Goal: Task Accomplishment & Management: Manage account settings

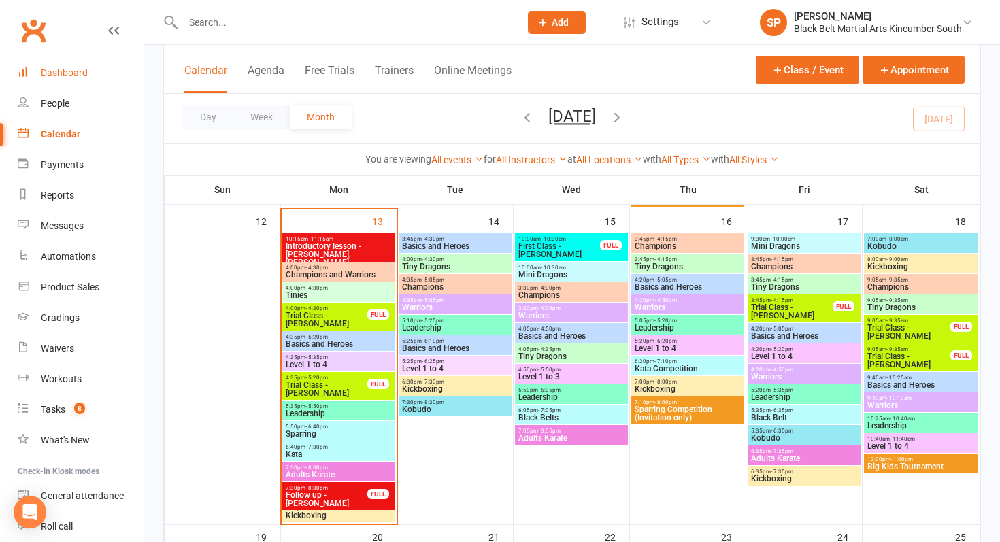
click at [78, 79] on link "Dashboard" at bounding box center [81, 73] width 126 height 31
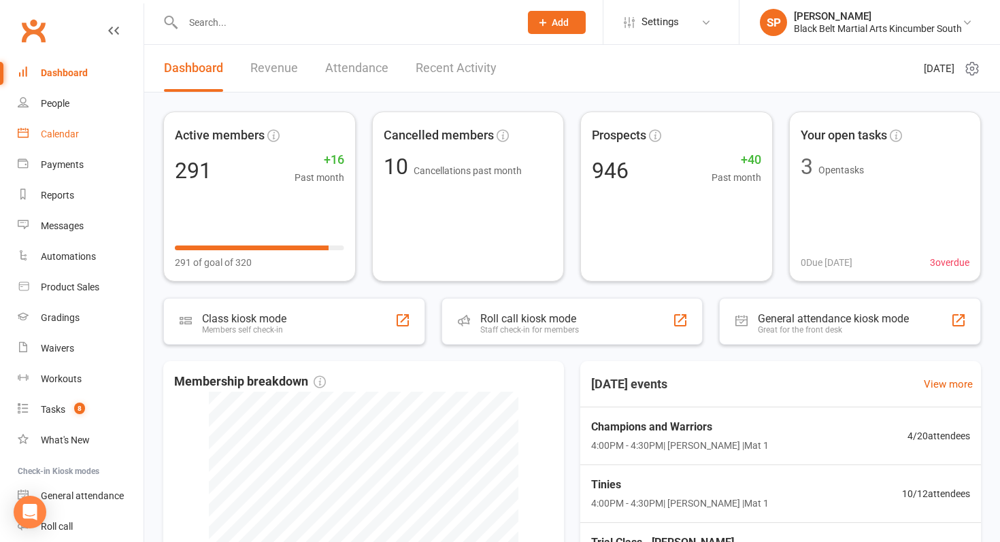
click at [65, 133] on div "Calendar" at bounding box center [60, 134] width 38 height 11
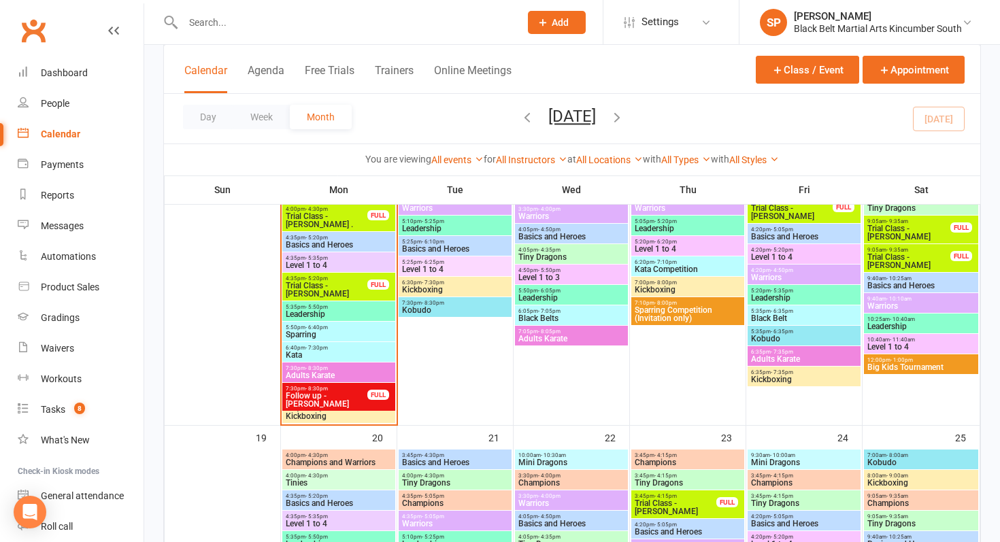
scroll to position [616, 0]
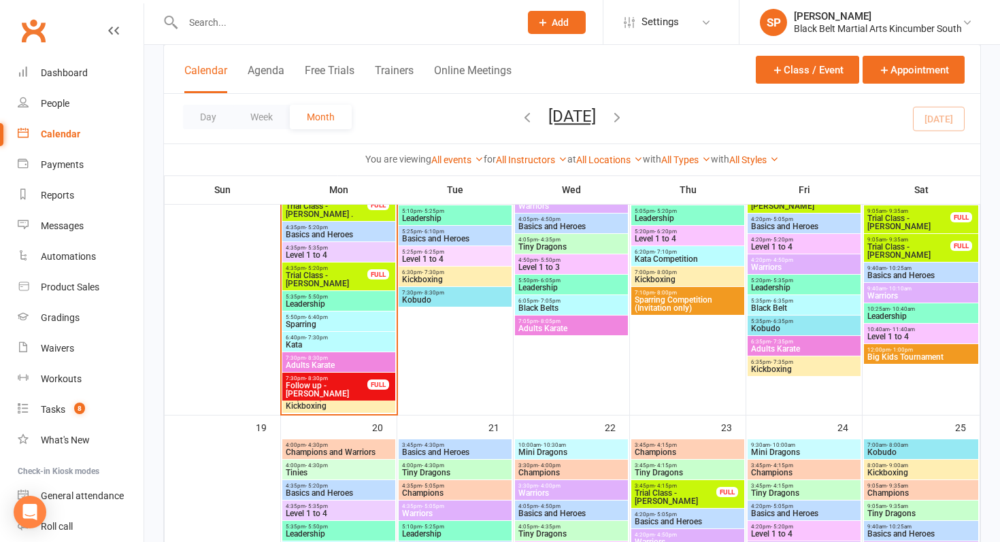
click at [927, 360] on span "Big Kids Tournament" at bounding box center [921, 357] width 109 height 8
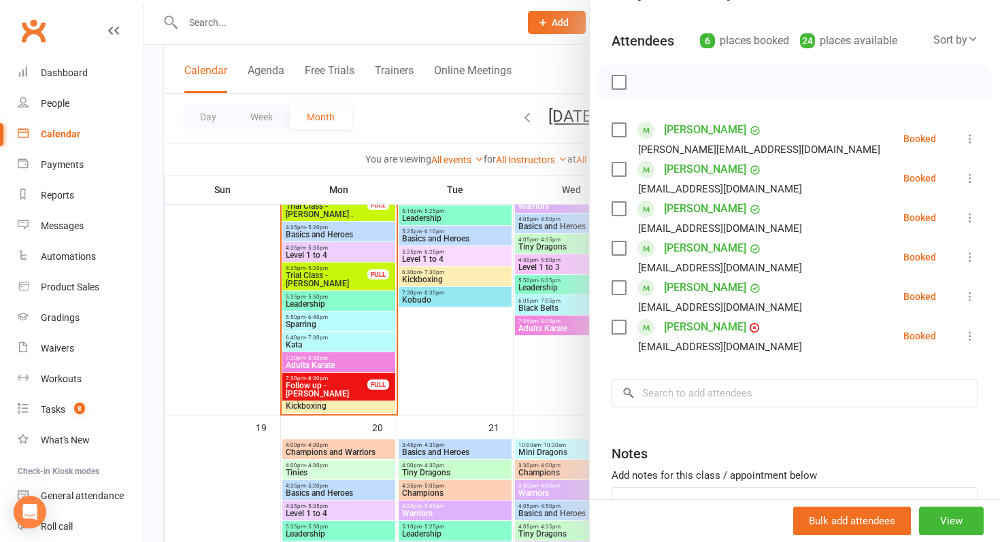
scroll to position [135, 0]
click at [284, 307] on div at bounding box center [572, 271] width 856 height 542
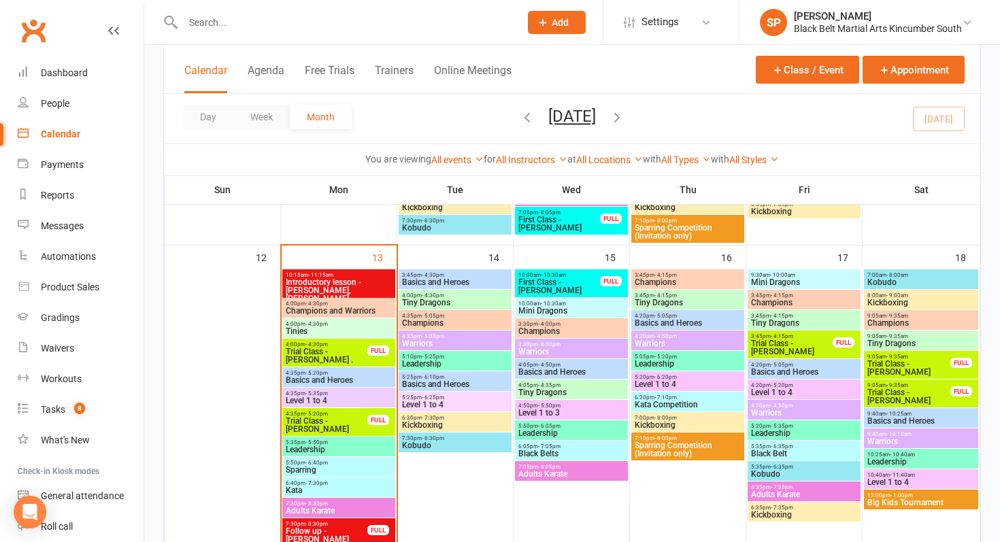
scroll to position [471, 0]
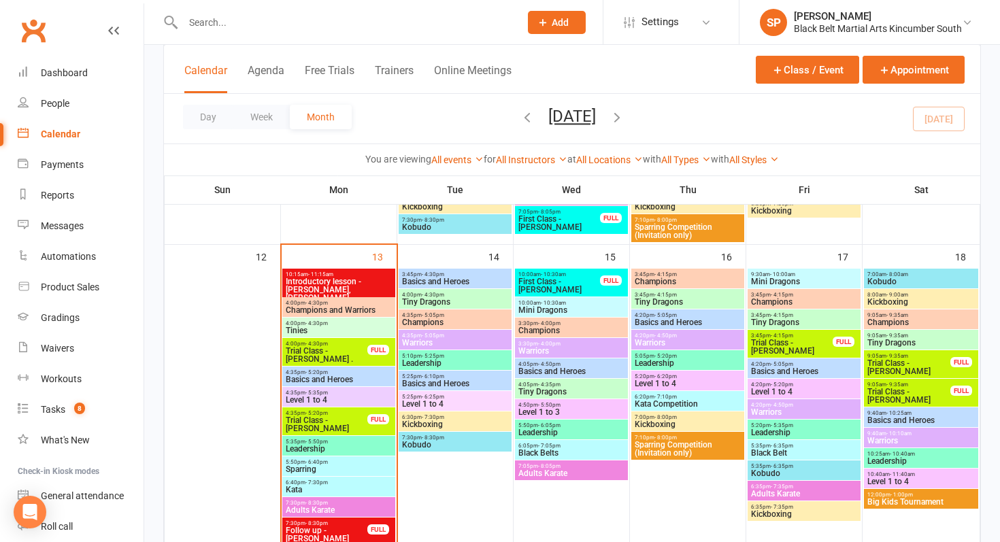
click at [327, 352] on span "Trial Class - [PERSON_NAME] ." at bounding box center [326, 355] width 83 height 16
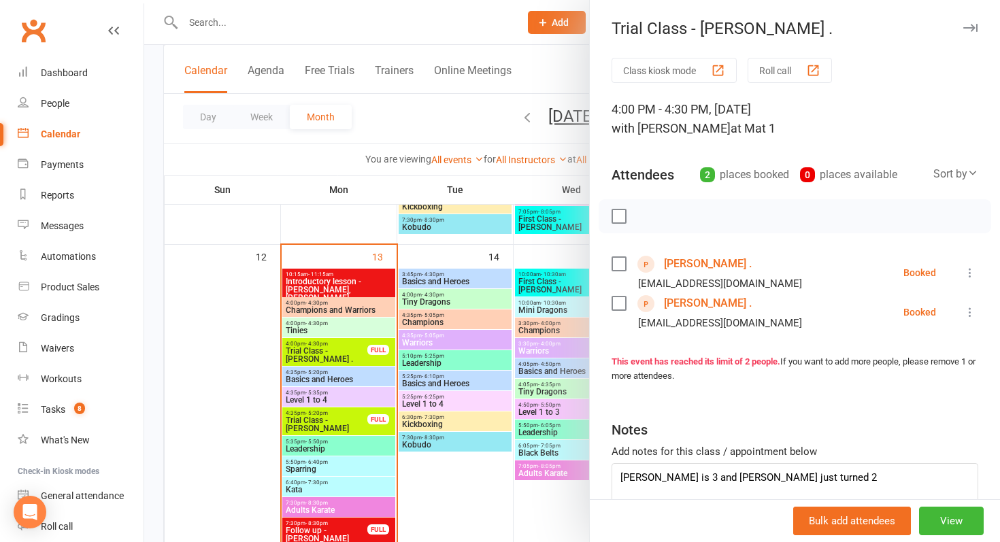
click at [690, 264] on link "[PERSON_NAME] ." at bounding box center [708, 264] width 88 height 22
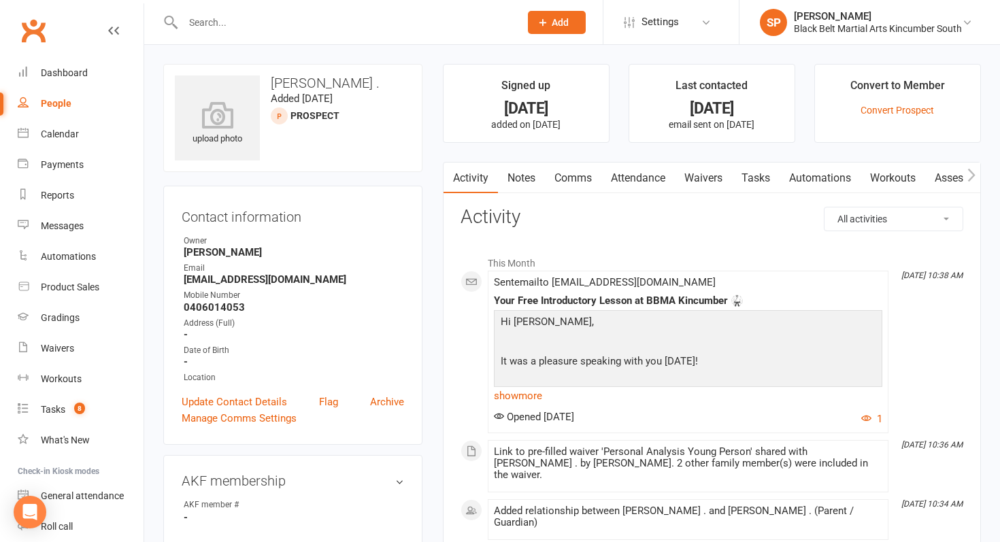
click at [714, 177] on link "Waivers" at bounding box center [703, 178] width 57 height 31
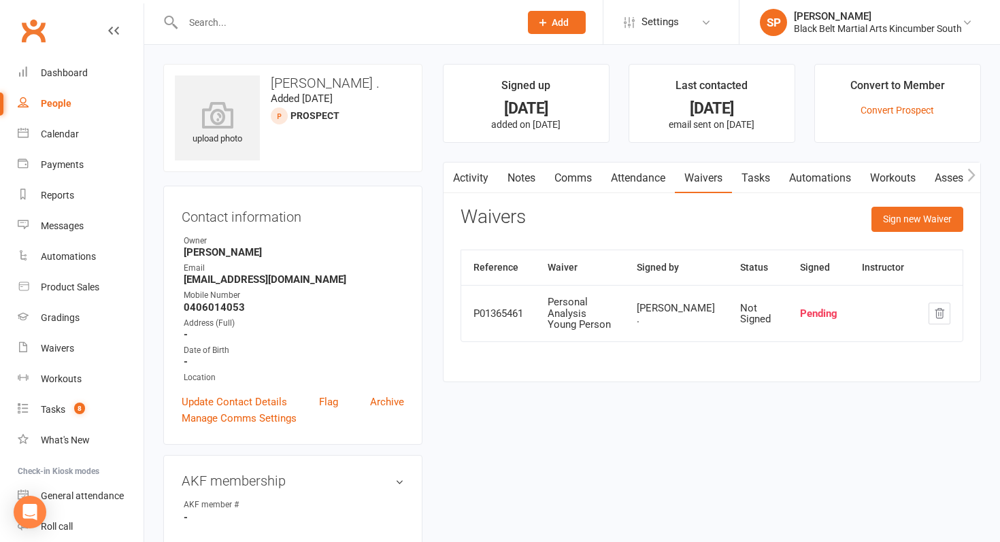
click at [557, 178] on link "Comms" at bounding box center [573, 178] width 56 height 31
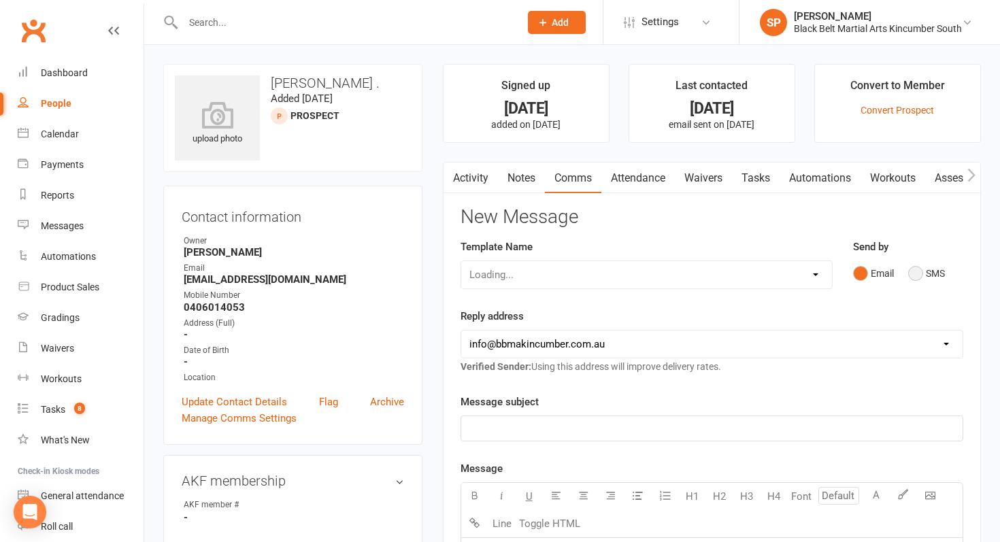
click at [923, 272] on button "SMS" at bounding box center [926, 274] width 37 height 26
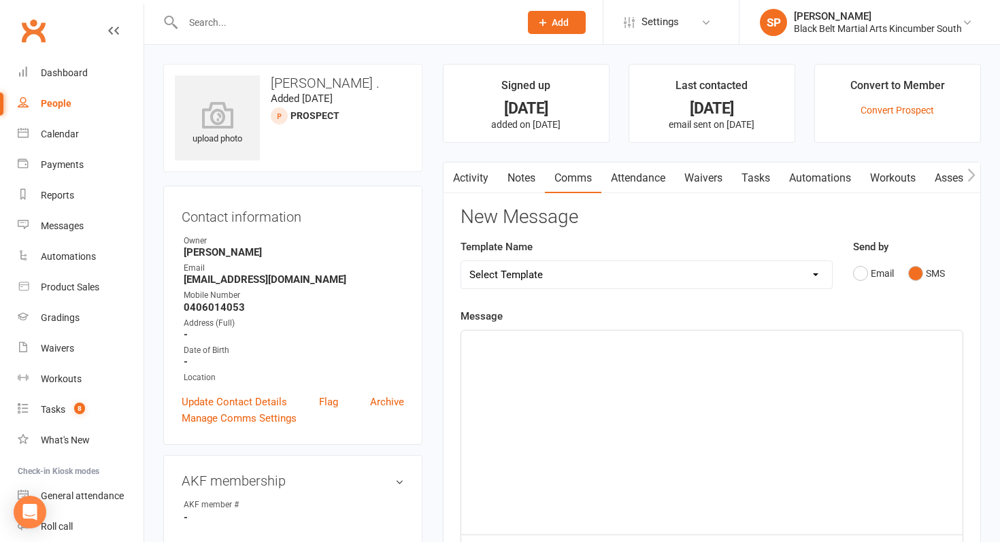
click at [711, 425] on div "﻿" at bounding box center [711, 433] width 501 height 204
click at [584, 286] on select "Select Template [SMS] Birthday Invite Text [Email] Birthday Party [Email] Happy…" at bounding box center [646, 274] width 371 height 27
select select "7"
click at [461, 261] on select "Select Template [SMS] Birthday Invite Text [Email] Birthday Party [Email] Happy…" at bounding box center [646, 274] width 371 height 27
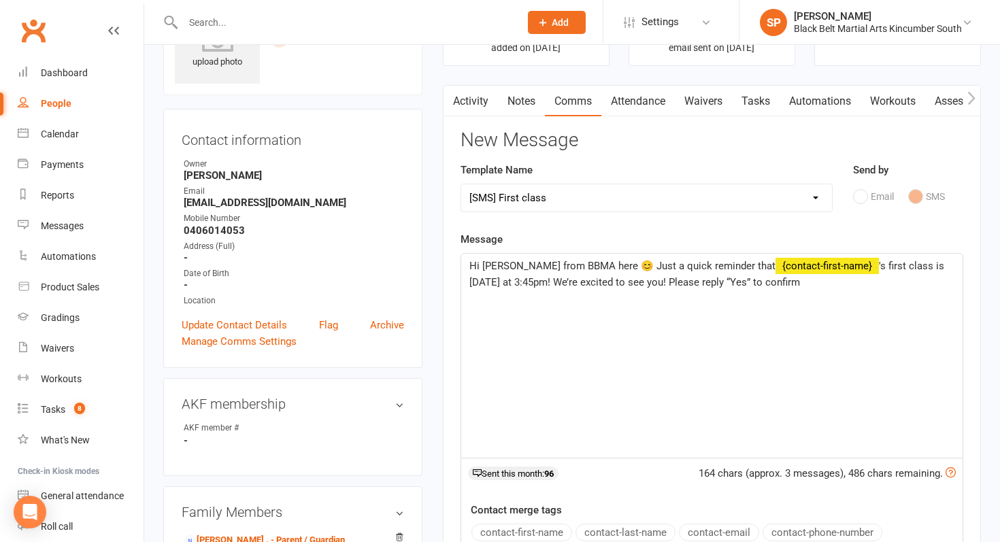
scroll to position [78, 0]
click at [527, 283] on span "'s first class is [DATE] at 3:45pm! We’re excited to see you! Please reply “Yes…" at bounding box center [708, 273] width 478 height 29
click at [870, 265] on span "'s first class is [DATE] at 4:00pm! We’re excited to see you! Please reply “Yes…" at bounding box center [708, 273] width 478 height 29
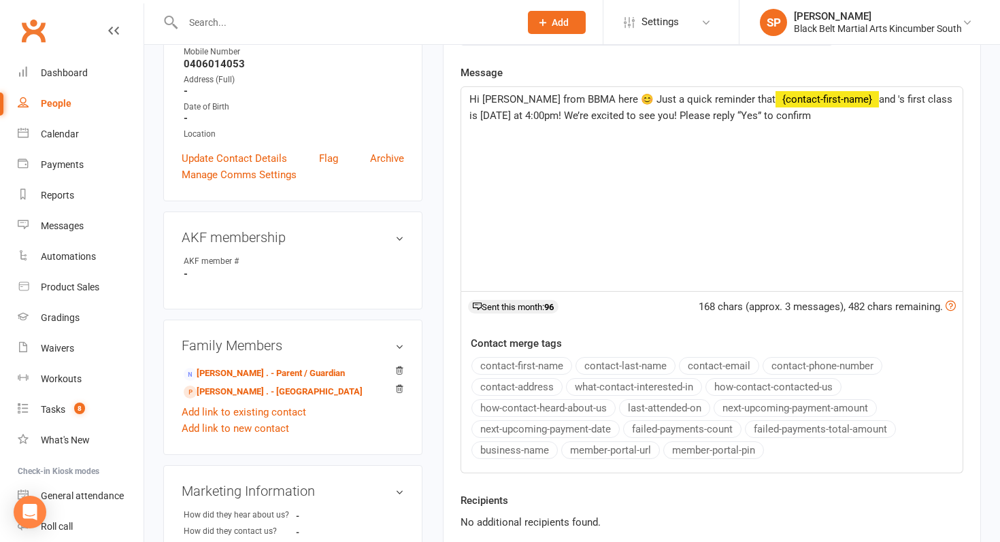
scroll to position [261, 0]
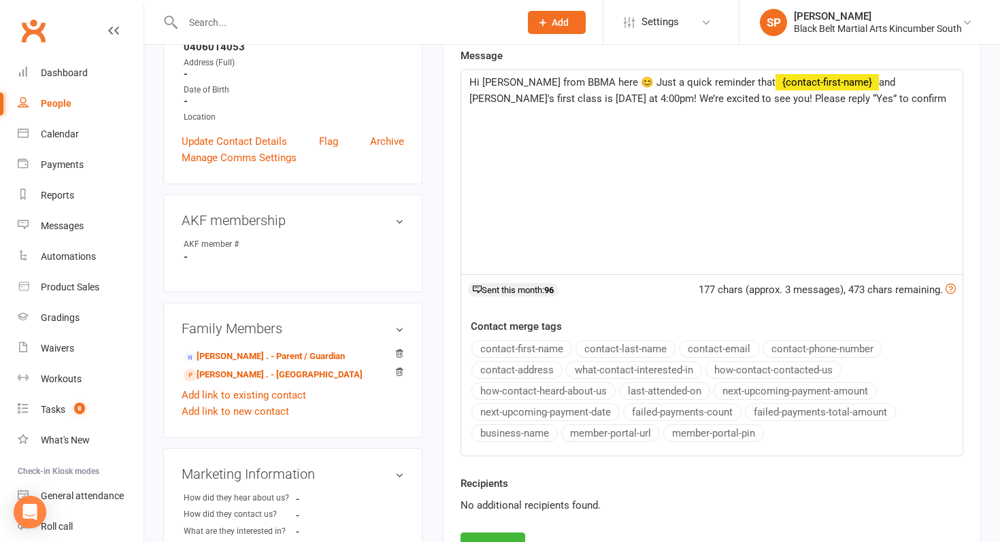
click at [938, 94] on p "Hi [PERSON_NAME] from BBMA here 😊 Just a quick reminder that ﻿ {contact-first-n…" at bounding box center [711, 90] width 485 height 33
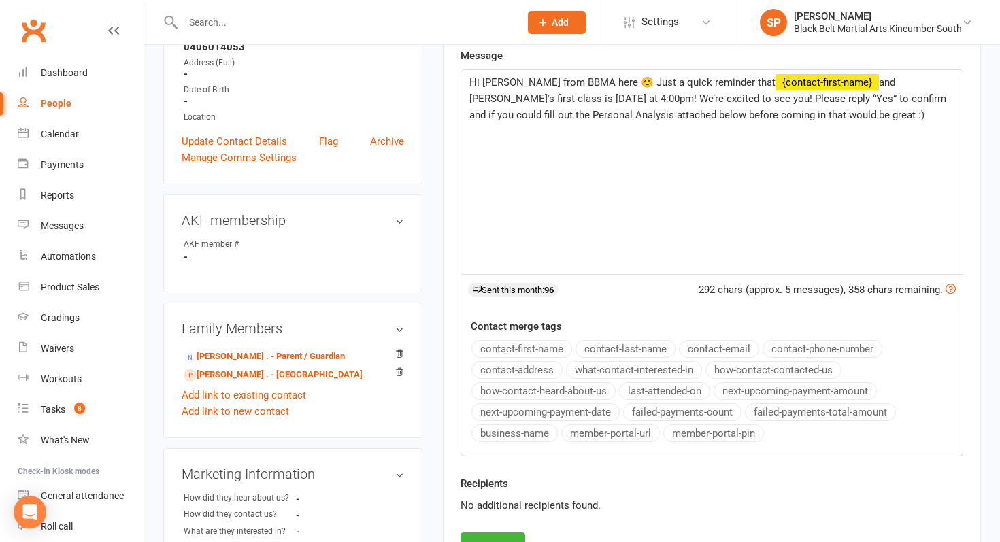
click at [819, 117] on p "Hi [PERSON_NAME] from BBMA here 😊 Just a quick reminder that ﻿ {contact-first-n…" at bounding box center [711, 98] width 485 height 49
click at [631, 172] on p "﻿" at bounding box center [711, 164] width 485 height 16
click at [608, 259] on div "Hi [PERSON_NAME] from BBMA here 😊 Just a quick reminder that ﻿ {contact-first-n…" at bounding box center [711, 172] width 501 height 204
drag, startPoint x: 808, startPoint y: 167, endPoint x: 392, endPoint y: 145, distance: 416.3
click at [392, 145] on div "upload photo [PERSON_NAME] . Added [DATE] prospect Contact information Owner [P…" at bounding box center [572, 332] width 838 height 1059
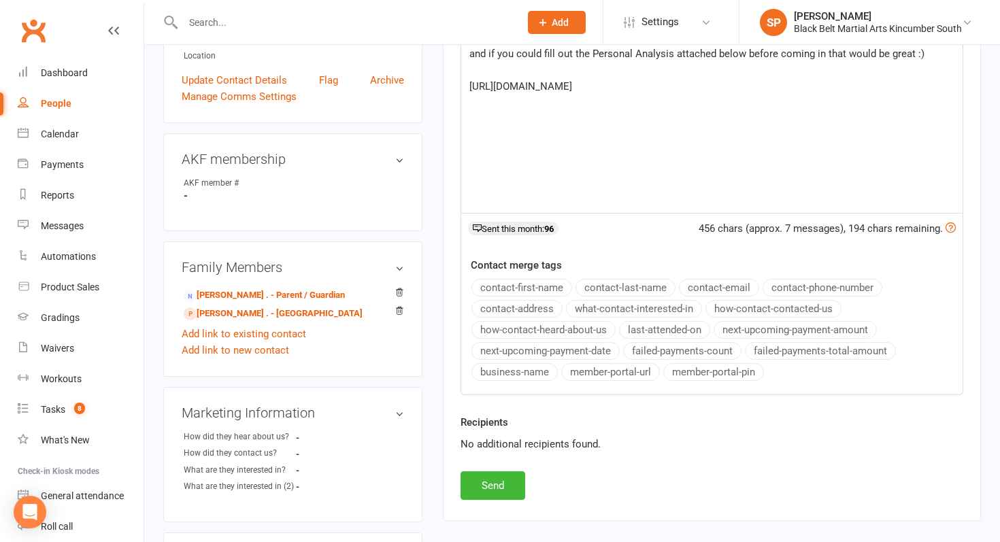
scroll to position [339, 0]
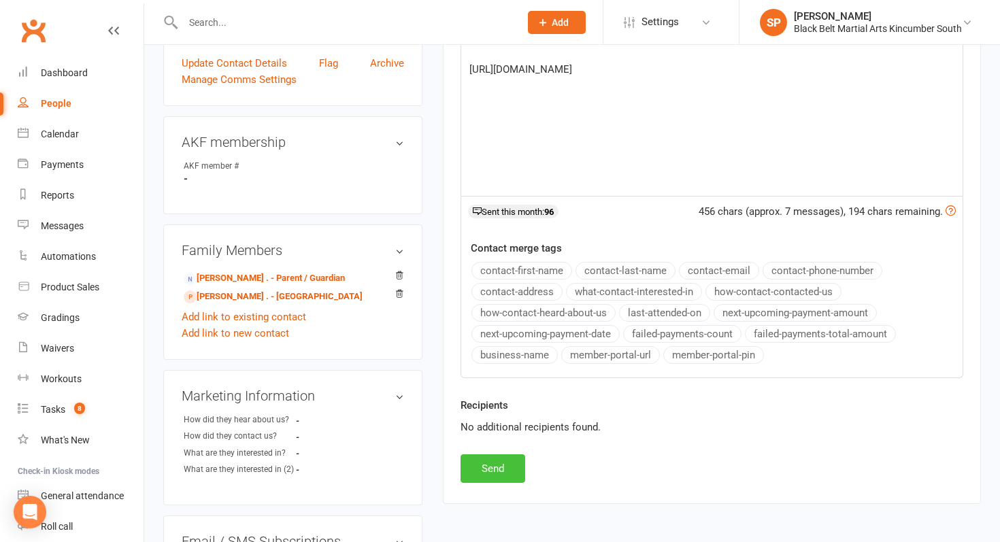
click at [496, 466] on button "Send" at bounding box center [493, 468] width 65 height 29
select select
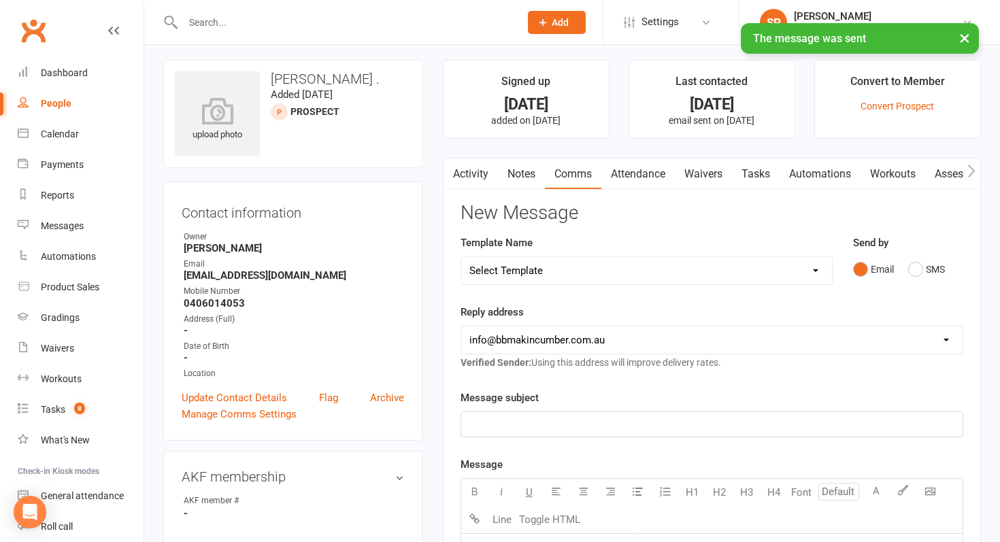
scroll to position [5, 0]
click at [71, 80] on link "Dashboard" at bounding box center [81, 73] width 126 height 31
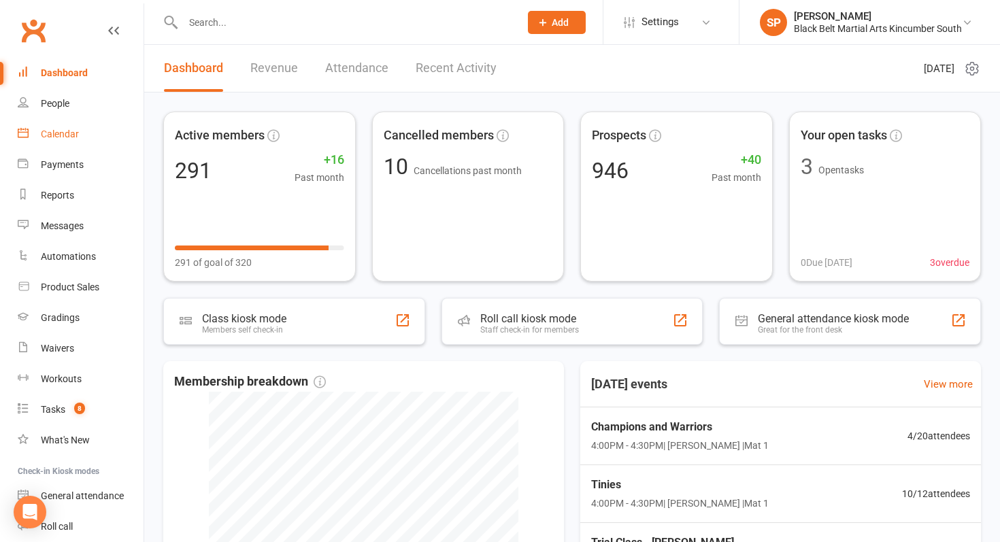
click at [80, 125] on link "Calendar" at bounding box center [81, 134] width 126 height 31
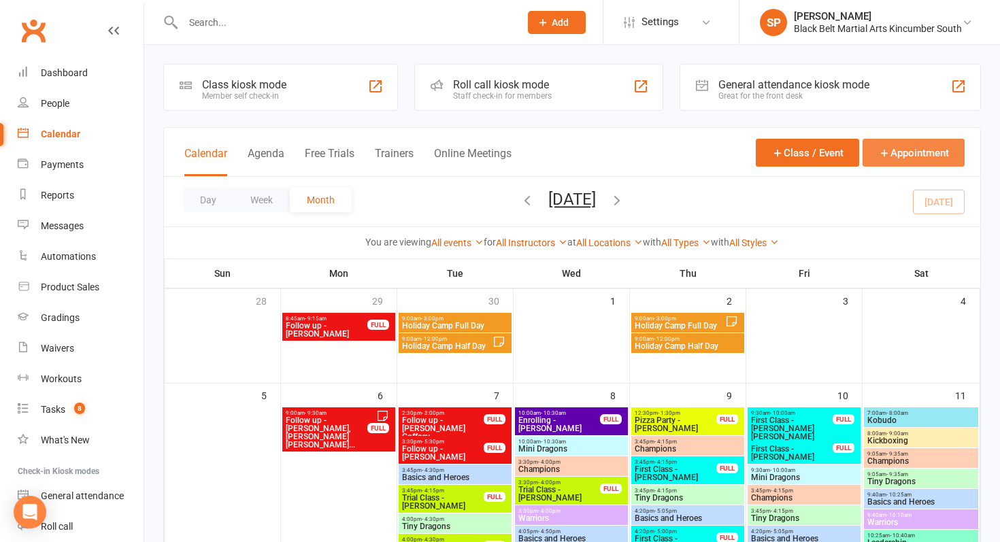
click at [914, 150] on button "Appointment" at bounding box center [914, 153] width 102 height 28
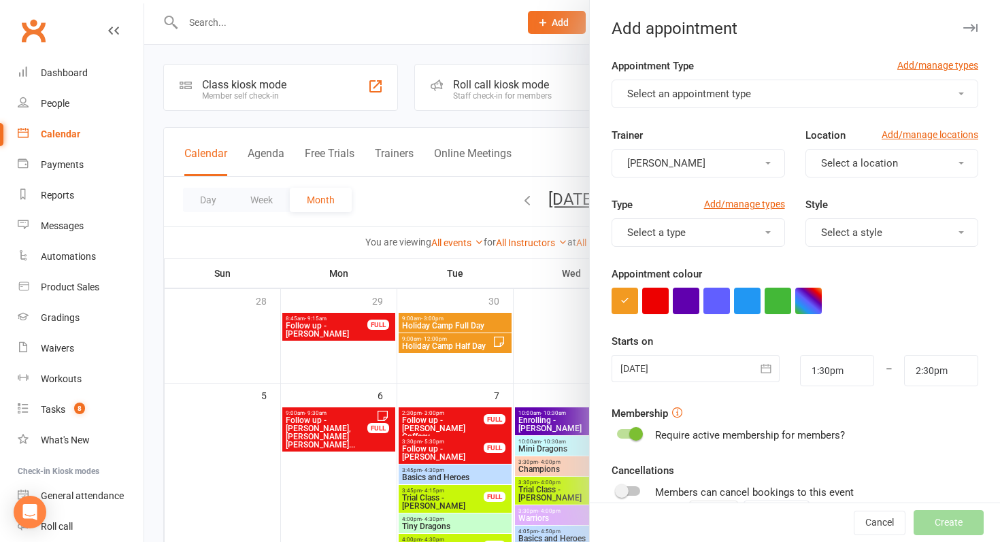
click at [717, 86] on button "Select an appointment type" at bounding box center [795, 94] width 367 height 29
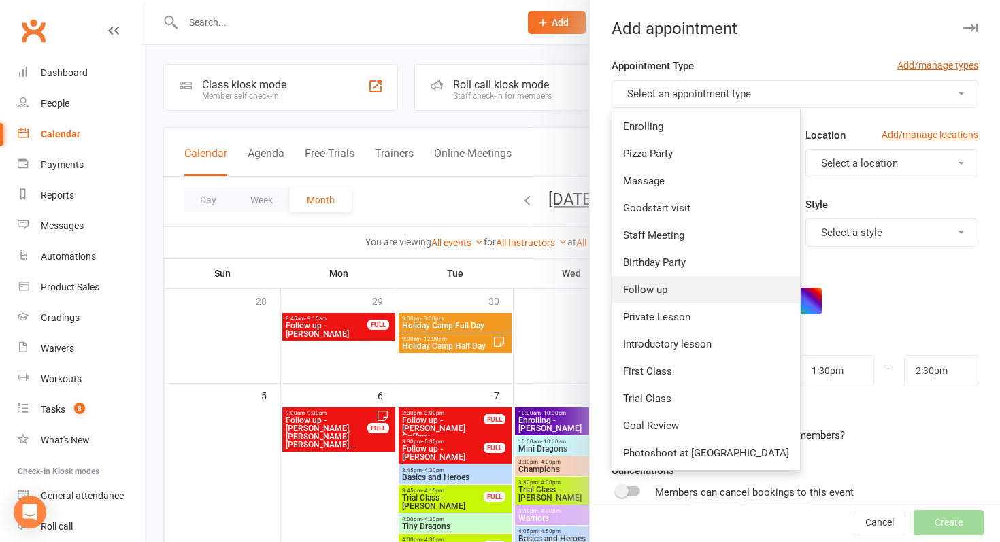
click at [693, 293] on link "Follow up" at bounding box center [706, 289] width 188 height 27
type input "2:00pm"
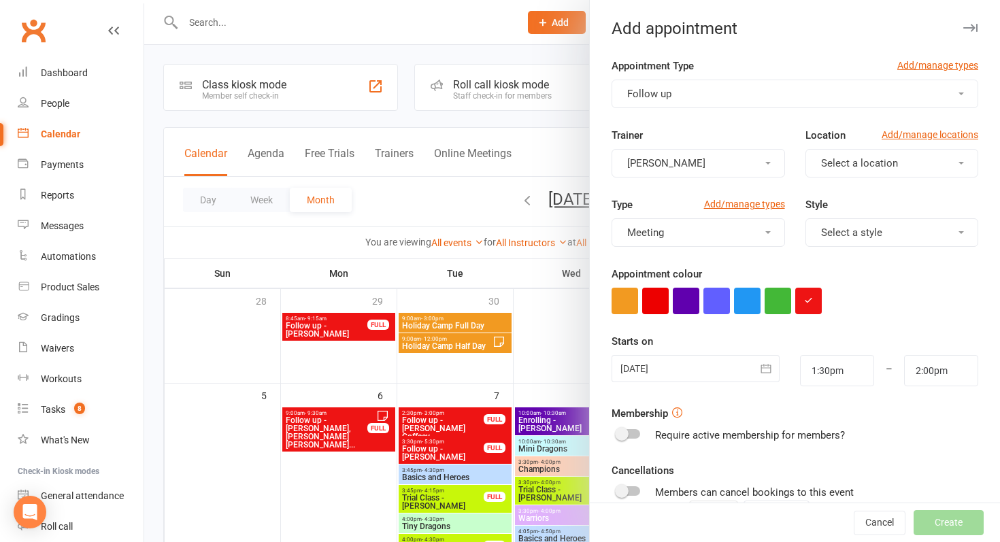
click at [687, 370] on div at bounding box center [696, 368] width 168 height 27
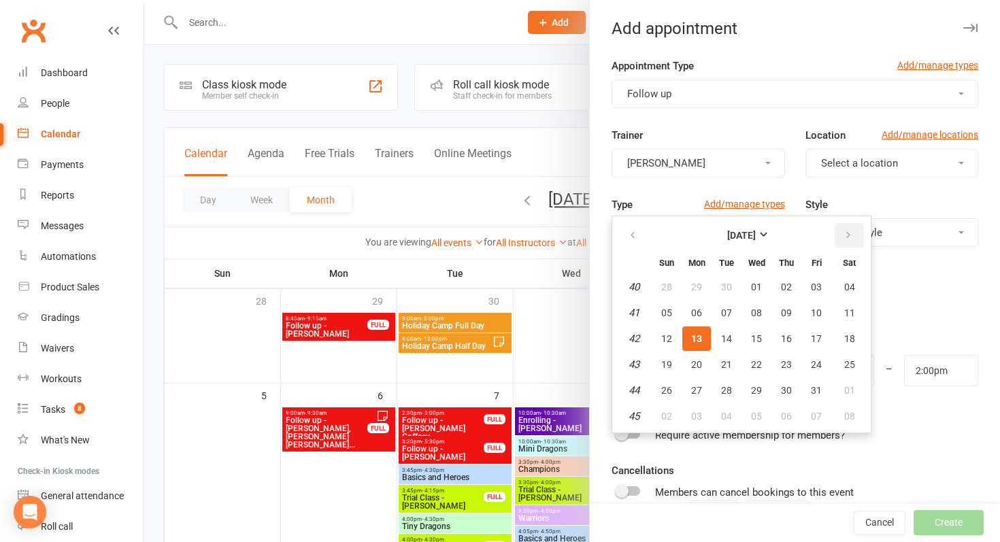
click at [839, 237] on button "button" at bounding box center [849, 235] width 29 height 24
click at [636, 235] on icon "button" at bounding box center [633, 235] width 10 height 11
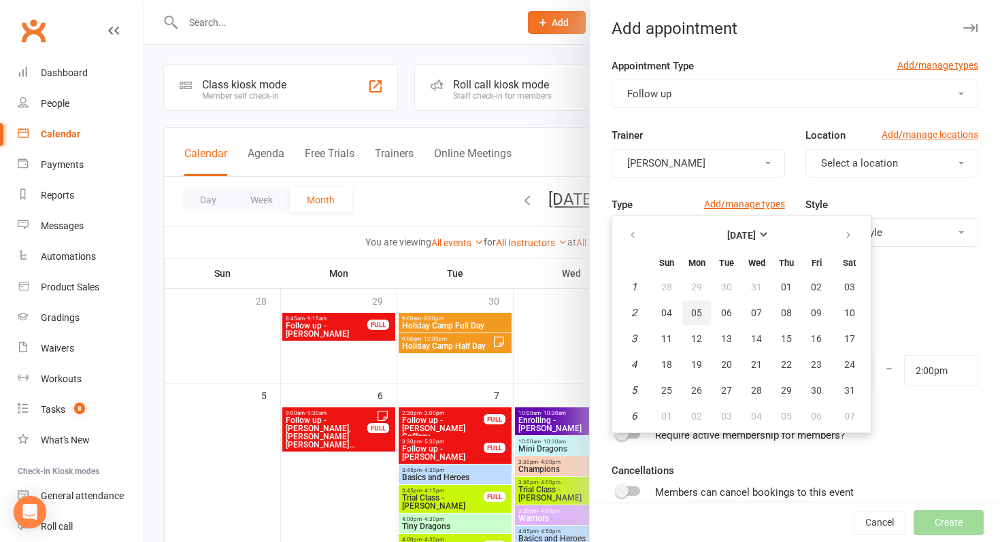
click at [695, 316] on span "05" at bounding box center [696, 313] width 11 height 11
type input "[DATE]"
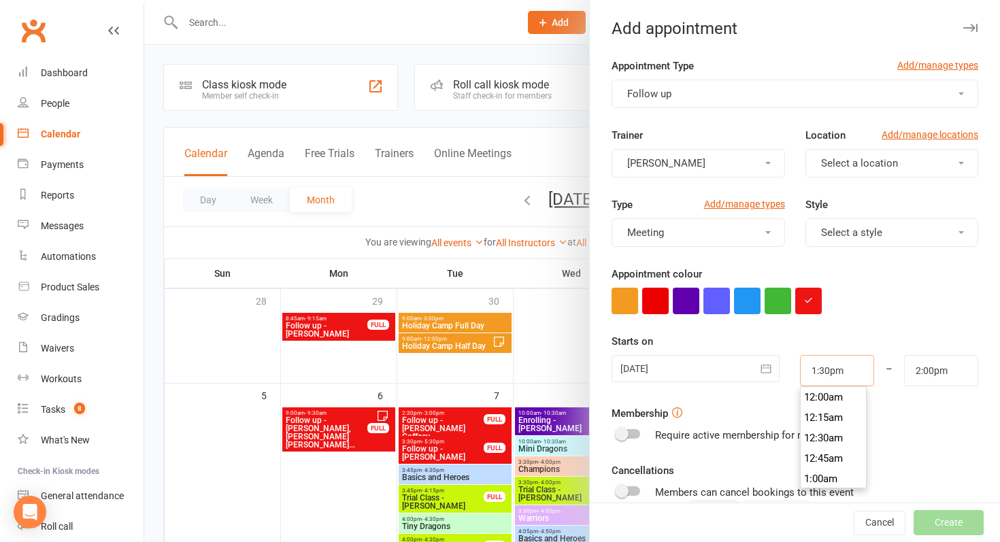
scroll to position [1082, 0]
click at [827, 365] on input "1:30pm" at bounding box center [837, 370] width 74 height 31
click at [901, 342] on div "Starts on [DATE] [DATE] Sun Mon Tue Wed Thu Fri Sat 1 28 29 30 31 01 02 03 2 04…" at bounding box center [795, 359] width 367 height 53
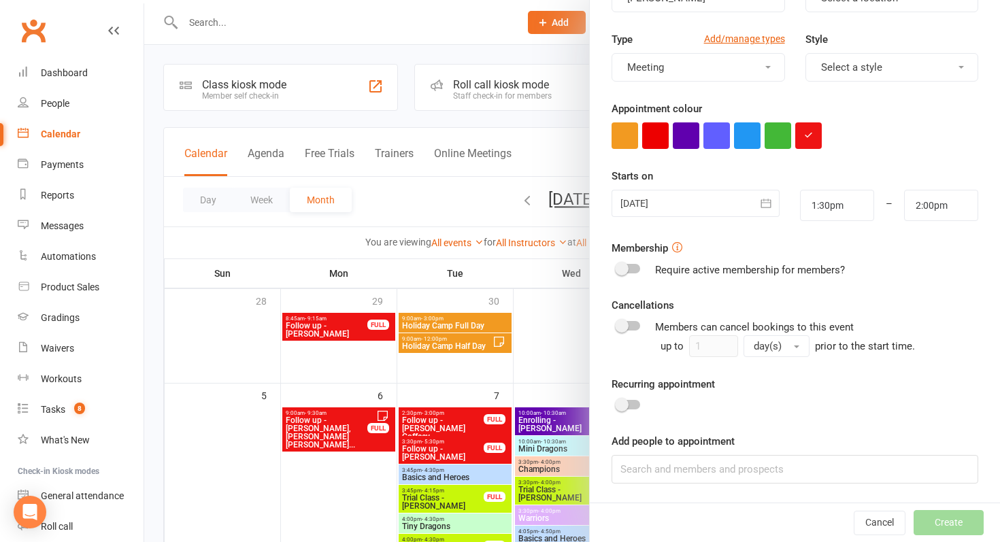
click at [665, 486] on div "Appointment Type Add/manage types Follow up Trainer [PERSON_NAME] Location Add/…" at bounding box center [795, 197] width 410 height 610
click at [672, 476] on input at bounding box center [795, 469] width 367 height 29
type input "d"
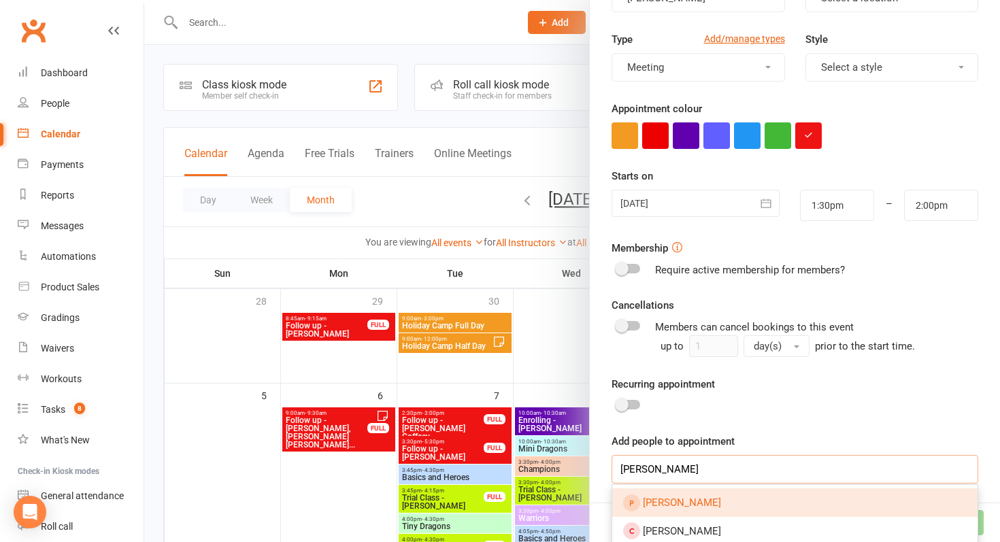
type input "[PERSON_NAME]"
click at [670, 497] on span "[PERSON_NAME]" at bounding box center [682, 503] width 78 height 12
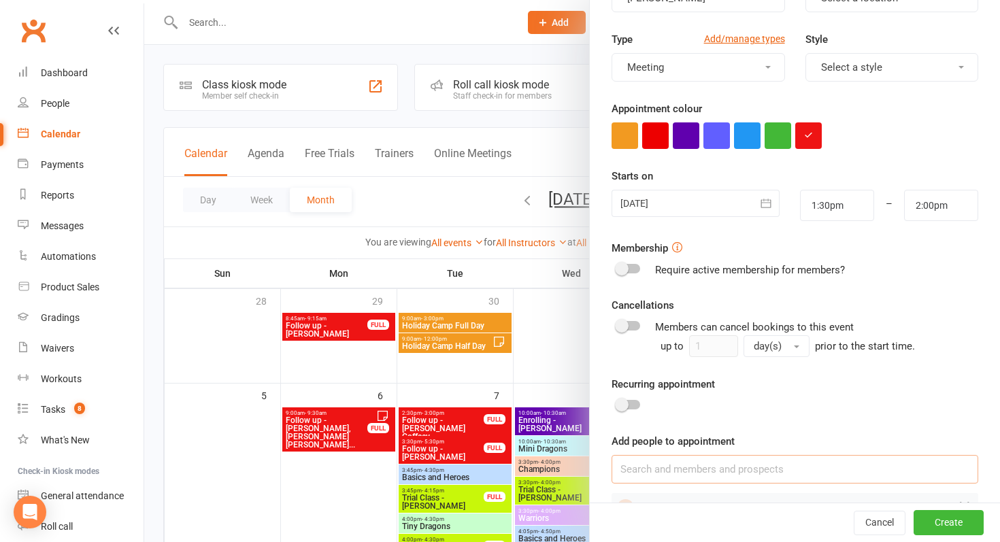
scroll to position [203, 0]
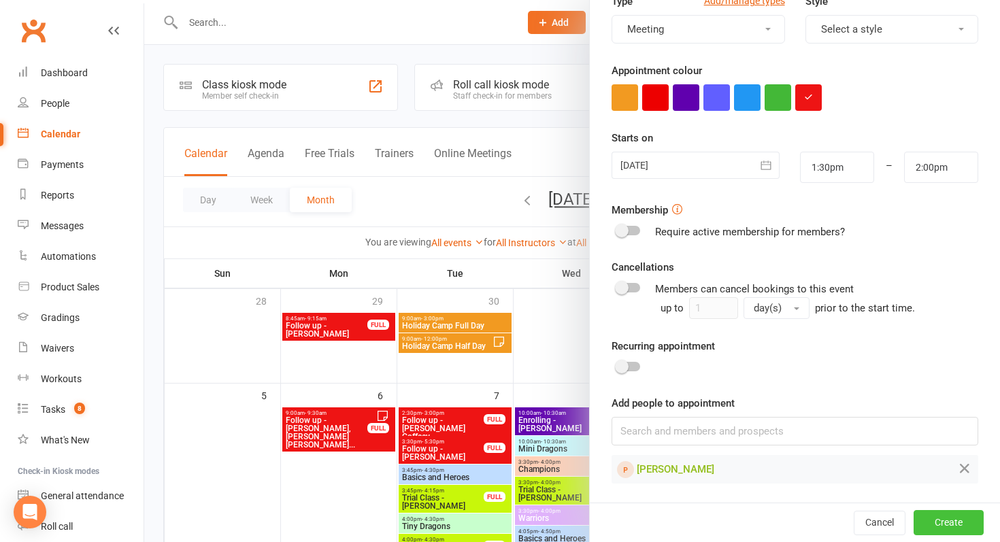
click at [962, 520] on button "Create" at bounding box center [949, 522] width 70 height 24
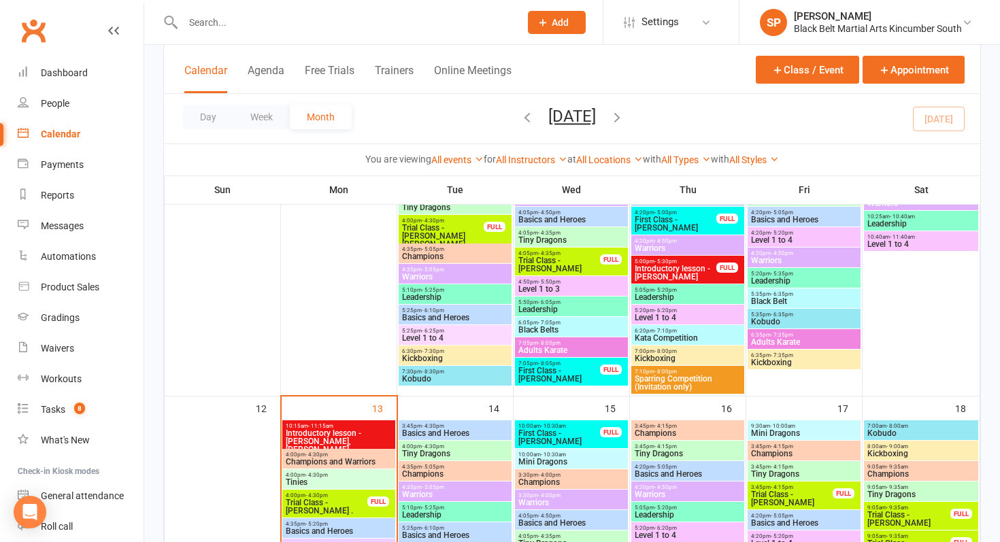
scroll to position [343, 0]
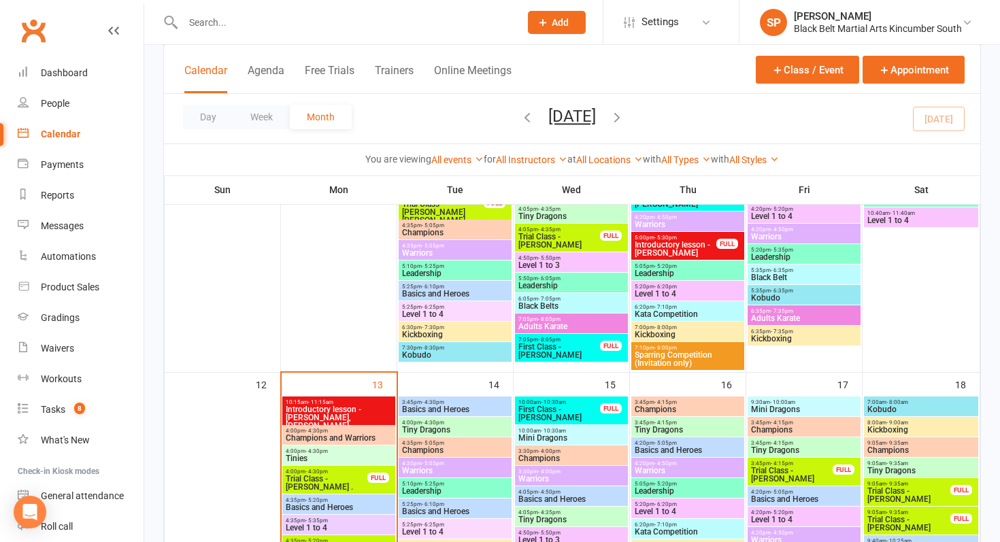
click at [625, 111] on icon "button" at bounding box center [617, 117] width 15 height 15
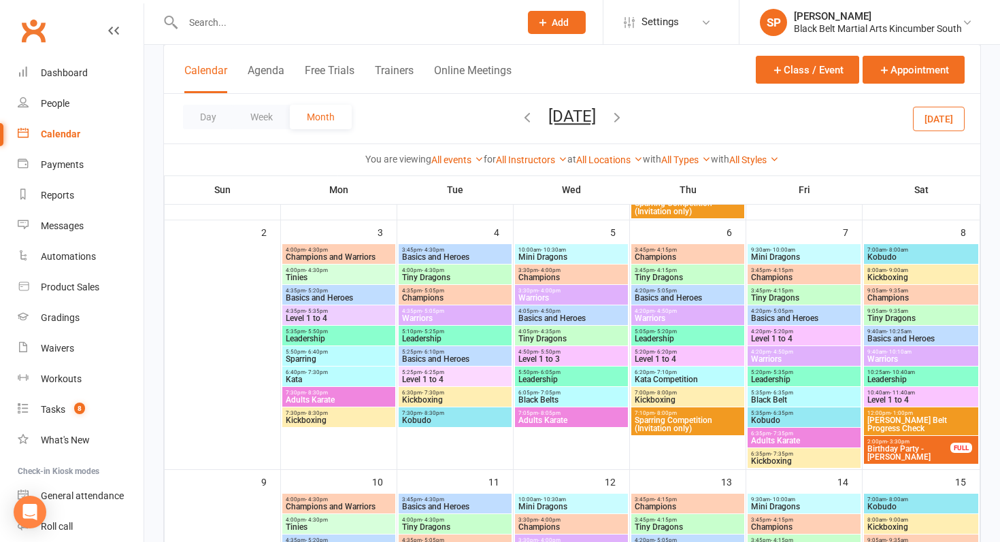
click at [625, 117] on icon "button" at bounding box center [617, 117] width 15 height 15
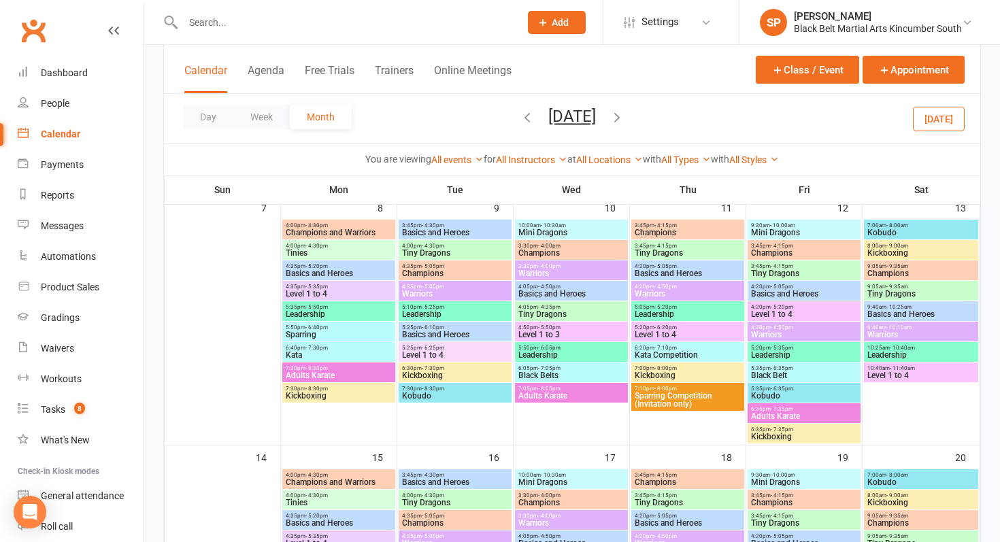
click at [625, 117] on icon "button" at bounding box center [617, 117] width 15 height 15
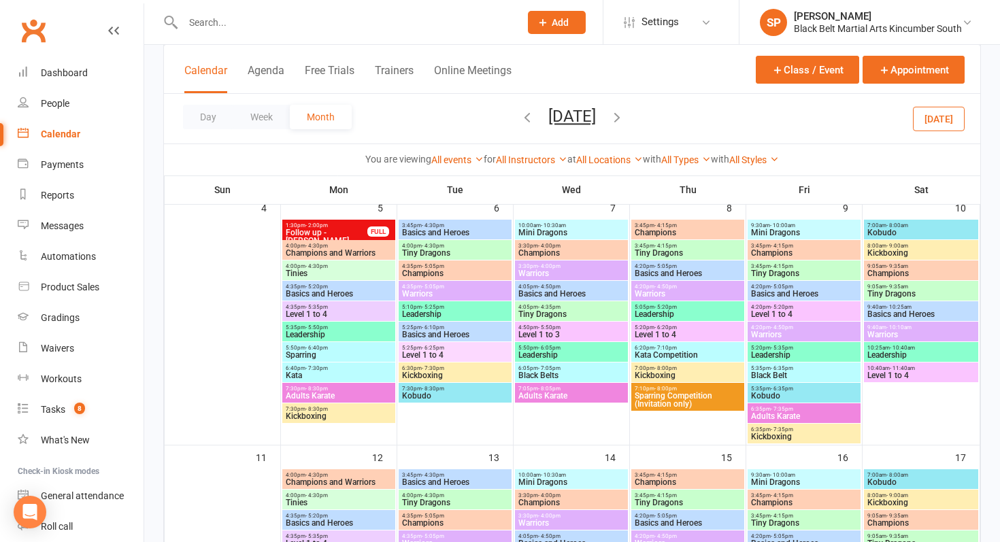
click at [328, 226] on span "1:30pm - 2:00pm" at bounding box center [326, 225] width 83 height 6
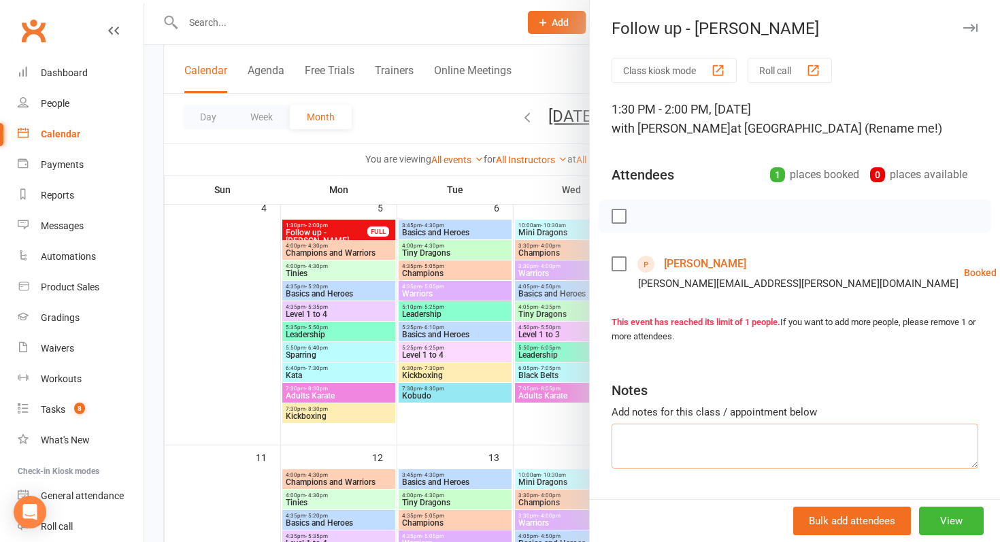
click at [670, 433] on textarea at bounding box center [795, 446] width 367 height 45
type textarea "Starting Tinies"
click at [406, 429] on div at bounding box center [572, 271] width 856 height 542
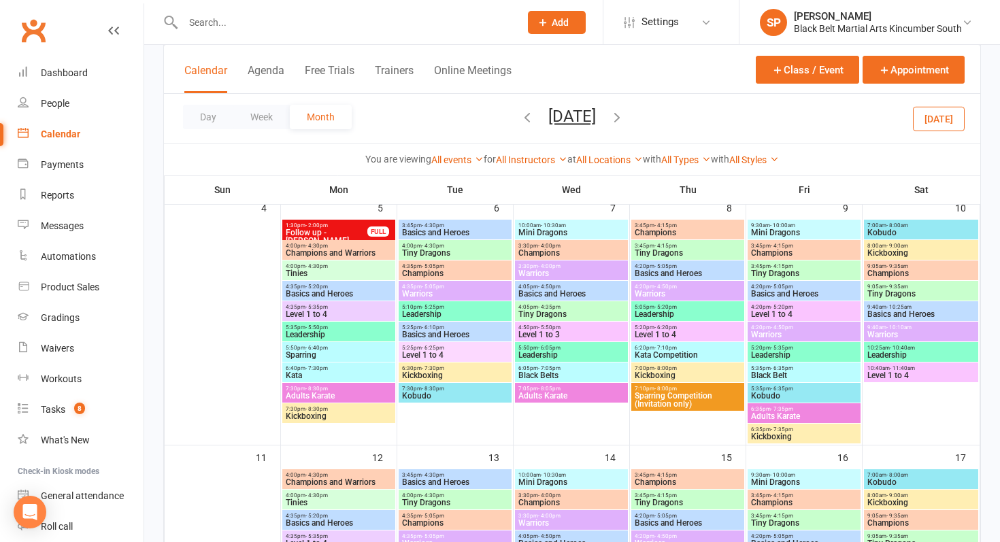
click at [567, 24] on button "Add" at bounding box center [557, 22] width 58 height 23
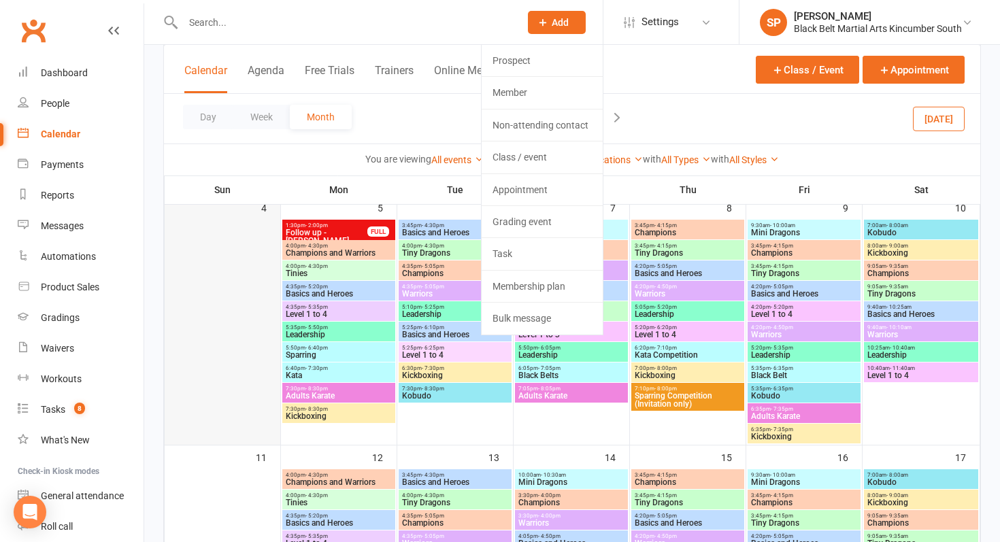
click at [199, 336] on div at bounding box center [222, 332] width 113 height 225
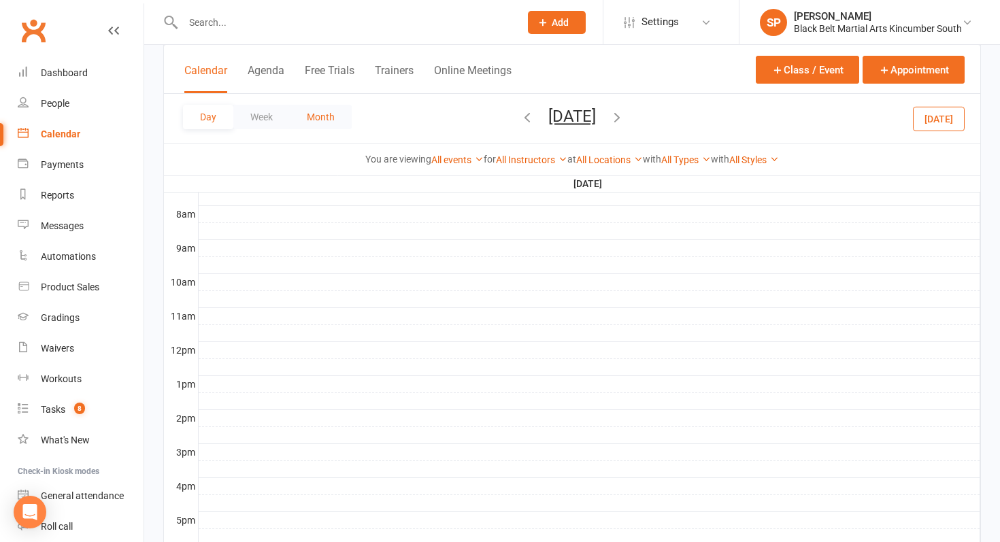
scroll to position [0, 0]
click at [331, 115] on button "Month" at bounding box center [321, 117] width 62 height 24
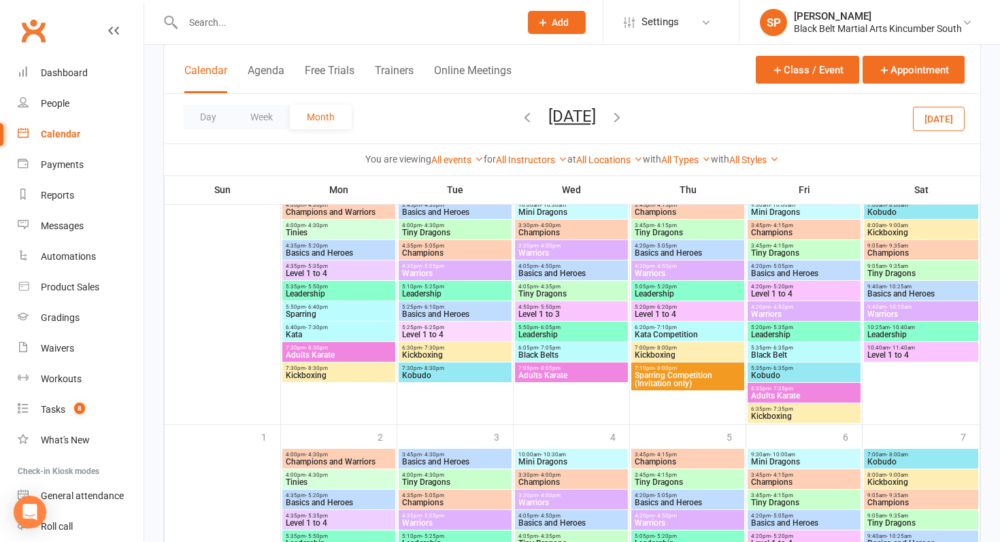
click at [939, 129] on button "[DATE]" at bounding box center [939, 118] width 52 height 24
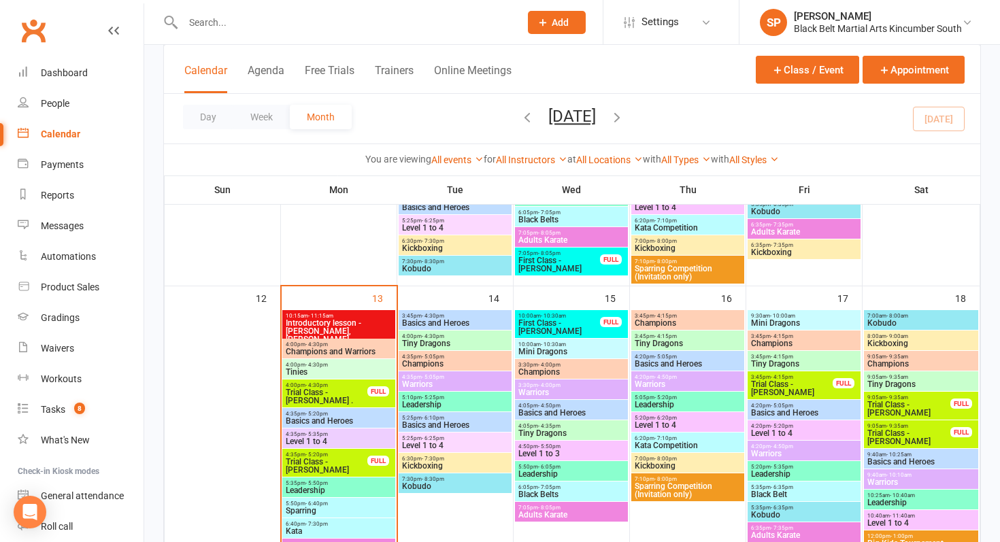
scroll to position [450, 0]
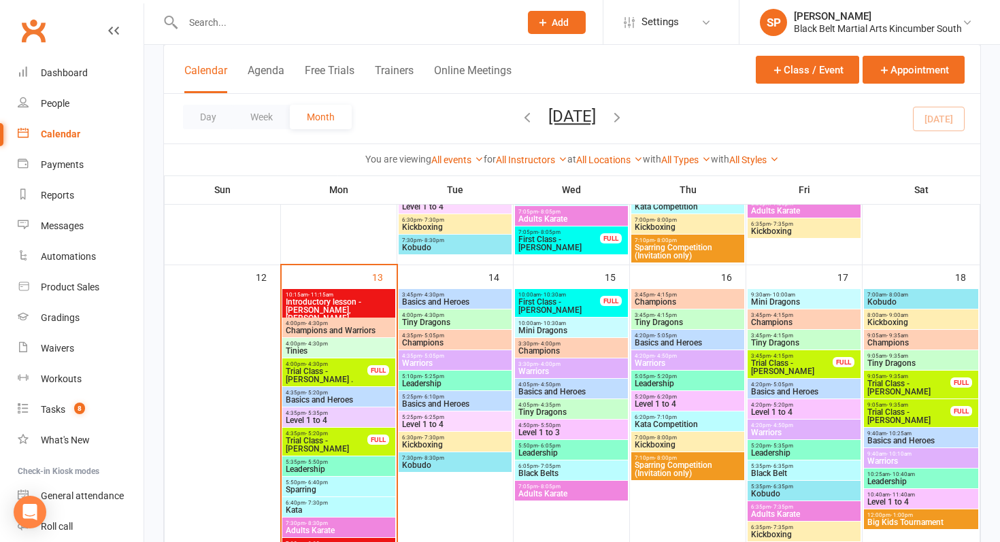
click at [561, 18] on span "Add" at bounding box center [560, 22] width 17 height 11
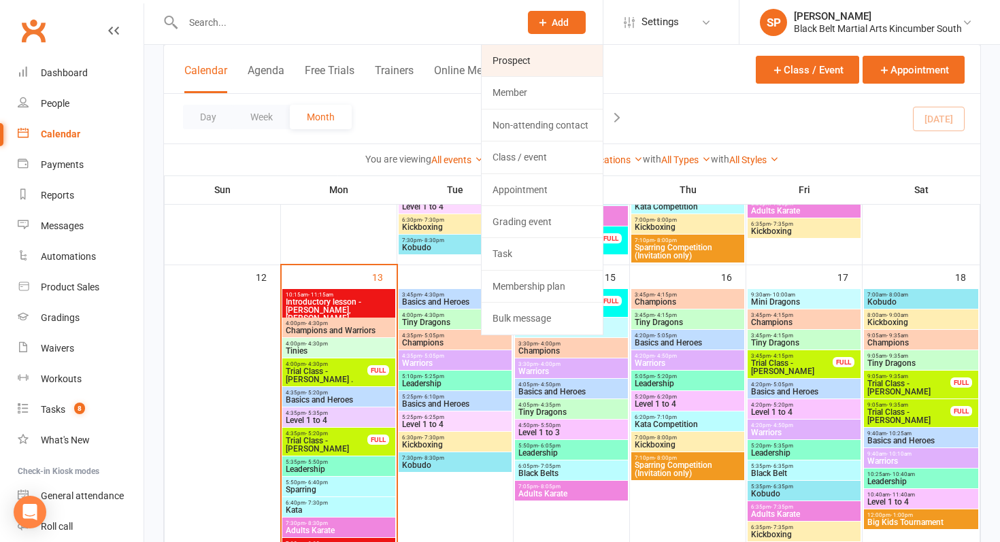
click at [520, 71] on link "Prospect" at bounding box center [542, 60] width 121 height 31
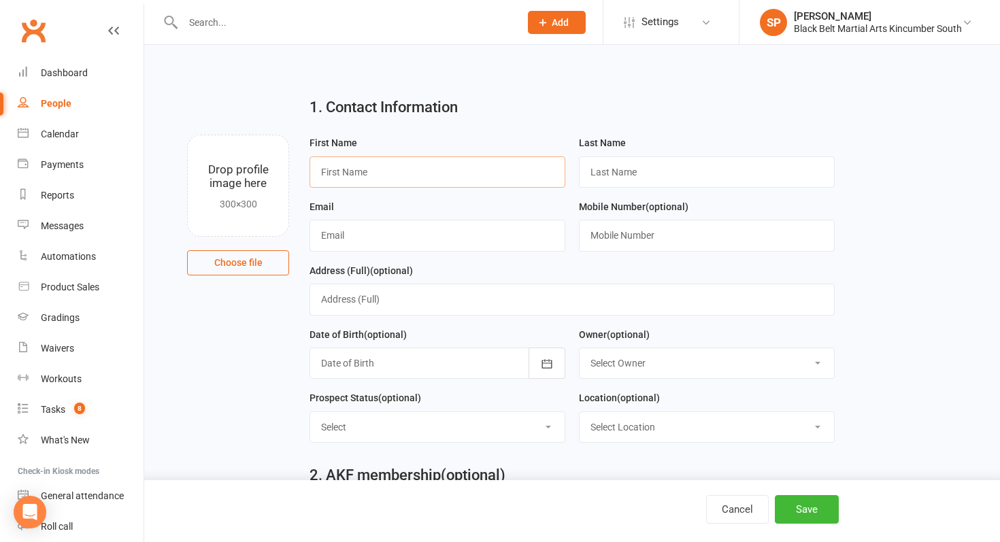
click at [458, 168] on input "text" at bounding box center [438, 171] width 256 height 31
type input "Treasure"
click at [606, 174] on input "text" at bounding box center [707, 171] width 256 height 31
type input "[PERSON_NAME]"
click at [399, 248] on input "text" at bounding box center [438, 235] width 256 height 31
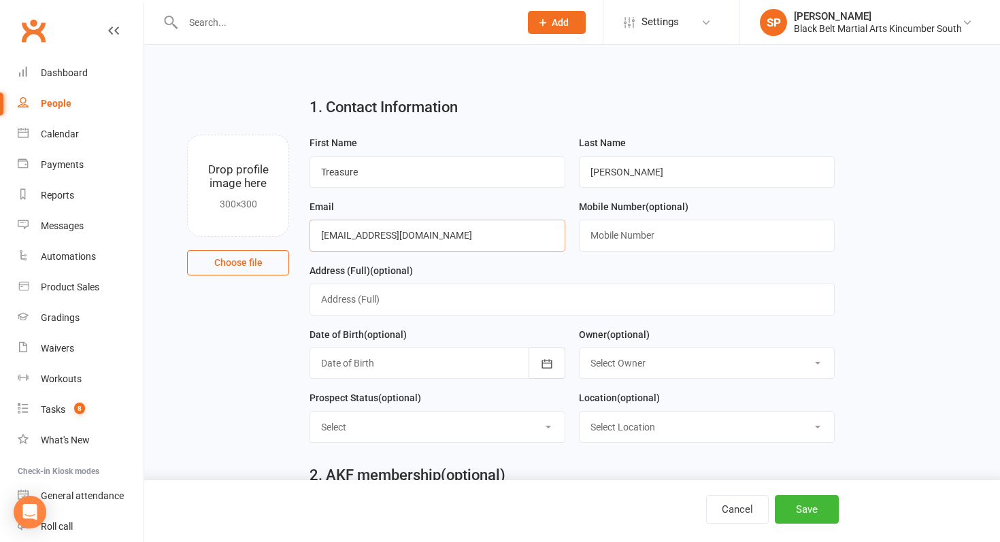
type input "[EMAIL_ADDRESS][DOMAIN_NAME]"
click at [607, 244] on input "text" at bounding box center [707, 235] width 256 height 31
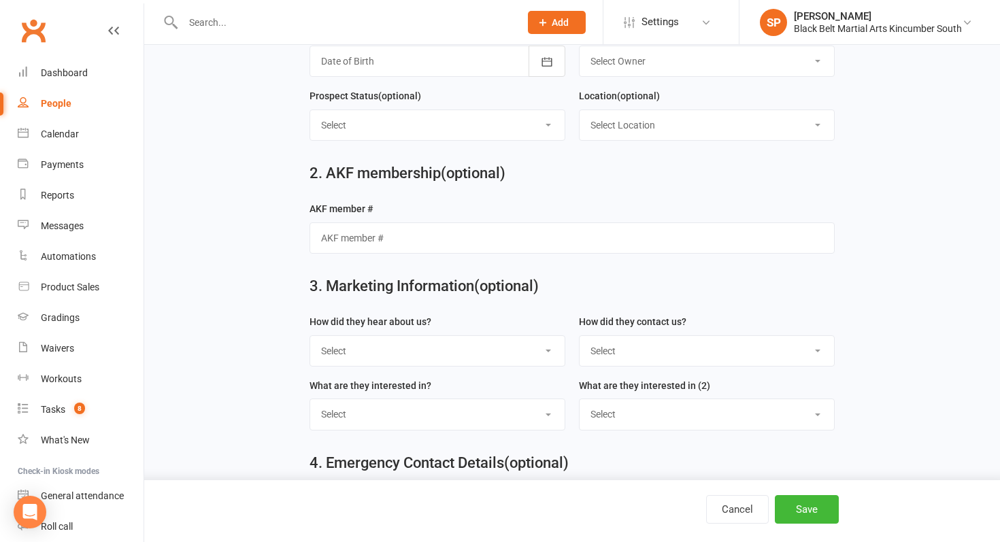
scroll to position [322, 0]
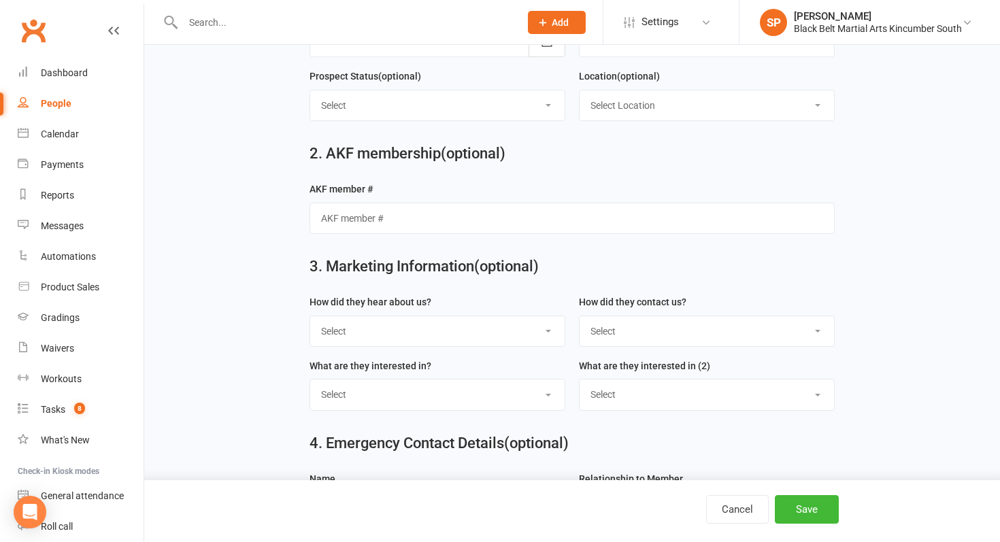
type input "0484571687"
click at [423, 333] on select "Select S4 - Search Engine R2 - Friend Referral A5 - Radio A2 - Print Media A7 -…" at bounding box center [437, 331] width 254 height 30
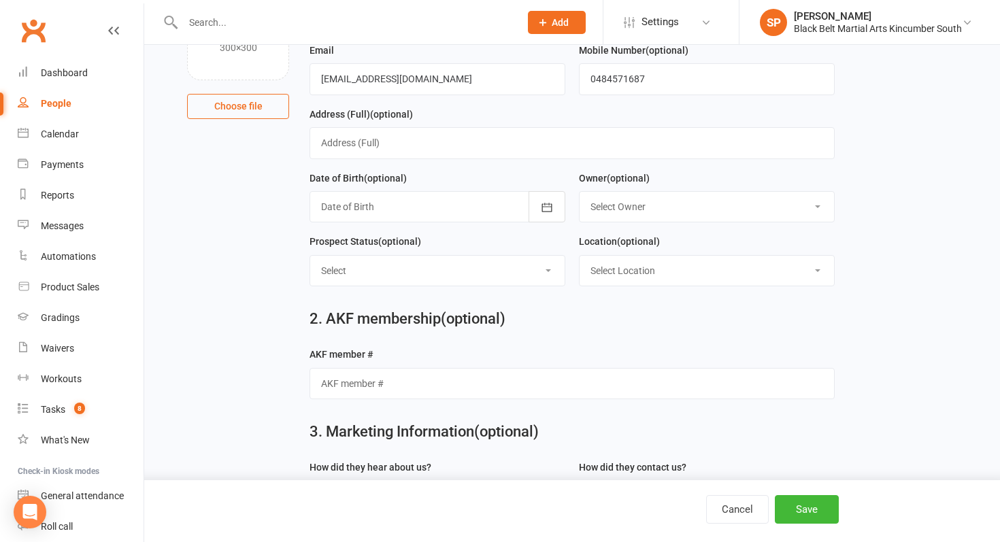
scroll to position [0, 0]
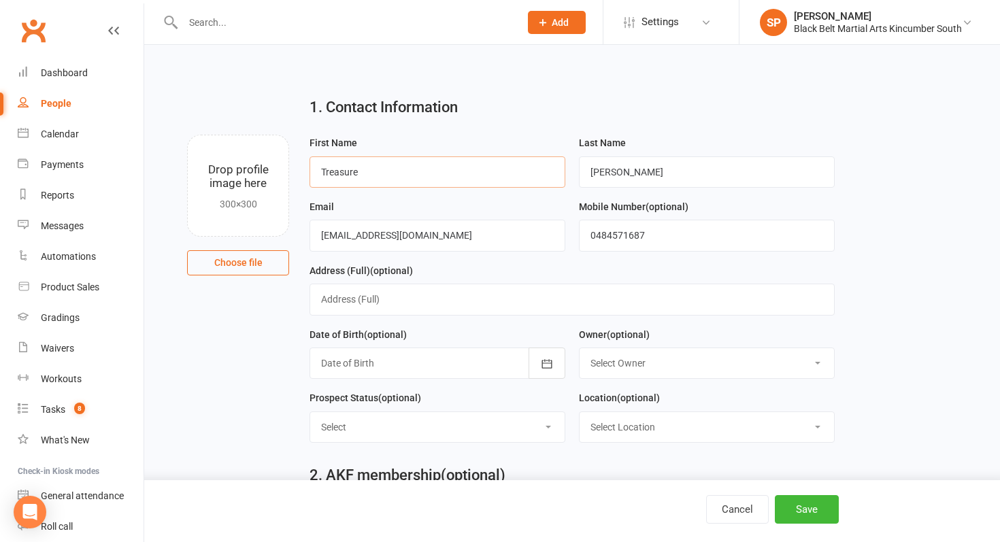
drag, startPoint x: 377, startPoint y: 175, endPoint x: 337, endPoint y: 169, distance: 39.8
click at [337, 169] on input "Treasure" at bounding box center [438, 171] width 256 height 31
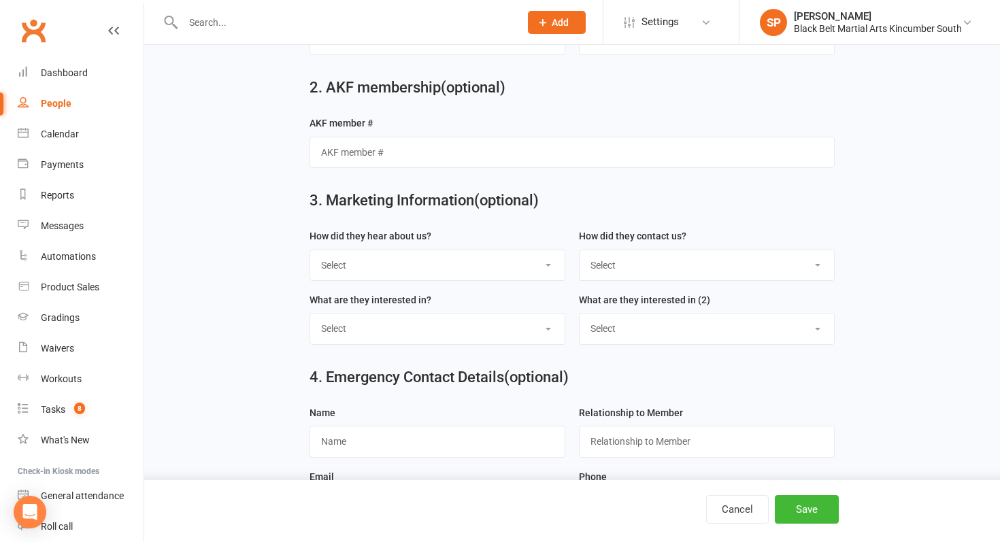
scroll to position [391, 0]
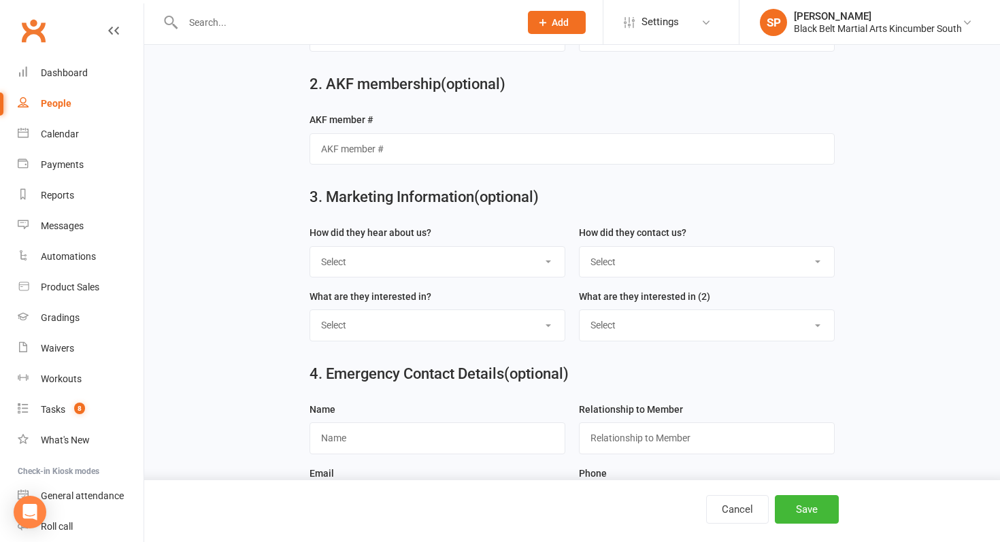
type input "Tredja"
click at [370, 277] on select "Select S4 - Search Engine R2 - Friend Referral A5 - Radio A2 - Print Media A7 -…" at bounding box center [437, 262] width 254 height 30
select select "S1 - Facebook"
click at [310, 249] on select "Select S4 - Search Engine R2 - Friend Referral A5 - Radio A2 - Print Media A7 -…" at bounding box center [437, 262] width 254 height 30
click at [672, 271] on select "Select Phone Internet Walk in School initiated" at bounding box center [707, 262] width 254 height 30
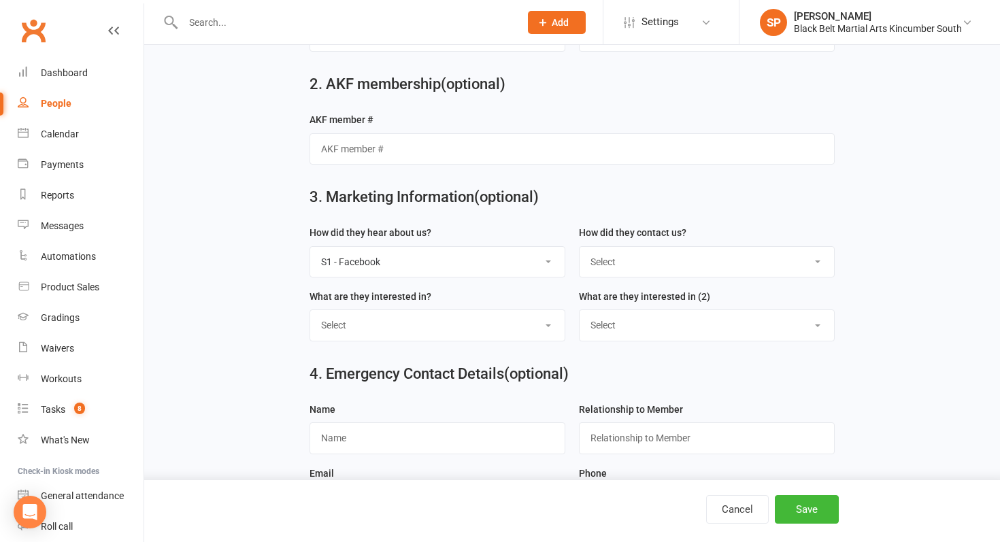
select select "Internet"
click at [580, 249] on select "Select Phone Internet Walk in School initiated" at bounding box center [707, 262] width 254 height 30
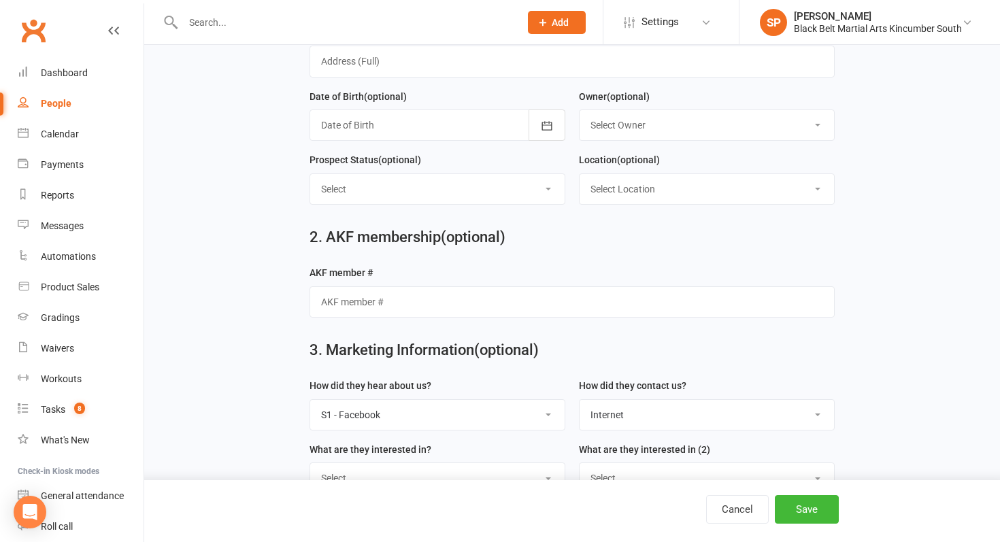
scroll to position [0, 0]
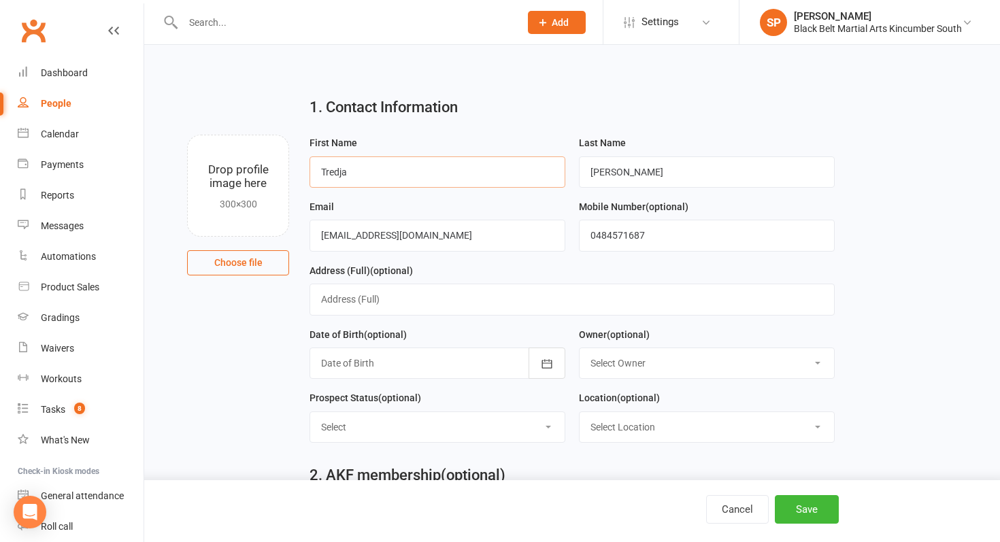
drag, startPoint x: 360, startPoint y: 169, endPoint x: 305, endPoint y: 169, distance: 55.1
click at [305, 169] on div "First Name [PERSON_NAME]" at bounding box center [437, 167] width 269 height 64
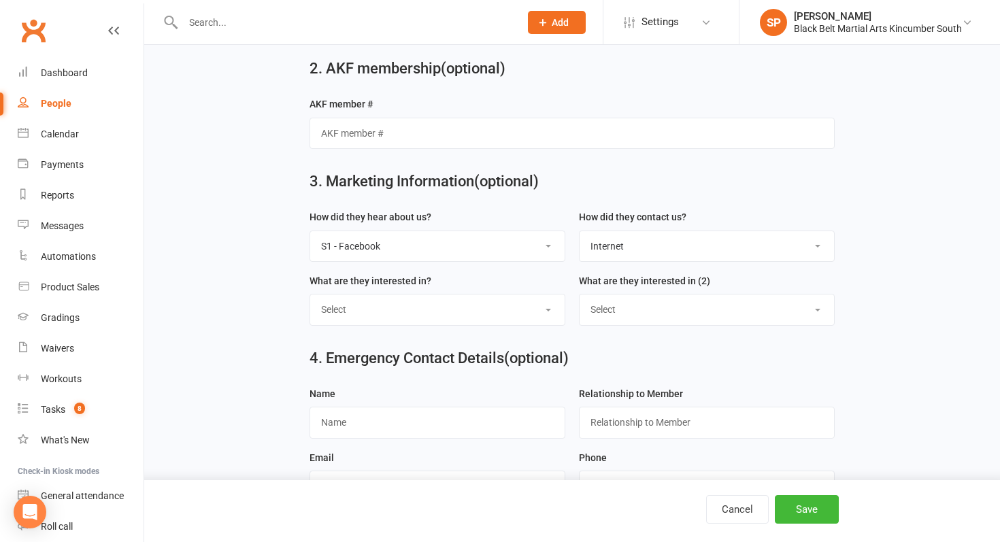
scroll to position [409, 0]
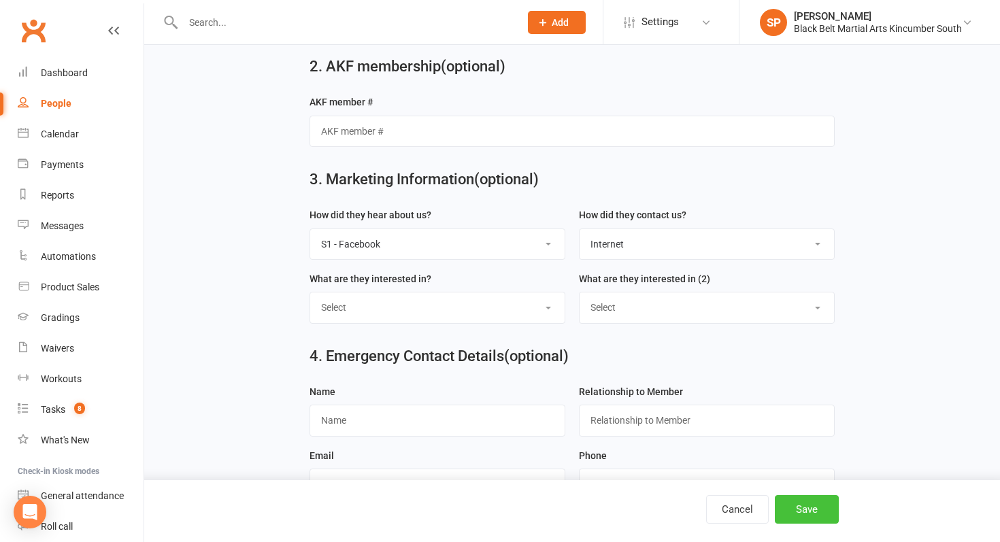
type input "Treasure"
click at [822, 515] on button "Save" at bounding box center [807, 509] width 64 height 29
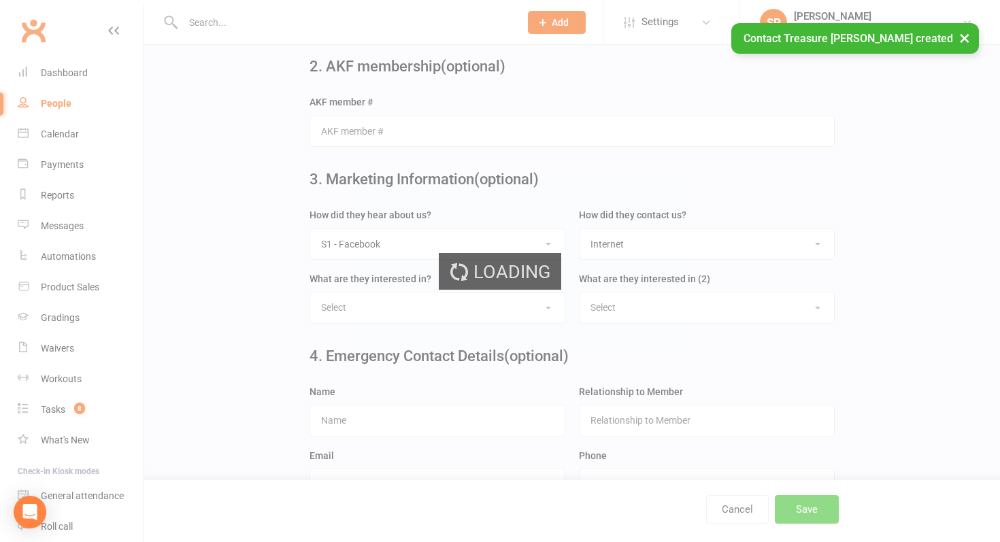
scroll to position [0, 0]
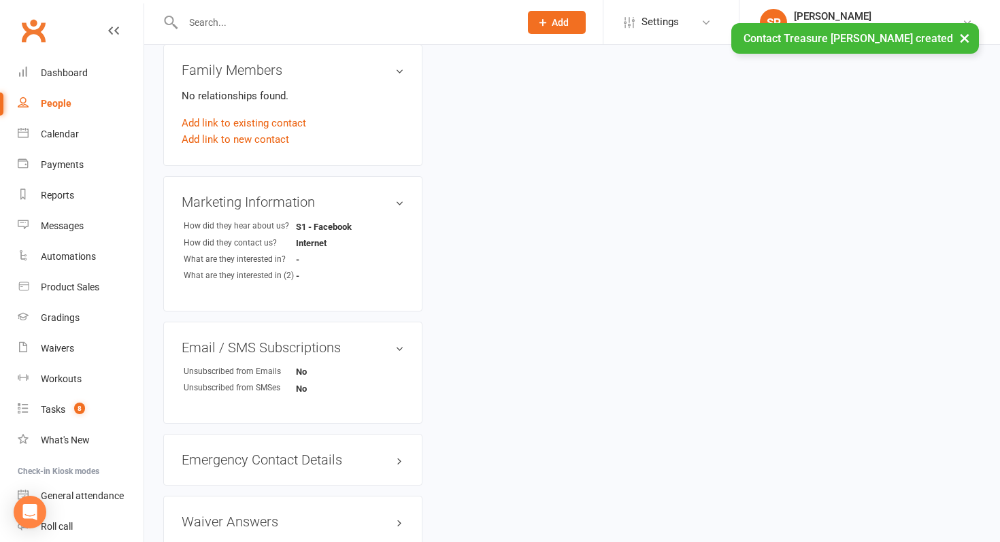
scroll to position [525, 0]
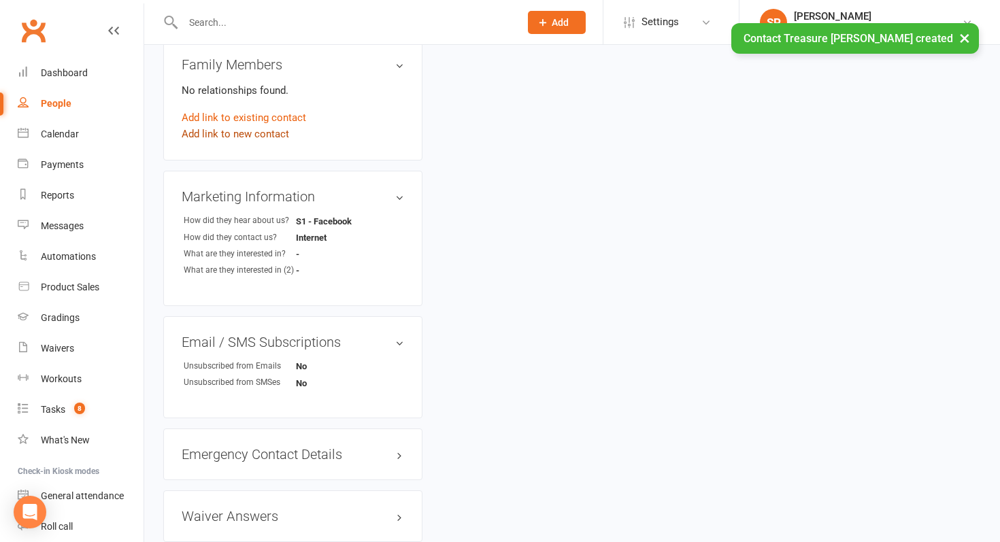
click at [279, 136] on link "Add link to new contact" at bounding box center [236, 134] width 108 height 16
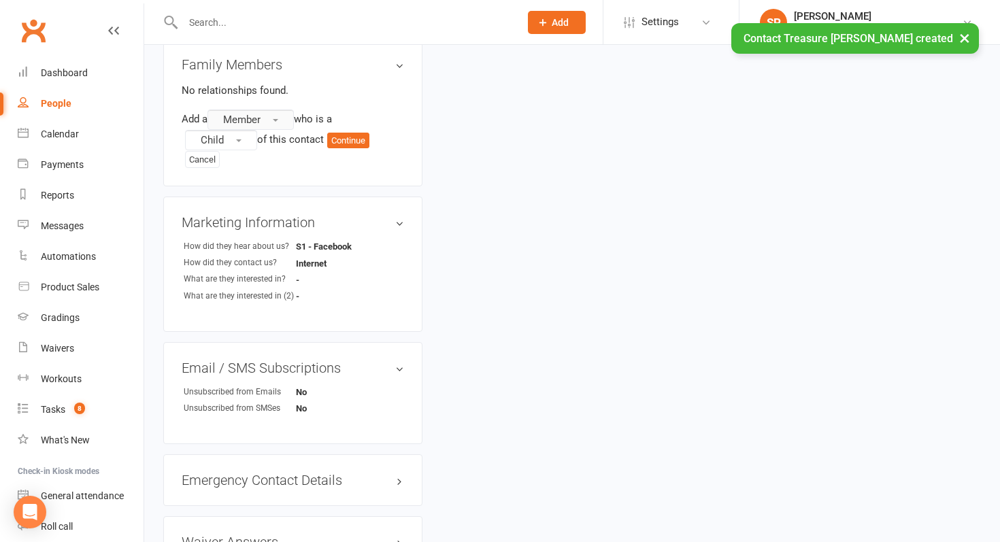
click at [288, 115] on button "Member" at bounding box center [251, 120] width 86 height 20
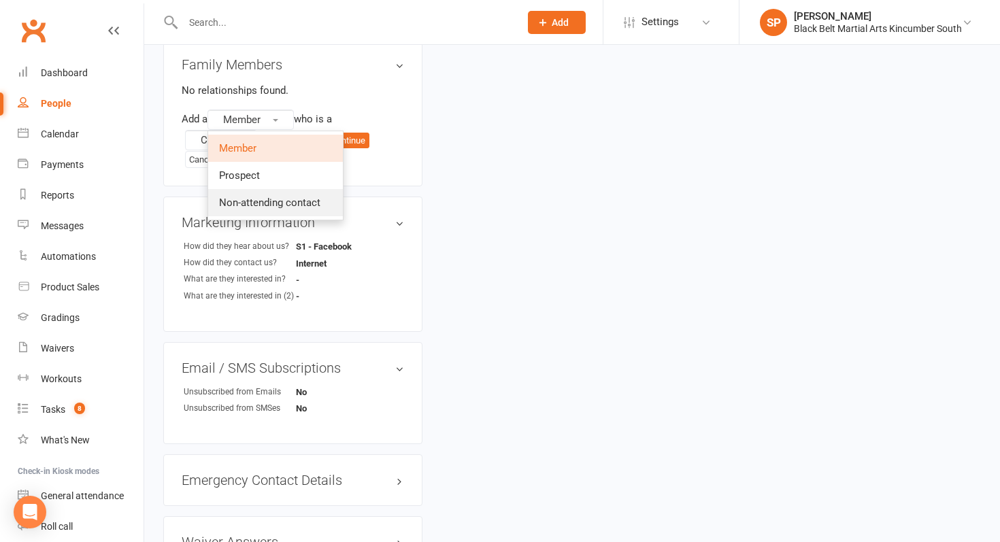
click at [277, 203] on span "Non-attending contact" at bounding box center [269, 203] width 101 height 12
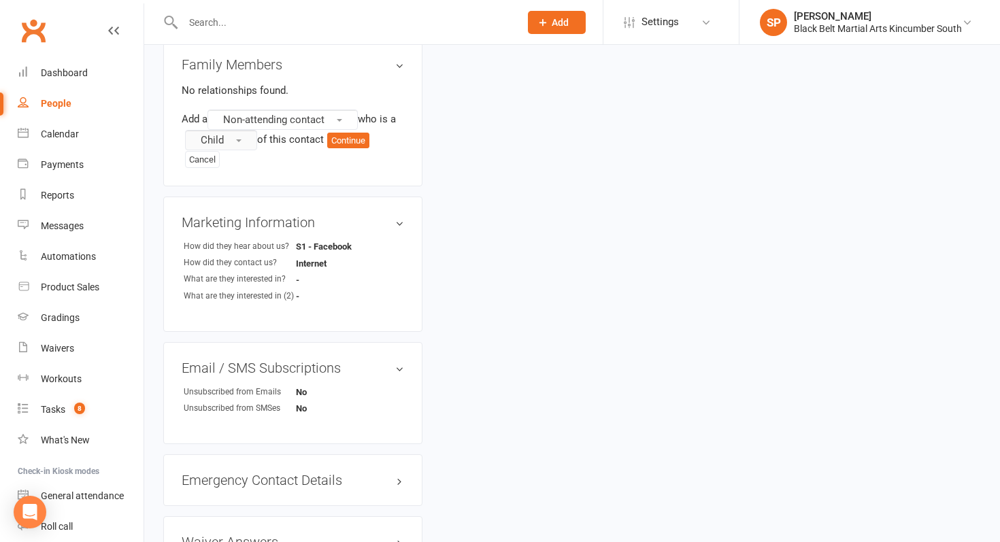
click at [230, 141] on button "Child" at bounding box center [221, 140] width 72 height 20
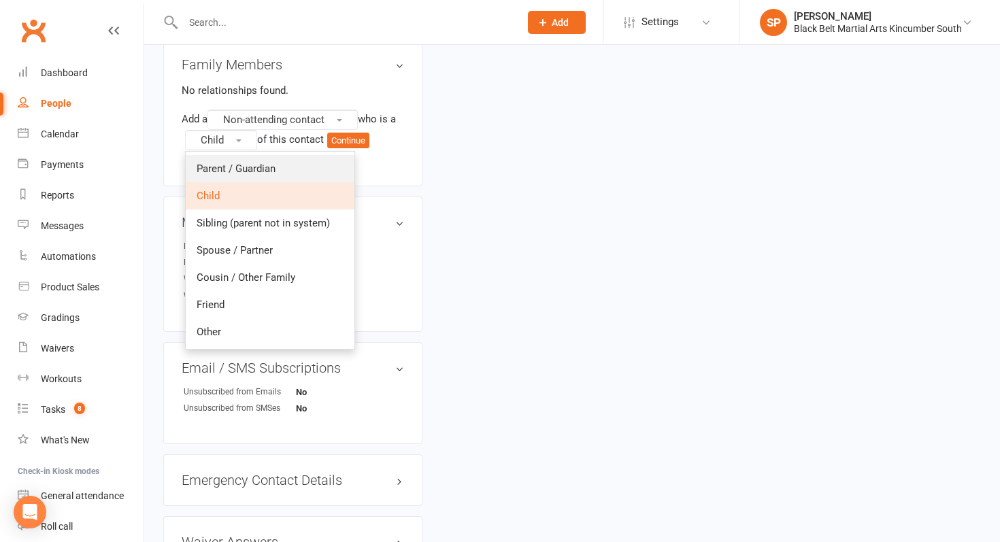
click at [230, 157] on link "Parent / Guardian" at bounding box center [270, 168] width 169 height 27
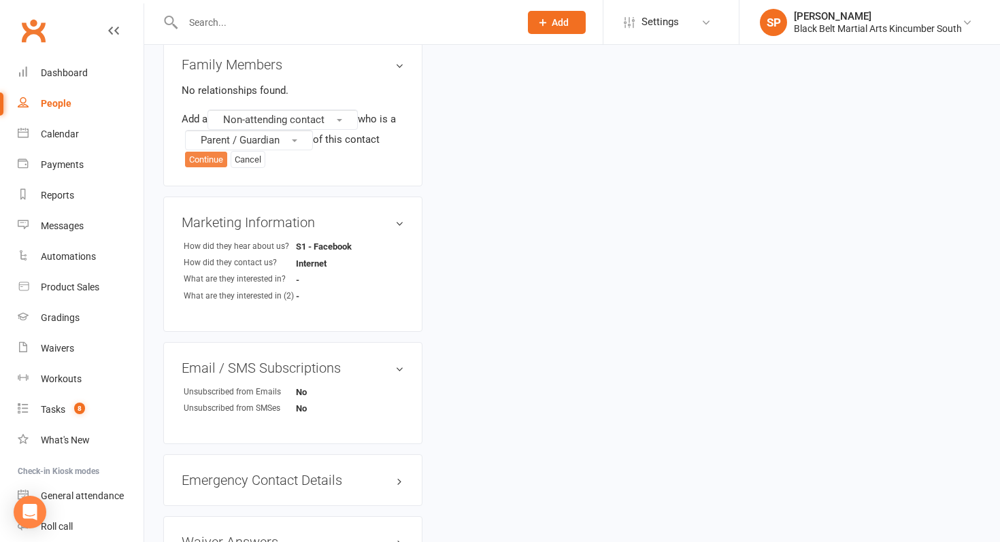
click at [201, 156] on button "Continue" at bounding box center [206, 160] width 42 height 16
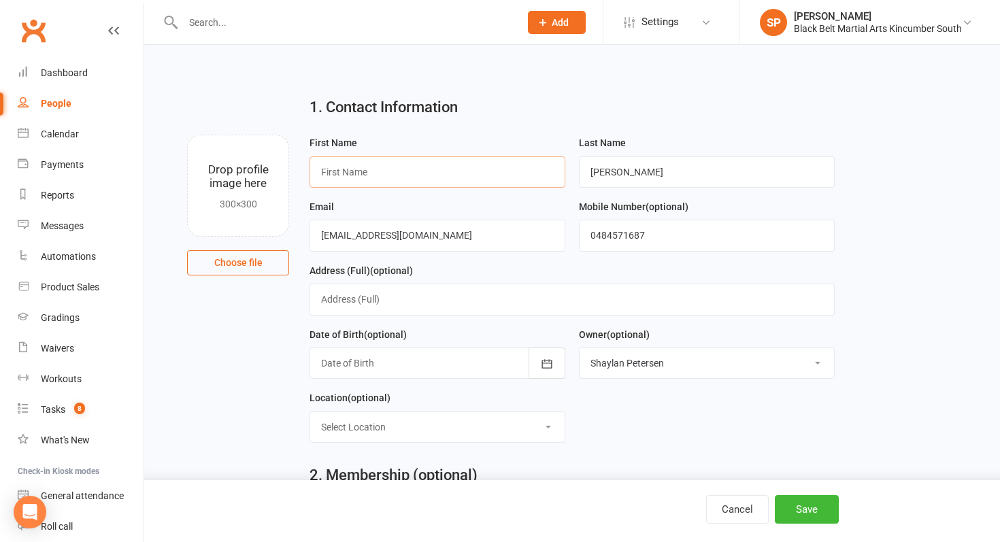
click at [467, 171] on input "text" at bounding box center [438, 171] width 256 height 31
type input "a"
type input "Alii"
click at [788, 518] on button "Save" at bounding box center [807, 509] width 64 height 29
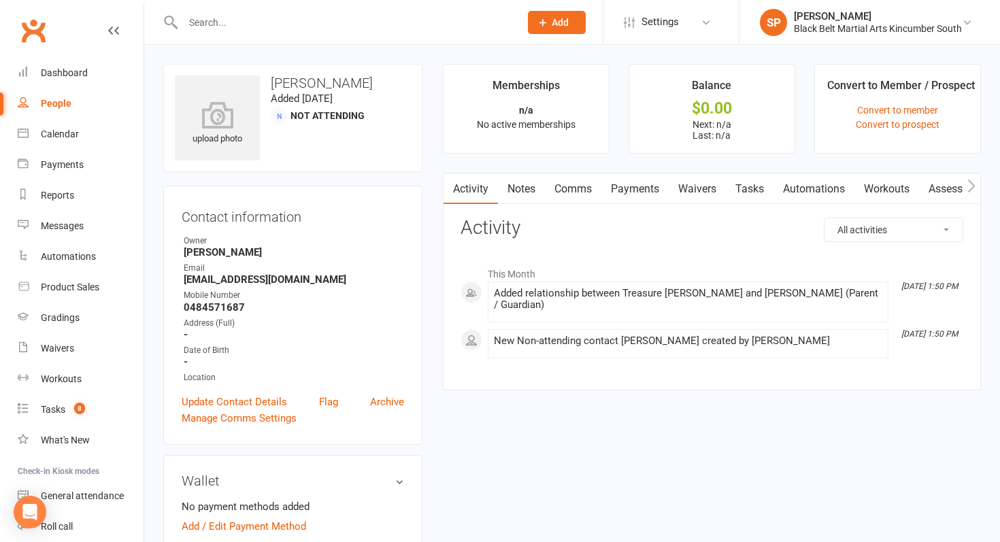
click at [733, 72] on li "Balance $0.00 Next: n/a Last: n/a" at bounding box center [712, 109] width 167 height 90
click at [735, 210] on div "Activity Notes Comms Payments Waivers Tasks Automations Workouts Assessments Cr…" at bounding box center [712, 282] width 538 height 218
click at [76, 69] on div "Dashboard" at bounding box center [64, 72] width 47 height 11
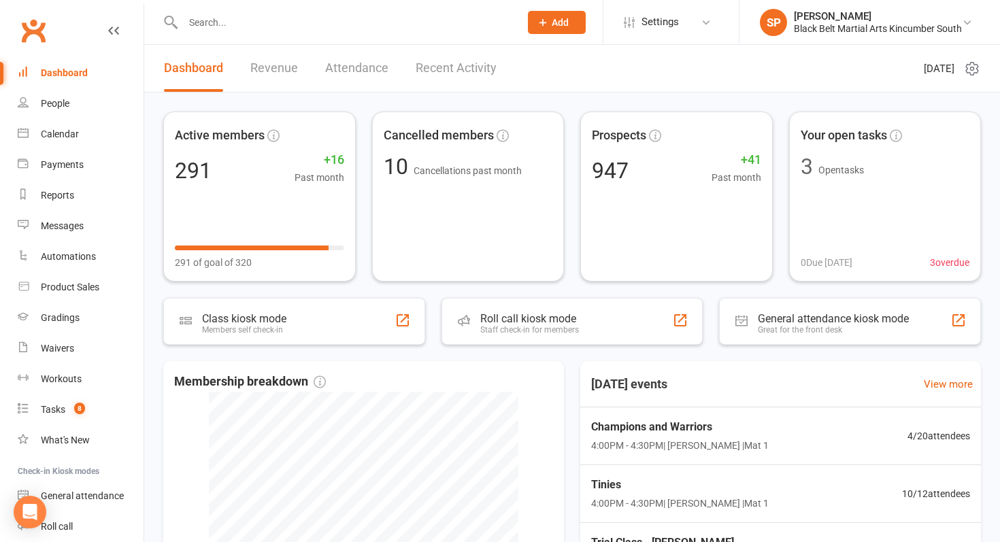
click at [233, 25] on input "text" at bounding box center [344, 22] width 331 height 19
type input "r"
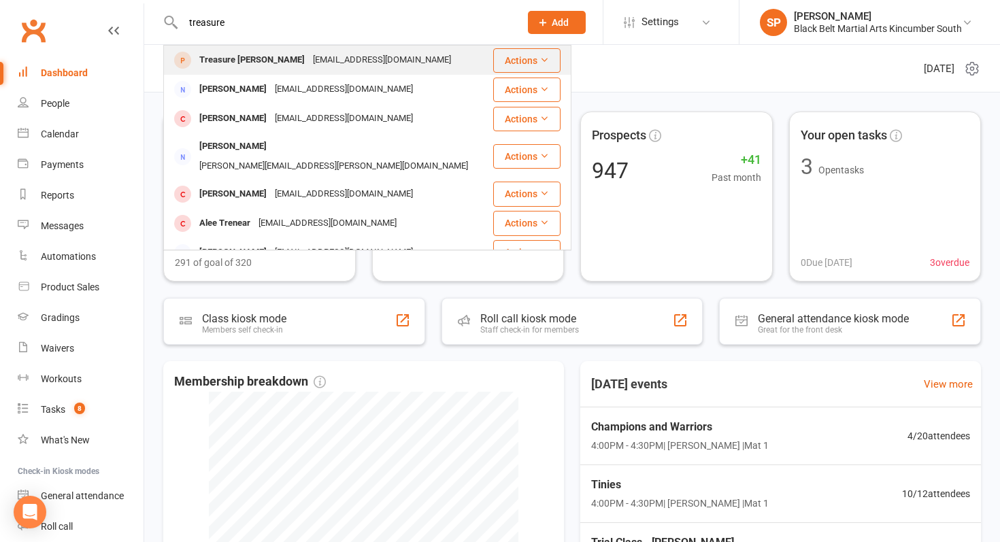
type input "treasure"
click at [232, 61] on div "Treasure [PERSON_NAME]" at bounding box center [252, 60] width 114 height 20
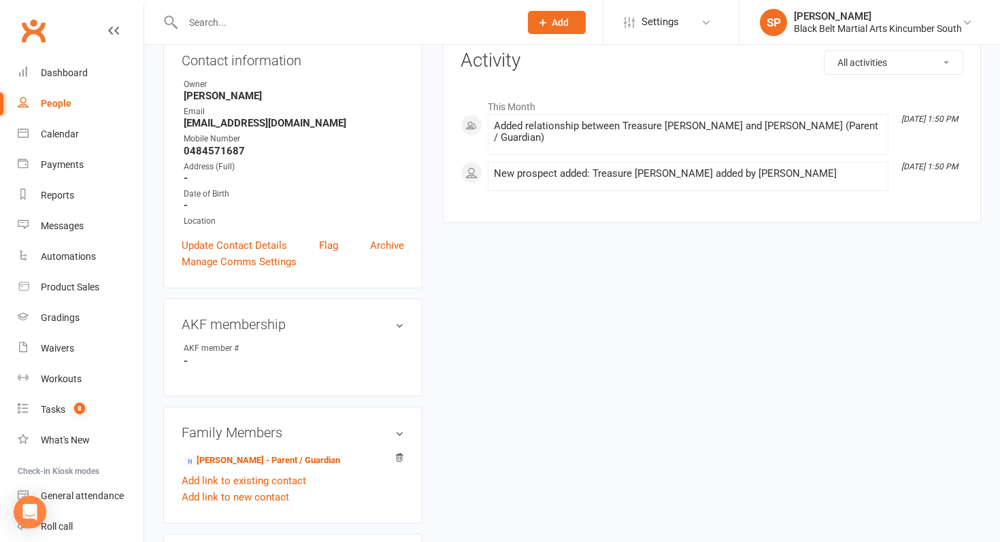
scroll to position [427, 0]
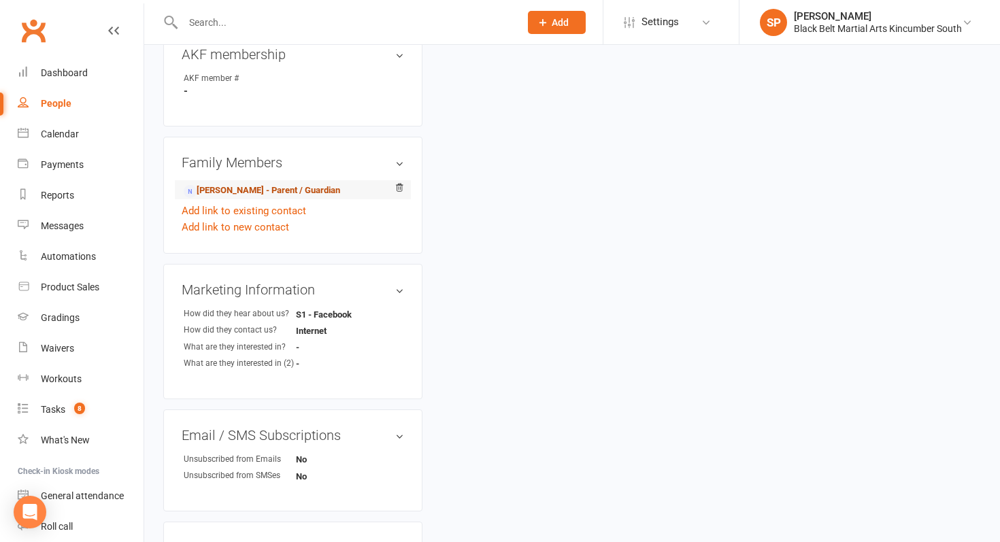
click at [242, 188] on link "[PERSON_NAME] - Parent / Guardian" at bounding box center [262, 191] width 156 height 14
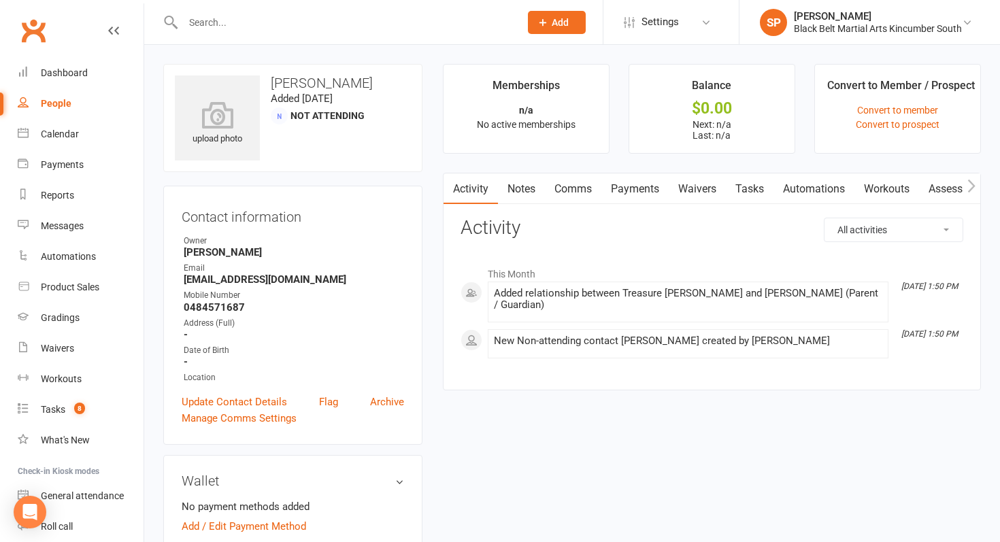
click at [714, 182] on link "Waivers" at bounding box center [697, 188] width 57 height 31
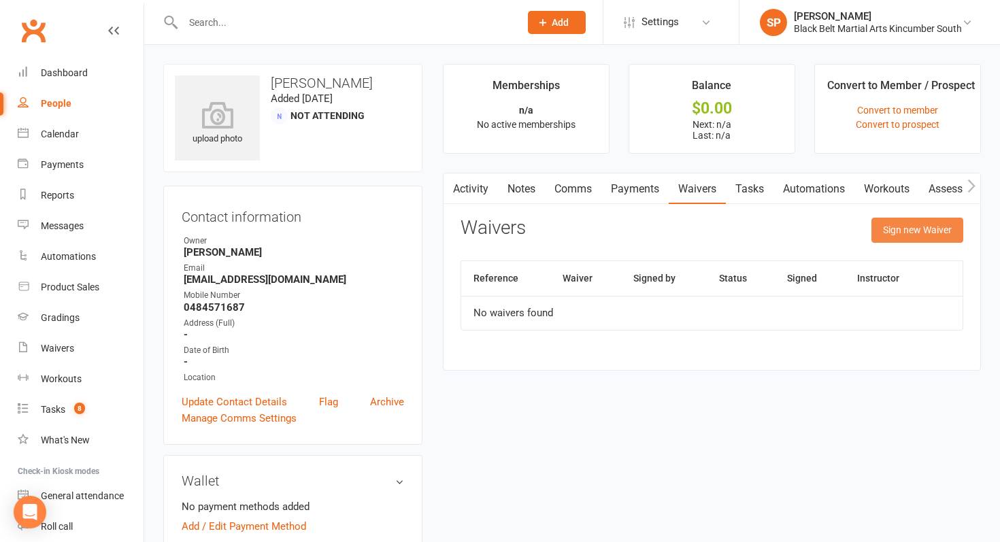
click at [928, 221] on button "Sign new Waiver" at bounding box center [918, 230] width 92 height 24
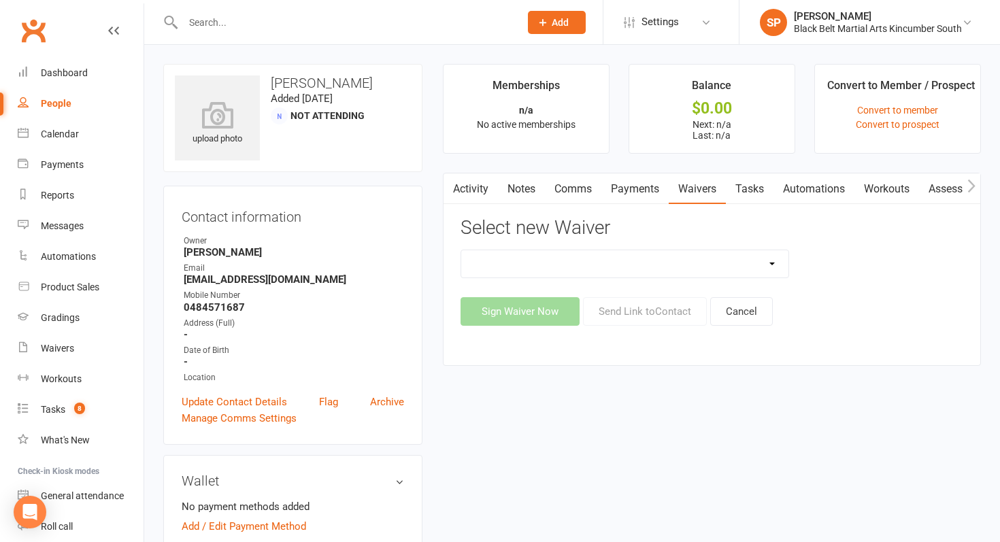
click at [574, 269] on select "Direct Debit Request Festival Enrolment Festival Trial Class Holiday Camp Waive…" at bounding box center [624, 263] width 327 height 27
select select "10335"
click at [461, 250] on select "Direct Debit Request Festival Enrolment Festival Trial Class Holiday Camp Waive…" at bounding box center [624, 263] width 327 height 27
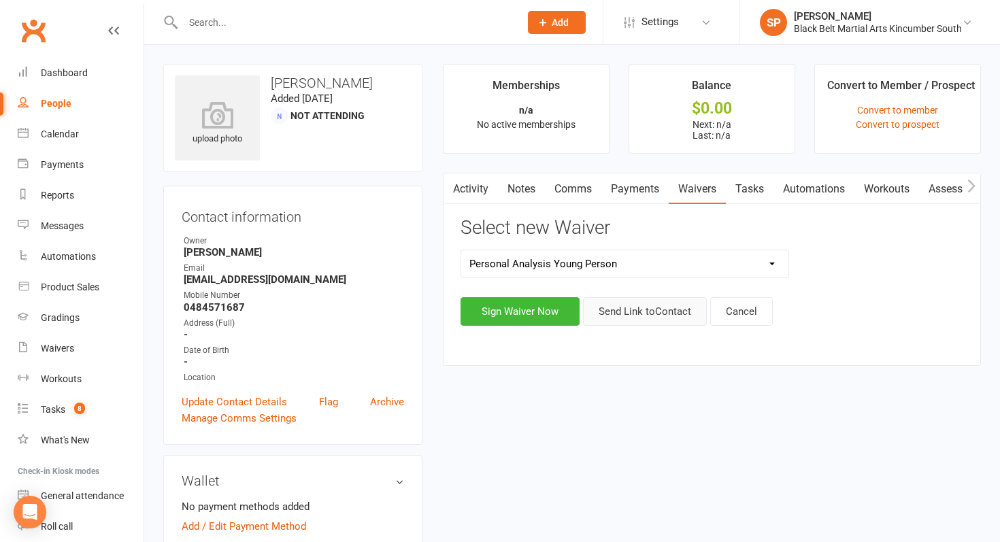
click at [646, 310] on button "Send Link to Contact" at bounding box center [645, 311] width 124 height 29
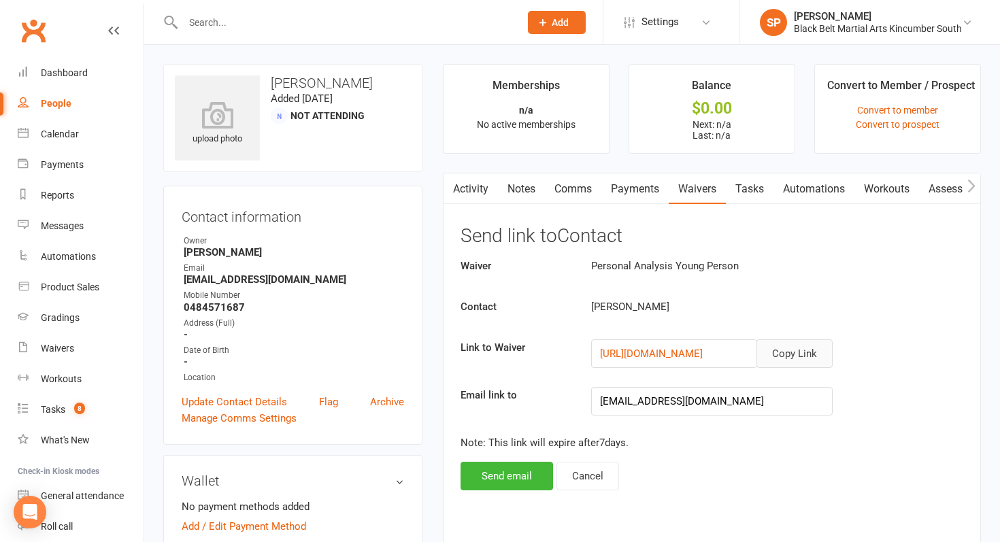
click at [776, 340] on button "Copy Link" at bounding box center [795, 354] width 76 height 29
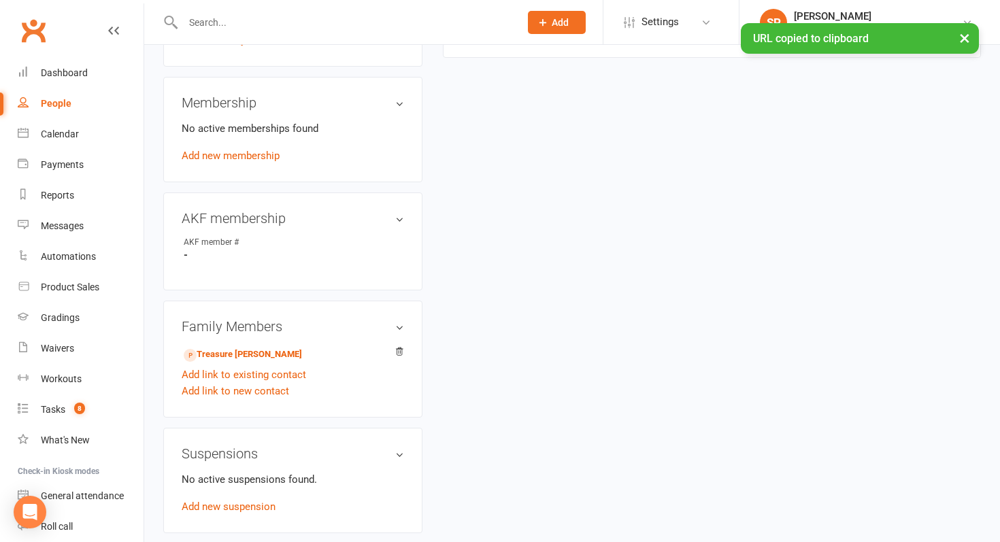
scroll to position [498, 0]
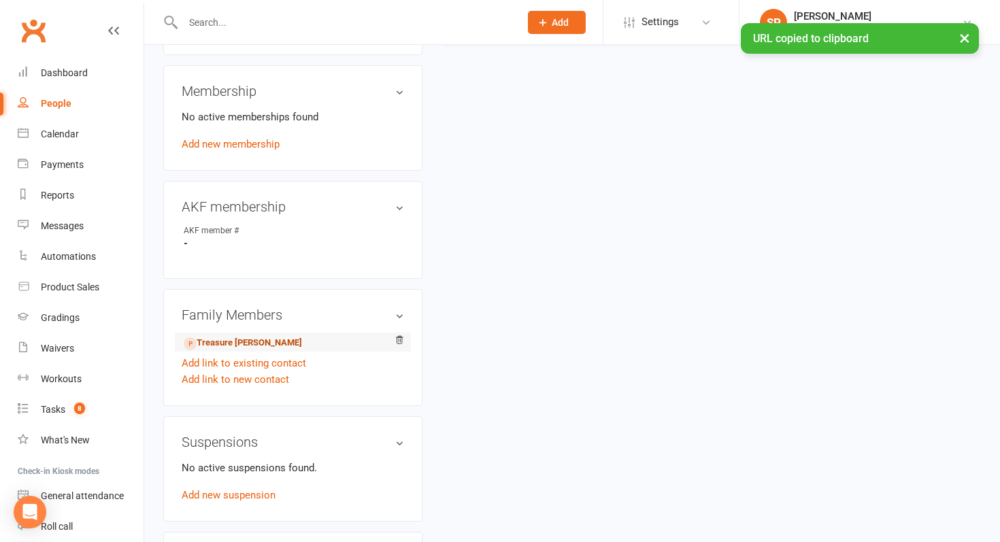
click at [258, 343] on link "Treasure [PERSON_NAME]" at bounding box center [243, 343] width 118 height 14
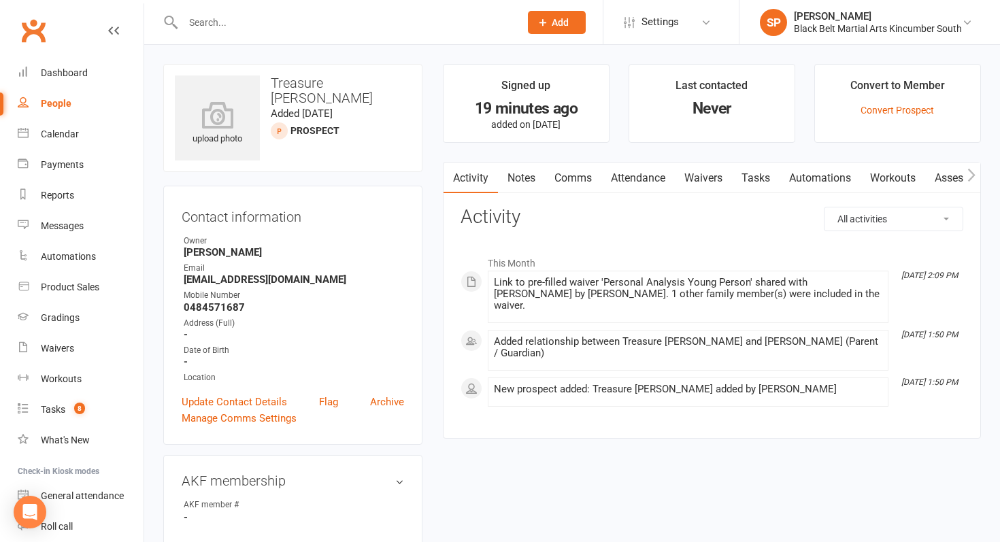
click at [582, 169] on link "Comms" at bounding box center [573, 178] width 56 height 31
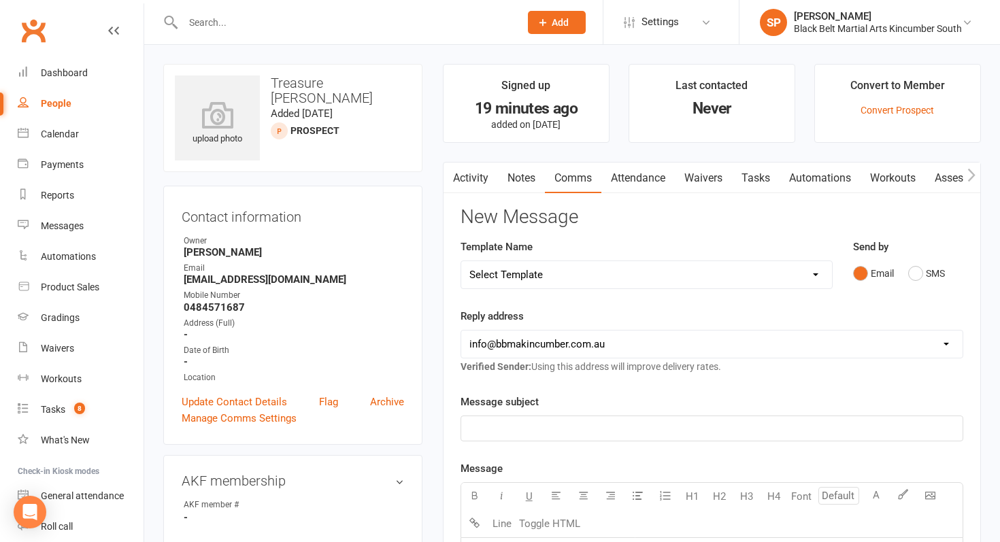
click at [538, 271] on select "Select Template [SMS] Birthday Invite Text [Email] Birthday Party [Email] Happy…" at bounding box center [646, 274] width 371 height 27
select select "5"
click at [461, 261] on select "Select Template [SMS] Birthday Invite Text [Email] Birthday Party [Email] Happy…" at bounding box center [646, 274] width 371 height 27
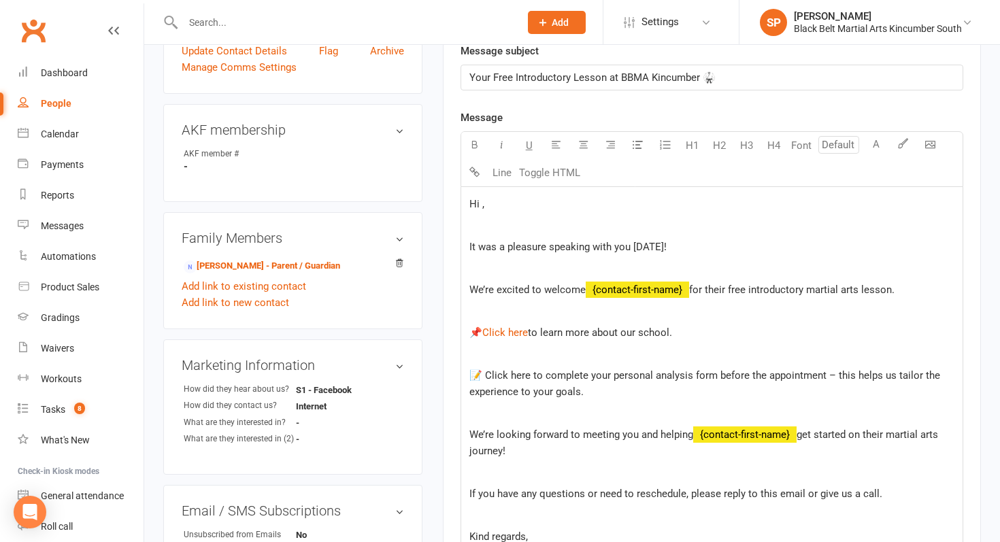
scroll to position [366, 0]
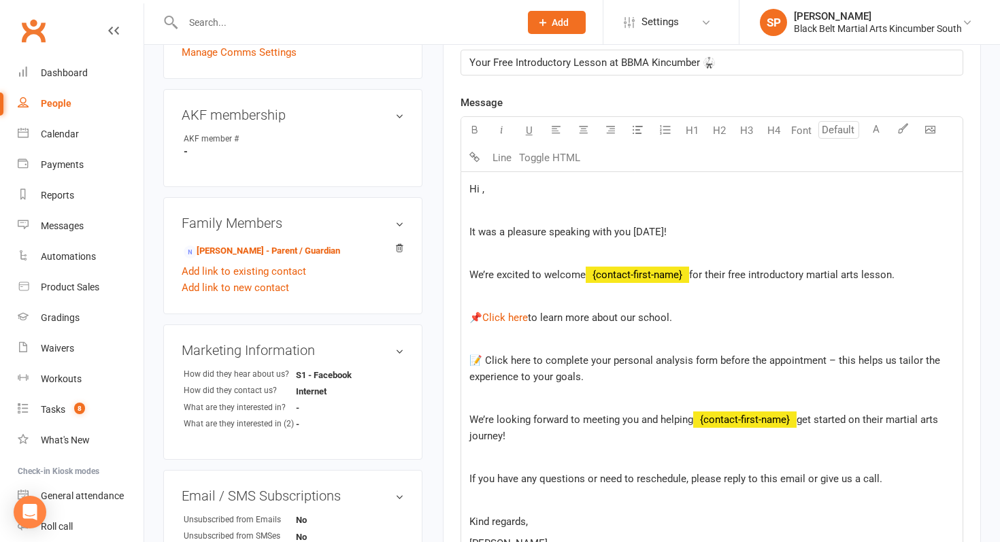
click at [480, 193] on span "Hi ," at bounding box center [476, 189] width 15 height 12
click at [896, 281] on p "We’re excited to welcome ﻿ {contact-first-name} for their free introductory mar…" at bounding box center [711, 275] width 485 height 16
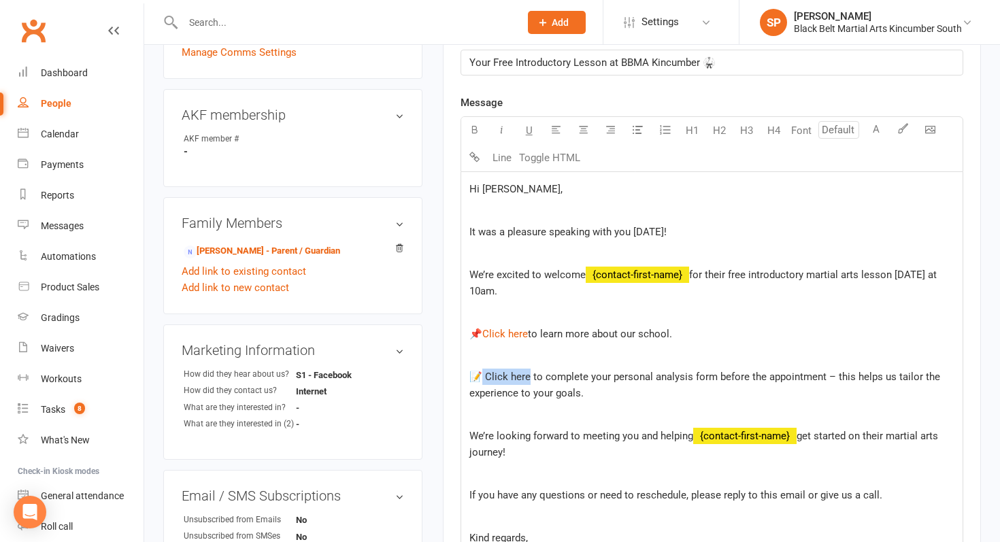
drag, startPoint x: 527, startPoint y: 379, endPoint x: 478, endPoint y: 379, distance: 49.0
click at [478, 379] on span "📝 Click here to complete your personal analysis form before the appointment – t…" at bounding box center [706, 385] width 474 height 29
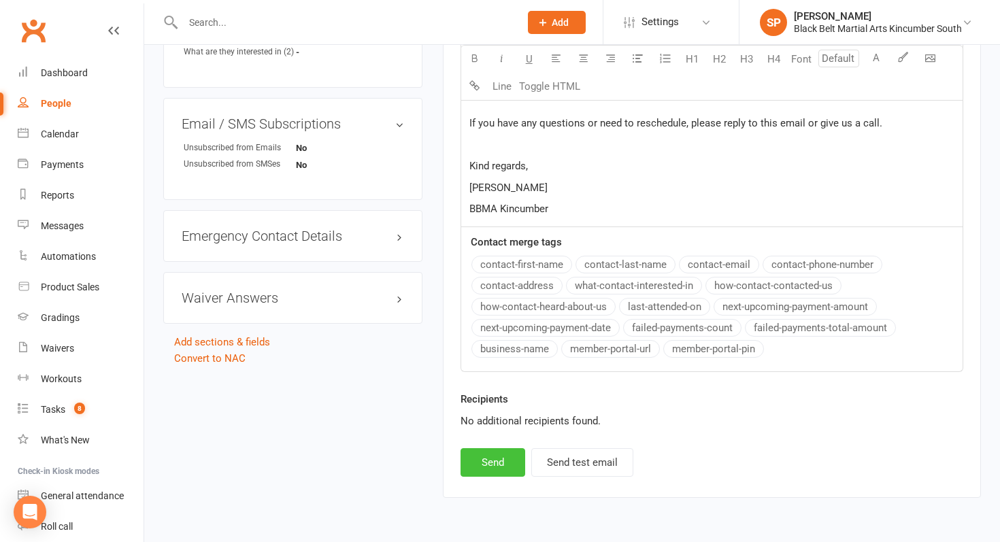
scroll to position [753, 0]
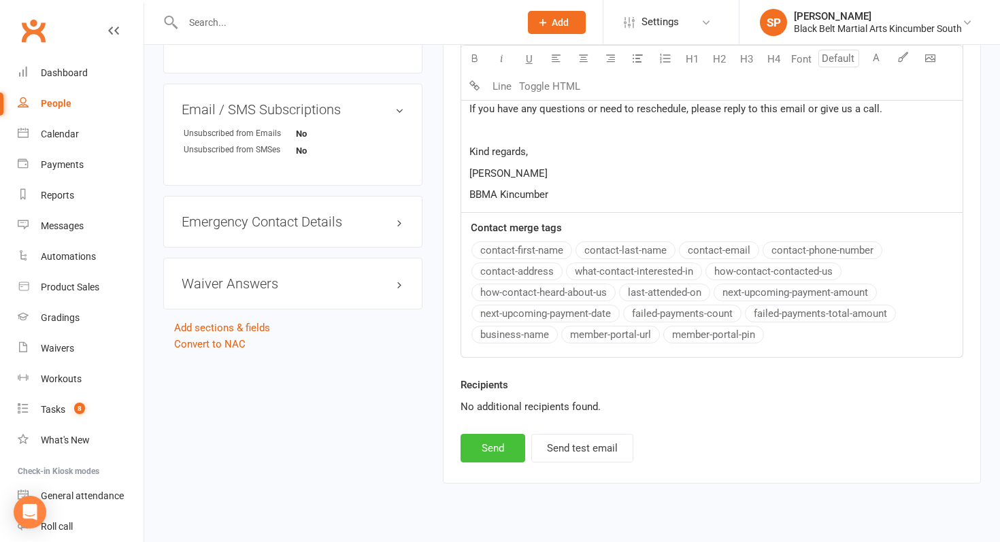
click at [483, 449] on button "Send" at bounding box center [493, 448] width 65 height 29
click at [50, 130] on div "Calendar" at bounding box center [60, 134] width 38 height 11
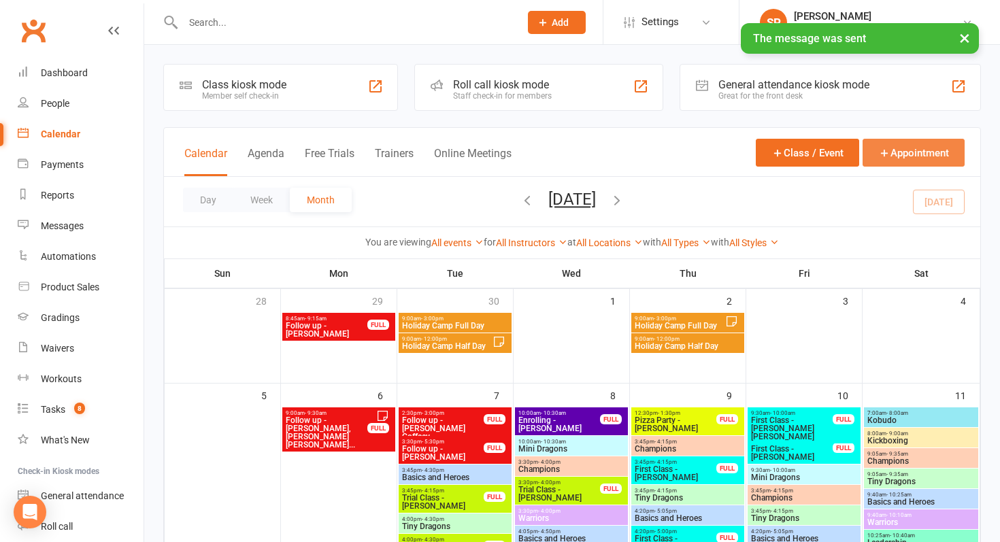
click at [930, 154] on button "Appointment" at bounding box center [914, 153] width 102 height 28
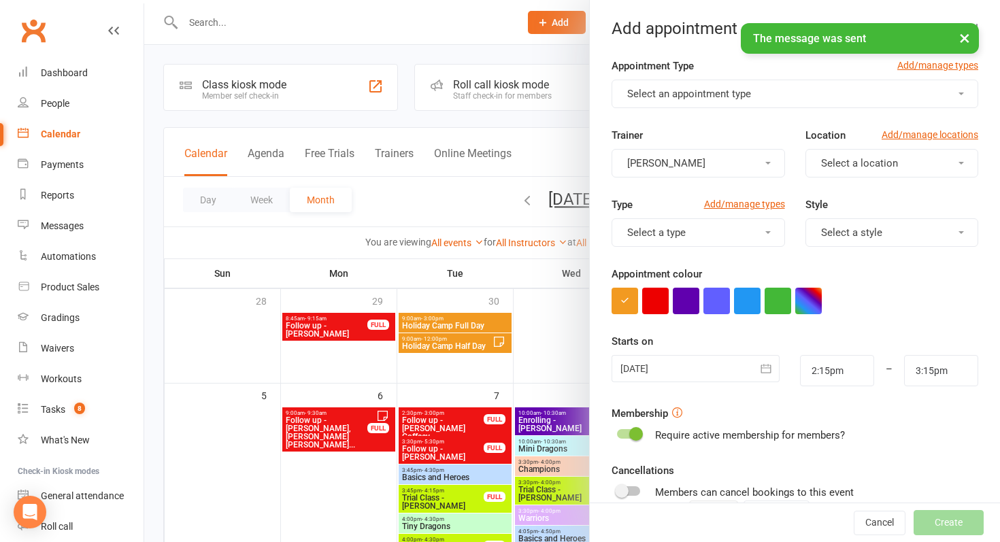
click at [727, 104] on button "Select an appointment type" at bounding box center [795, 94] width 367 height 29
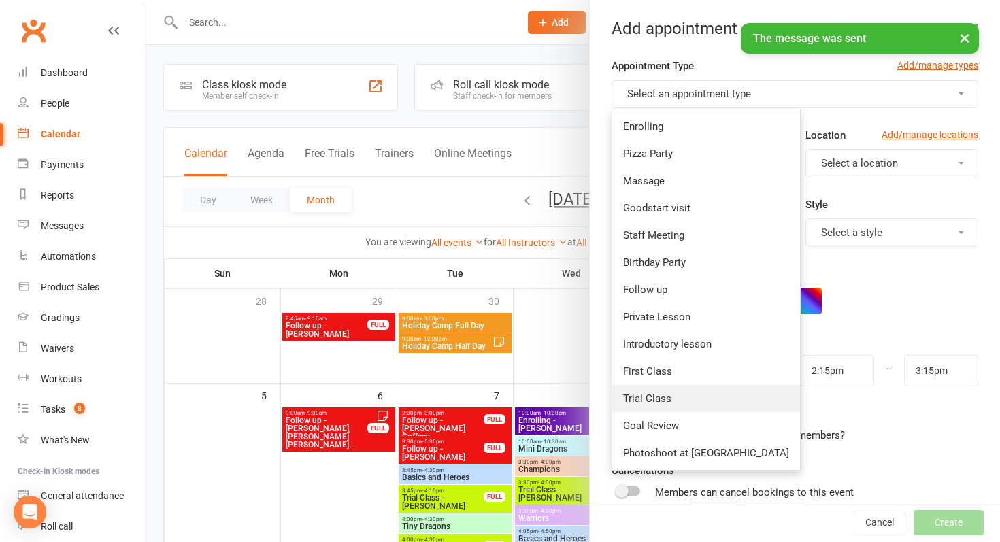
click at [683, 396] on link "Trial Class" at bounding box center [706, 398] width 188 height 27
type input "3:00pm"
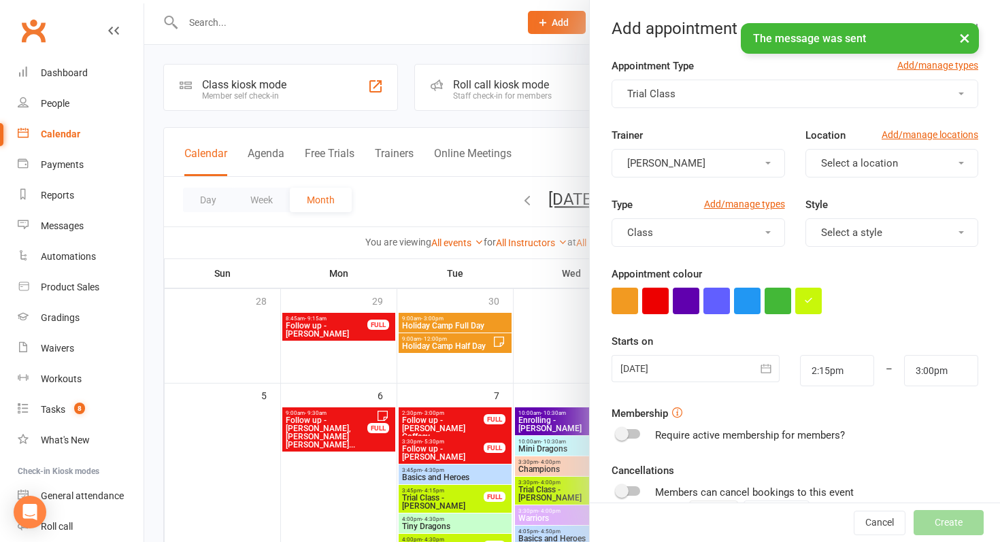
click at [684, 366] on div at bounding box center [696, 368] width 168 height 27
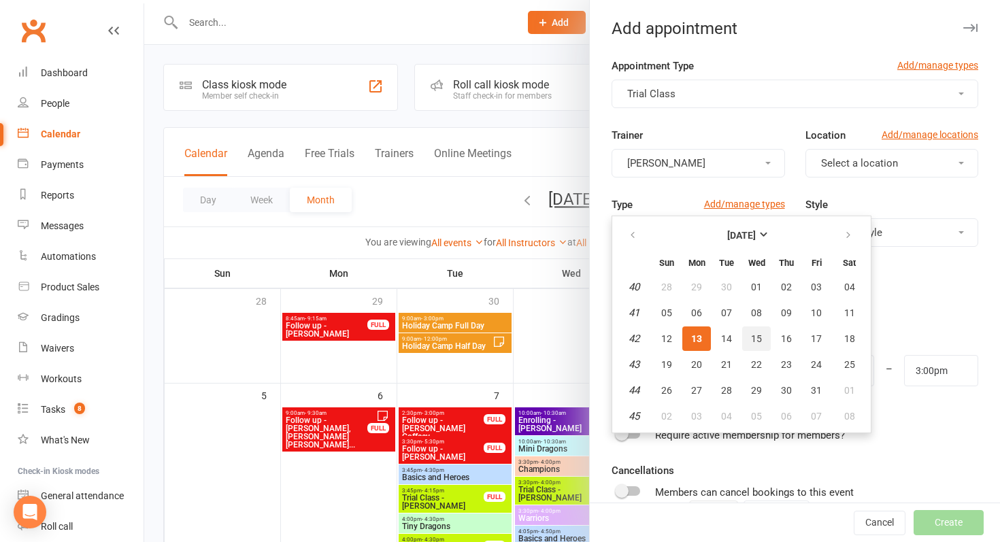
click at [757, 339] on span "15" at bounding box center [756, 338] width 11 height 11
type input "[DATE]"
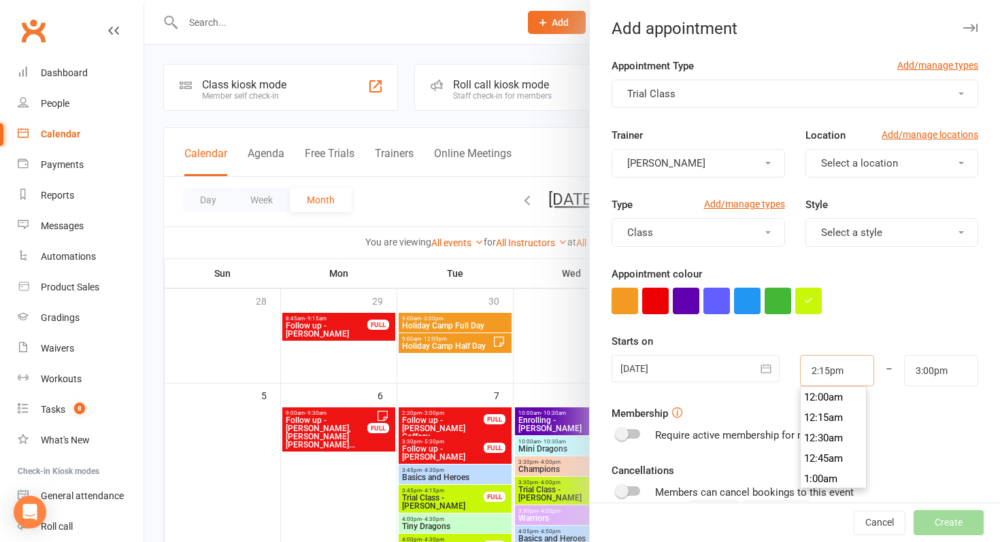
drag, startPoint x: 860, startPoint y: 367, endPoint x: 765, endPoint y: 367, distance: 94.6
click at [767, 367] on div "[DATE] [DATE] Sun Mon Tue Wed Thu Fri Sat 40 28 29 30 01 02 03 04 41 05 06 07 0…" at bounding box center [794, 370] width 387 height 31
type input "10:00am"
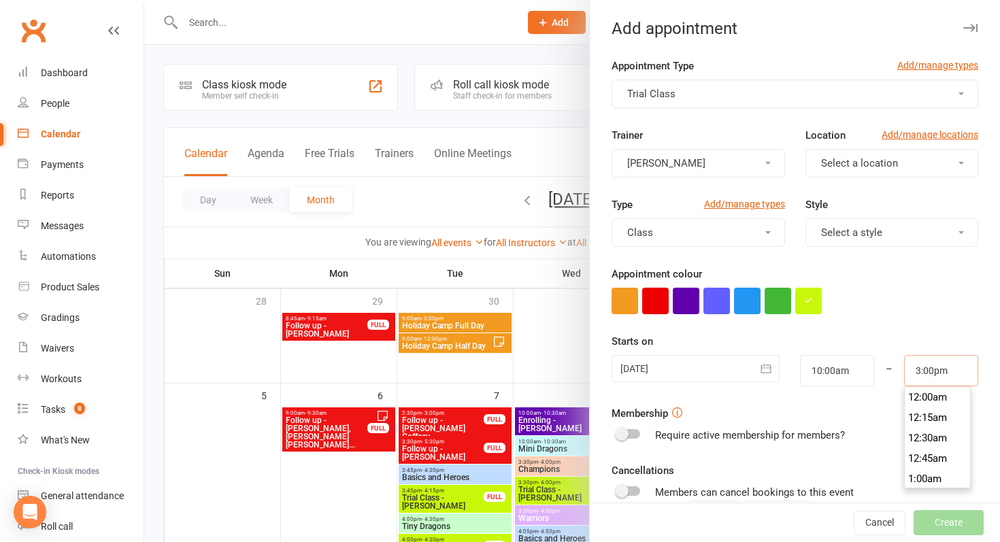
drag, startPoint x: 960, startPoint y: 380, endPoint x: 857, endPoint y: 379, distance: 103.4
click at [857, 379] on div "[DATE] [DATE] Sun Mon Tue Wed Thu Fri Sat 40 28 29 30 01 02 03 04 41 05 06 07 0…" at bounding box center [794, 370] width 387 height 31
drag, startPoint x: 949, startPoint y: 373, endPoint x: 855, endPoint y: 373, distance: 94.6
click at [855, 373] on div "[DATE] [DATE] Sun Mon Tue Wed Thu Fri Sat 40 28 29 30 01 02 03 04 41 05 06 07 0…" at bounding box center [794, 370] width 387 height 31
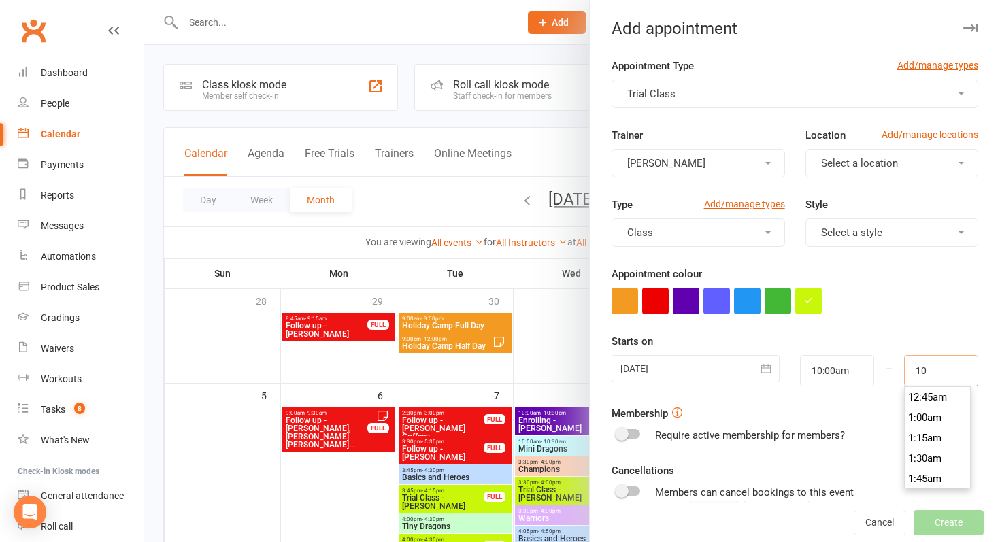
scroll to position [796, 0]
type input "10:30am"
click at [913, 316] on form "Appointment Type Add/manage types Trial Class Trainer [PERSON_NAME] Location Ad…" at bounding box center [795, 353] width 367 height 591
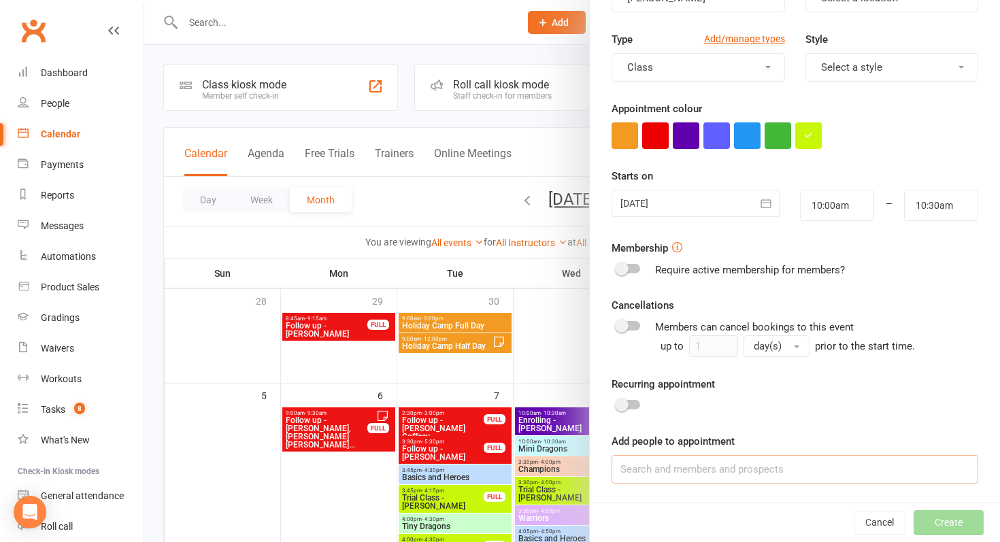
click at [687, 465] on input at bounding box center [795, 469] width 367 height 29
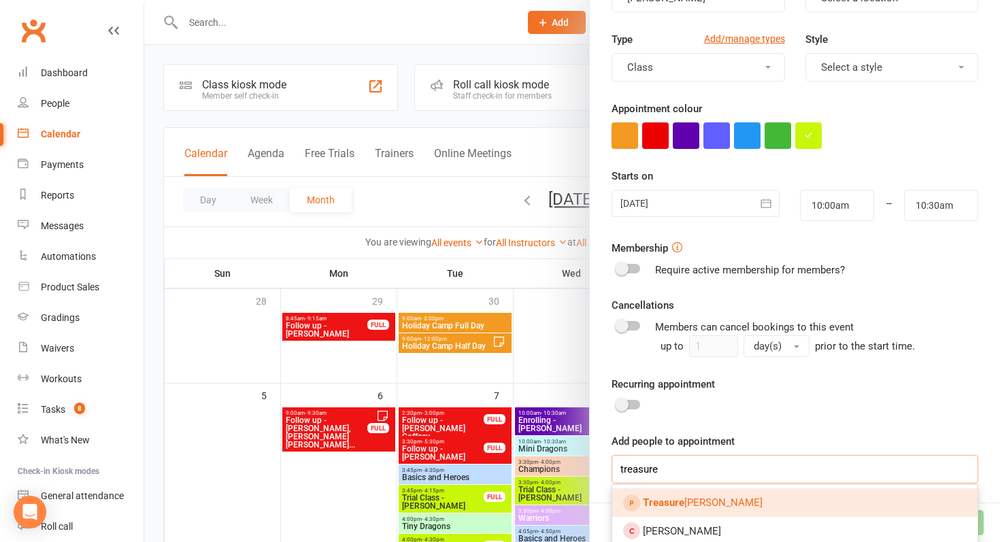
type input "treasure"
click at [674, 499] on strong "Treasure" at bounding box center [664, 503] width 42 height 12
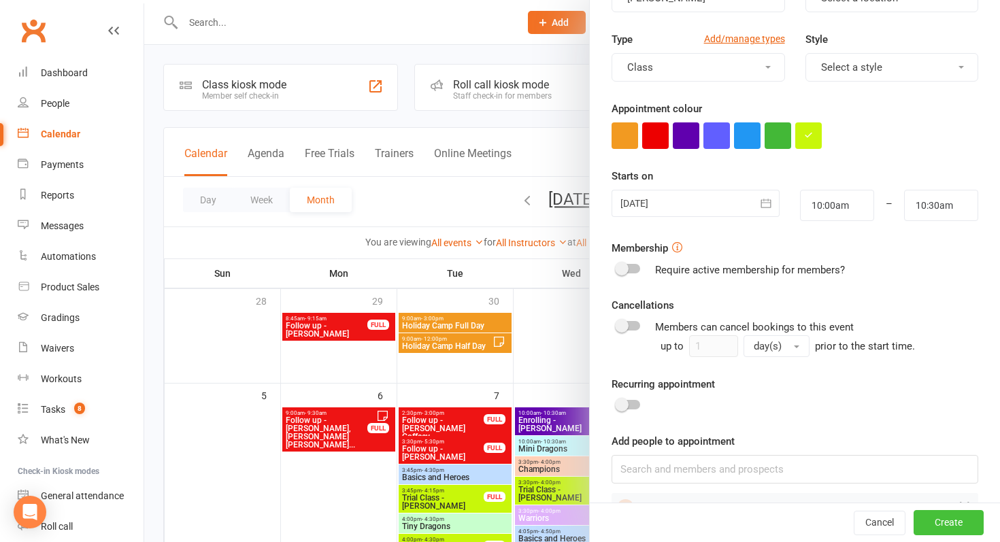
click at [935, 516] on button "Create" at bounding box center [949, 523] width 70 height 24
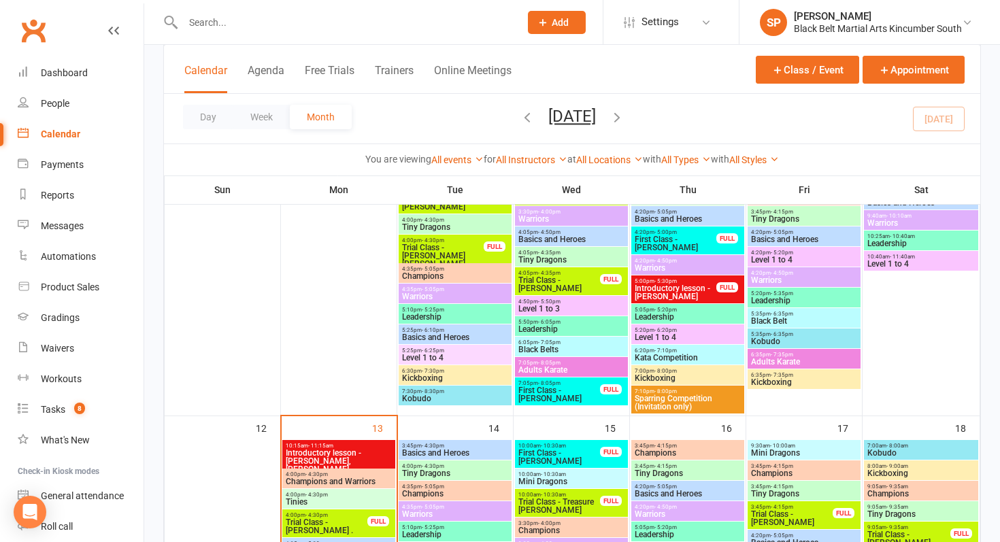
scroll to position [450, 0]
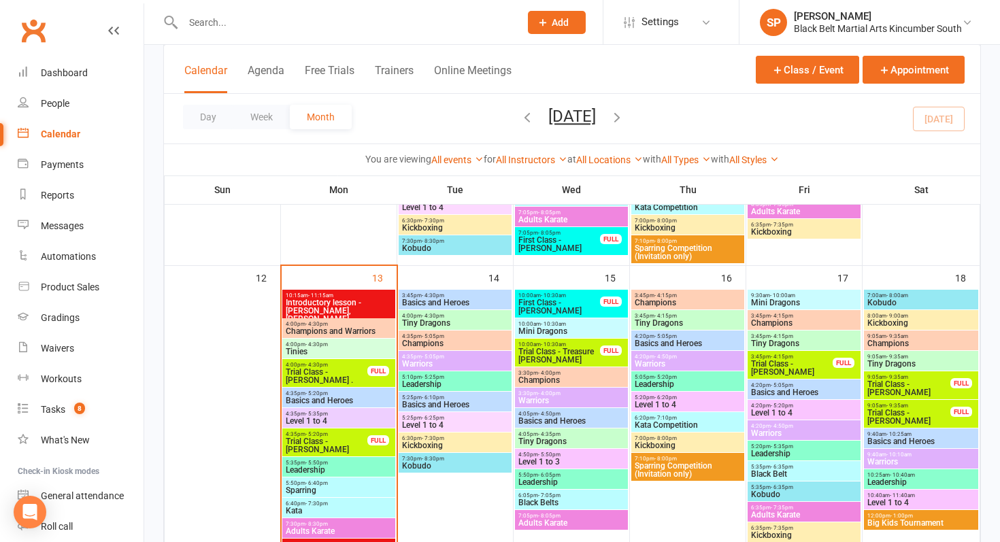
click at [536, 342] on span "10:00am - 10:30am" at bounding box center [559, 345] width 83 height 6
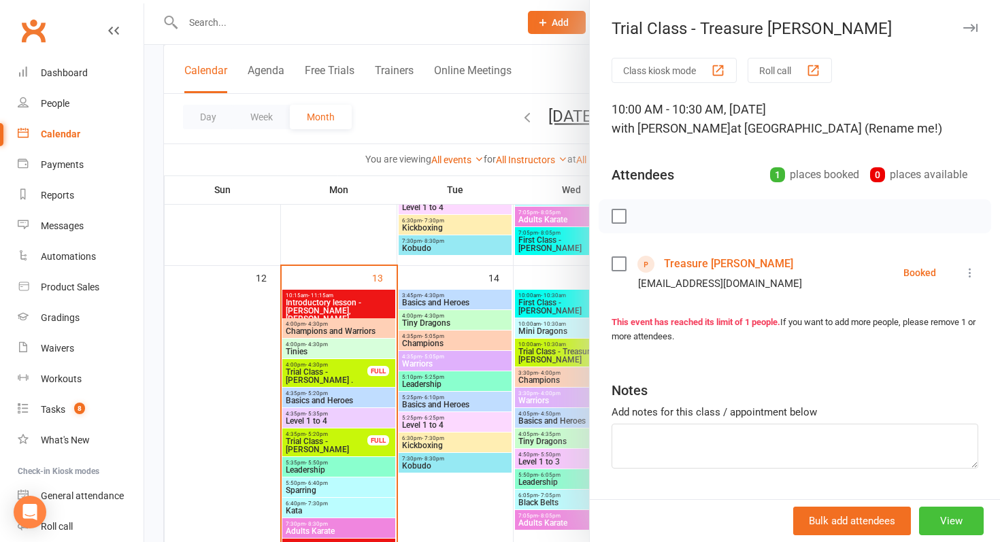
click at [959, 525] on button "View" at bounding box center [951, 521] width 65 height 29
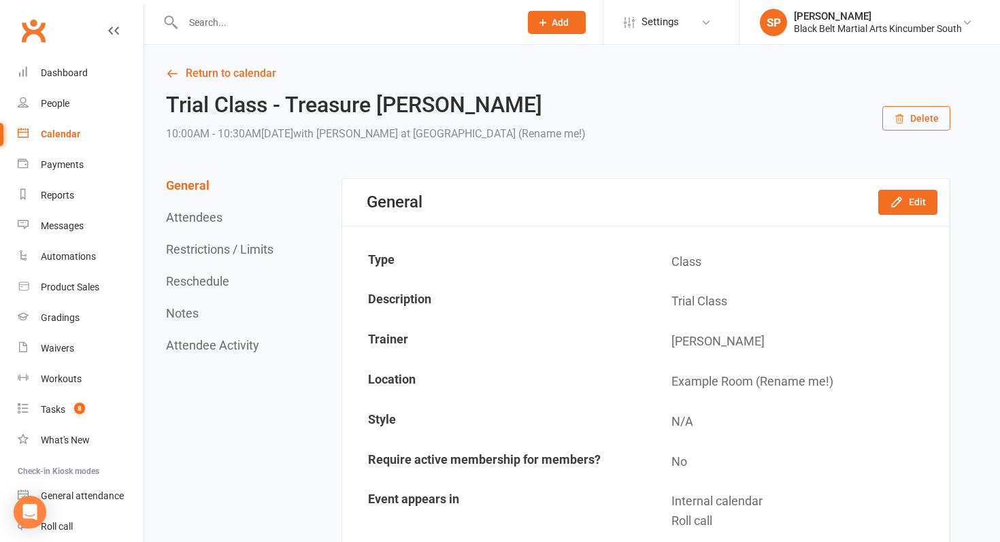
click at [916, 108] on button "Delete" at bounding box center [916, 118] width 68 height 24
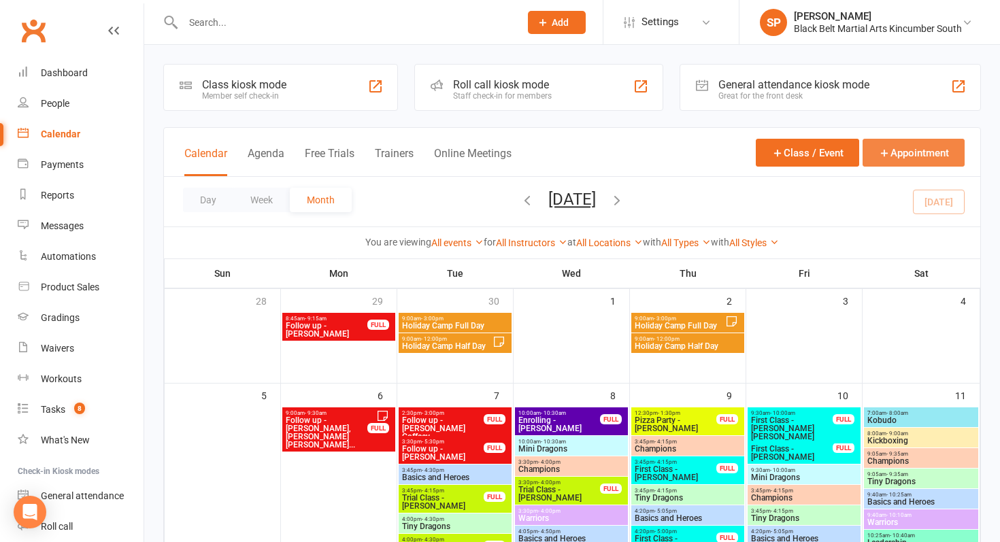
click at [917, 143] on button "Appointment" at bounding box center [914, 153] width 102 height 28
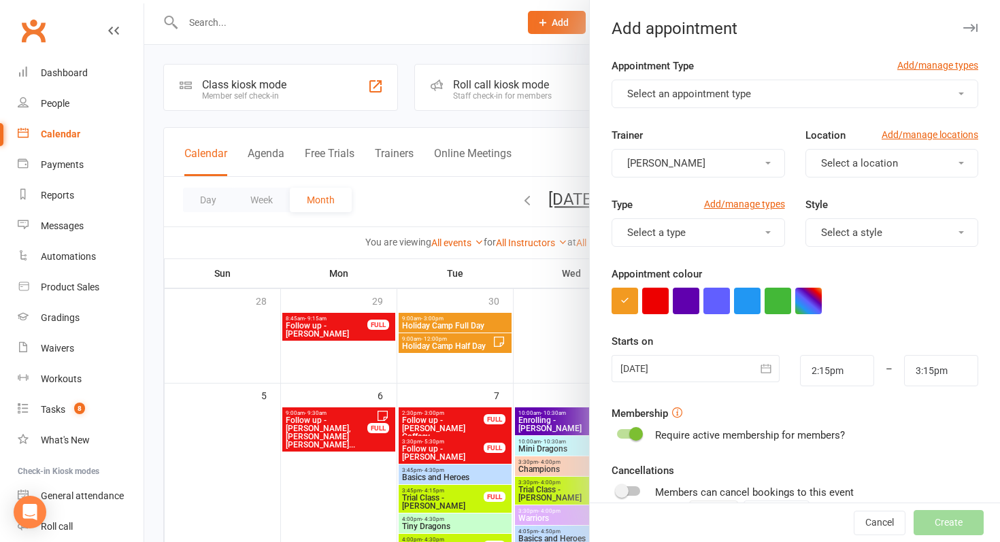
click at [677, 97] on span "Select an appointment type" at bounding box center [689, 94] width 124 height 12
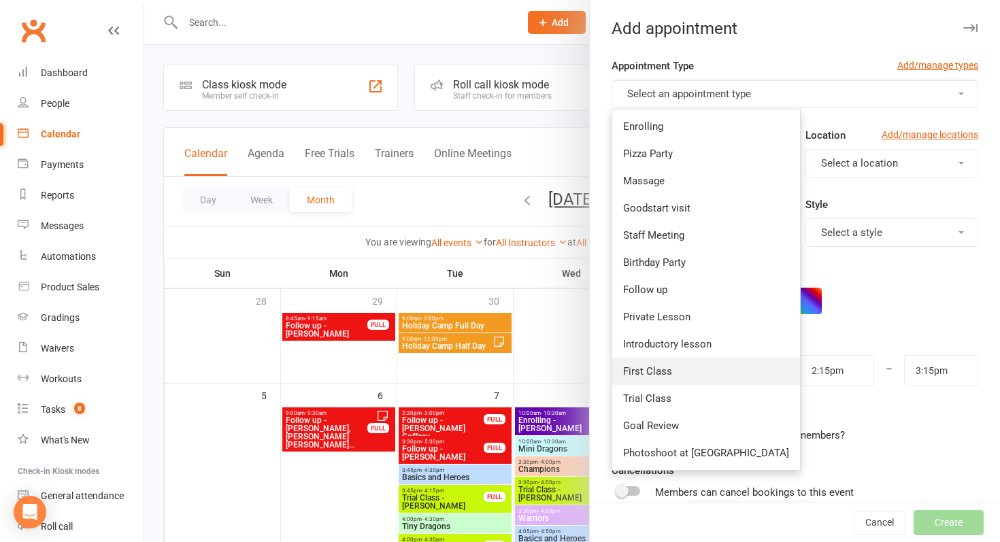
click at [671, 369] on span "First Class" at bounding box center [647, 371] width 49 height 12
type input "2:45pm"
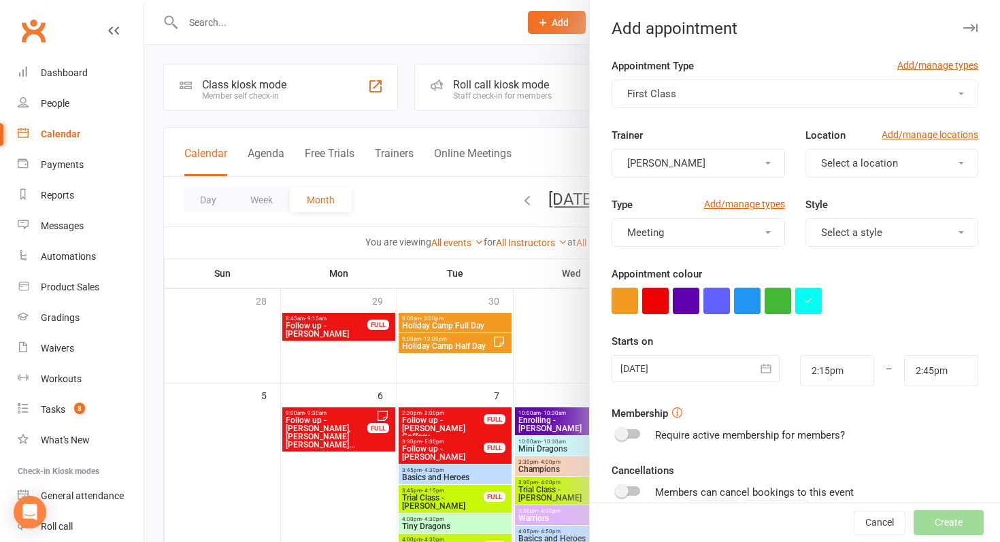
click at [671, 369] on div at bounding box center [696, 368] width 168 height 27
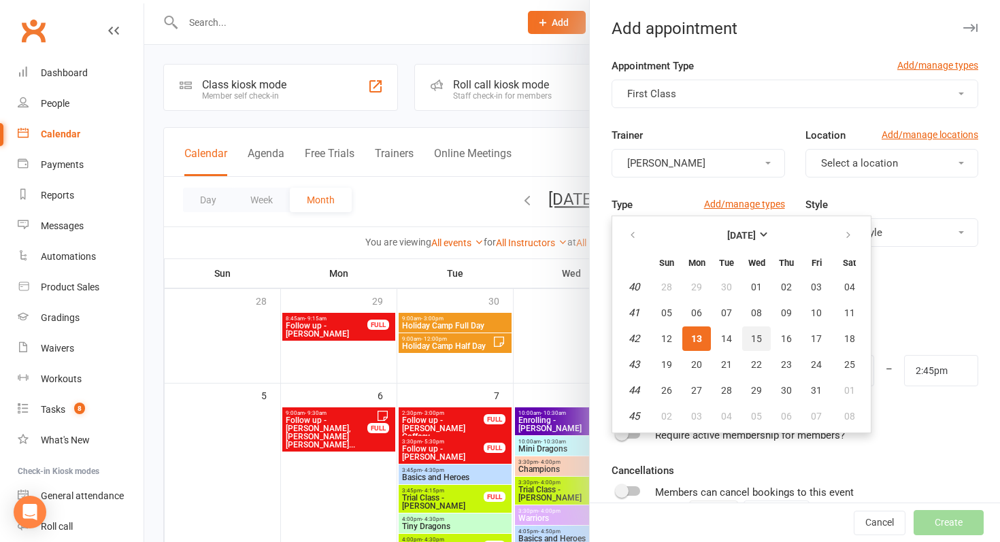
click at [752, 338] on span "15" at bounding box center [756, 338] width 11 height 11
type input "[DATE]"
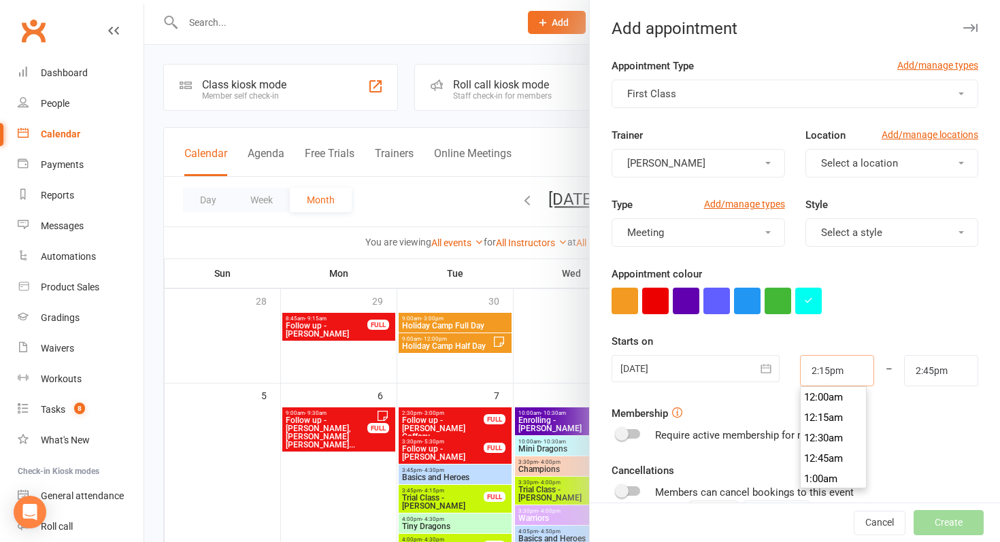
drag, startPoint x: 848, startPoint y: 370, endPoint x: 764, endPoint y: 370, distance: 84.4
click at [764, 370] on div "[DATE] [DATE] Sun Mon Tue Wed Thu Fri Sat 40 28 29 30 01 02 03 04 41 05 06 07 0…" at bounding box center [794, 370] width 387 height 31
type input "10:00am"
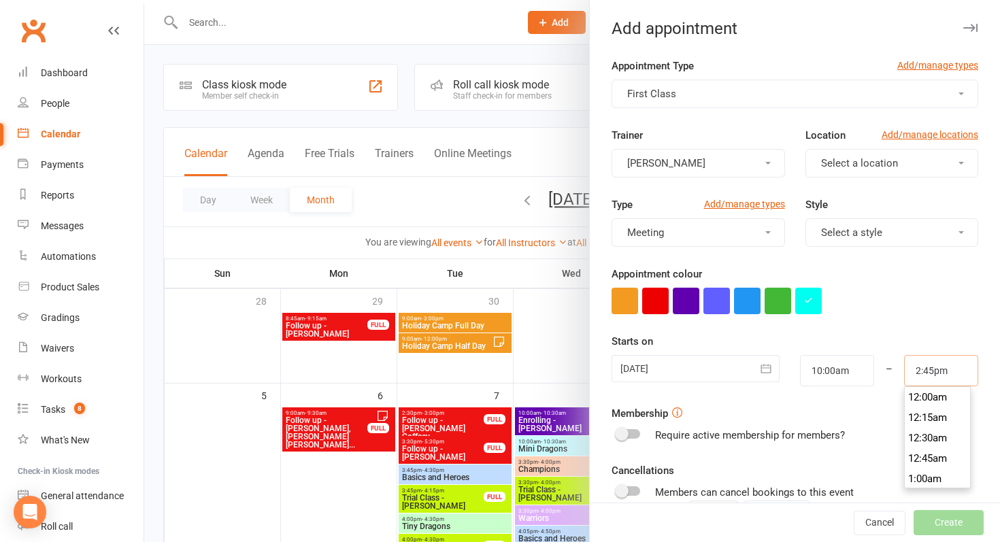
drag, startPoint x: 959, startPoint y: 374, endPoint x: 847, endPoint y: 374, distance: 111.6
click at [847, 374] on div "[DATE] [DATE] Sun Mon Tue Wed Thu Fri Sat 40 28 29 30 01 02 03 04 41 05 06 07 0…" at bounding box center [794, 370] width 387 height 31
type input "10:30am"
click at [872, 341] on div "Starts on [DATE] [DATE] Sun Mon Tue Wed Thu Fri Sat 40 28 29 30 01 02 03 04 41 …" at bounding box center [795, 359] width 367 height 53
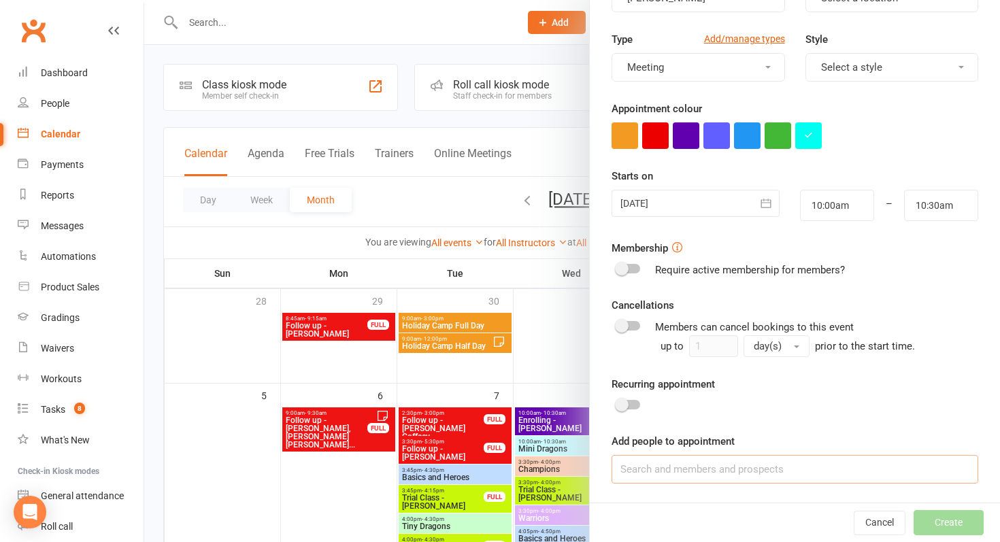
click at [692, 476] on input at bounding box center [795, 469] width 367 height 29
type input "r"
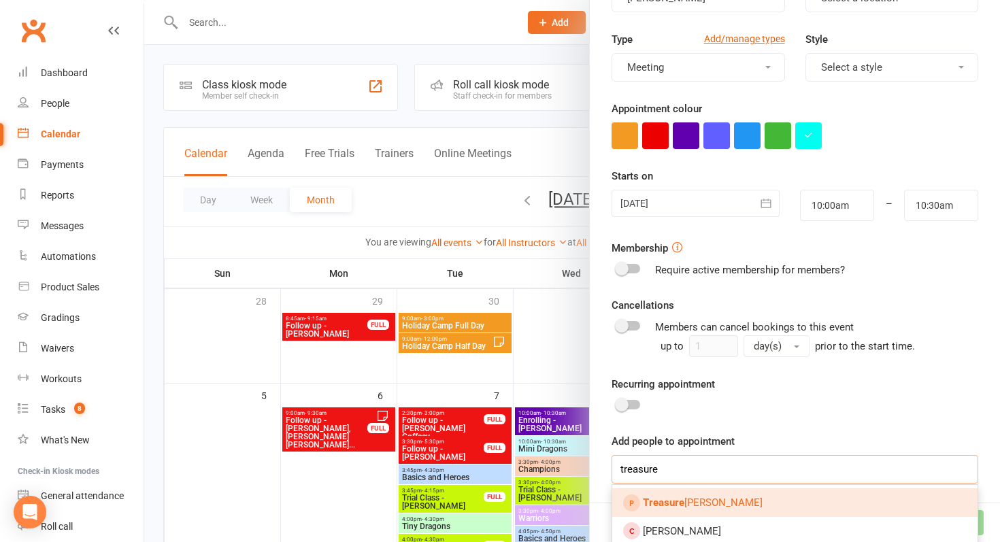
type input "treasure"
click at [687, 492] on link "Treasure [PERSON_NAME]" at bounding box center [794, 503] width 365 height 29
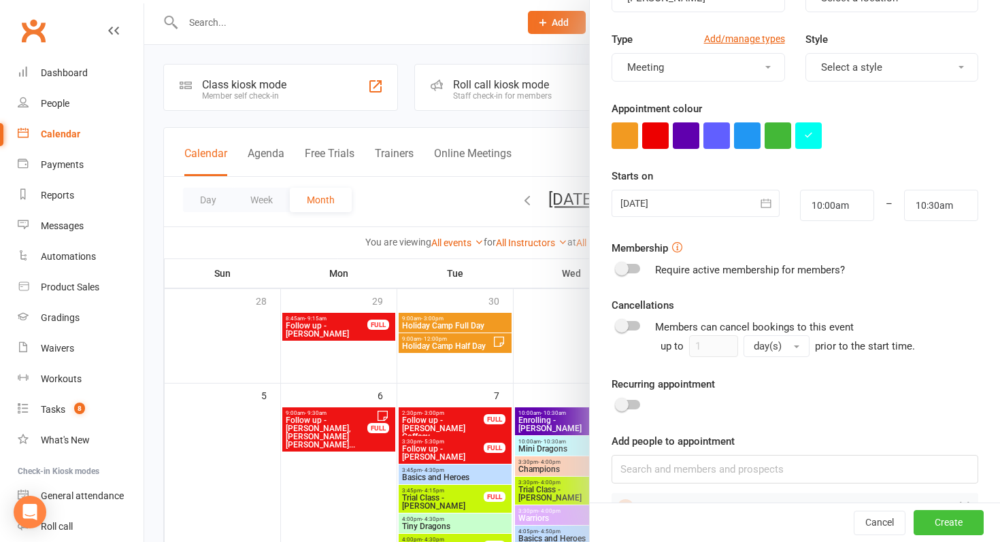
click at [935, 527] on button "Create" at bounding box center [949, 523] width 70 height 24
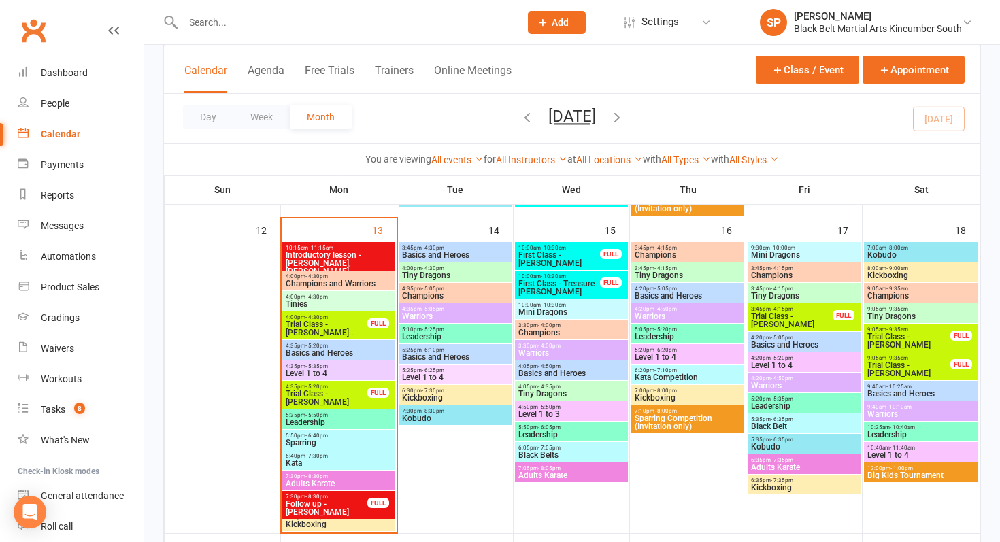
scroll to position [500, 0]
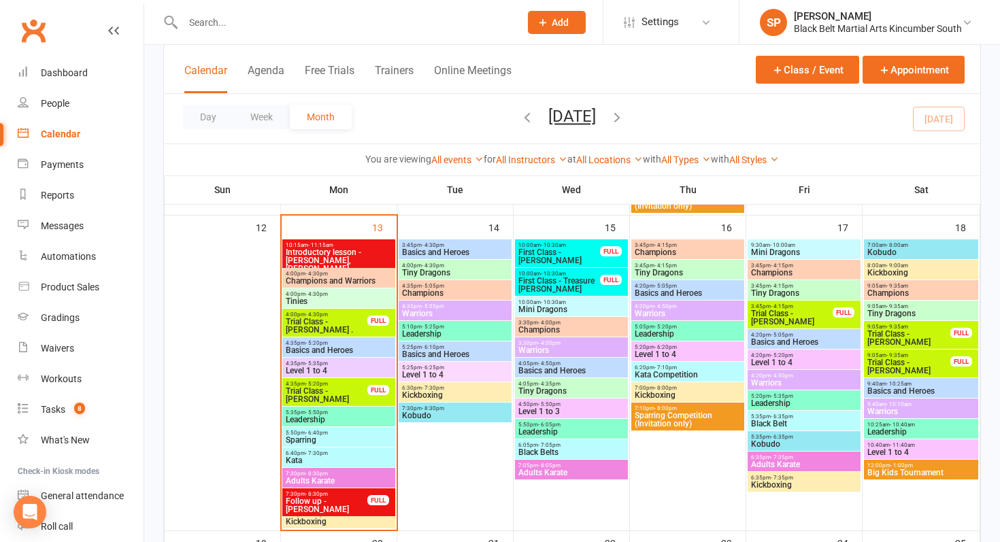
click at [356, 393] on span "Trial Class - [PERSON_NAME]" at bounding box center [326, 395] width 83 height 16
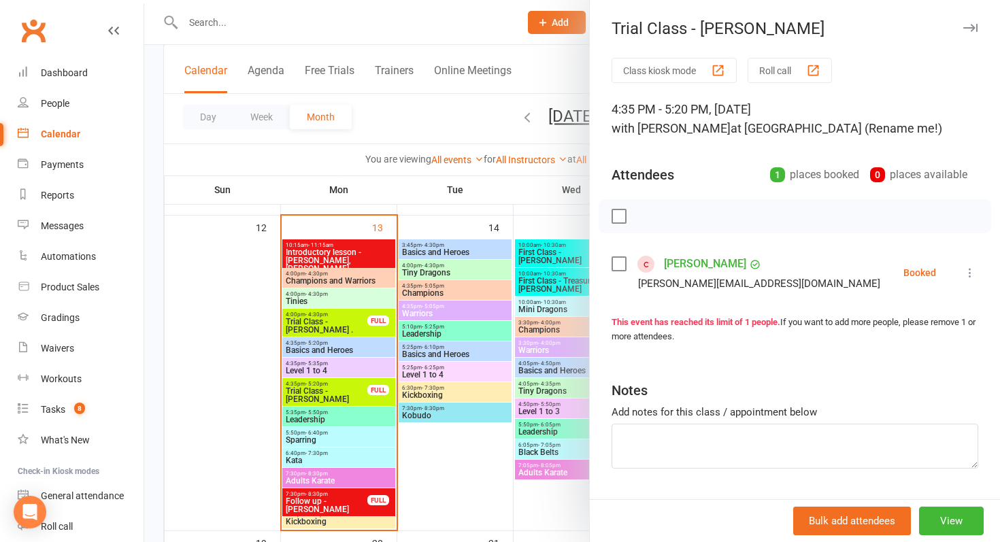
click at [706, 264] on link "[PERSON_NAME]" at bounding box center [705, 264] width 82 height 22
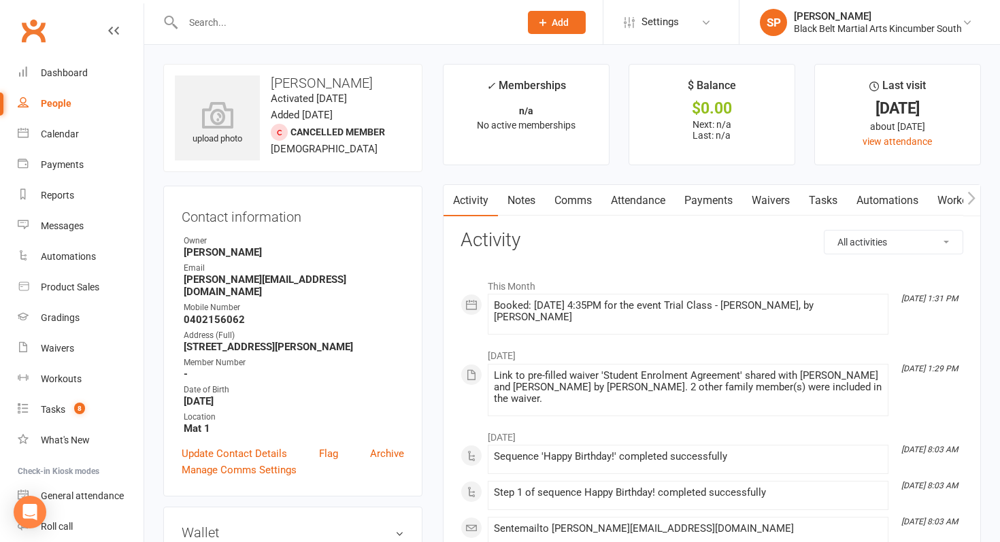
click at [574, 206] on link "Comms" at bounding box center [573, 200] width 56 height 31
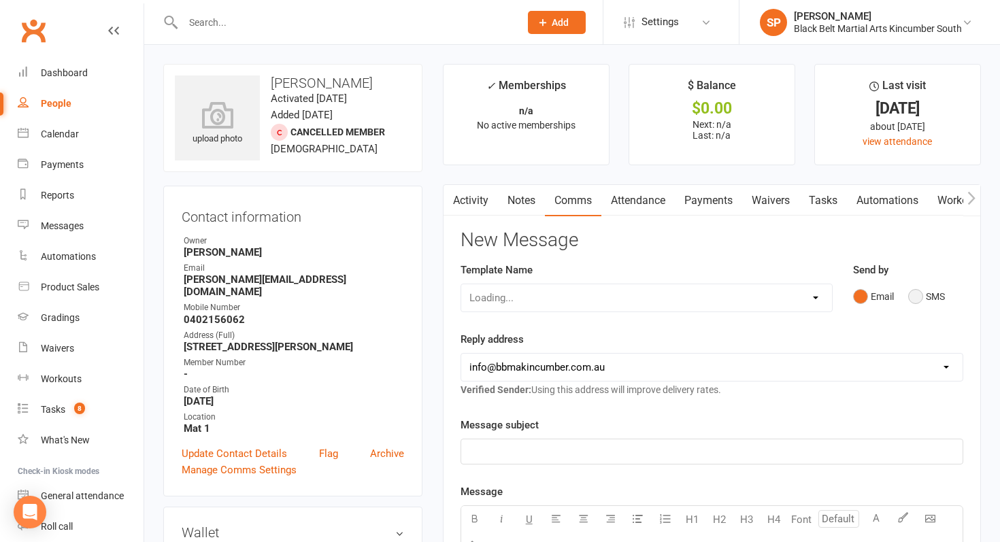
click at [925, 293] on button "SMS" at bounding box center [926, 297] width 37 height 26
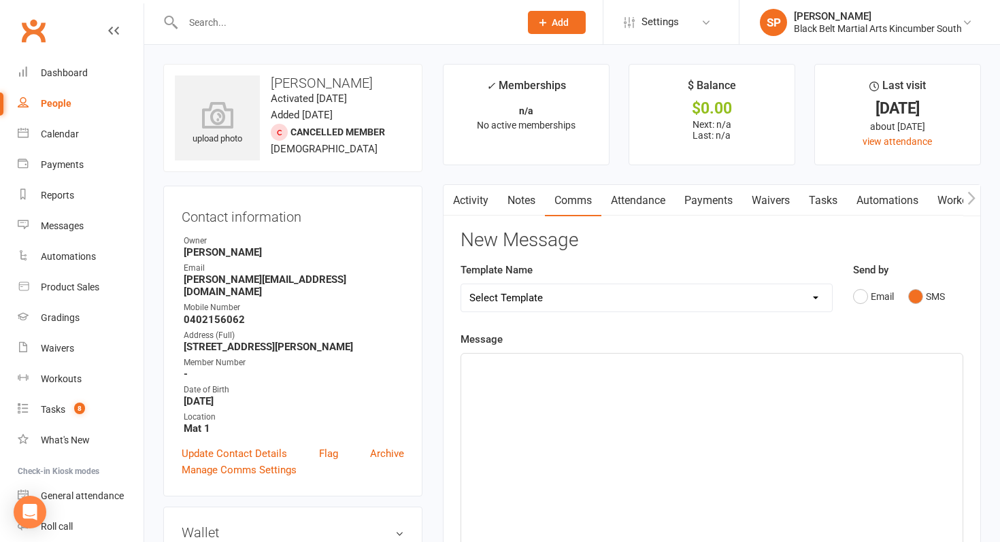
click at [758, 378] on div "﻿" at bounding box center [711, 456] width 501 height 204
click at [504, 293] on select "Select Template [SMS] Birthday Invite Text [Email] Birthday Party [Email] Happy…" at bounding box center [646, 297] width 371 height 27
click at [565, 294] on select "Select Template [SMS] Birthday Invite Text [Email] Birthday Party [Email] Happy…" at bounding box center [646, 297] width 371 height 27
click at [545, 369] on p "Hi [PERSON_NAME]" at bounding box center [711, 366] width 485 height 16
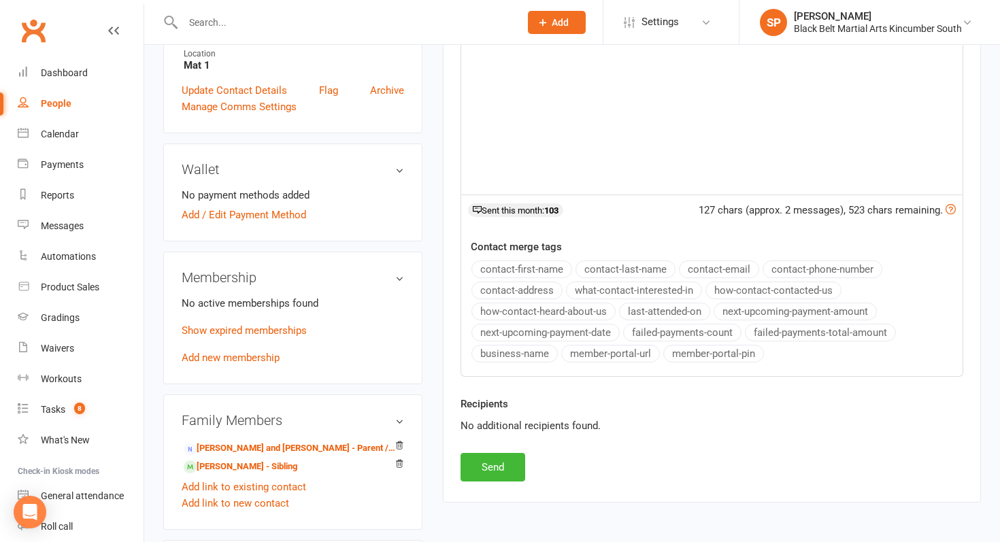
scroll to position [425, 0]
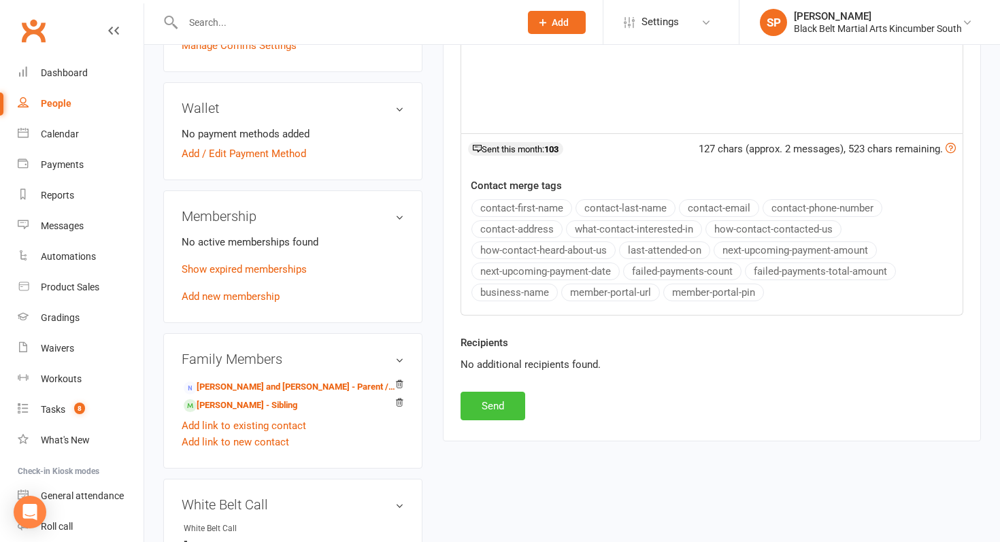
click at [480, 412] on button "Send" at bounding box center [493, 406] width 65 height 29
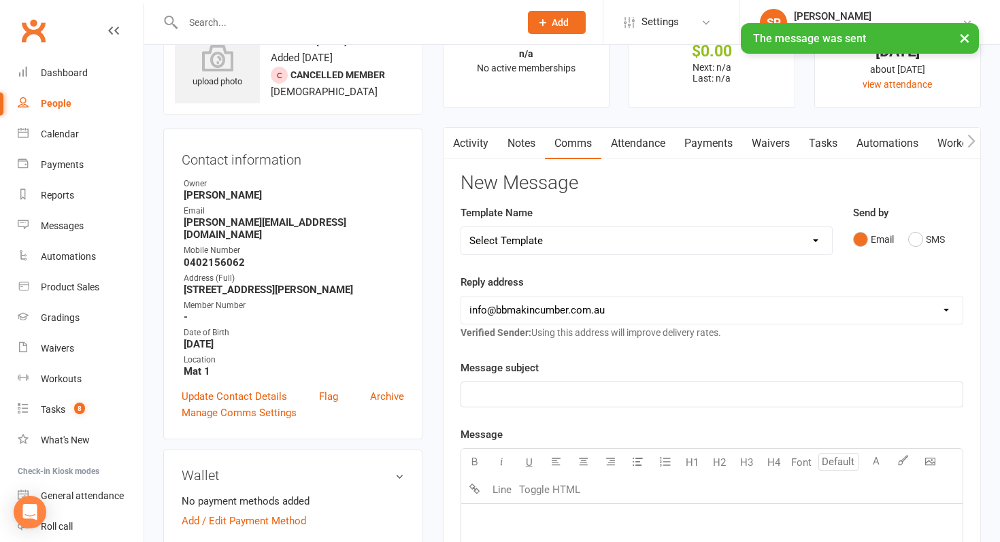
scroll to position [0, 0]
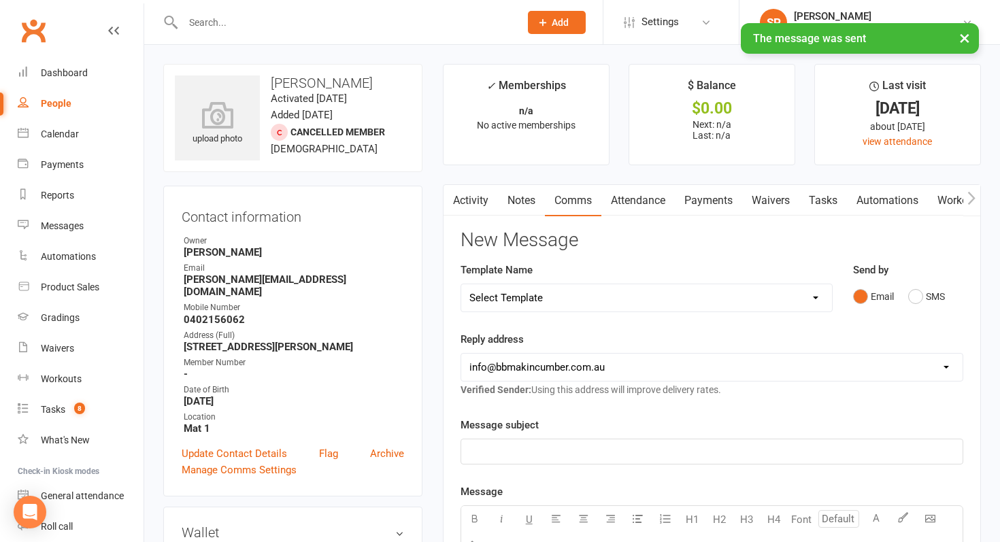
click at [467, 191] on link "Activity" at bounding box center [471, 200] width 54 height 31
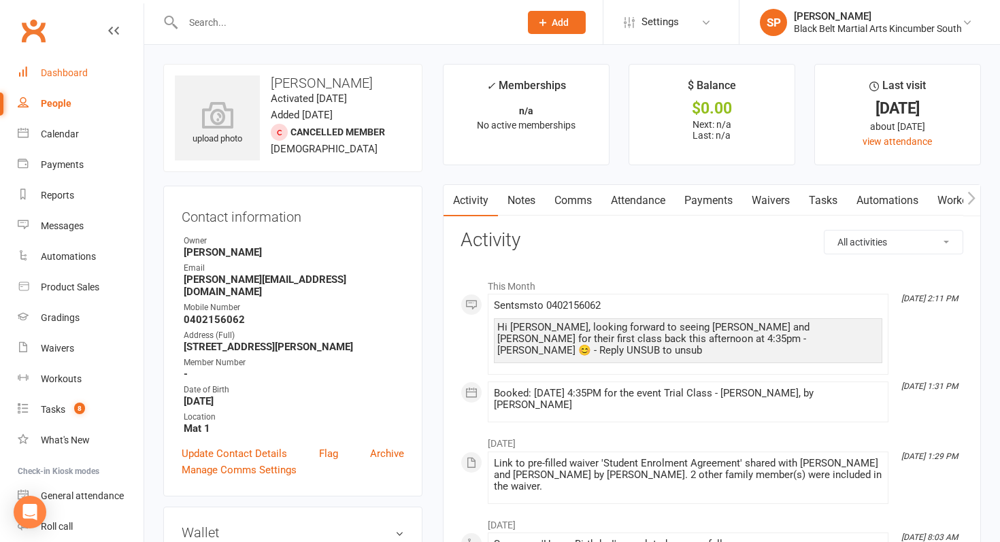
click at [66, 78] on div "Dashboard" at bounding box center [64, 72] width 47 height 11
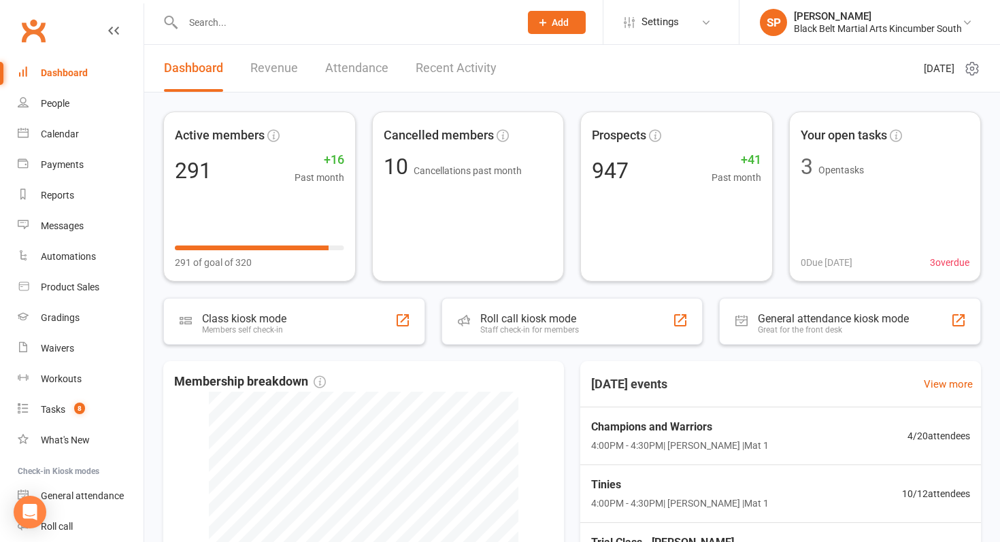
click at [274, 24] on input "text" at bounding box center [344, 22] width 331 height 19
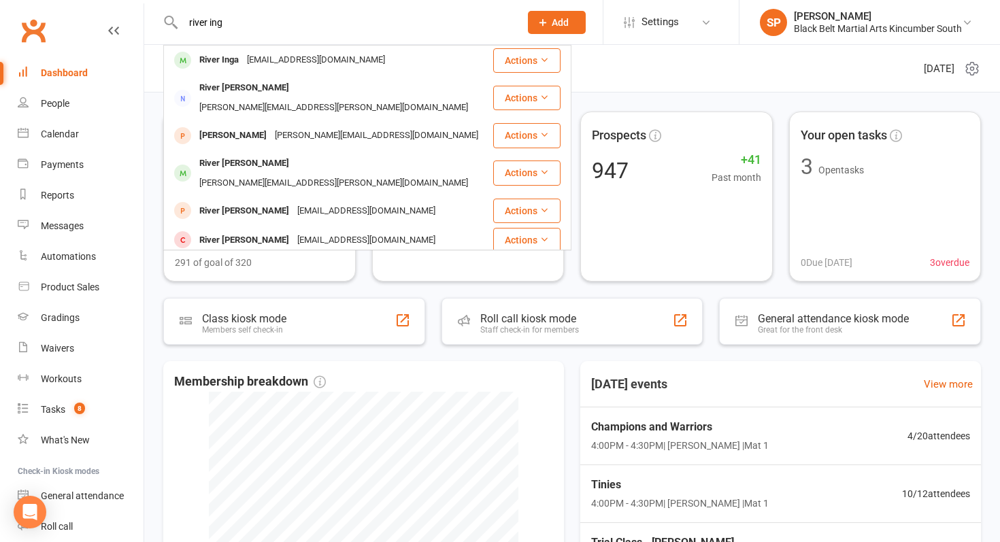
type input "river ing"
click at [219, 56] on div "River Inga" at bounding box center [219, 60] width 48 height 20
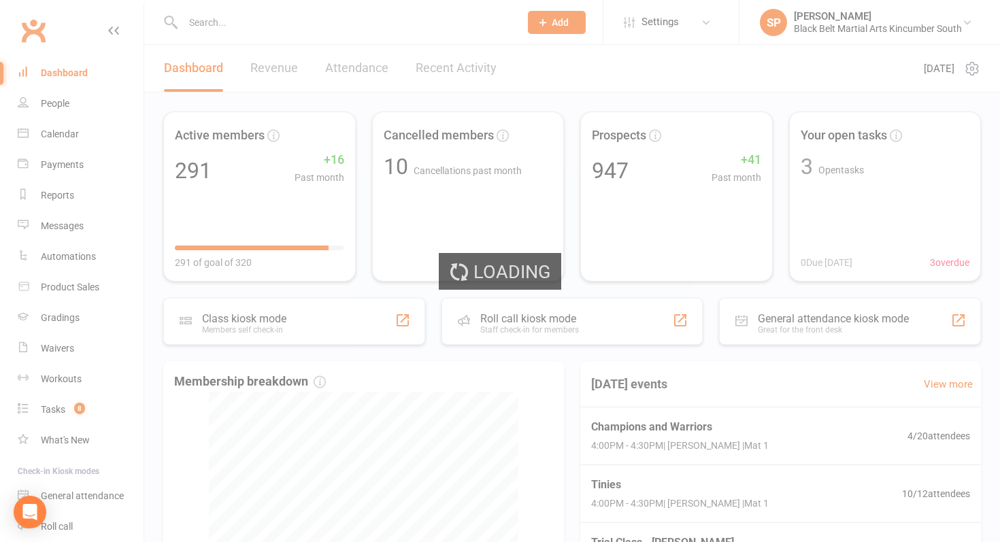
click at [601, 307] on div "Loading" at bounding box center [500, 271] width 1000 height 542
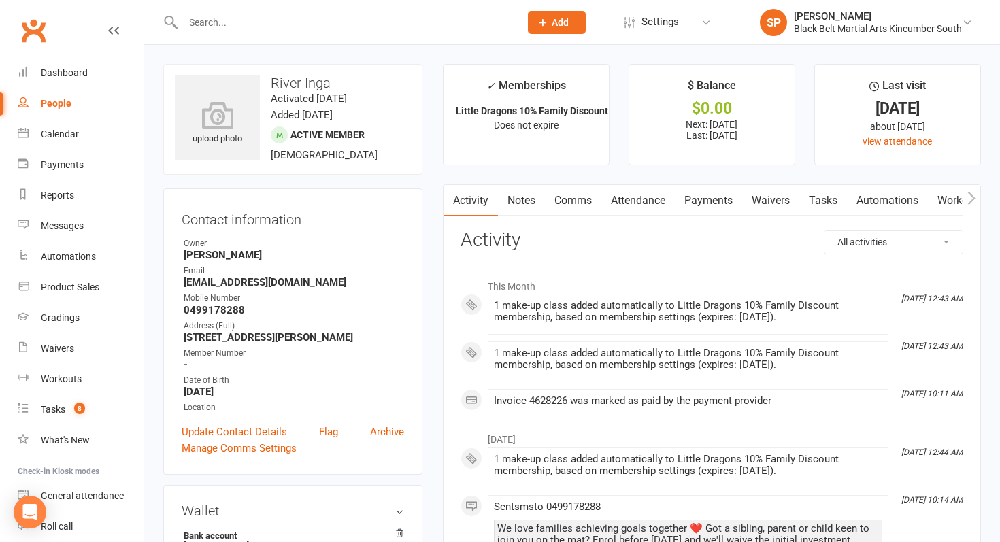
click at [568, 203] on link "Comms" at bounding box center [573, 200] width 56 height 31
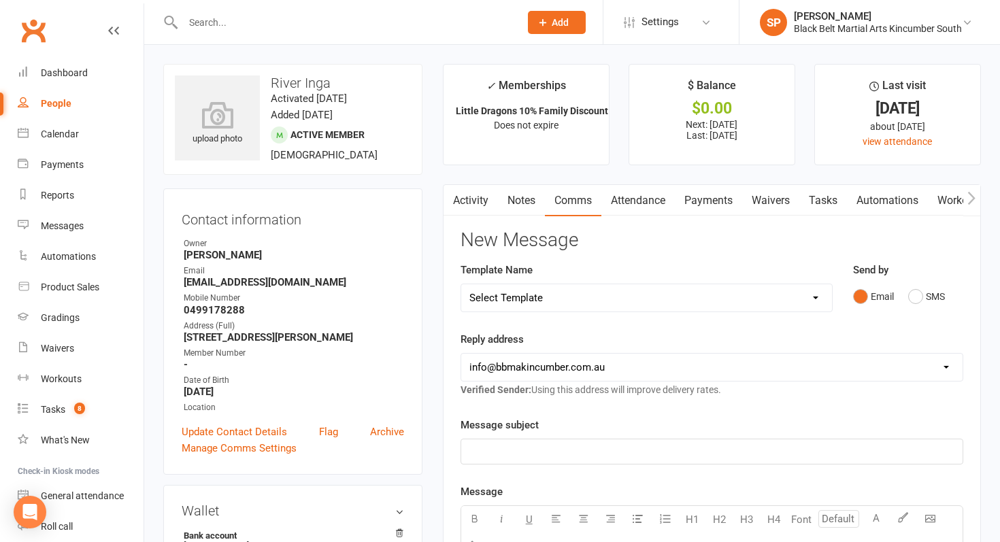
click at [509, 201] on link "Notes" at bounding box center [521, 200] width 47 height 31
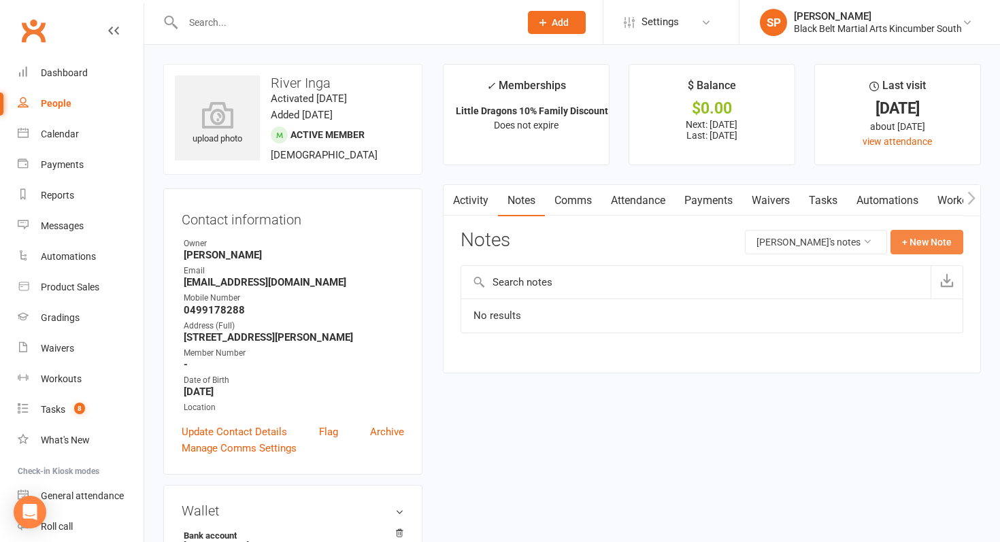
click at [947, 249] on button "+ New Note" at bounding box center [927, 242] width 73 height 24
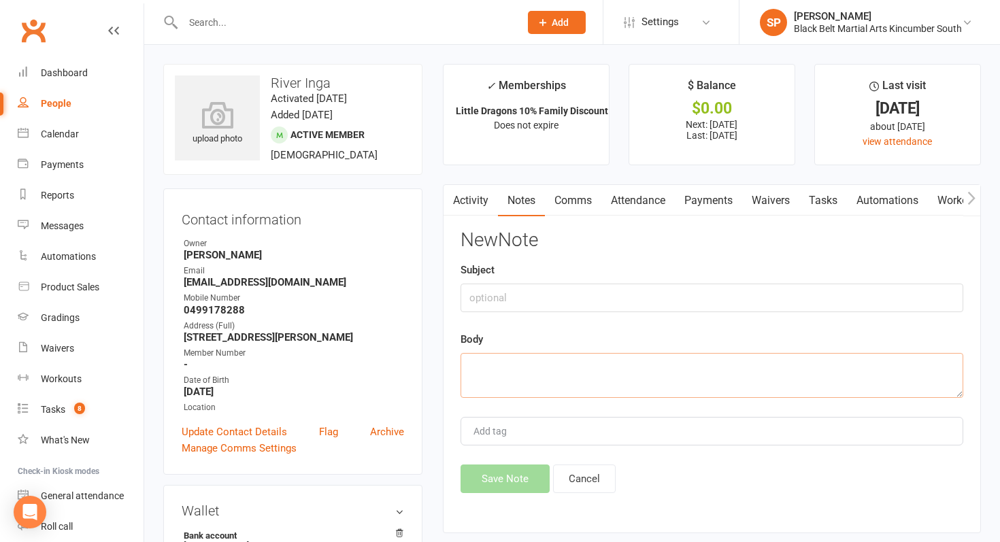
click at [658, 381] on textarea at bounding box center [712, 375] width 503 height 45
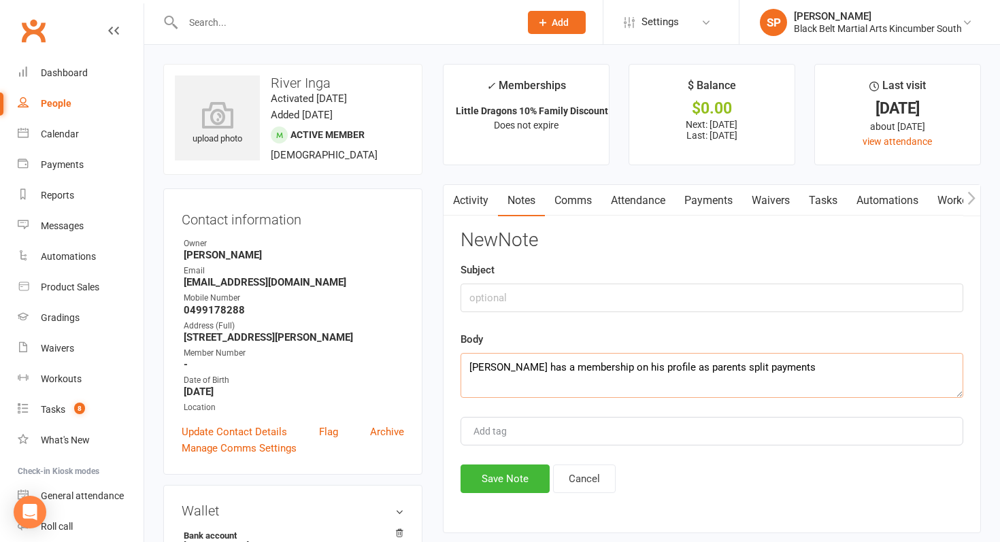
click at [508, 369] on textarea "[PERSON_NAME] has a membership on his profile as parents split payments" at bounding box center [712, 375] width 503 height 45
type textarea "[PERSON_NAME] also has a membership on his profile as parents split payments"
click at [497, 489] on button "Save Note" at bounding box center [505, 479] width 89 height 29
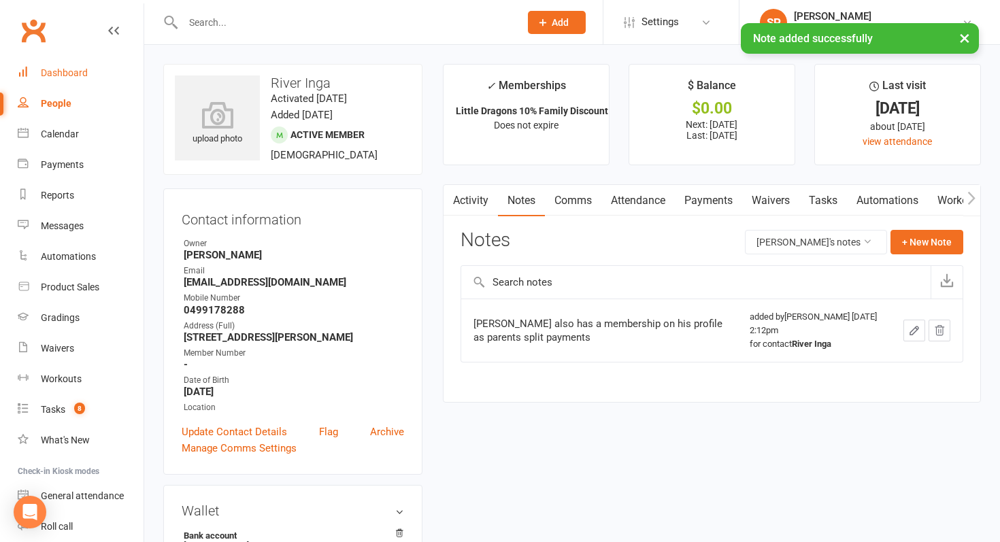
click at [71, 68] on div "Dashboard" at bounding box center [64, 72] width 47 height 11
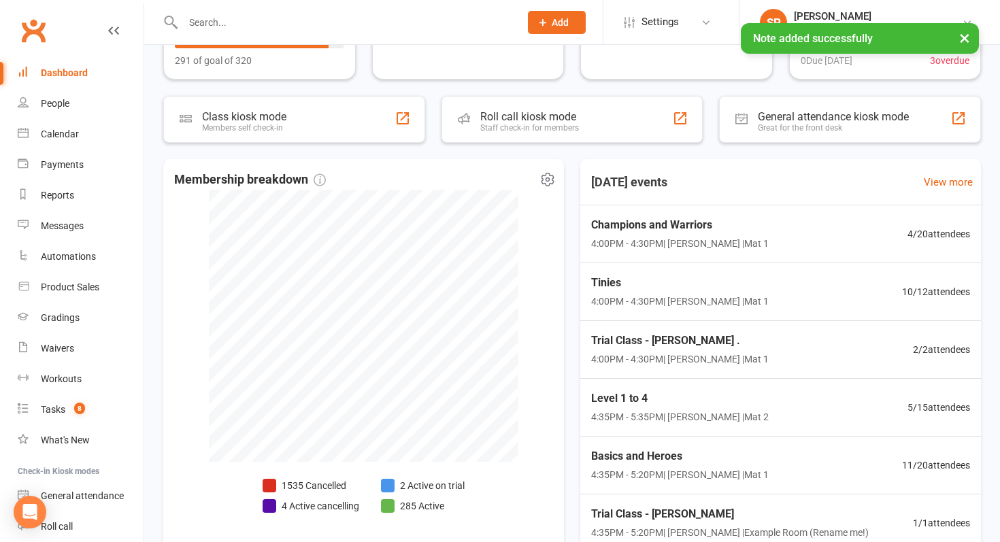
scroll to position [282, 0]
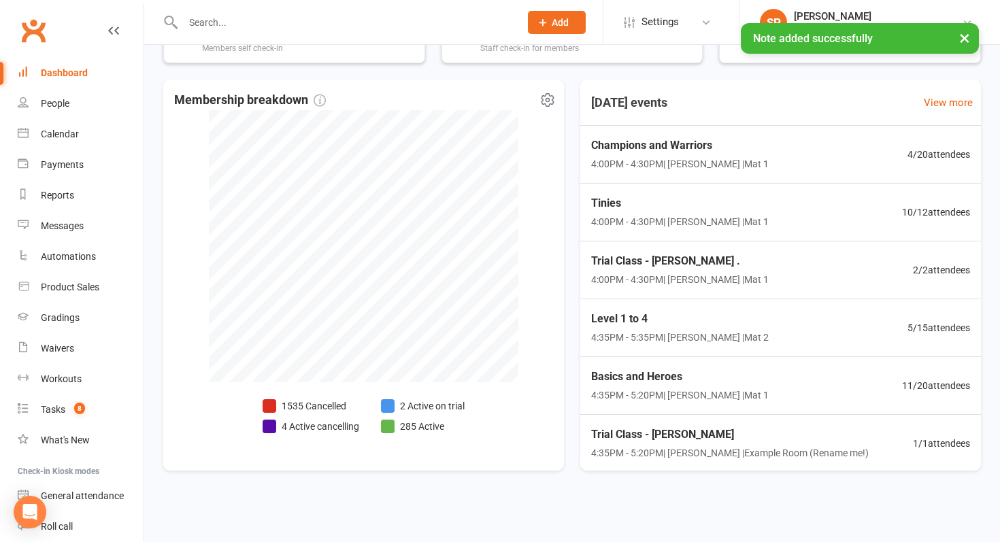
click at [419, 408] on li "2 Active on trial" at bounding box center [423, 406] width 84 height 15
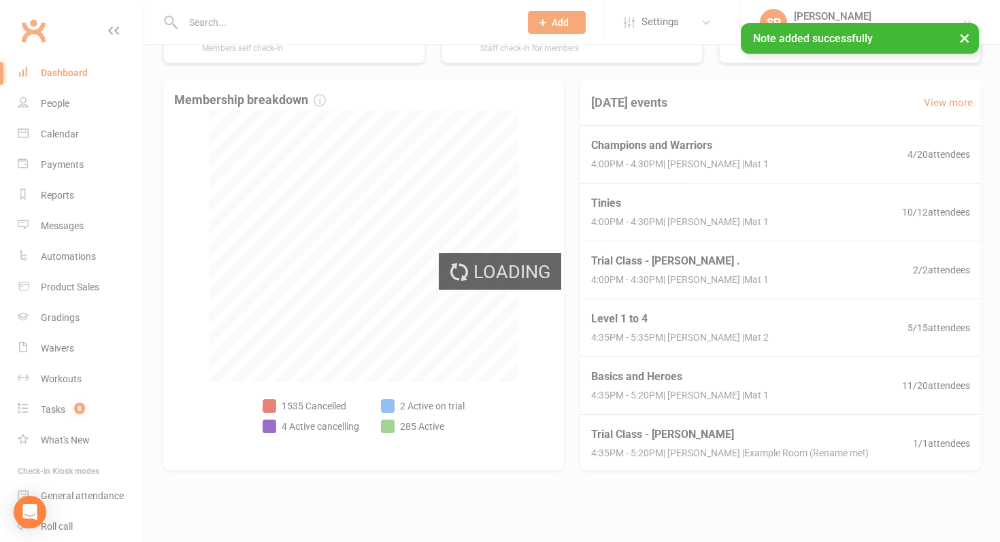
select select "active_trial"
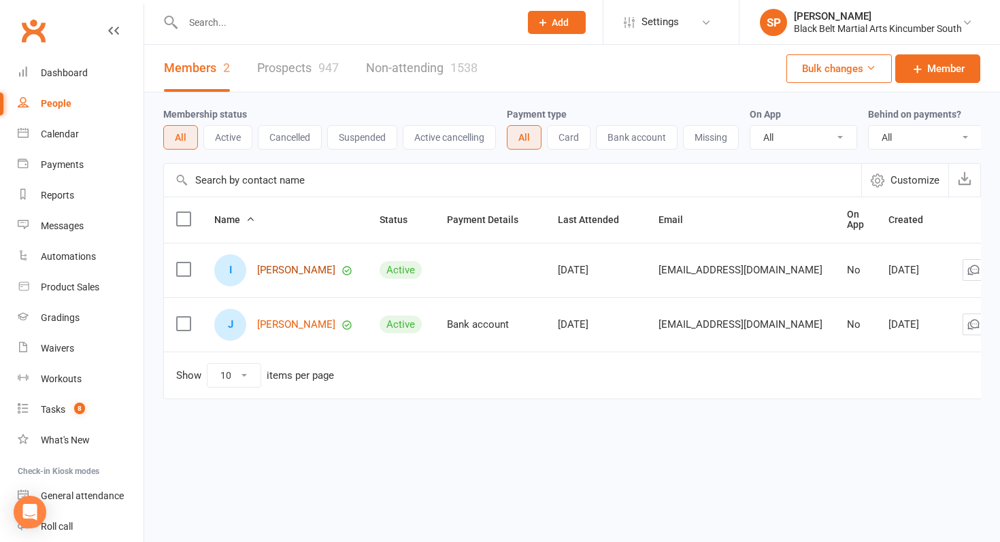
click at [271, 270] on link "[PERSON_NAME]" at bounding box center [296, 271] width 78 height 12
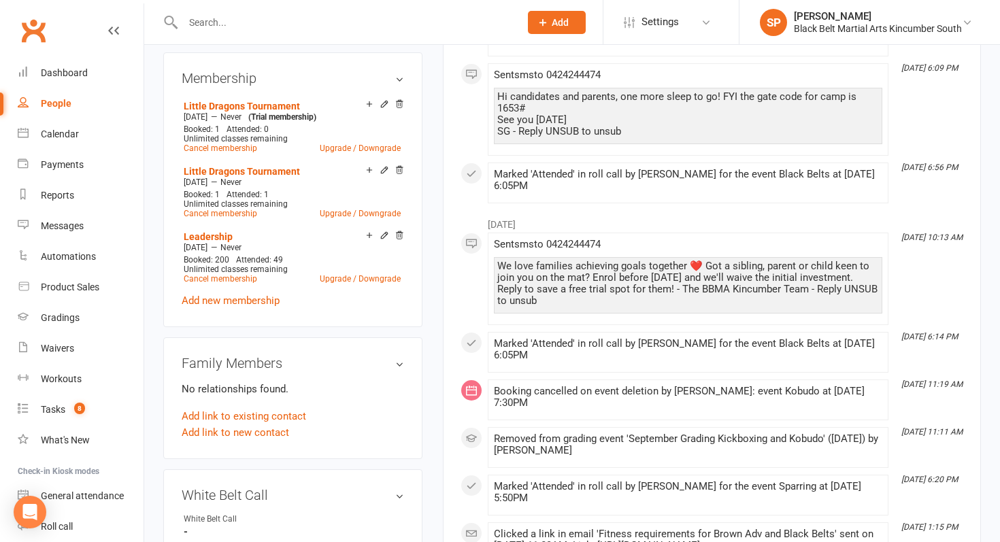
scroll to position [544, 0]
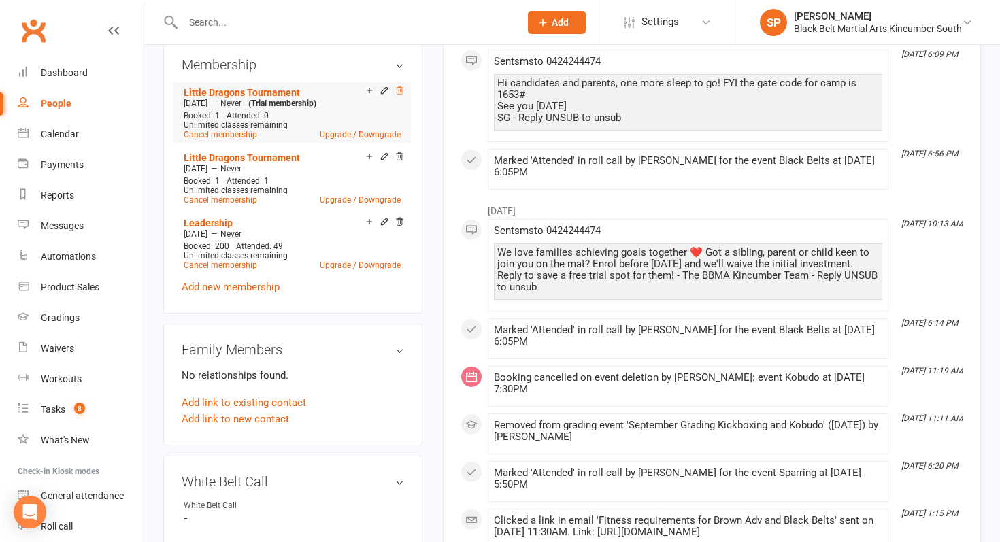
click at [400, 87] on icon at bounding box center [399, 90] width 7 height 7
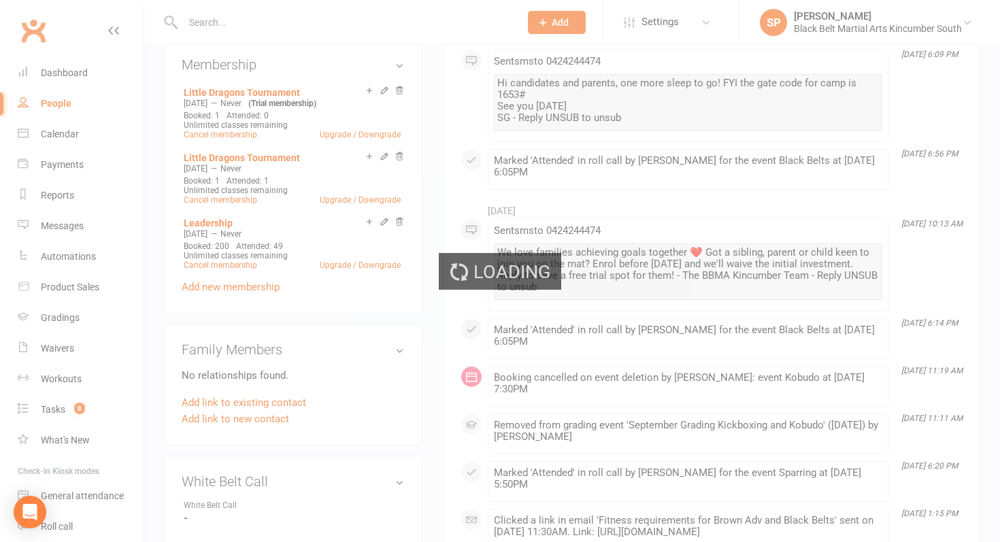
scroll to position [527, 0]
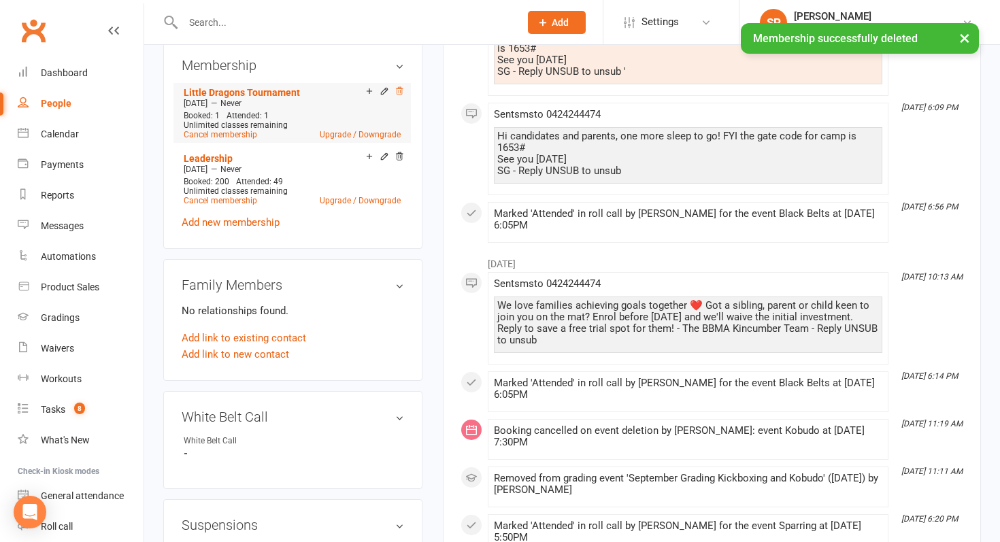
click at [397, 90] on icon at bounding box center [400, 91] width 10 height 10
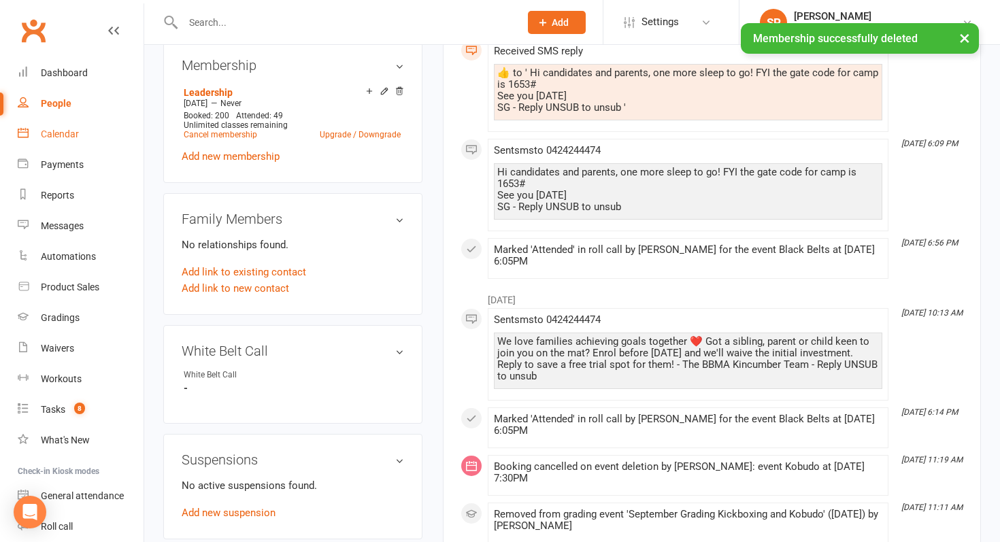
click at [64, 144] on link "Calendar" at bounding box center [81, 134] width 126 height 31
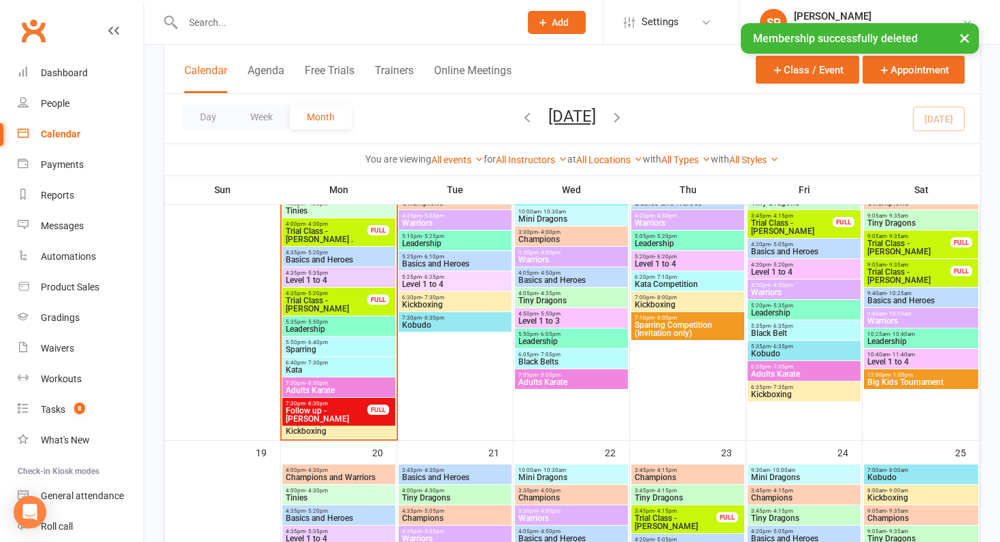
scroll to position [591, 0]
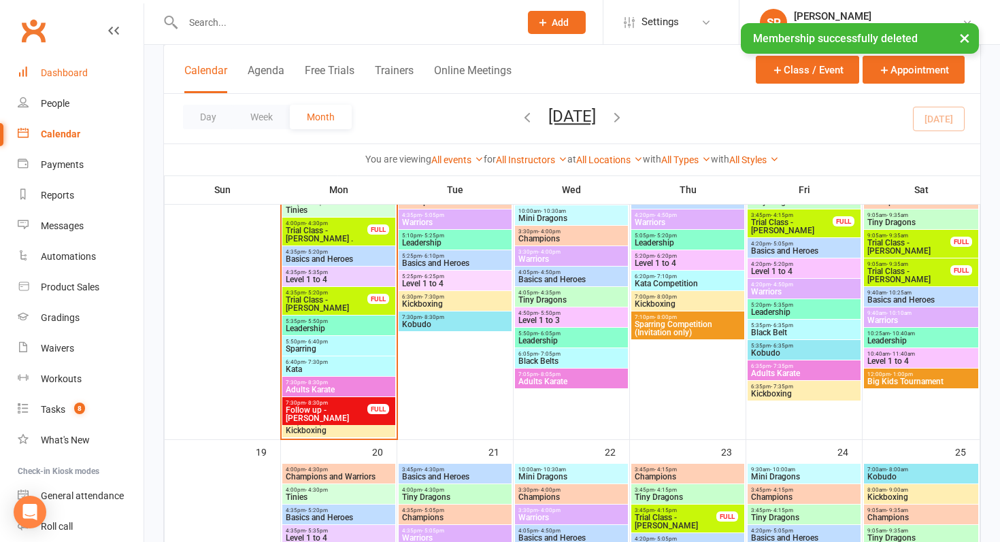
click at [61, 77] on div "Dashboard" at bounding box center [64, 72] width 47 height 11
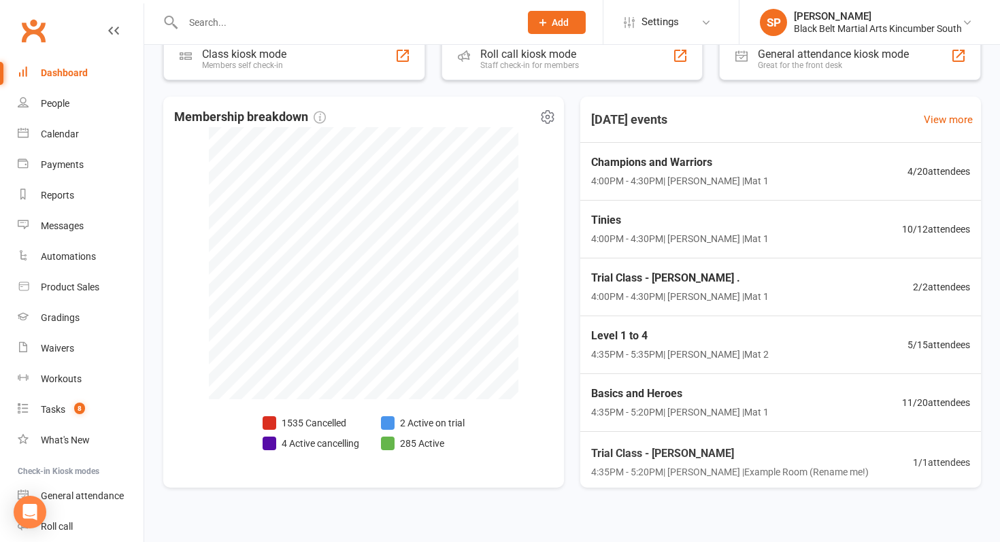
scroll to position [282, 0]
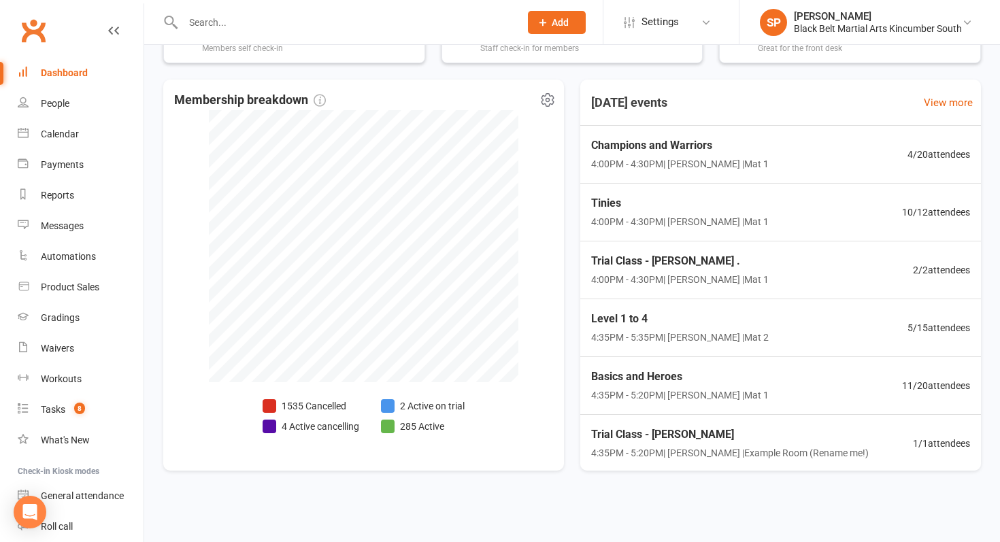
click at [424, 403] on li "2 Active on trial" at bounding box center [423, 406] width 84 height 15
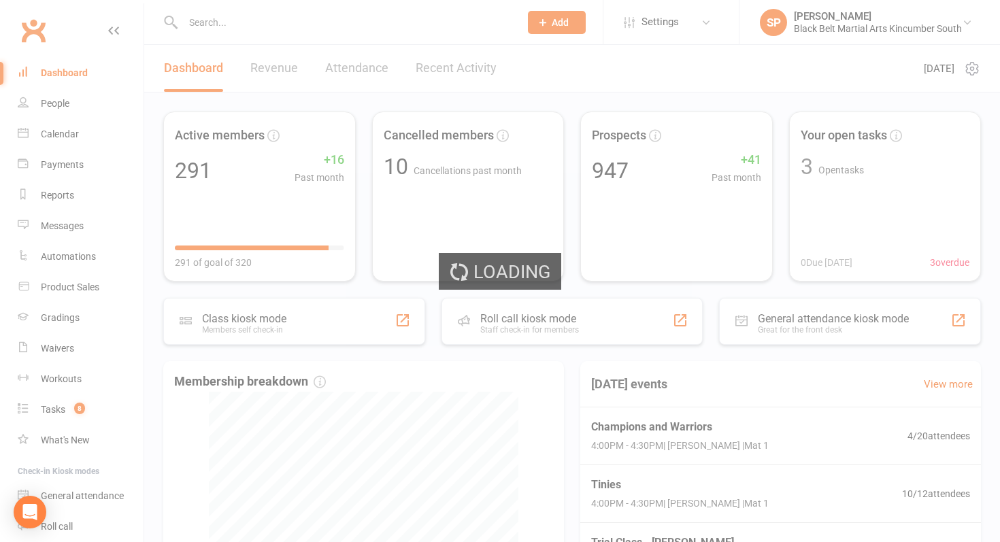
select select "active_trial"
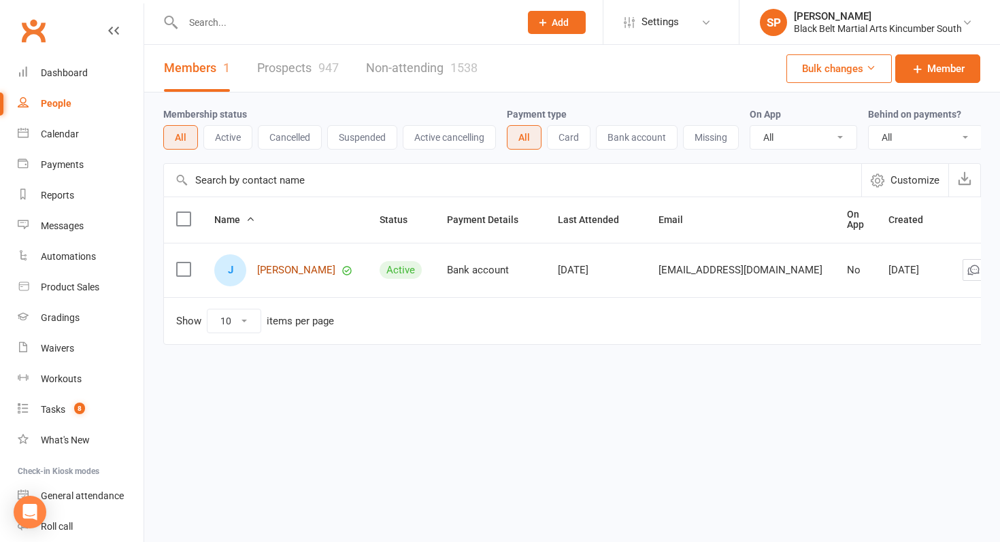
click at [274, 269] on link "[PERSON_NAME]" at bounding box center [296, 271] width 78 height 12
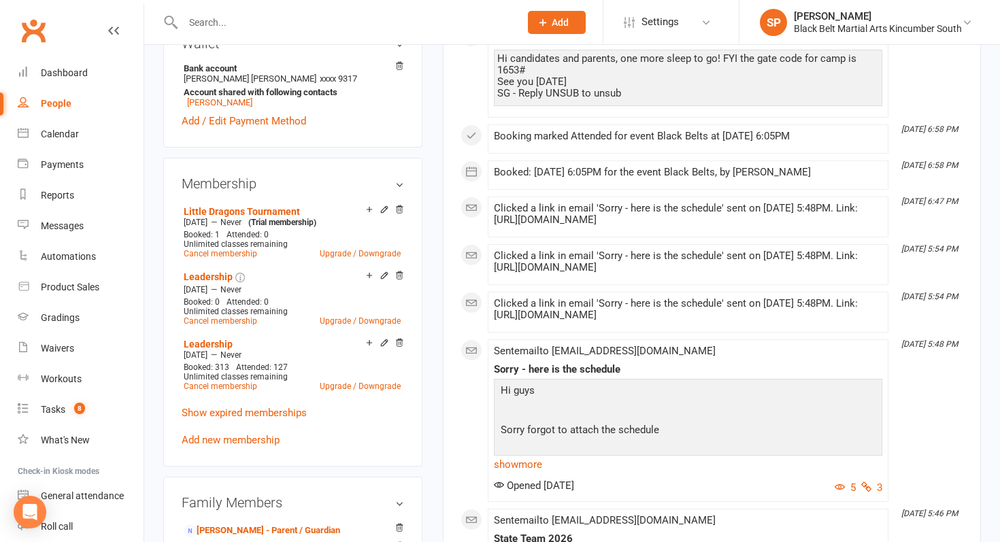
scroll to position [458, 0]
click at [400, 205] on icon at bounding box center [399, 208] width 7 height 7
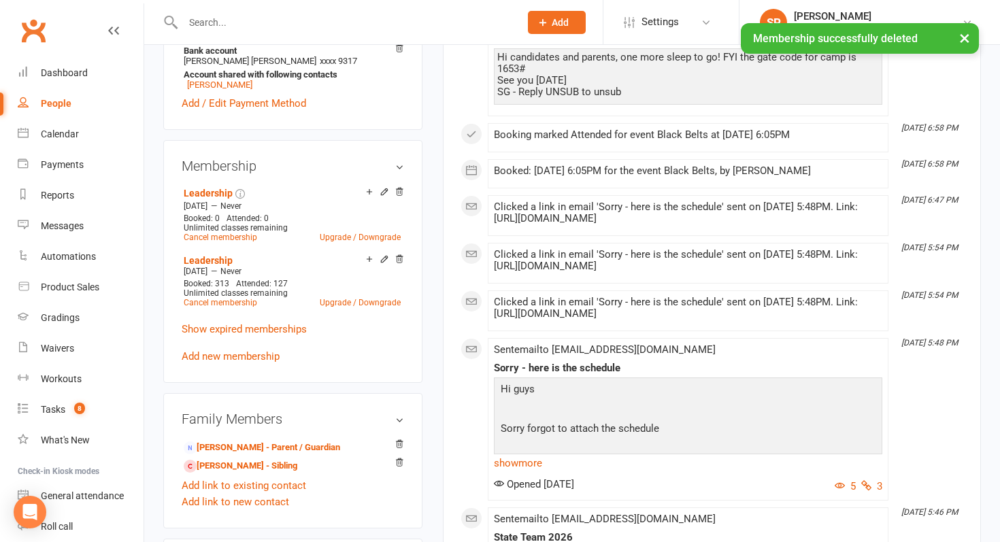
scroll to position [442, 0]
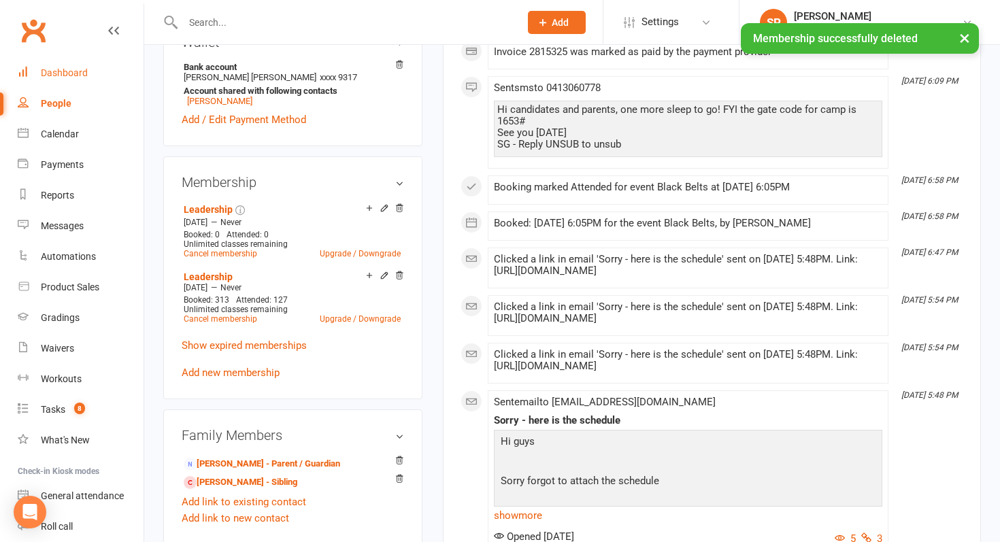
click at [69, 76] on div "Dashboard" at bounding box center [64, 72] width 47 height 11
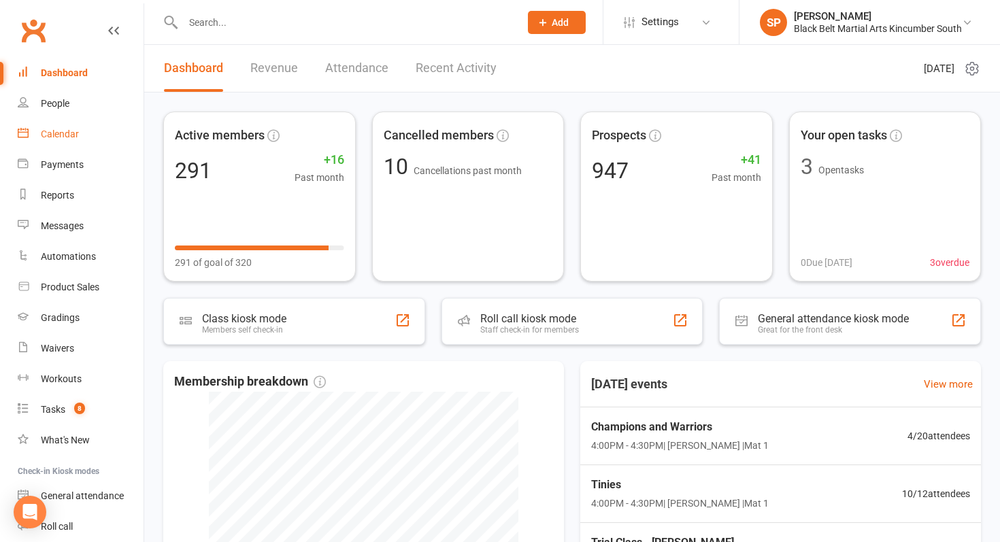
click at [90, 135] on link "Calendar" at bounding box center [81, 134] width 126 height 31
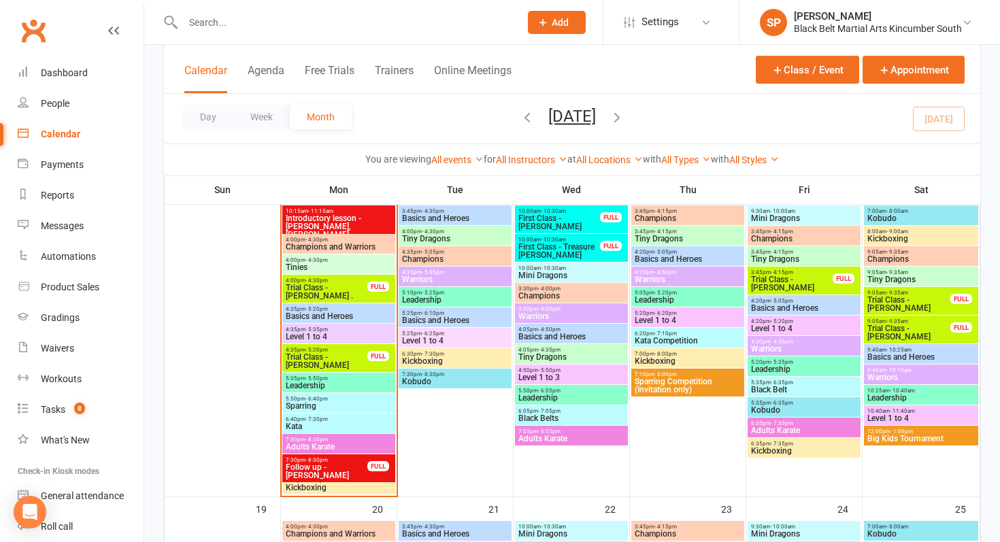
scroll to position [544, 0]
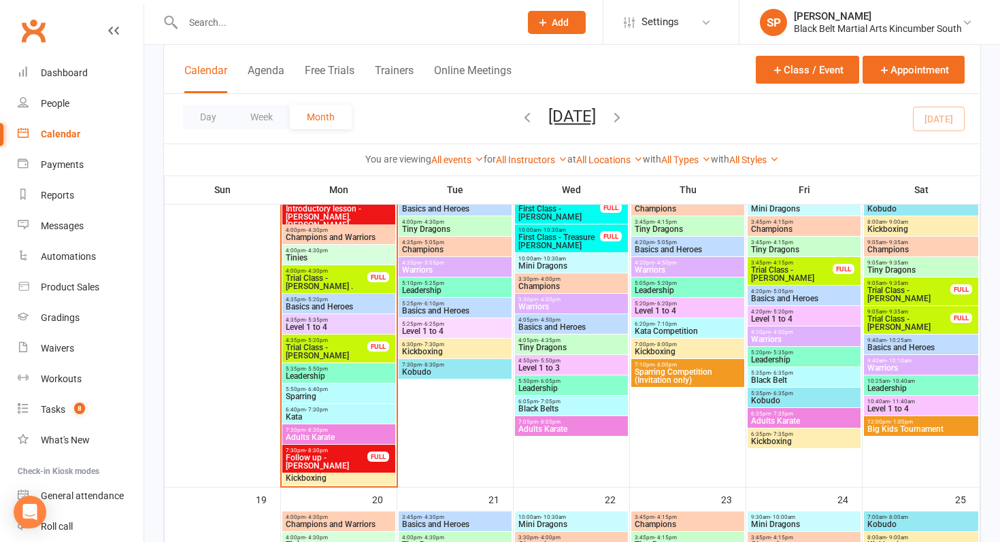
click at [353, 454] on span "Follow up - [PERSON_NAME]" at bounding box center [326, 462] width 83 height 16
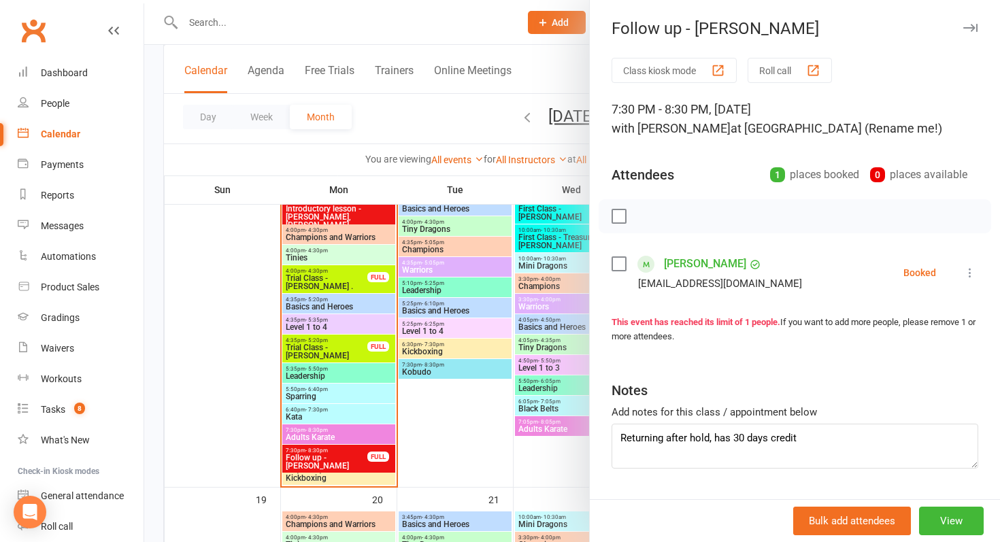
click at [693, 268] on link "[PERSON_NAME]" at bounding box center [705, 264] width 82 height 22
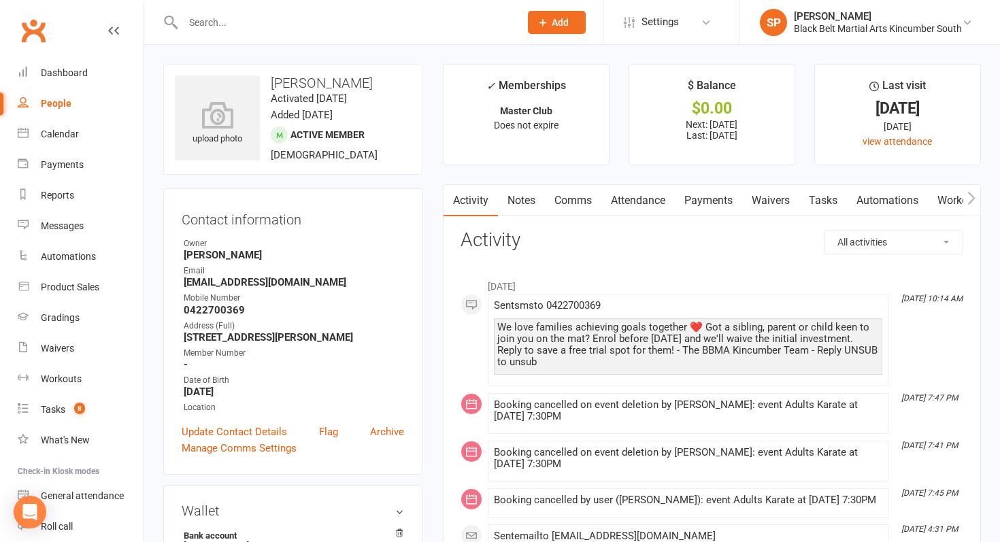
click at [710, 201] on link "Payments" at bounding box center [708, 200] width 67 height 31
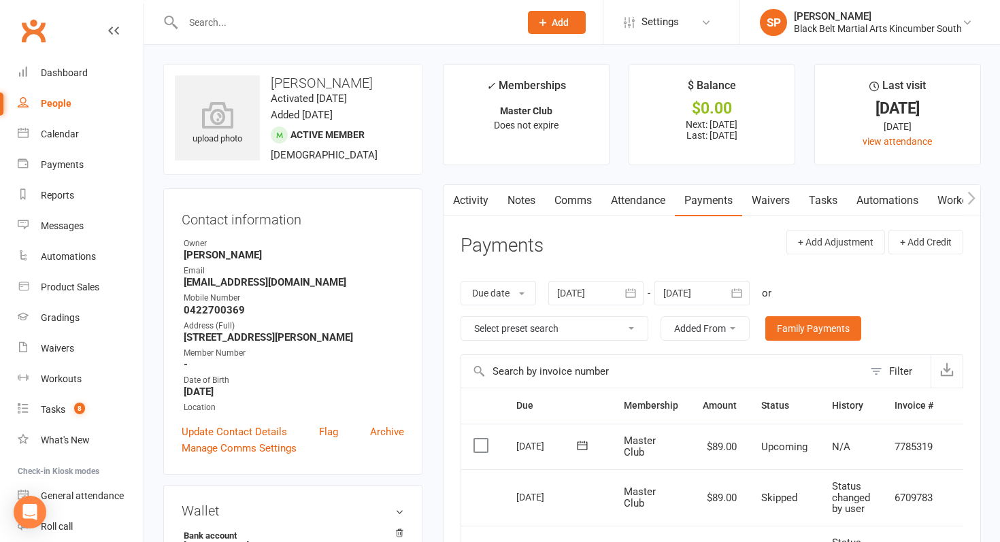
click at [536, 208] on link "Notes" at bounding box center [521, 200] width 47 height 31
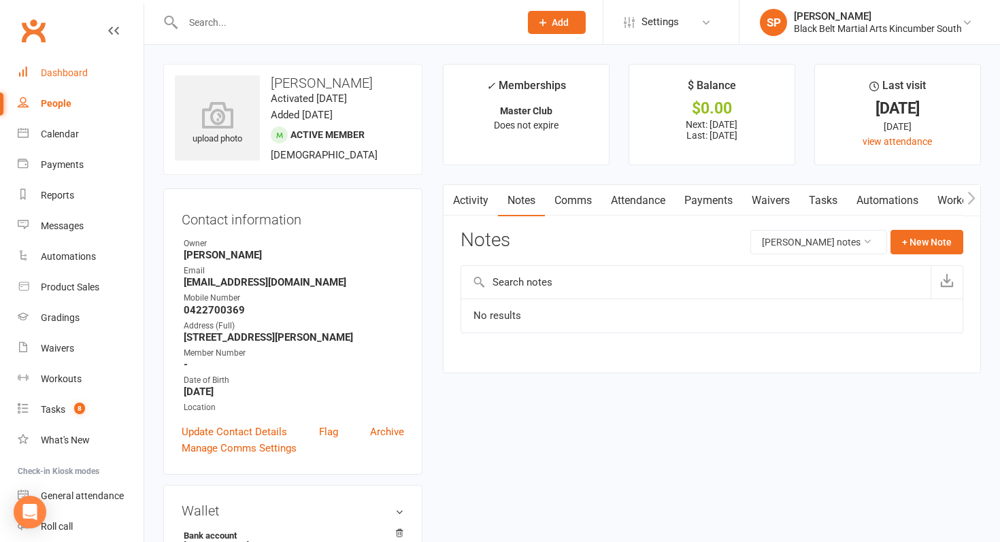
click at [54, 78] on div "Dashboard" at bounding box center [64, 72] width 47 height 11
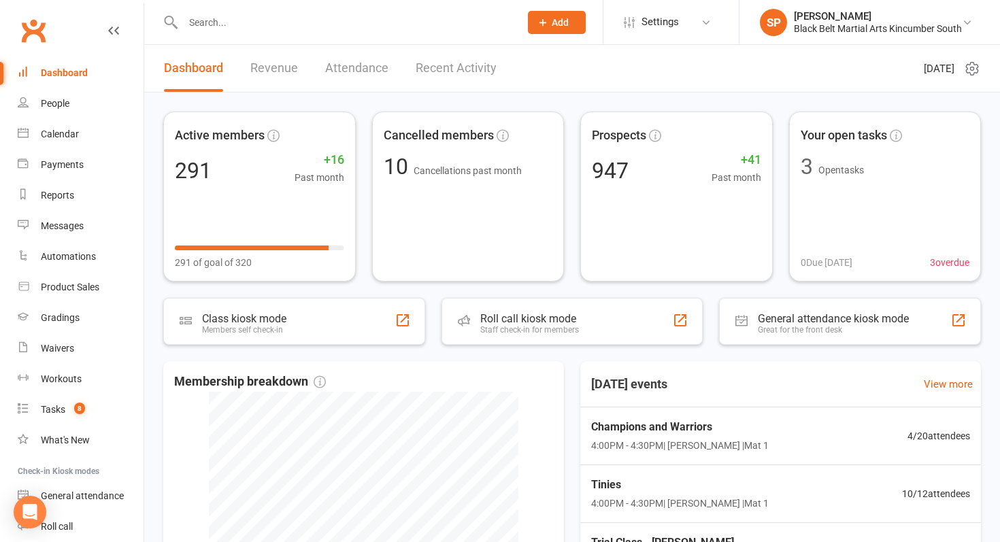
click at [233, 17] on input "text" at bounding box center [344, 22] width 331 height 19
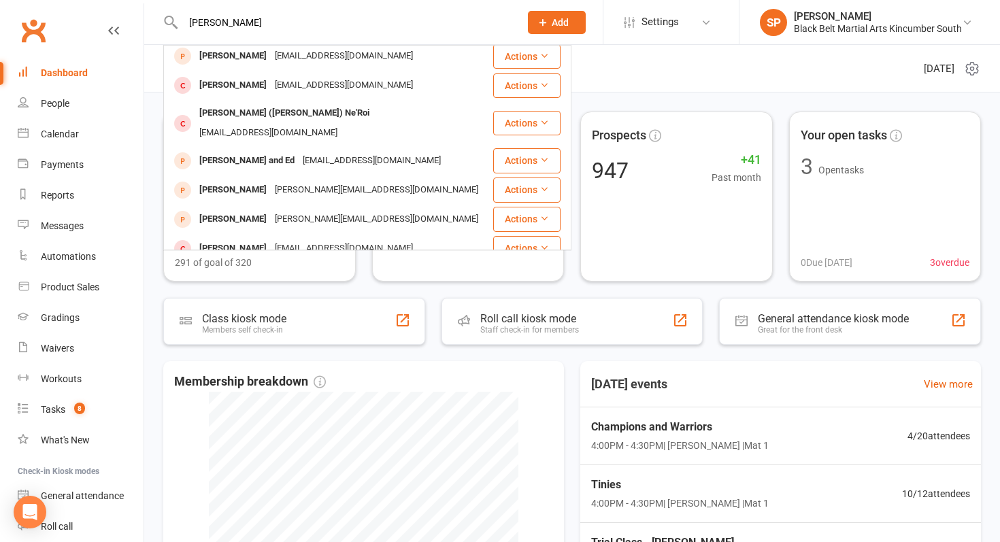
scroll to position [381, 0]
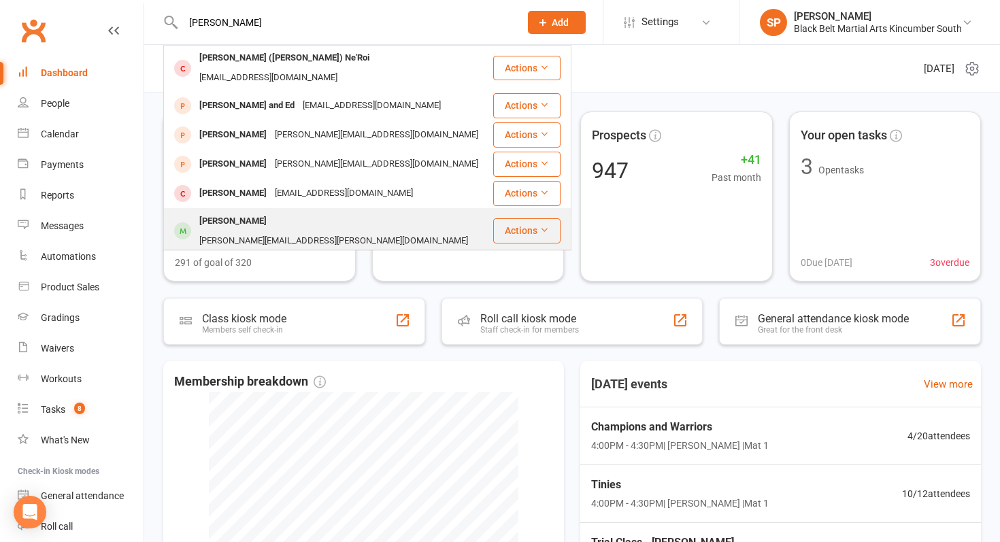
type input "[PERSON_NAME]"
click at [244, 212] on div "[PERSON_NAME]" at bounding box center [233, 222] width 76 height 20
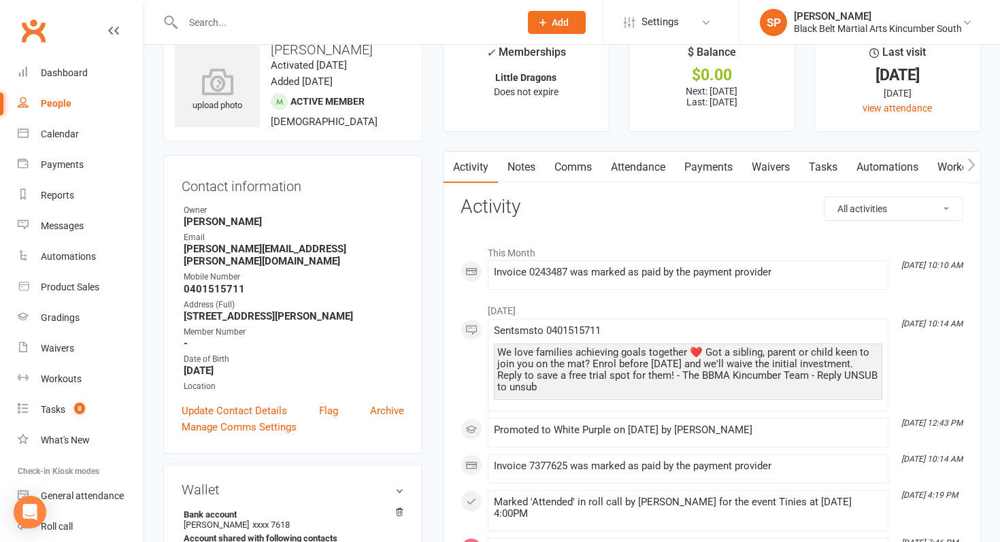
scroll to position [37, 0]
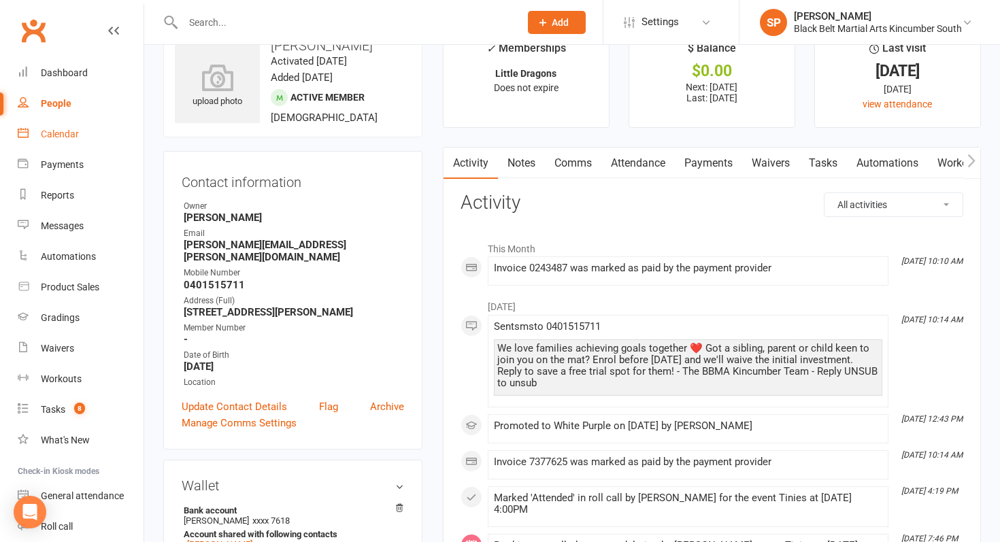
click at [70, 129] on div "Calendar" at bounding box center [60, 134] width 38 height 11
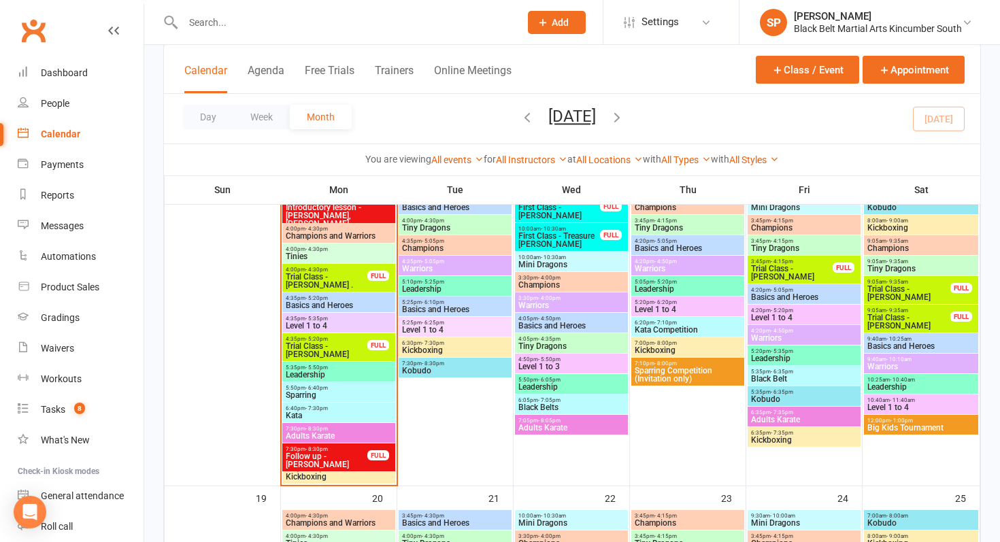
scroll to position [543, 0]
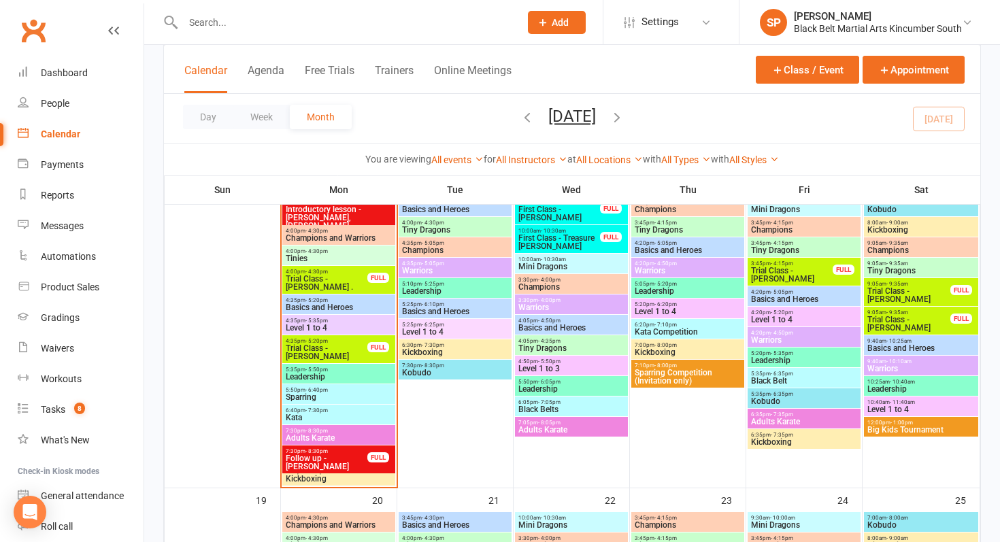
click at [361, 24] on input "text" at bounding box center [344, 22] width 331 height 19
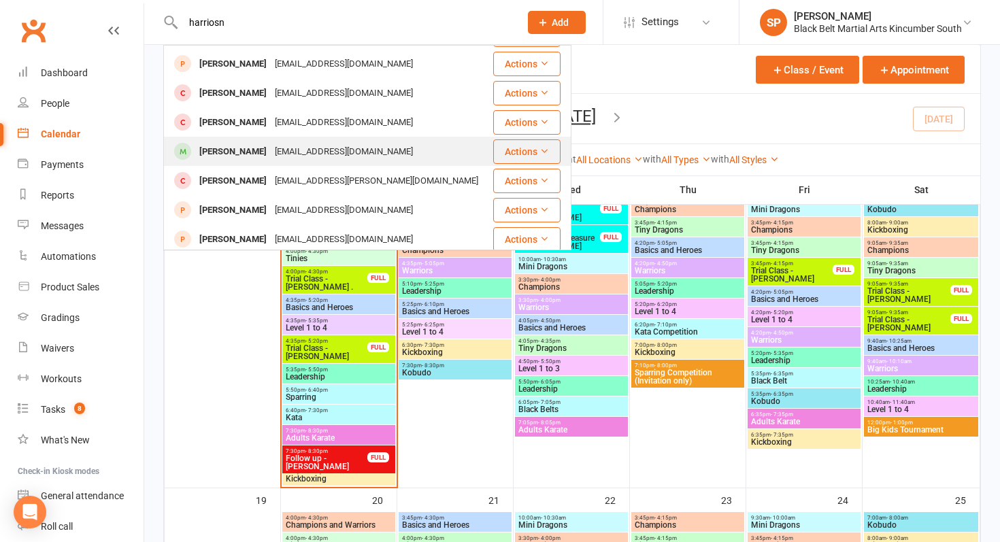
scroll to position [0, 0]
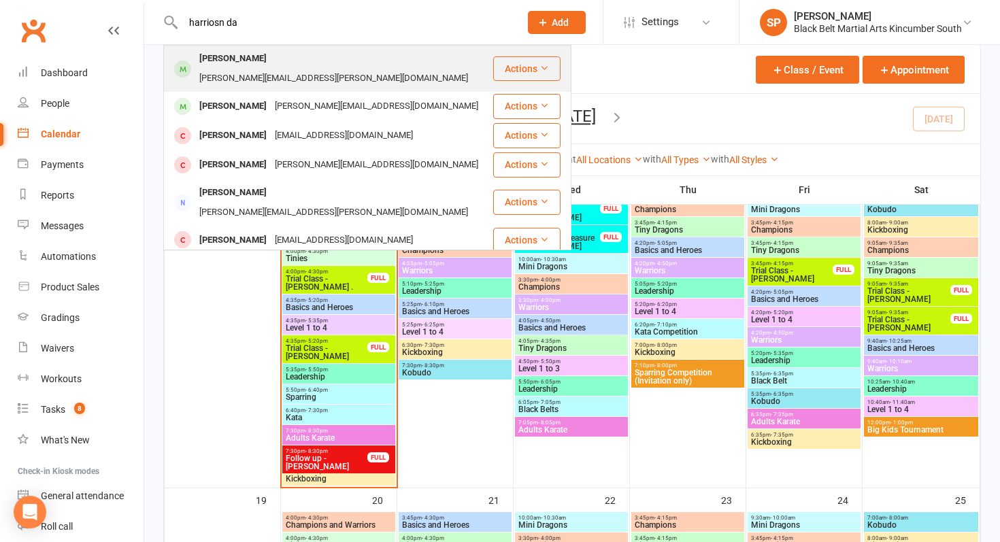
type input "harriosn da"
click at [340, 69] on div "[PERSON_NAME][EMAIL_ADDRESS][PERSON_NAME][DOMAIN_NAME]" at bounding box center [333, 79] width 277 height 20
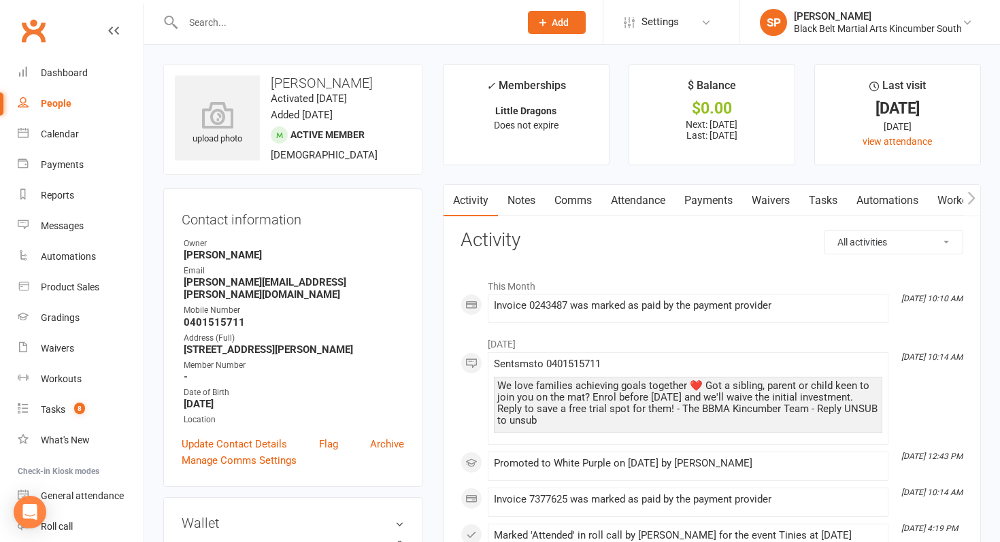
click at [718, 197] on link "Payments" at bounding box center [708, 200] width 67 height 31
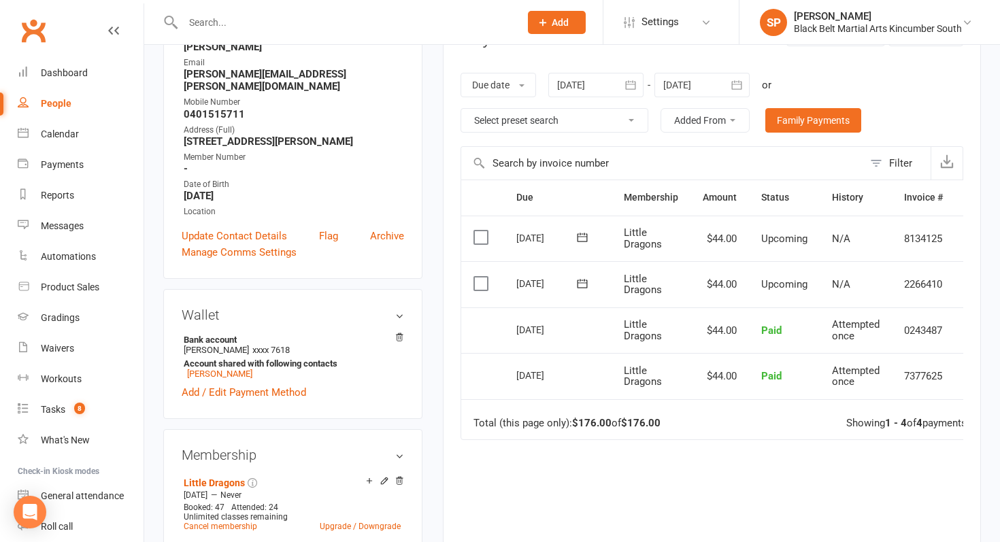
scroll to position [210, 0]
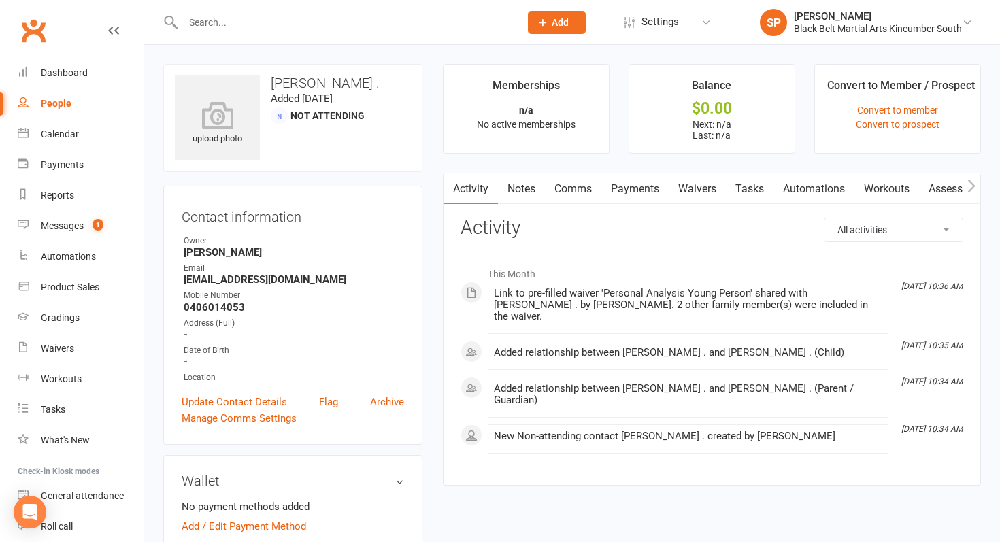
click at [705, 185] on link "Waivers" at bounding box center [697, 188] width 57 height 31
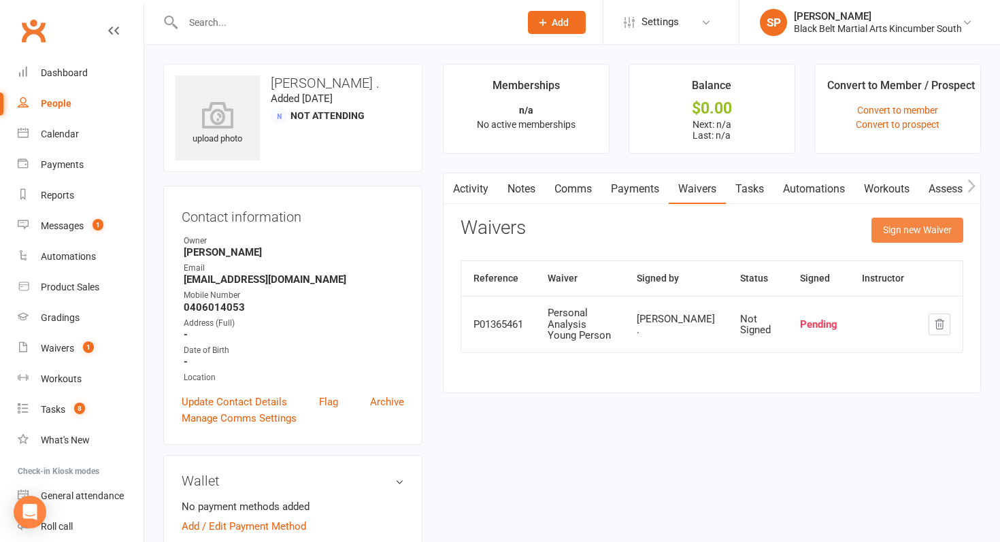
click at [940, 227] on button "Sign new Waiver" at bounding box center [918, 230] width 92 height 24
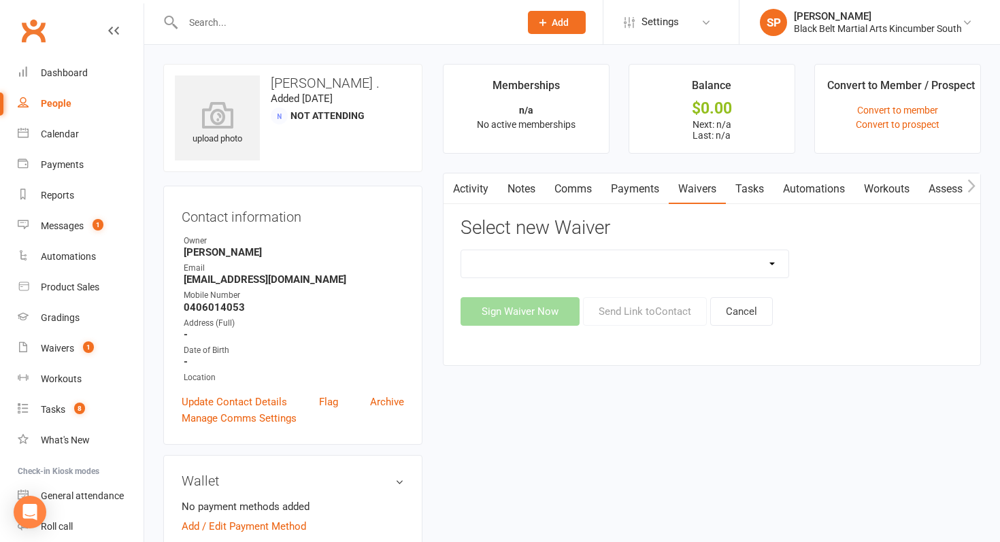
click at [590, 269] on select "Direct Debit Request Festival Enrolment Festival Trial Class Holiday Camp Waive…" at bounding box center [624, 263] width 327 height 27
select select "10335"
click at [461, 250] on select "Direct Debit Request Festival Enrolment Festival Trial Class Holiday Camp Waive…" at bounding box center [624, 263] width 327 height 27
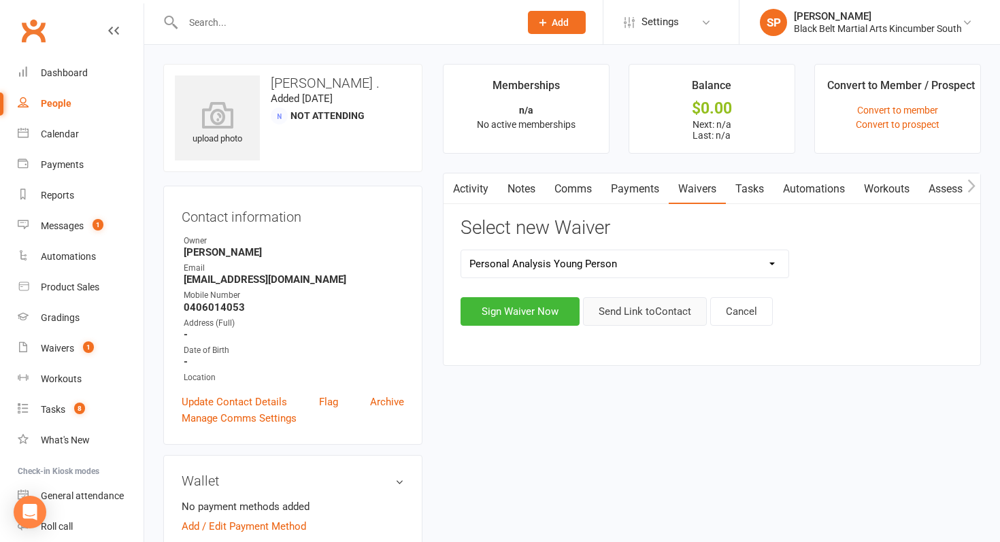
click at [633, 303] on button "Send Link to Contact" at bounding box center [645, 311] width 124 height 29
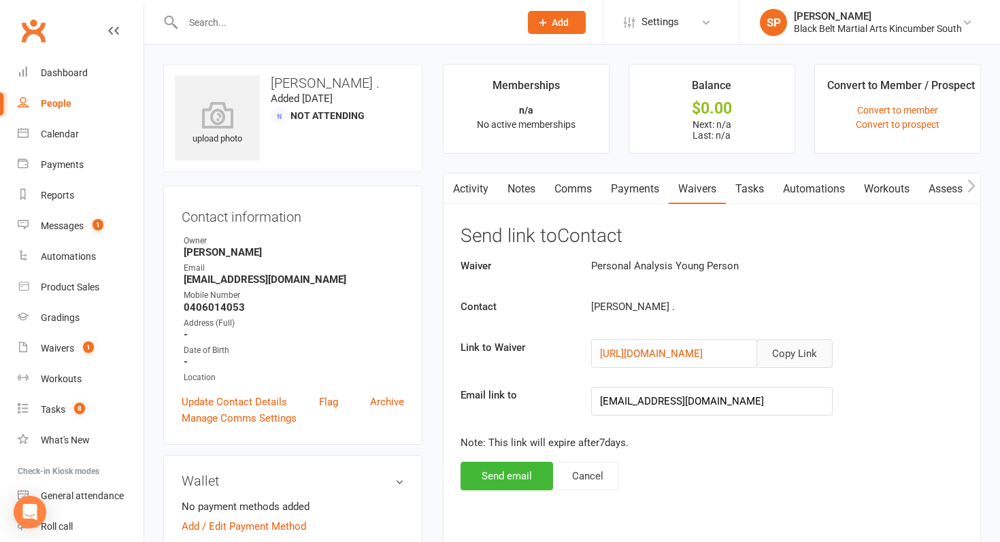
click at [804, 354] on button "Copy Link" at bounding box center [795, 354] width 76 height 29
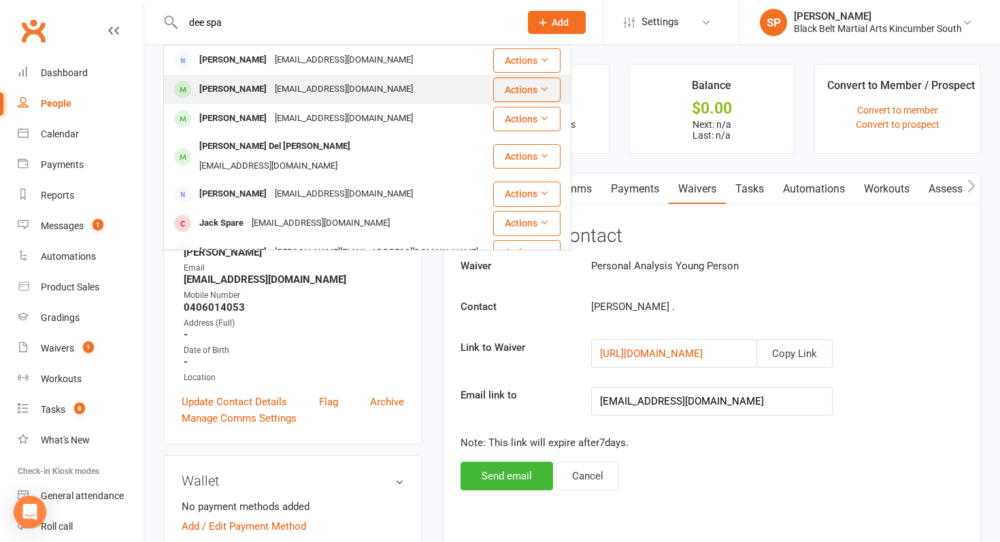
type input "dee spa"
click at [295, 90] on div "ddal1@hotmail.com" at bounding box center [344, 90] width 146 height 20
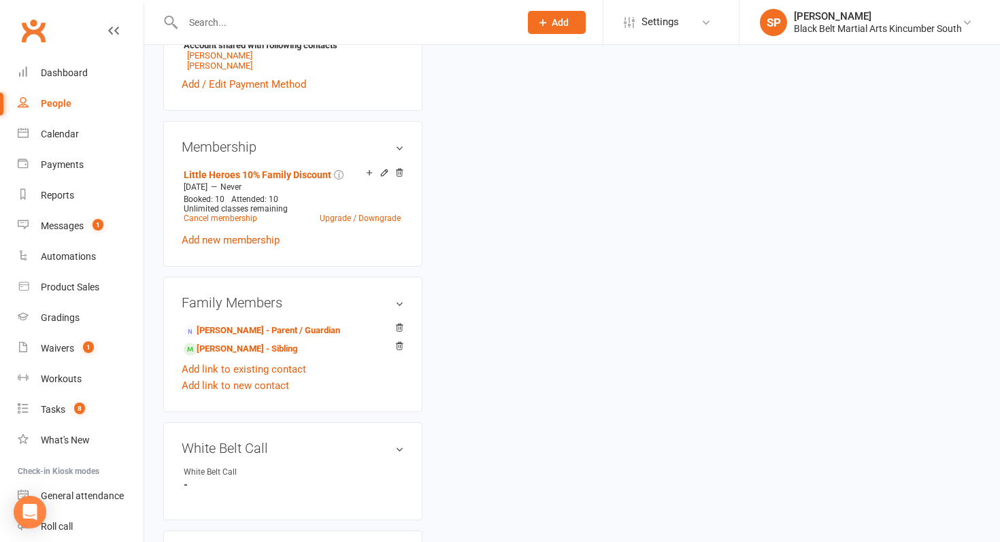
scroll to position [516, 0]
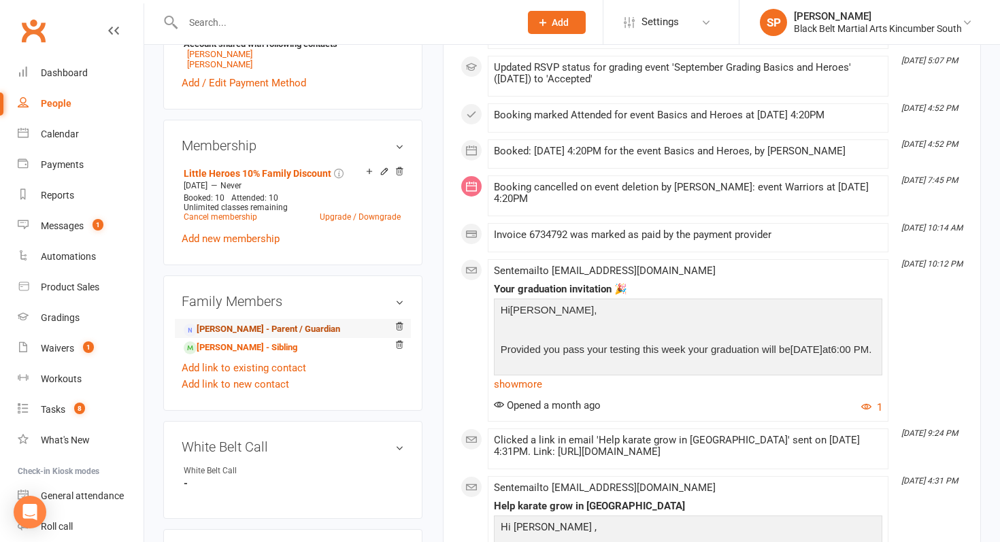
click at [261, 323] on link "Dee Scott - Parent / Guardian" at bounding box center [262, 330] width 156 height 14
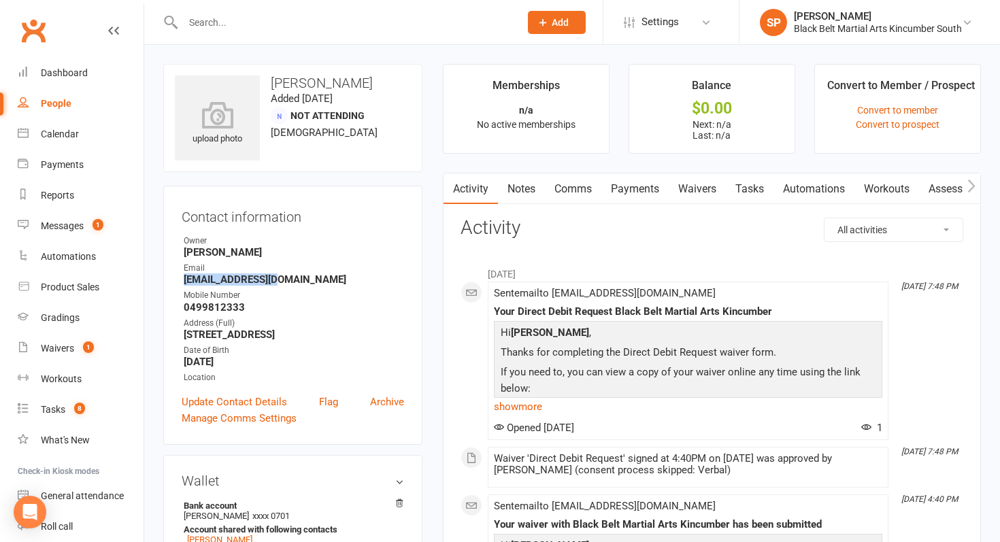
drag, startPoint x: 182, startPoint y: 282, endPoint x: 333, endPoint y: 283, distance: 151.0
click at [333, 283] on li "Email ddal1@hotmail.com" at bounding box center [293, 274] width 222 height 24
copy strong "ddal1@hotmail.com"
click at [239, 17] on input "text" at bounding box center [344, 22] width 331 height 19
click at [73, 71] on div "Dashboard" at bounding box center [64, 72] width 47 height 11
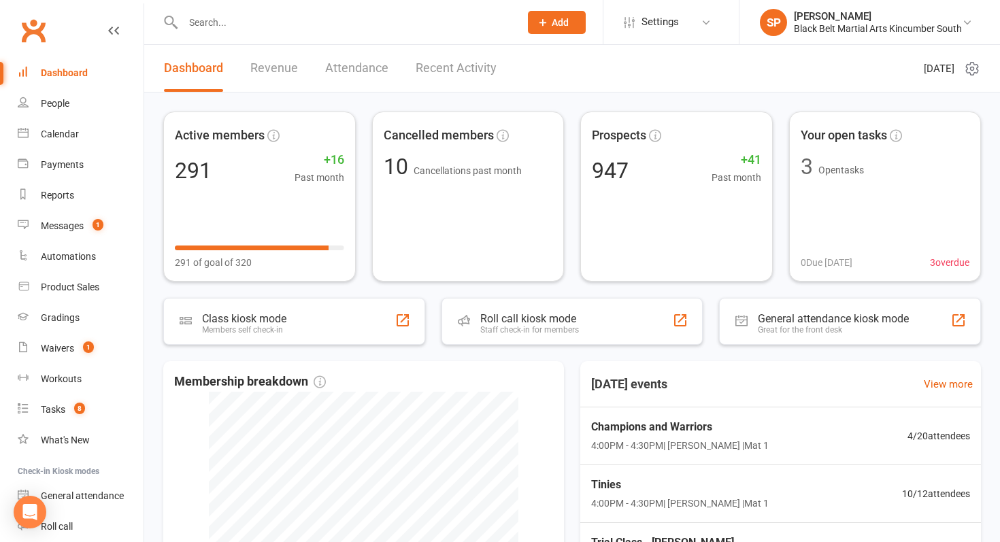
click at [574, 20] on button "Add" at bounding box center [557, 22] width 58 height 23
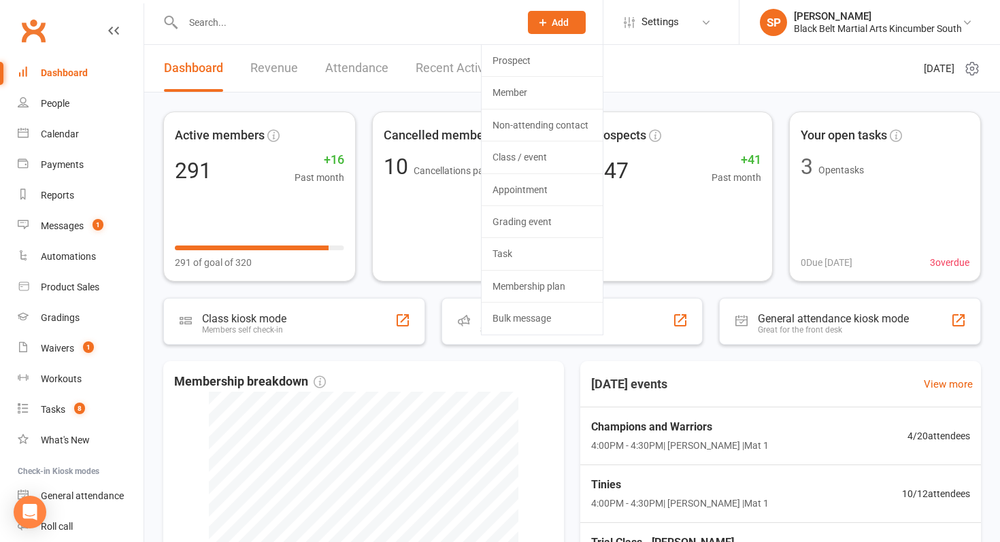
click at [574, 20] on button "Add" at bounding box center [557, 22] width 58 height 23
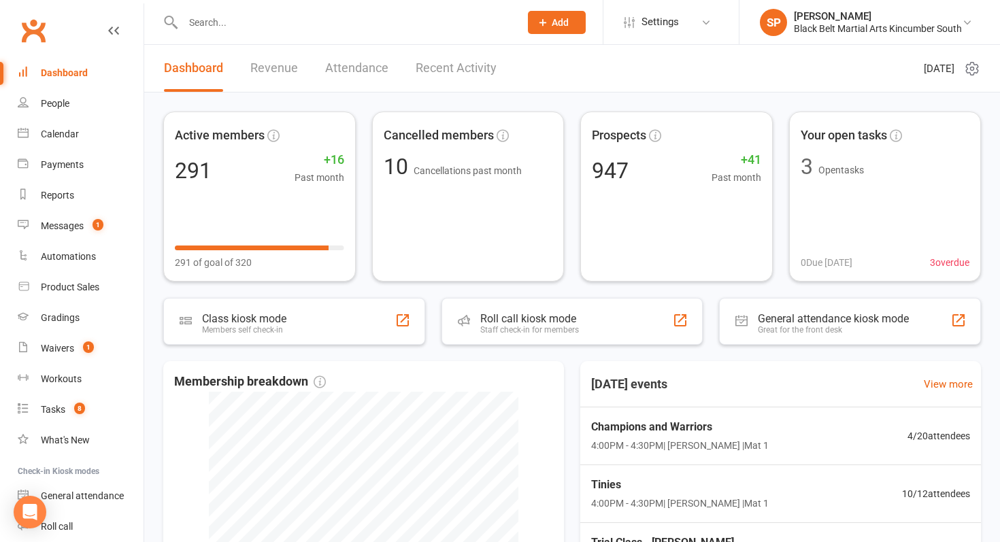
click at [574, 20] on button "Add" at bounding box center [557, 22] width 58 height 23
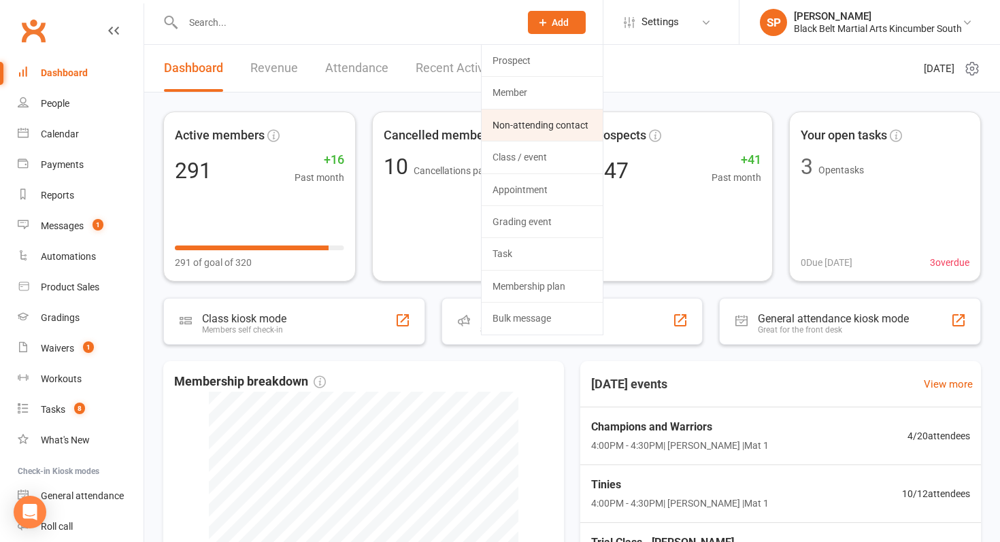
click at [535, 117] on link "Non-attending contact" at bounding box center [542, 125] width 121 height 31
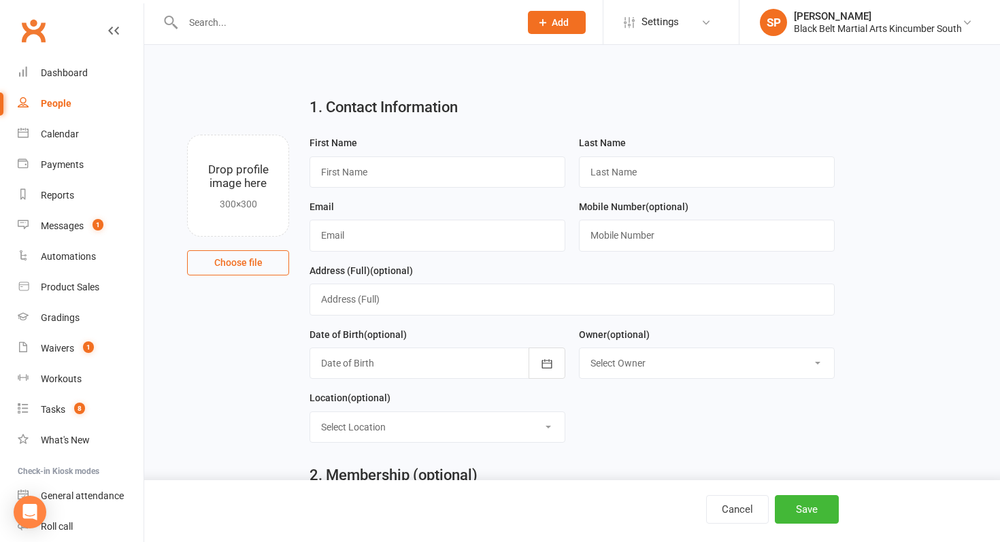
click at [342, 152] on div "First Name" at bounding box center [438, 161] width 256 height 53
click at [348, 171] on input "text" at bounding box center [438, 171] width 256 height 31
type input "Test"
type input "Testing"
click at [398, 243] on input "text" at bounding box center [438, 235] width 256 height 31
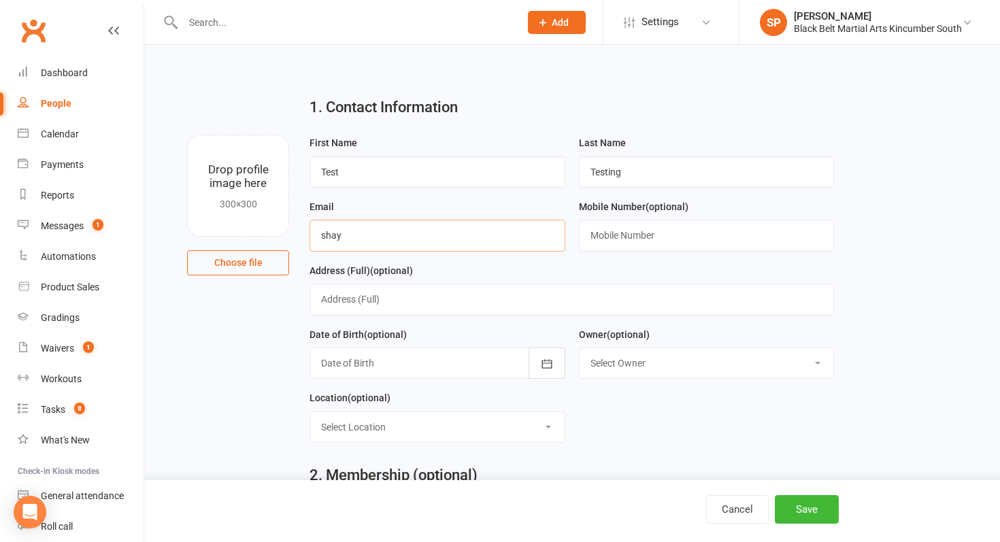
type input "shaylan.petersen@outlook.com"
type input "0467940349"
type input "1/59 Terrigal Drive, Terrigal NSW 2260"
click at [806, 528] on div "Cancel Save" at bounding box center [500, 511] width 1000 height 62
click at [805, 516] on button "Save" at bounding box center [807, 509] width 64 height 29
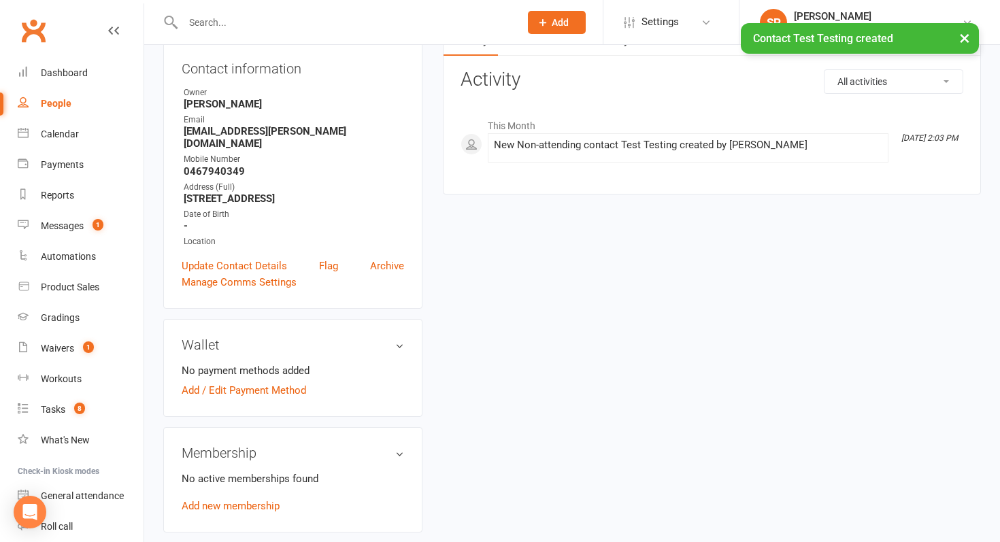
scroll to position [103, 0]
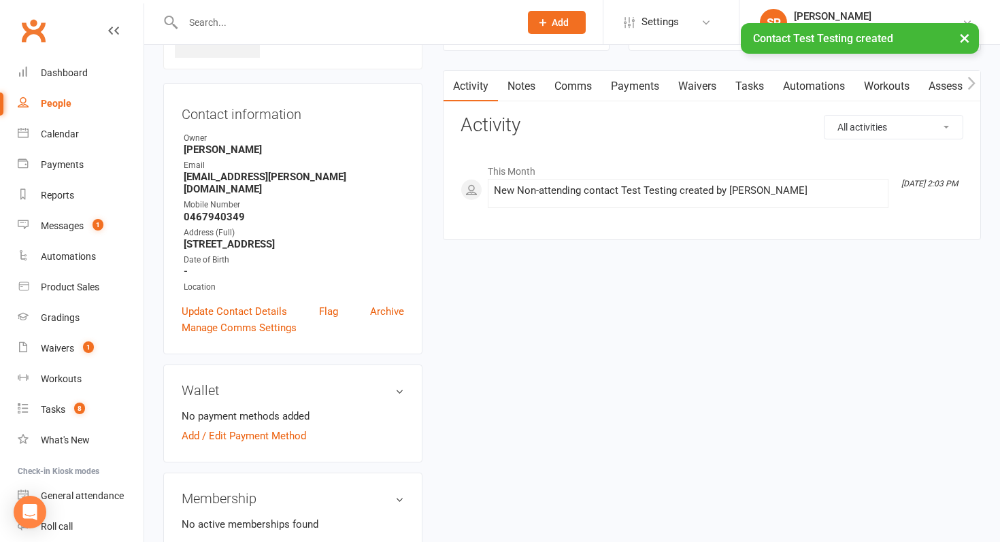
click at [701, 87] on link "Waivers" at bounding box center [697, 86] width 57 height 31
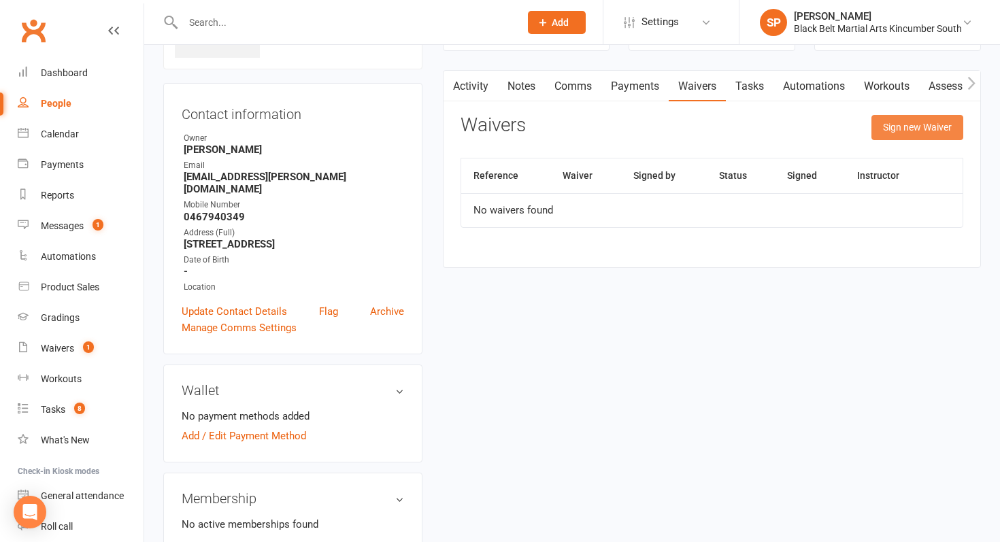
click at [891, 128] on button "Sign new Waiver" at bounding box center [918, 127] width 92 height 24
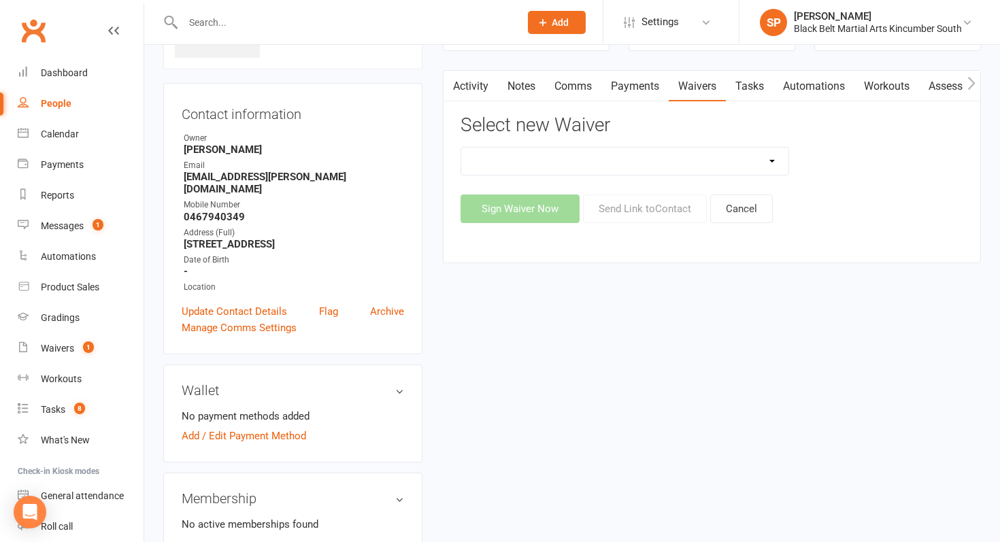
click at [676, 152] on select at bounding box center [624, 161] width 327 height 27
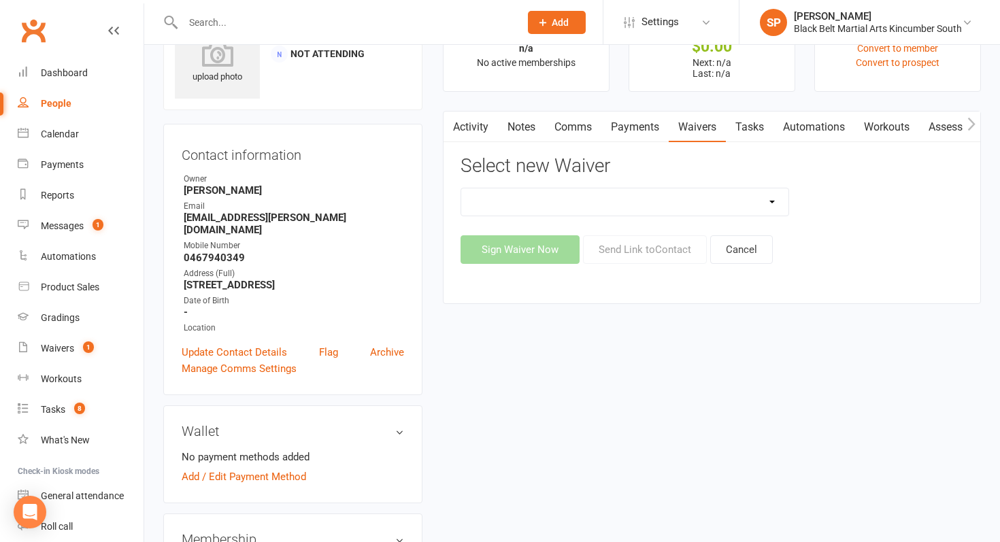
scroll to position [69, 0]
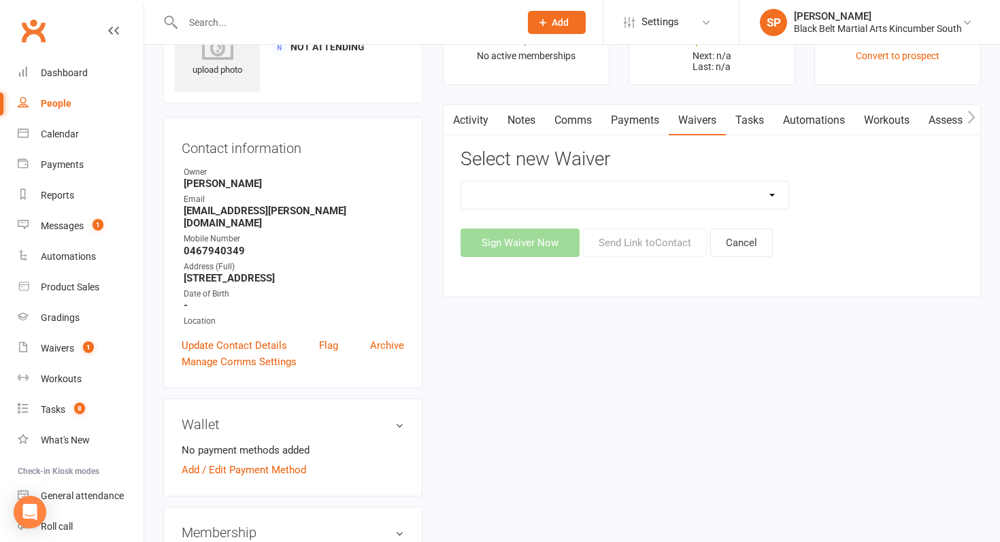
click at [589, 198] on select at bounding box center [624, 195] width 327 height 27
click at [461, 182] on select at bounding box center [624, 195] width 327 height 27
click at [589, 198] on select at bounding box center [624, 195] width 327 height 27
click at [461, 182] on select at bounding box center [624, 195] width 327 height 27
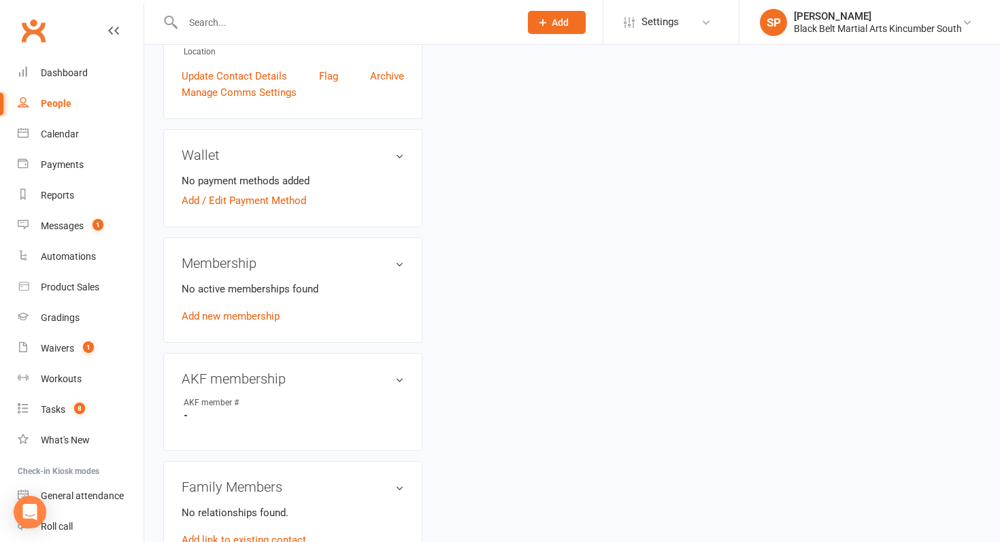
scroll to position [339, 0]
click at [227, 310] on link "Add new membership" at bounding box center [231, 316] width 98 height 12
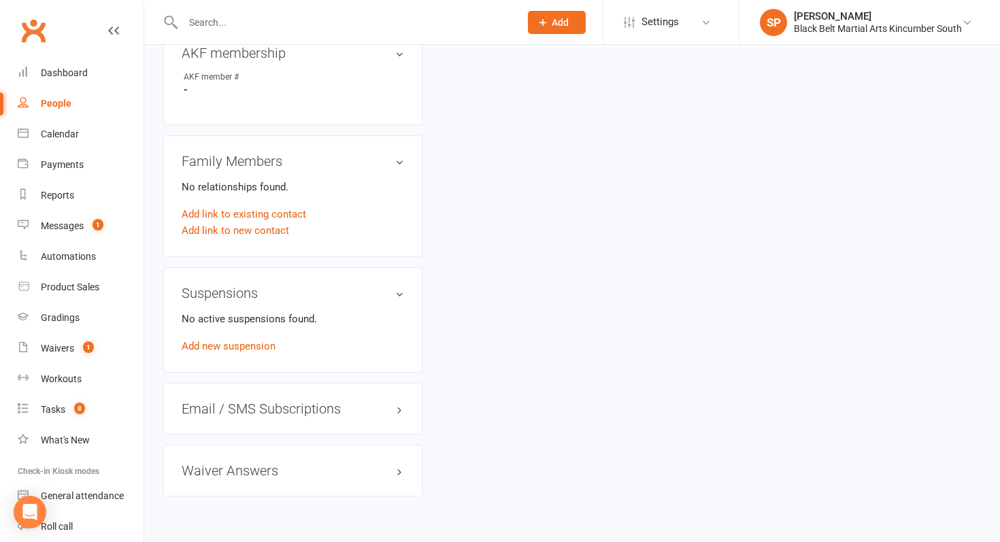
scroll to position [665, 0]
click at [227, 222] on link "Add link to new contact" at bounding box center [236, 230] width 108 height 16
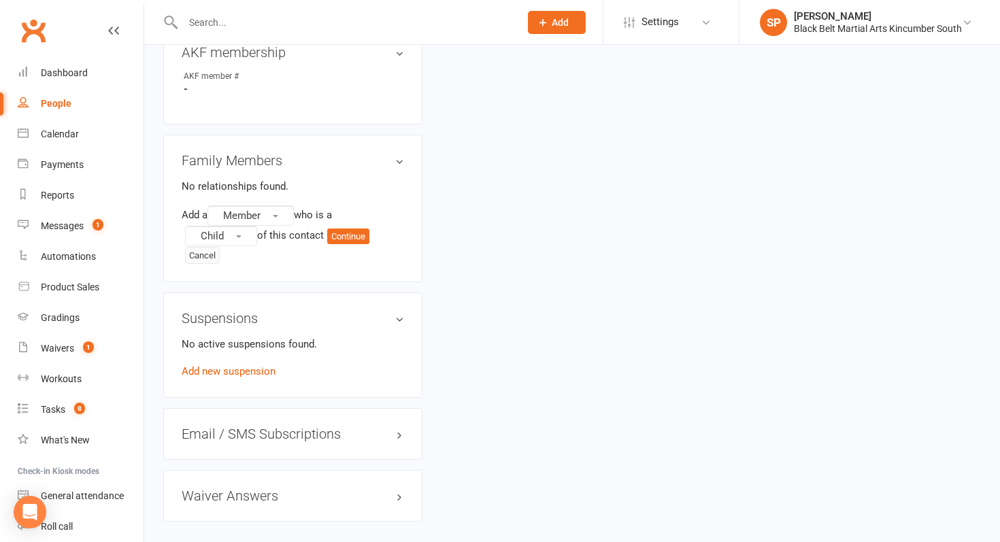
click at [202, 247] on button "Cancel" at bounding box center [202, 256] width 35 height 18
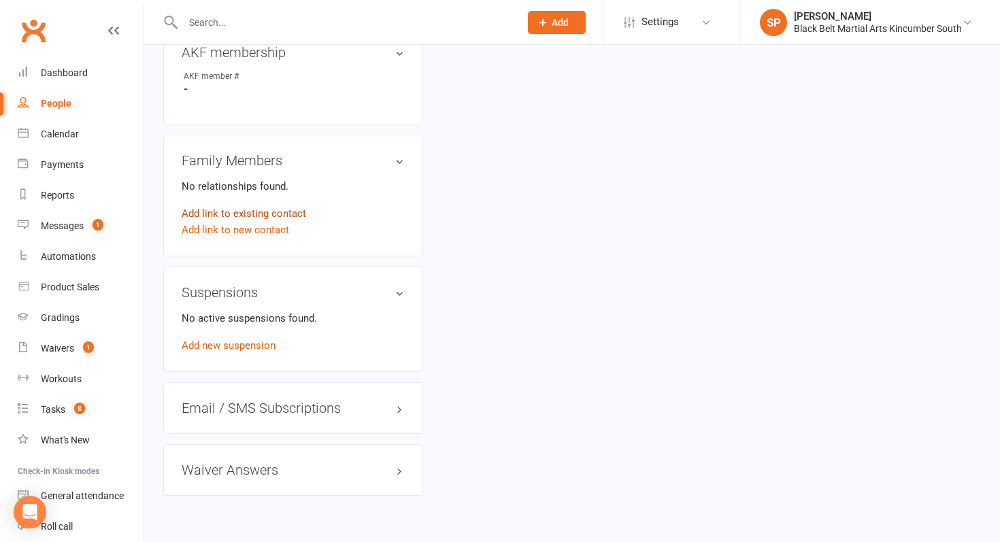
click at [235, 205] on link "Add link to existing contact" at bounding box center [244, 213] width 125 height 16
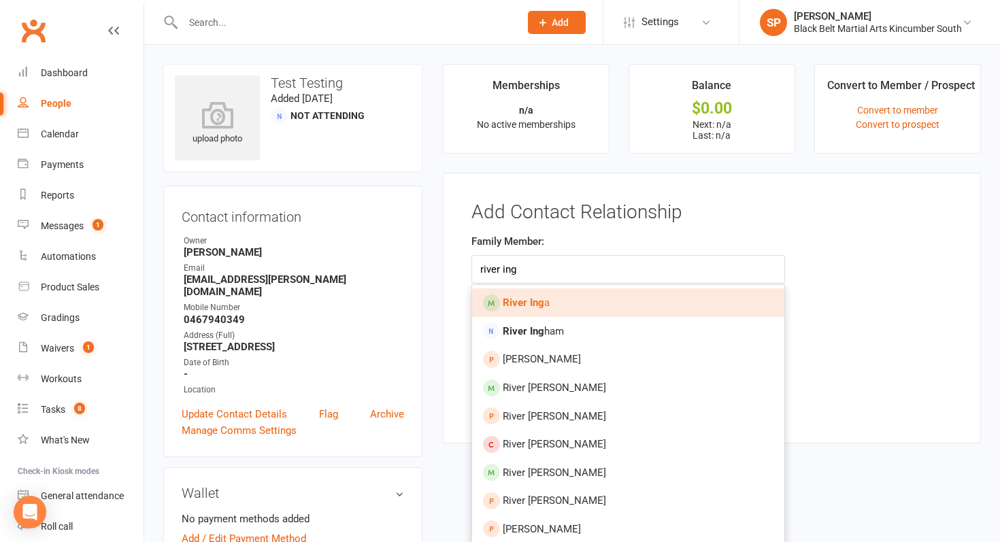
type input "river ing"
click at [393, 314] on strong "0467940349" at bounding box center [294, 320] width 220 height 12
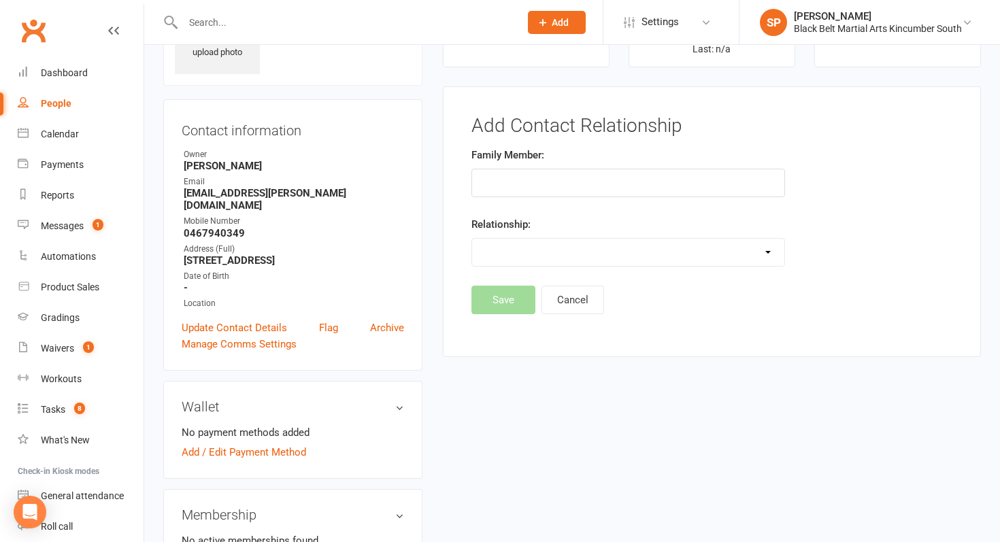
scroll to position [87, 0]
click at [207, 17] on input "text" at bounding box center [344, 22] width 331 height 19
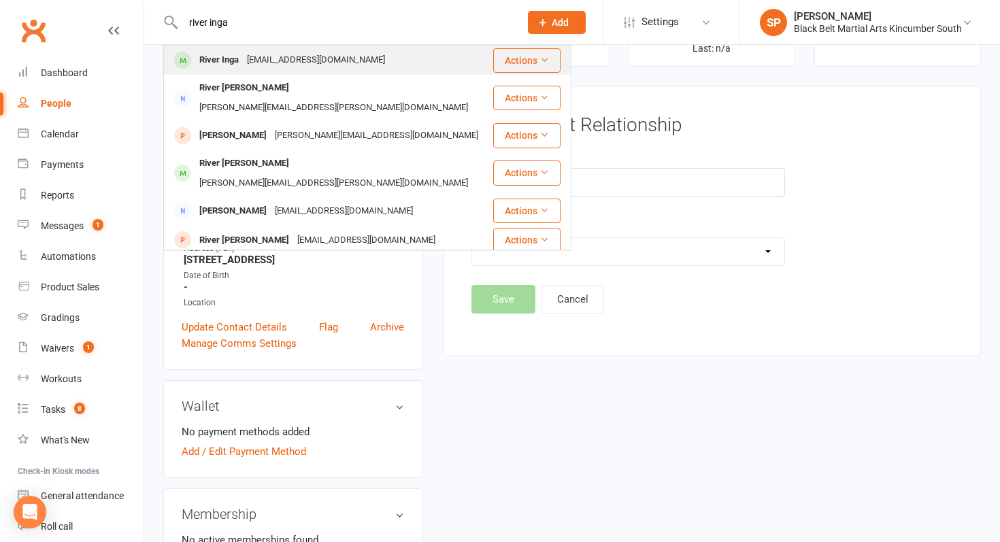
type input "river inga"
click at [207, 56] on div "River Inga" at bounding box center [219, 60] width 48 height 20
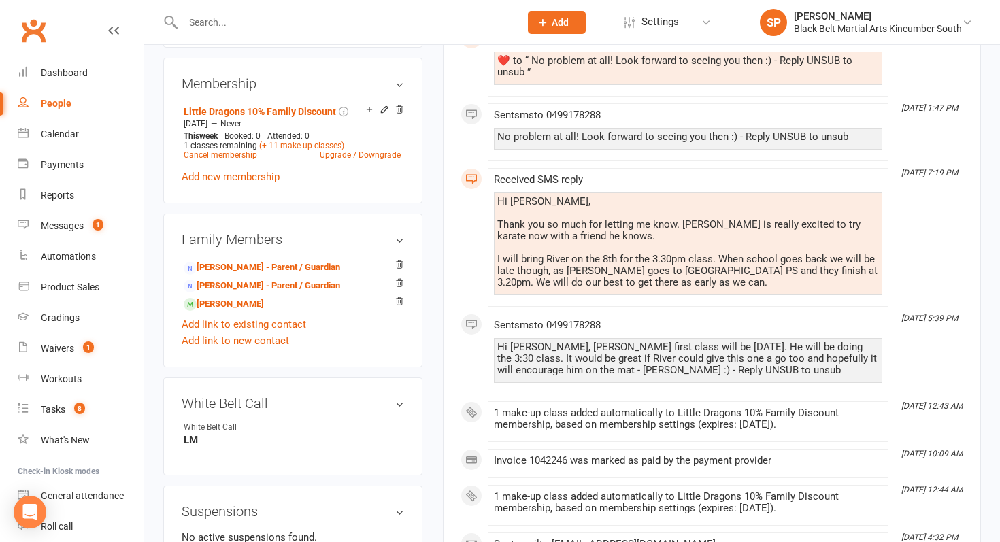
scroll to position [571, 0]
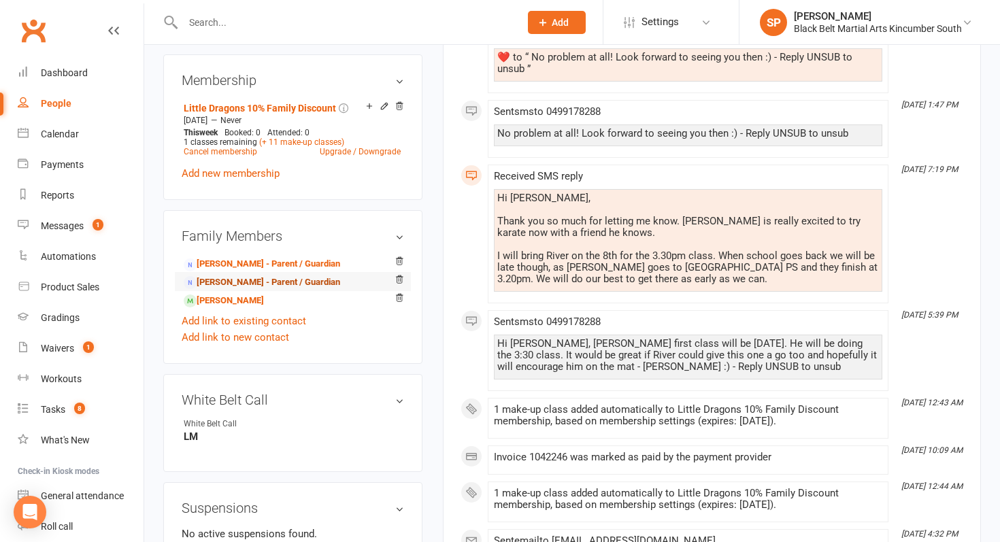
click at [274, 278] on link "[PERSON_NAME] - Parent / Guardian" at bounding box center [262, 283] width 156 height 14
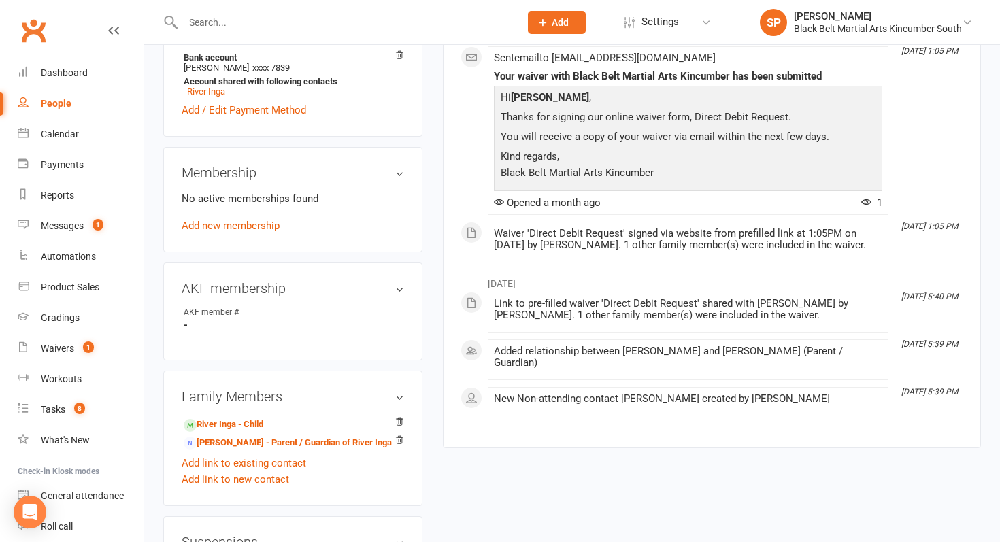
scroll to position [448, 0]
click at [257, 226] on link "Add new membership" at bounding box center [231, 226] width 98 height 12
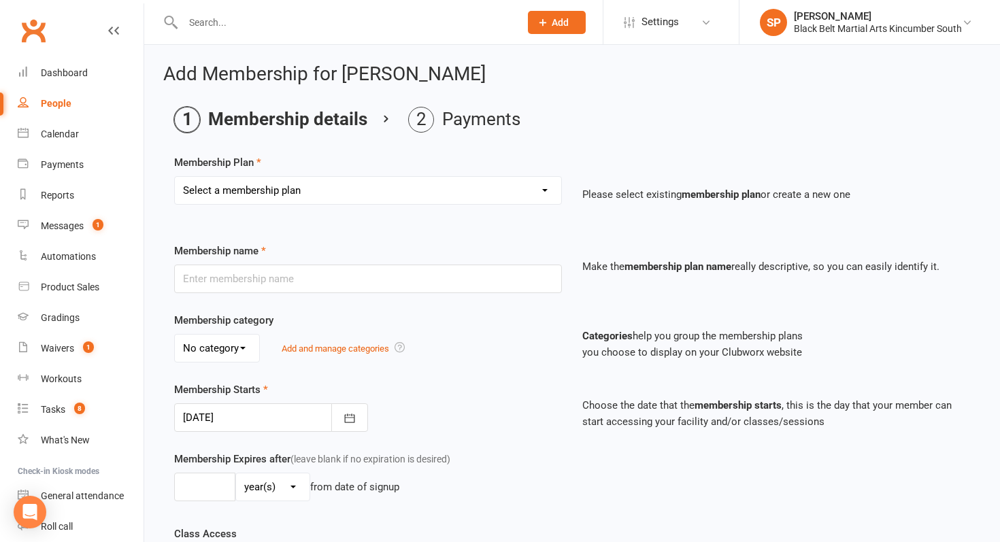
click at [418, 180] on select "Select a membership plan Create new Membership Plan Kickboxing Basic Karate Mas…" at bounding box center [368, 190] width 386 height 27
select select "5"
click at [175, 177] on select "Select a membership plan Create new Membership Plan Kickboxing Basic Karate Mas…" at bounding box center [368, 190] width 386 height 27
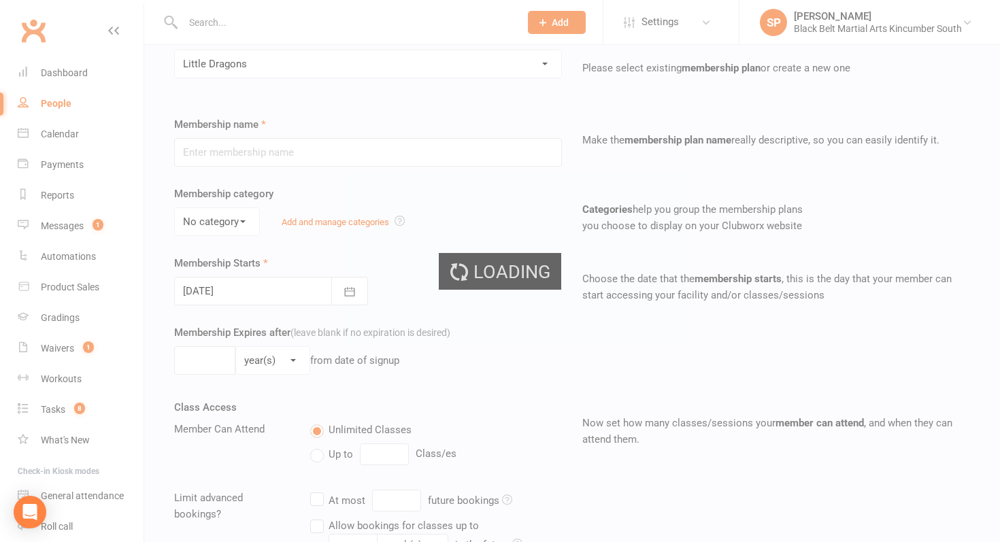
type input "Little Dragons"
select select "1"
type input "0"
type input "1"
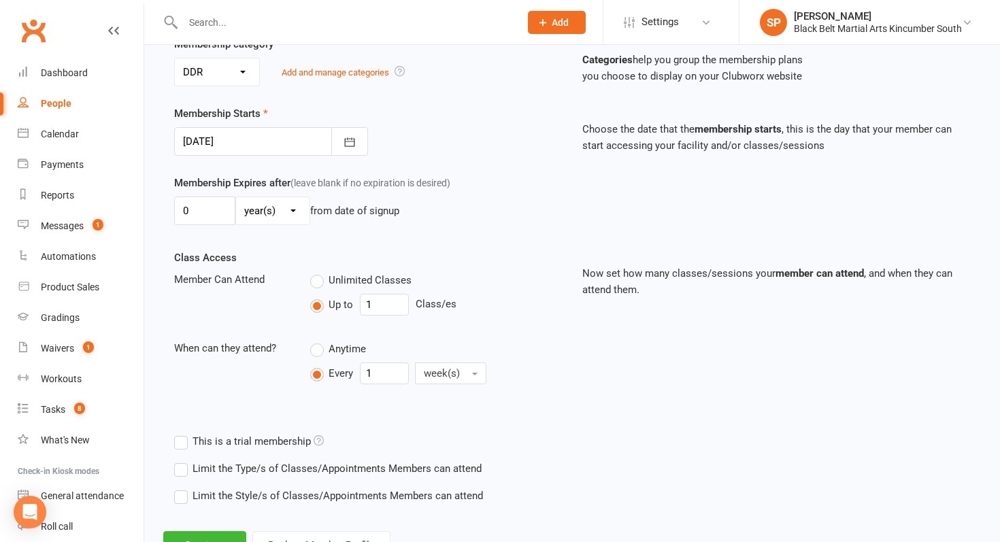
scroll to position [280, 0]
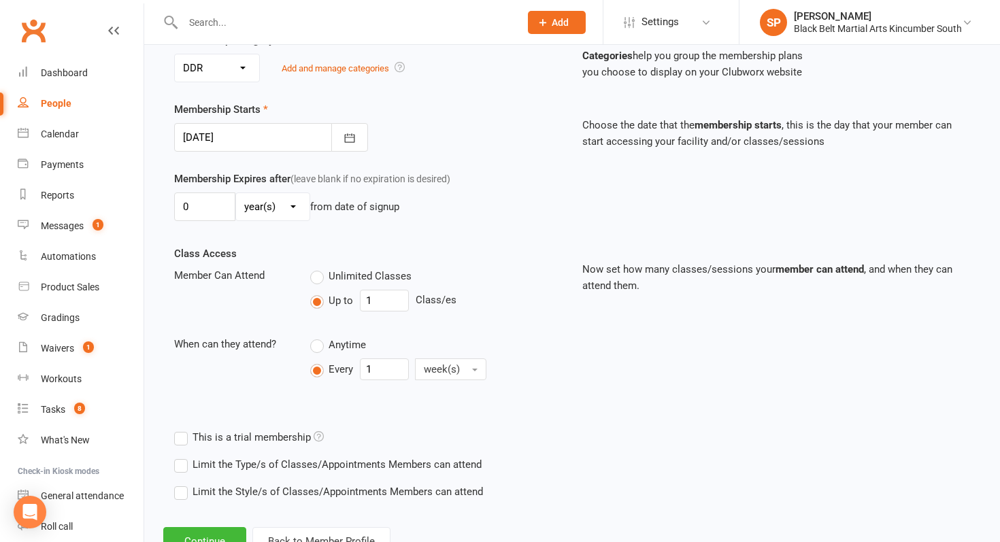
click at [306, 126] on div at bounding box center [271, 137] width 194 height 29
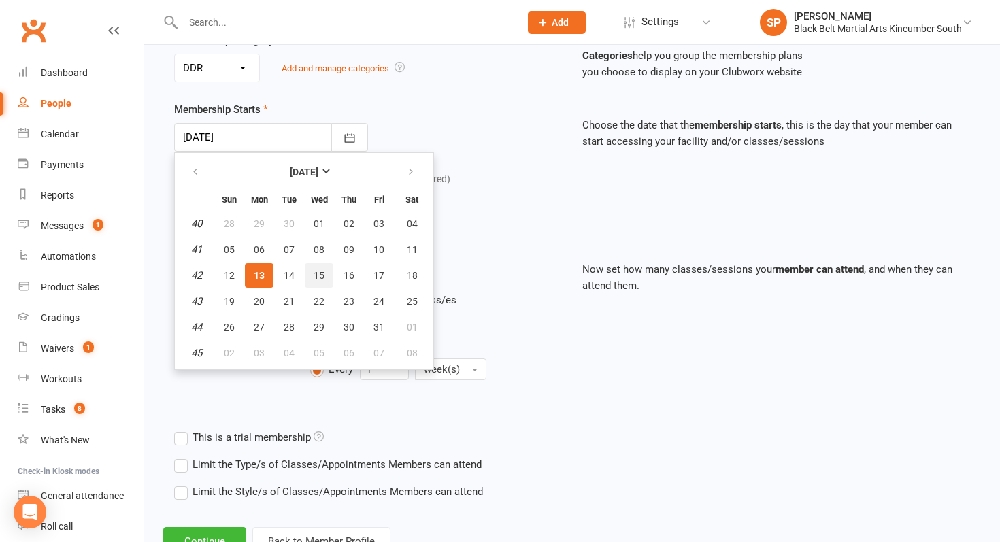
click at [316, 280] on span "15" at bounding box center [319, 275] width 11 height 11
type input "[DATE]"
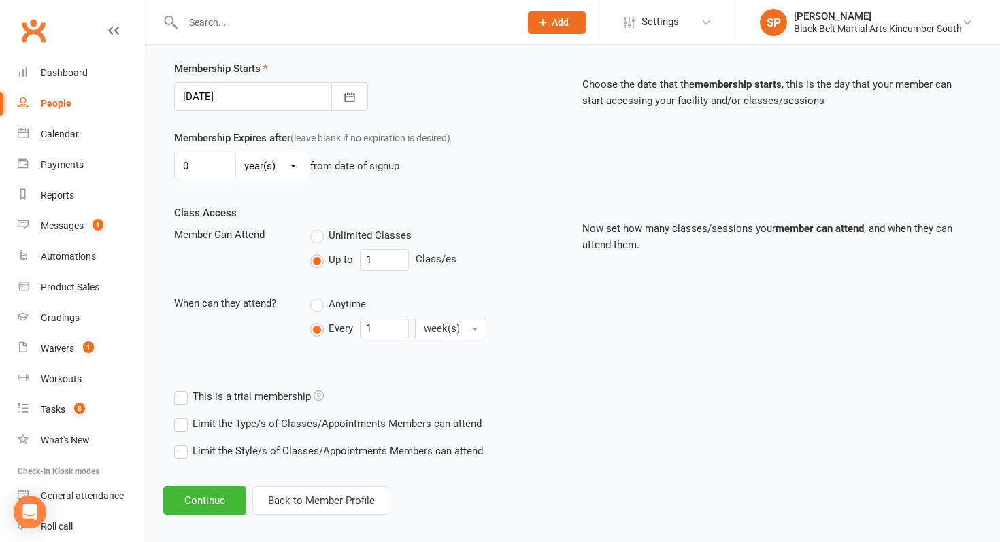
scroll to position [333, 0]
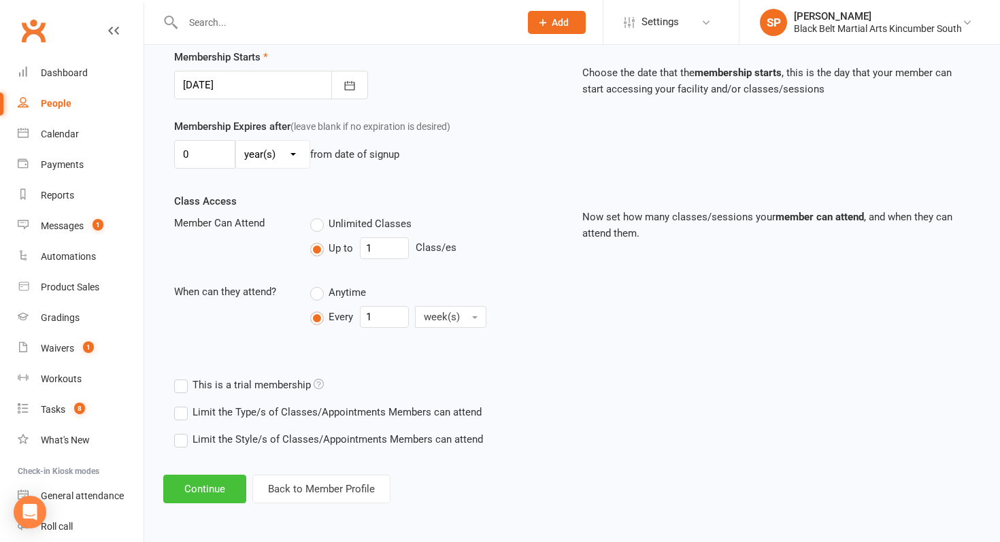
click at [223, 483] on button "Continue" at bounding box center [204, 489] width 83 height 29
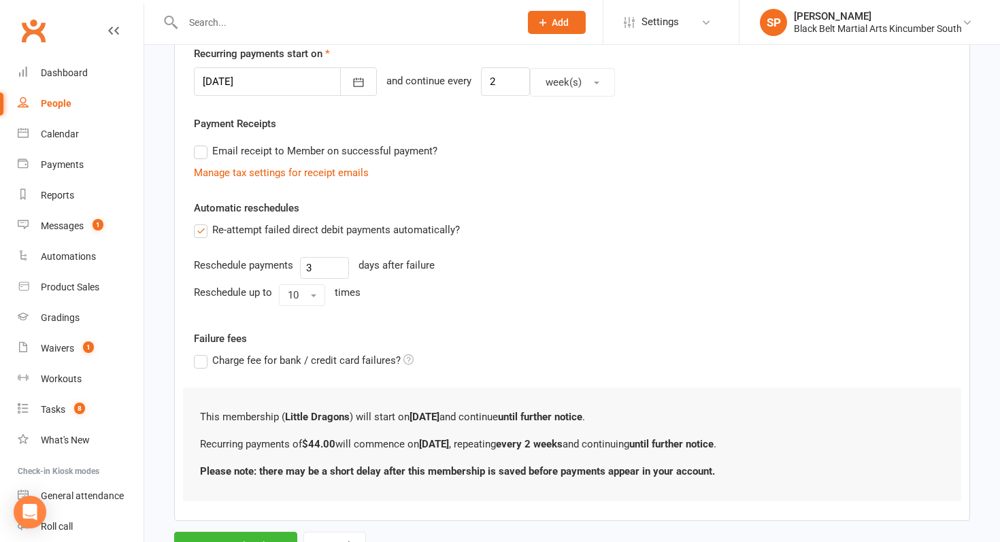
scroll to position [0, 0]
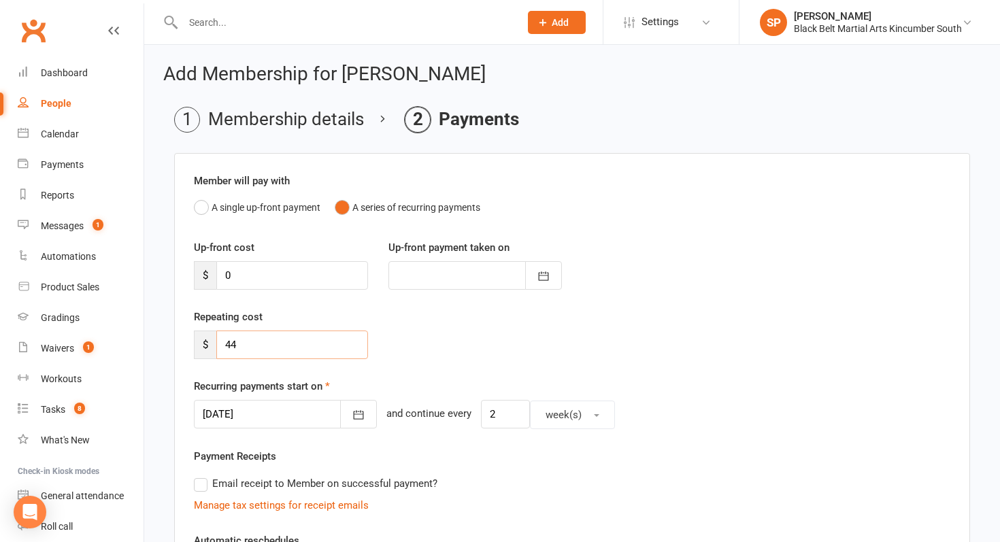
drag, startPoint x: 268, startPoint y: 350, endPoint x: 174, endPoint y: 342, distance: 94.2
click at [174, 342] on div "Member will pay with A single up-front payment A series of recurring payments U…" at bounding box center [572, 503] width 796 height 701
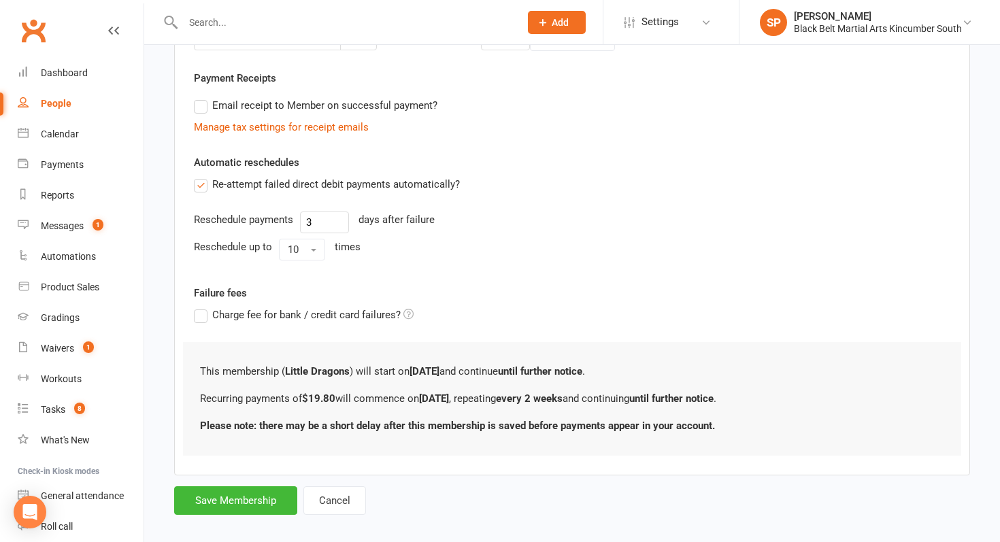
scroll to position [393, 0]
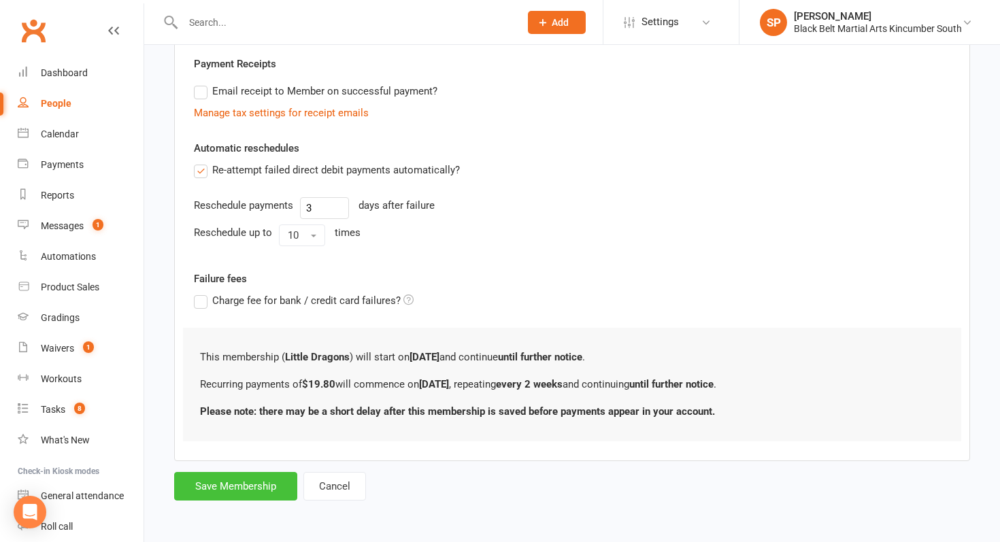
type input "19.80"
click at [223, 478] on button "Save Membership" at bounding box center [235, 486] width 123 height 29
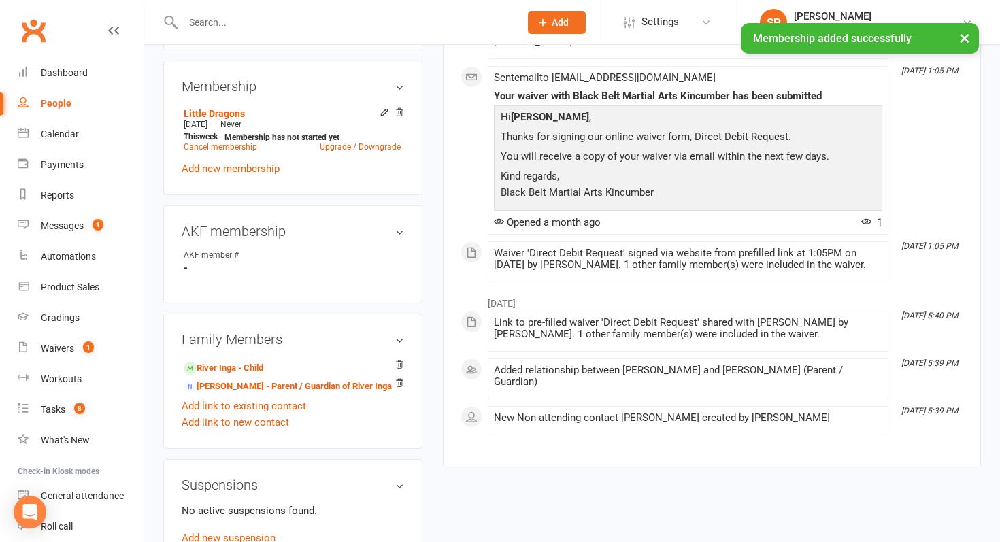
scroll to position [539, 0]
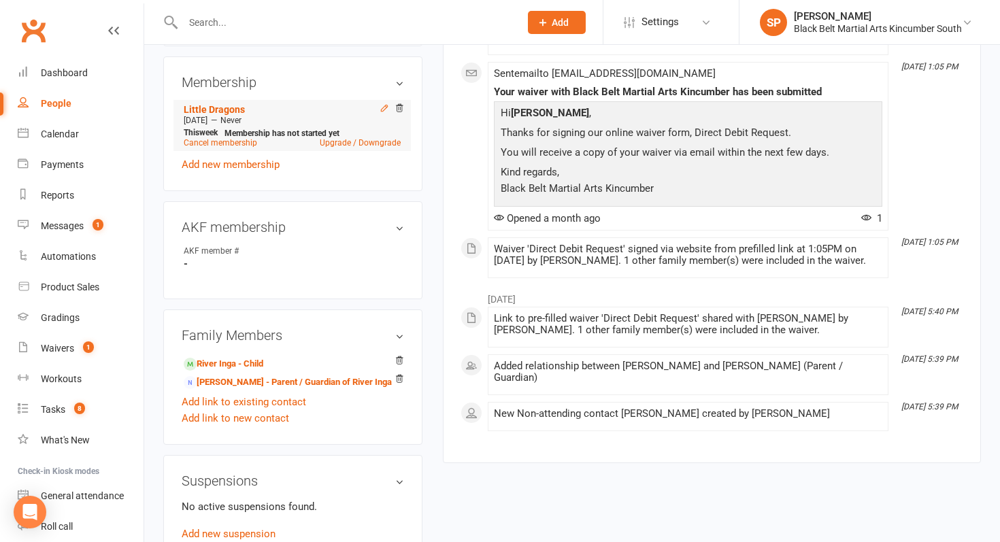
click at [381, 110] on icon at bounding box center [385, 108] width 10 height 10
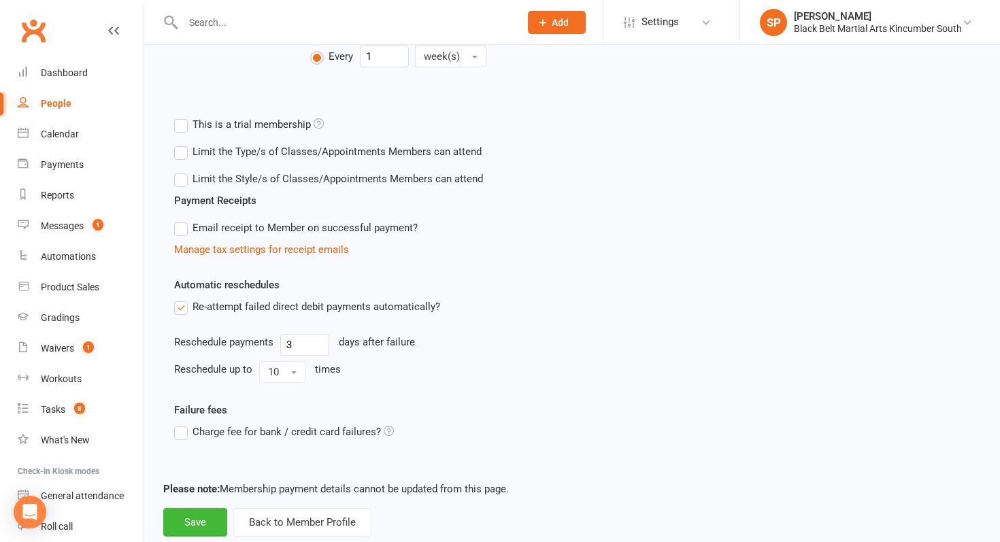
scroll to position [461, 0]
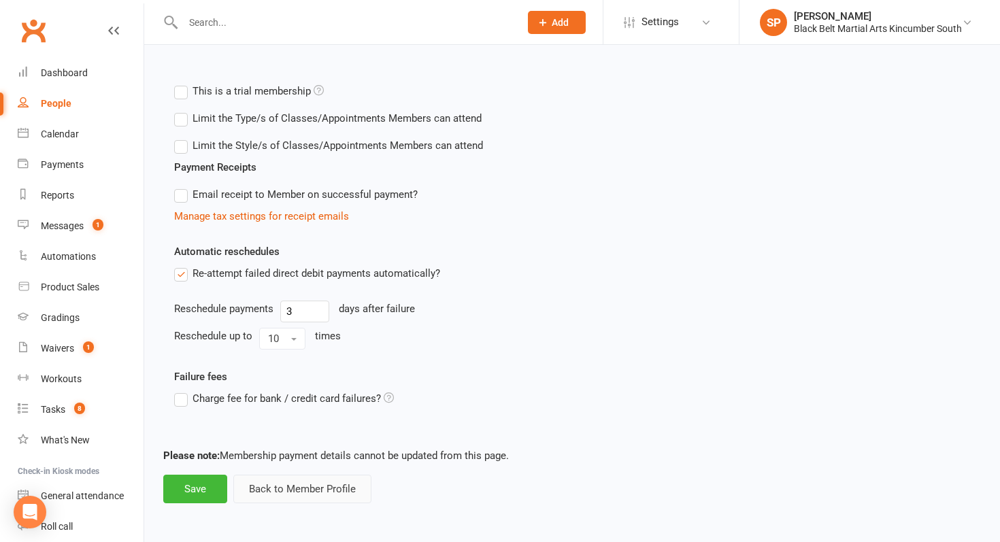
click at [331, 493] on button "Back to Member Profile" at bounding box center [302, 489] width 138 height 29
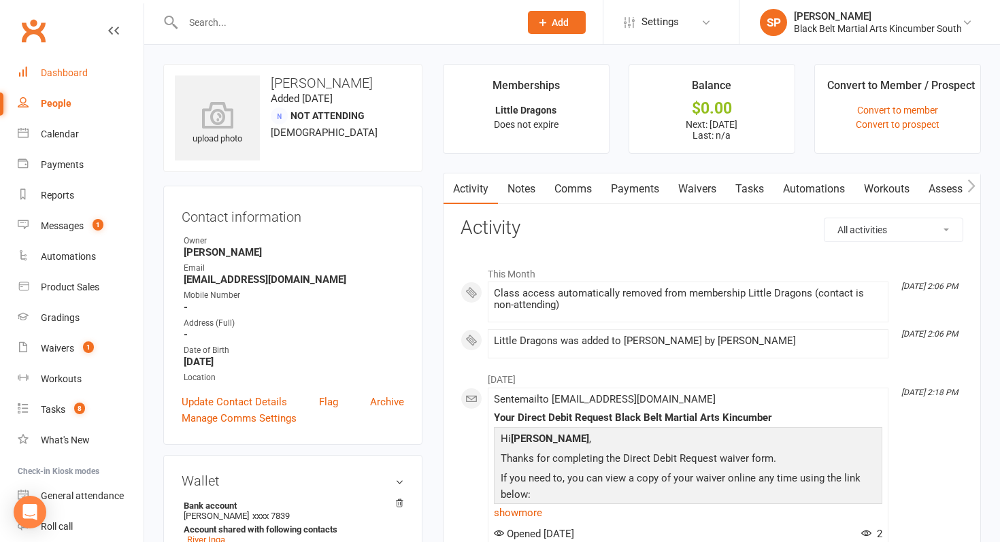
click at [71, 73] on div "Dashboard" at bounding box center [64, 72] width 47 height 11
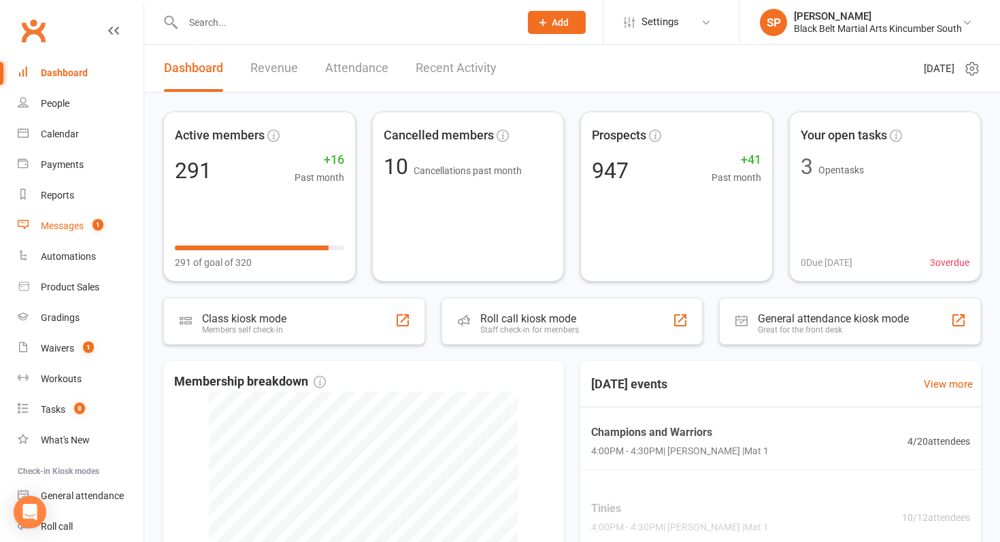
click at [85, 231] on link "Messages 1" at bounding box center [81, 226] width 126 height 31
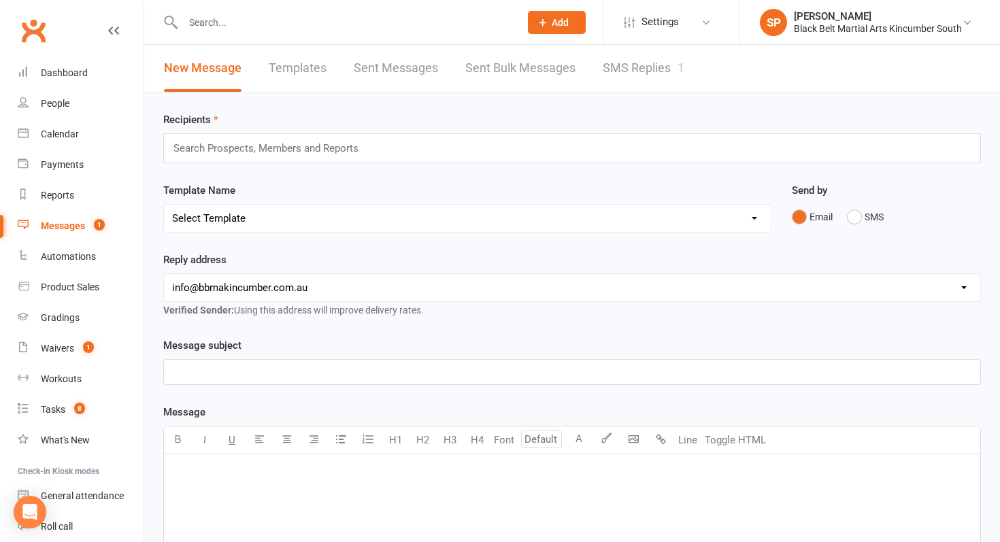
click at [621, 63] on link "SMS Replies 1" at bounding box center [644, 68] width 82 height 47
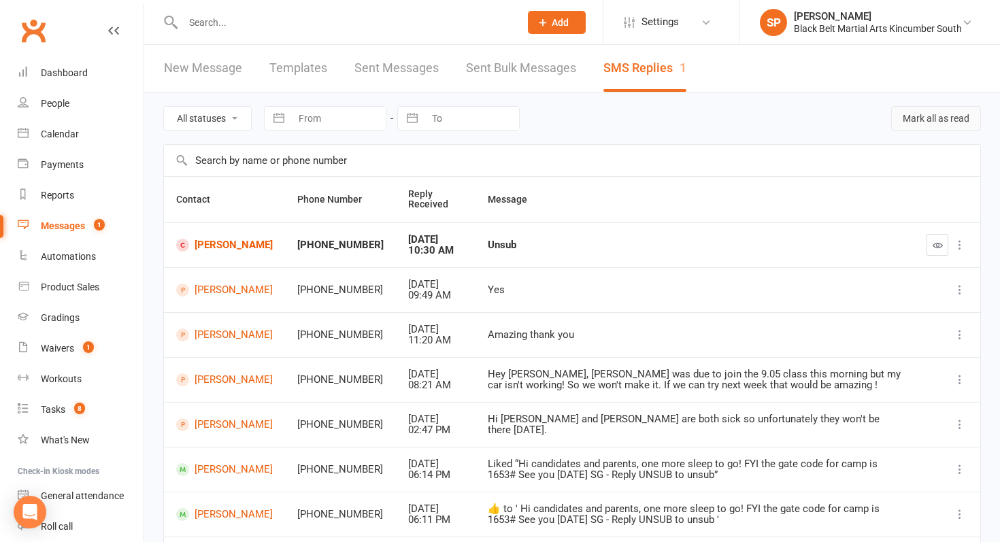
click at [929, 124] on button "Mark all as read" at bounding box center [936, 118] width 90 height 24
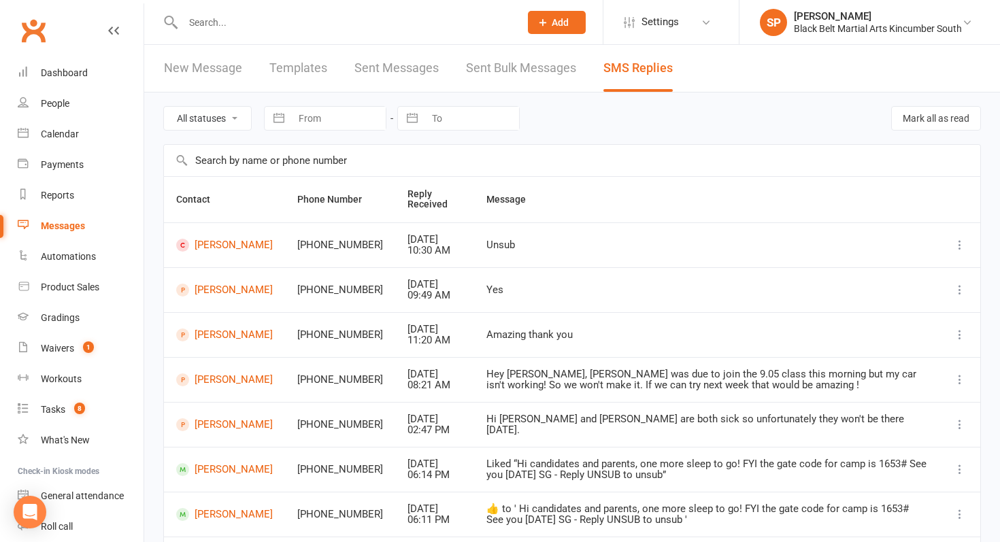
click at [292, 29] on input "text" at bounding box center [344, 22] width 331 height 19
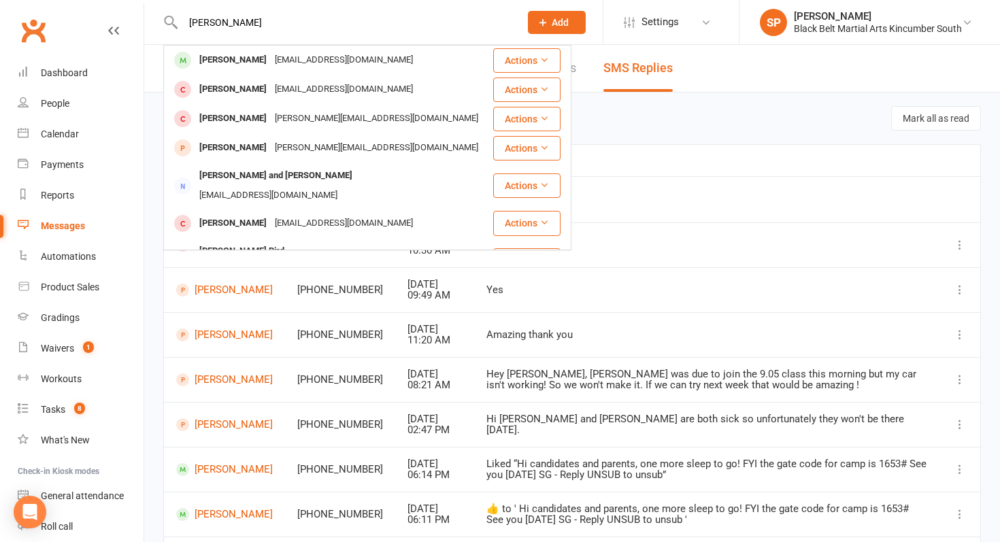
type input "max bird"
click at [284, 56] on div "[EMAIL_ADDRESS][DOMAIN_NAME]" at bounding box center [344, 60] width 146 height 20
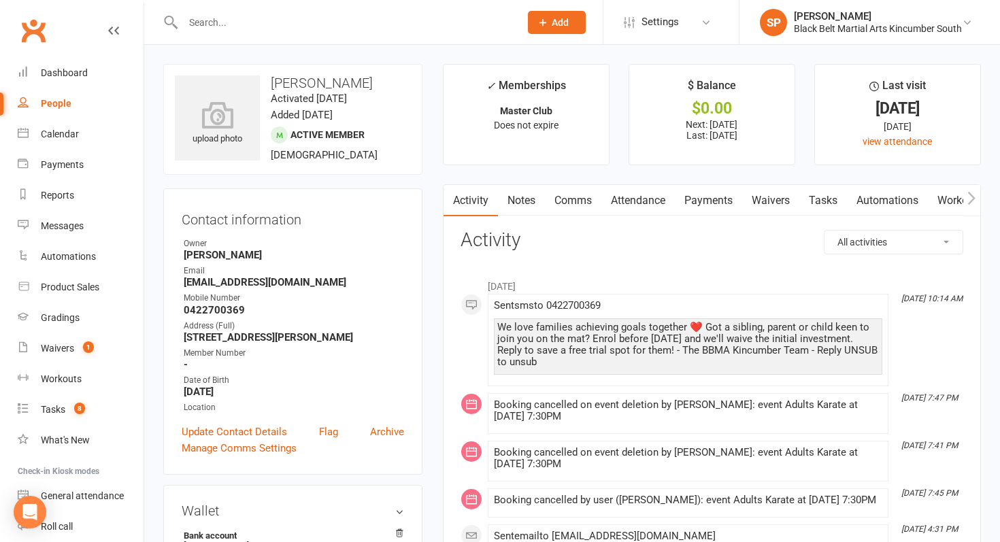
click at [533, 195] on link "Notes" at bounding box center [521, 200] width 47 height 31
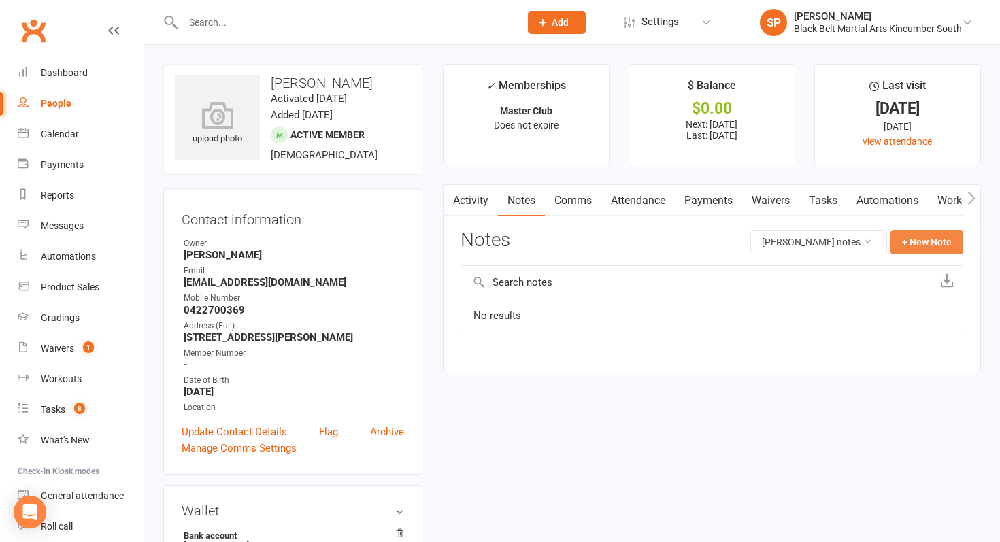
click at [944, 240] on button "+ New Note" at bounding box center [927, 242] width 73 height 24
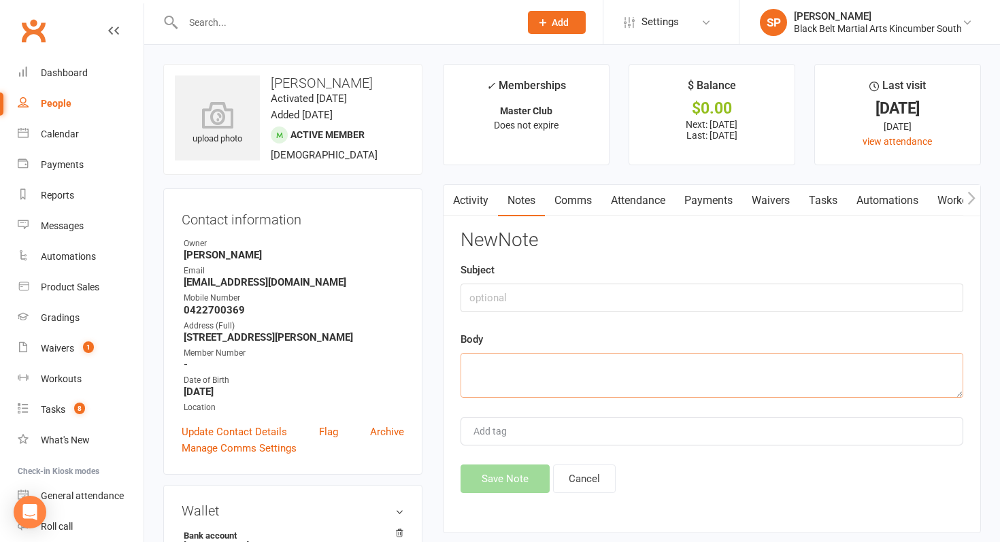
click at [604, 369] on textarea at bounding box center [712, 375] width 503 height 45
type textarea "Has 30 days credit when he comes back"
click at [497, 485] on button "Save Note" at bounding box center [505, 479] width 89 height 29
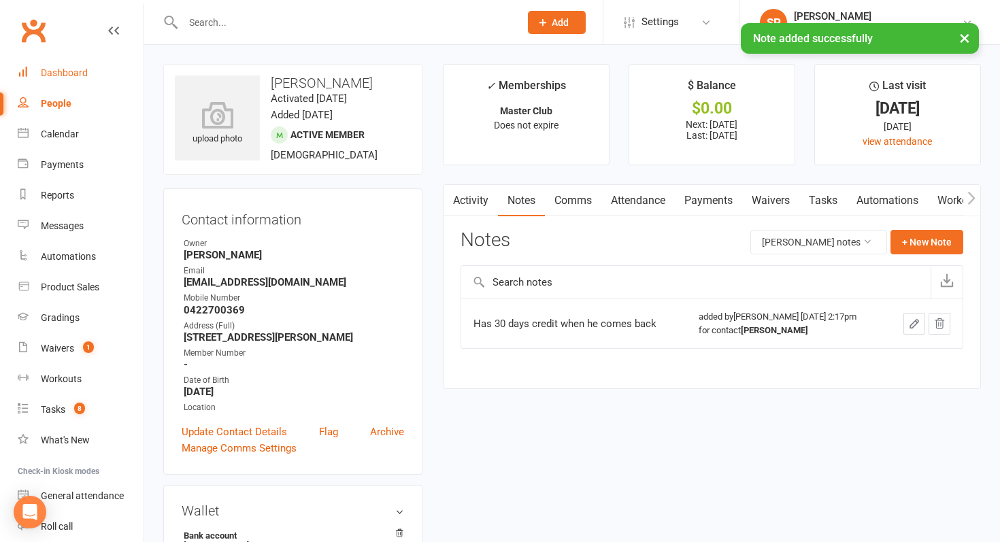
click at [54, 74] on div "Dashboard" at bounding box center [64, 72] width 47 height 11
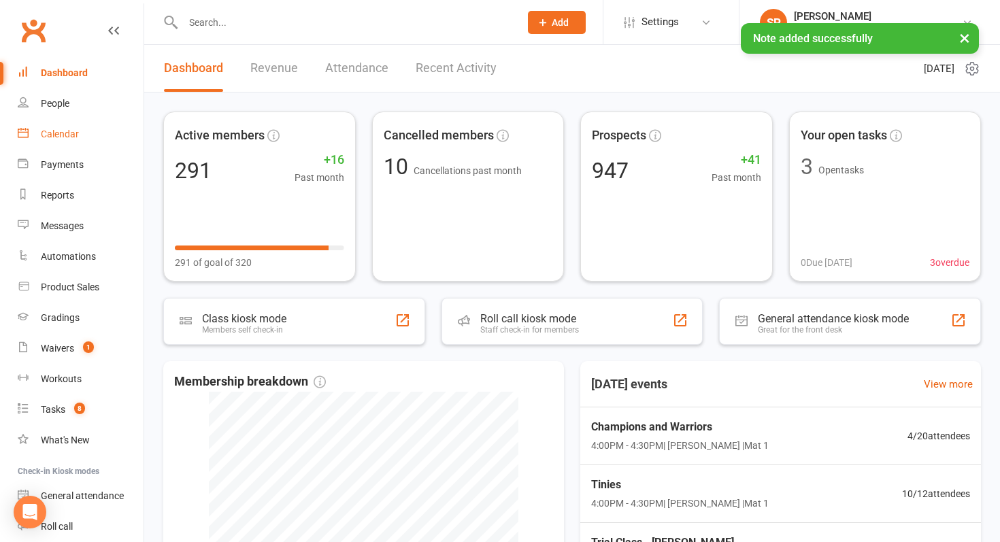
click at [93, 133] on link "Calendar" at bounding box center [81, 134] width 126 height 31
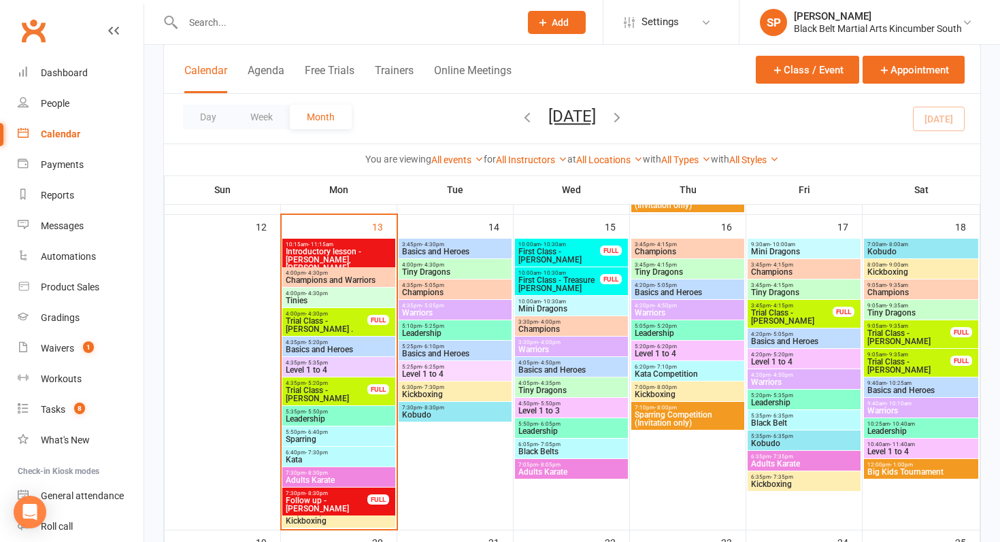
scroll to position [502, 0]
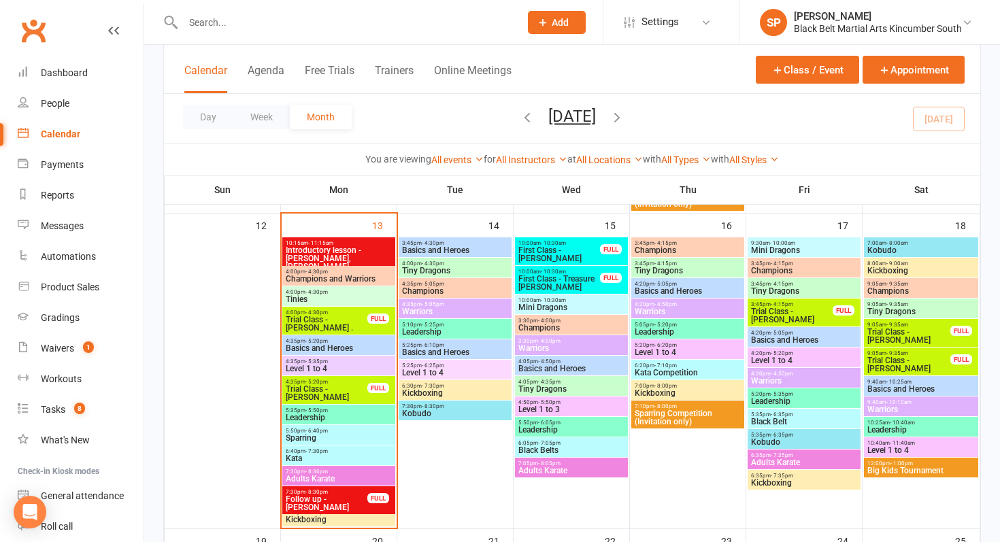
click at [359, 394] on span "Trial Class - [PERSON_NAME]" at bounding box center [326, 393] width 83 height 16
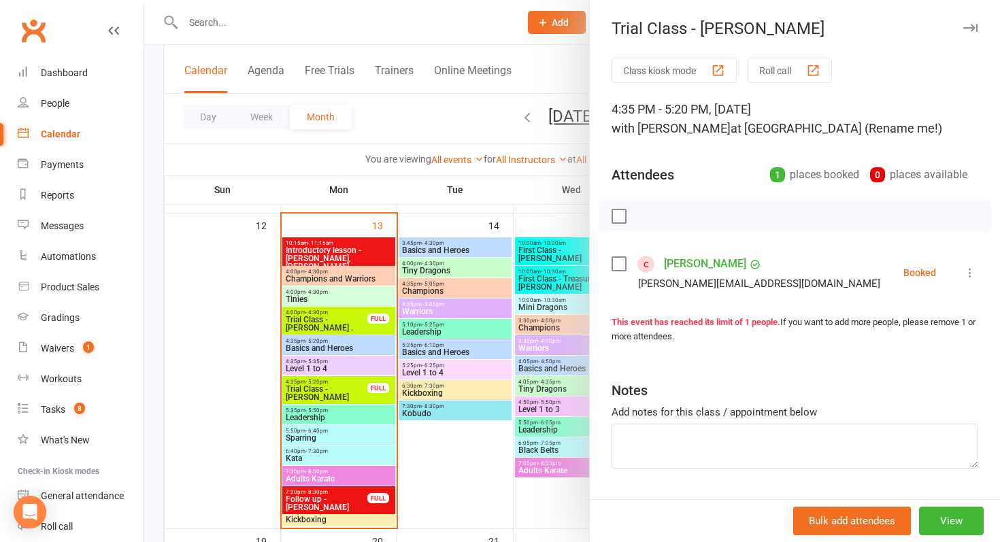
click at [348, 520] on div at bounding box center [572, 271] width 856 height 542
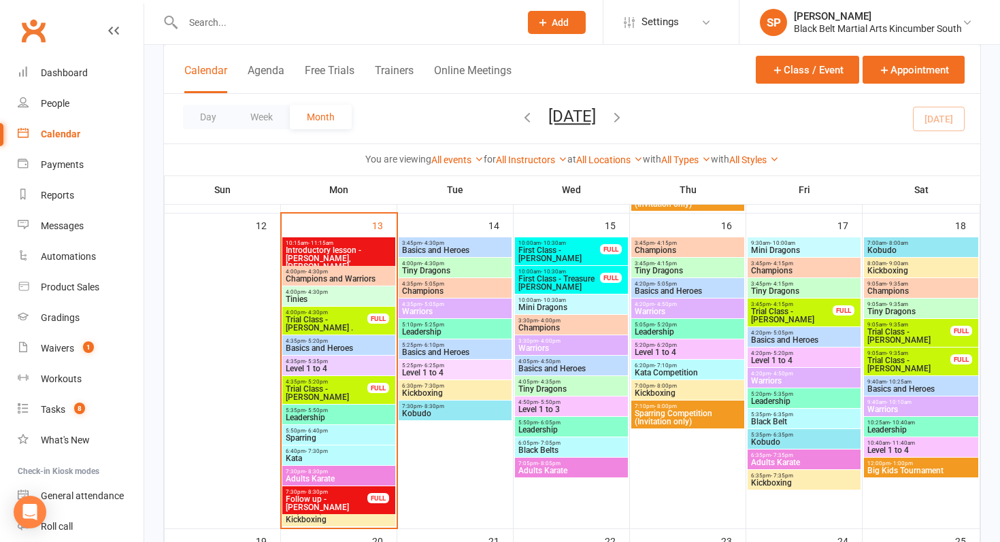
click at [347, 495] on span "Follow up - [PERSON_NAME]" at bounding box center [326, 503] width 83 height 16
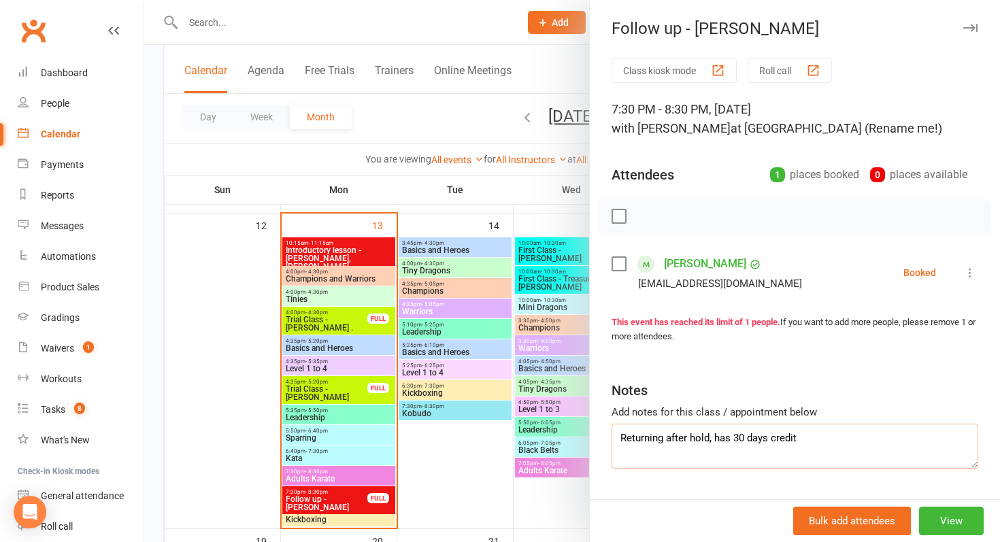
drag, startPoint x: 827, startPoint y: 439, endPoint x: 501, endPoint y: 423, distance: 326.3
click at [501, 0] on div "Follow up - Max Bird Class kiosk mode Roll call 7:30 PM - 8:30 PM, Monday, Octo…" at bounding box center [572, 0] width 856 height 0
type textarea "Not coming back"
click at [533, 403] on div at bounding box center [572, 271] width 856 height 542
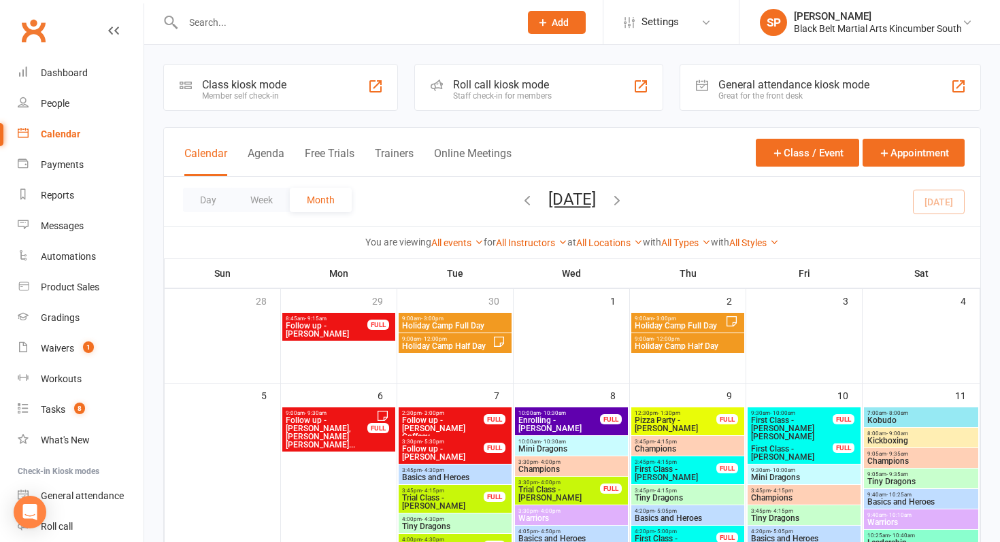
scroll to position [40, 0]
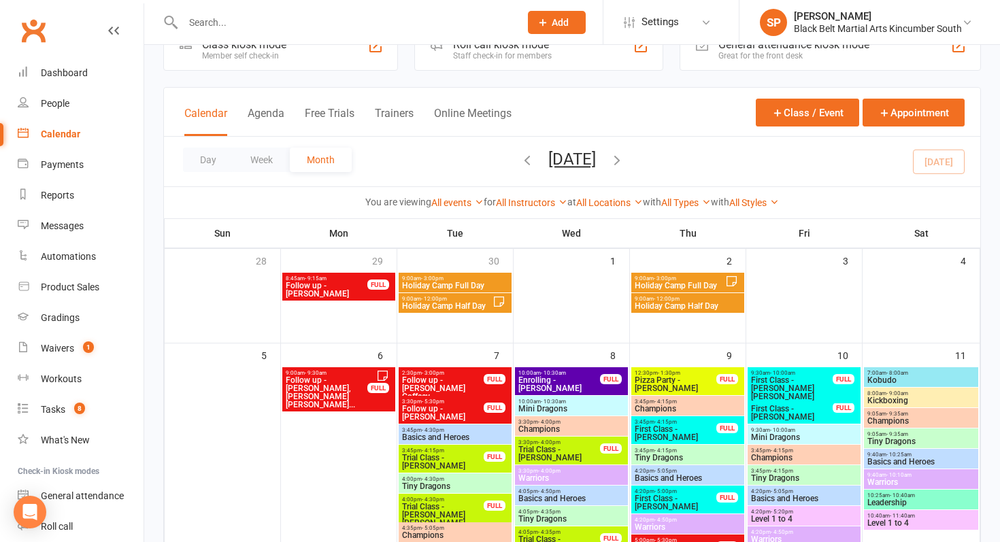
click at [347, 374] on span "9:00am - 9:30am" at bounding box center [326, 373] width 83 height 6
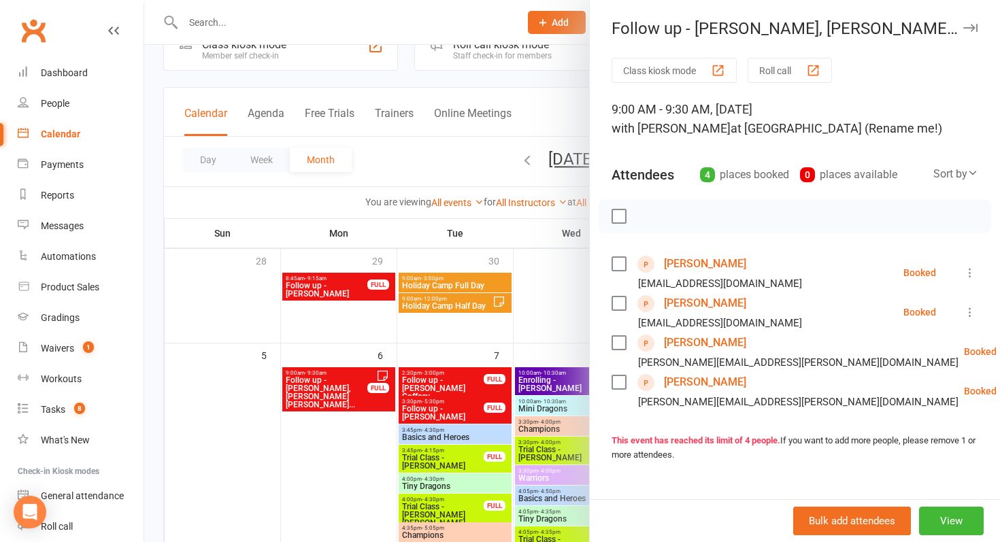
click at [702, 261] on link "Margot Maitland" at bounding box center [705, 264] width 82 height 22
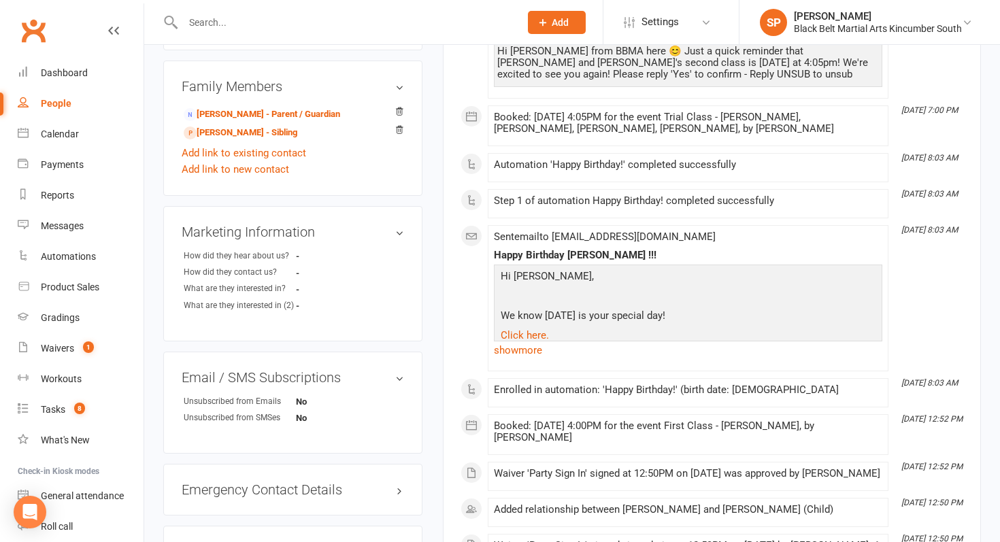
scroll to position [481, 0]
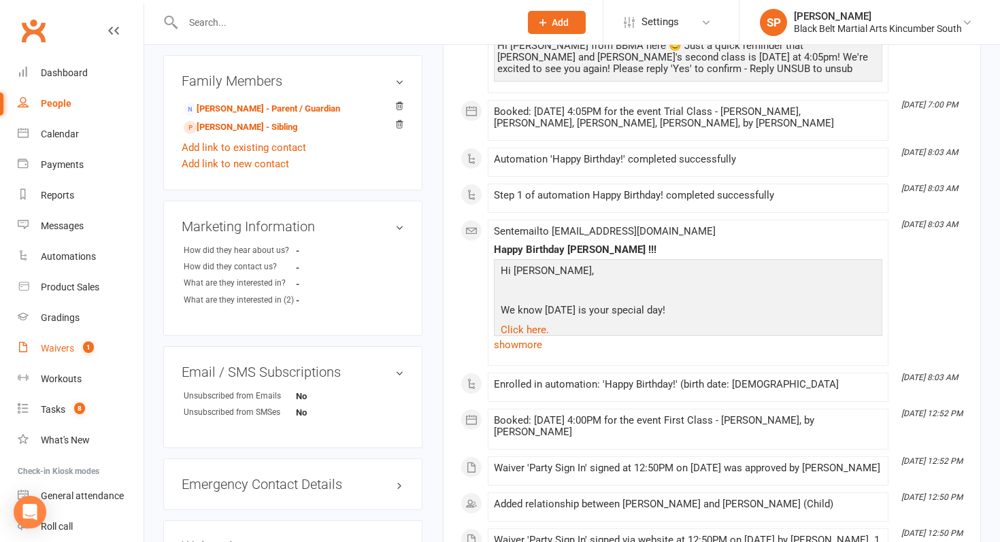
click at [72, 355] on link "Waivers 1" at bounding box center [81, 348] width 126 height 31
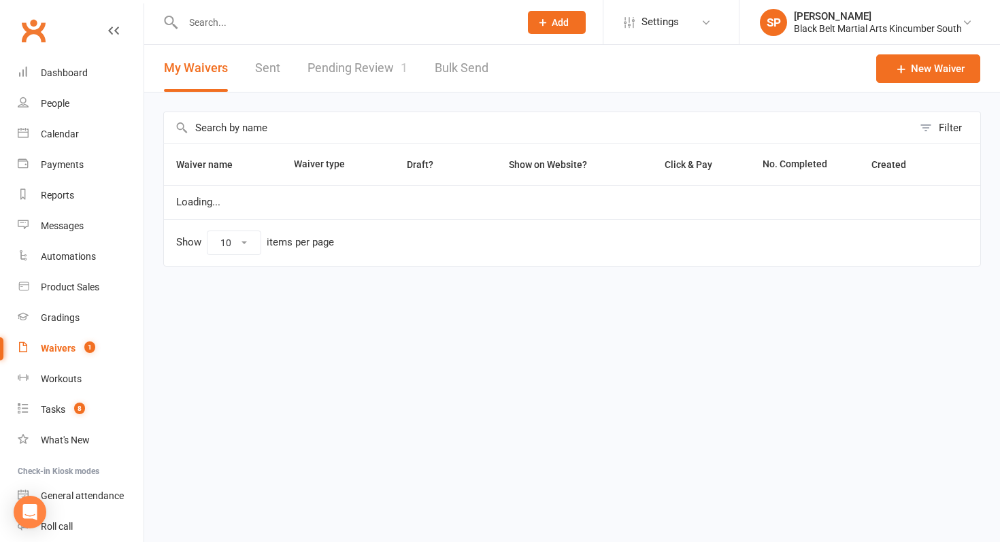
click at [363, 61] on link "Pending Review 1" at bounding box center [358, 68] width 100 height 47
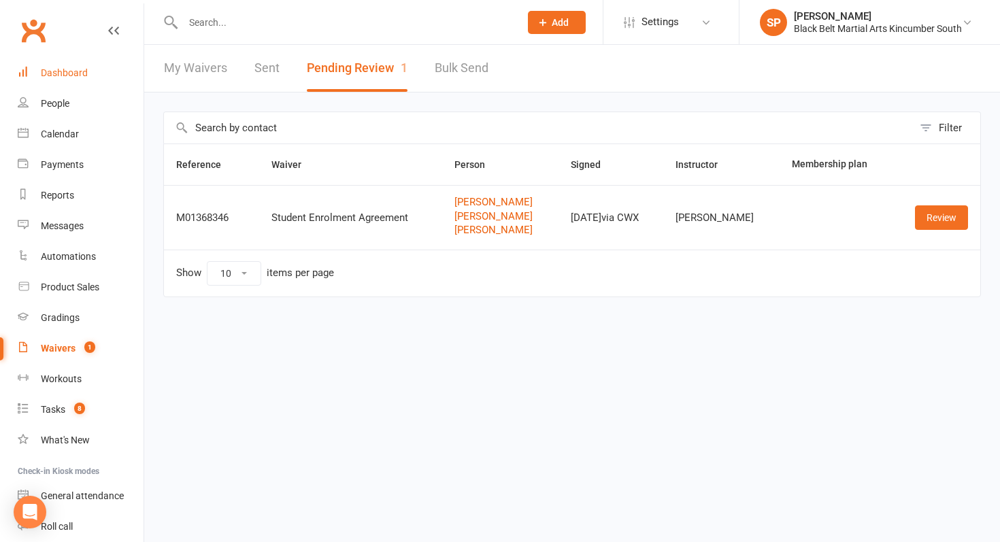
click at [86, 73] on div "Dashboard" at bounding box center [64, 72] width 47 height 11
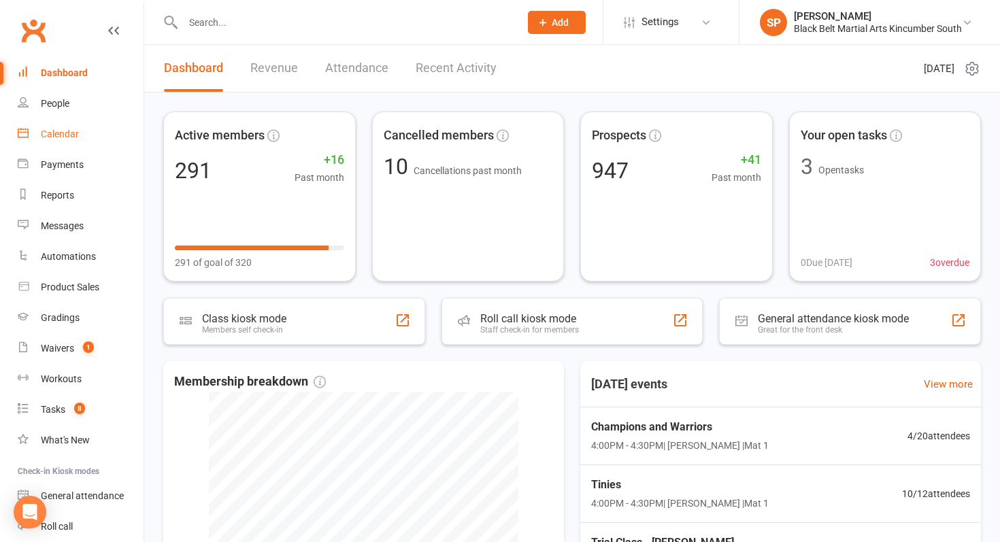
click at [76, 129] on div "Calendar" at bounding box center [60, 134] width 38 height 11
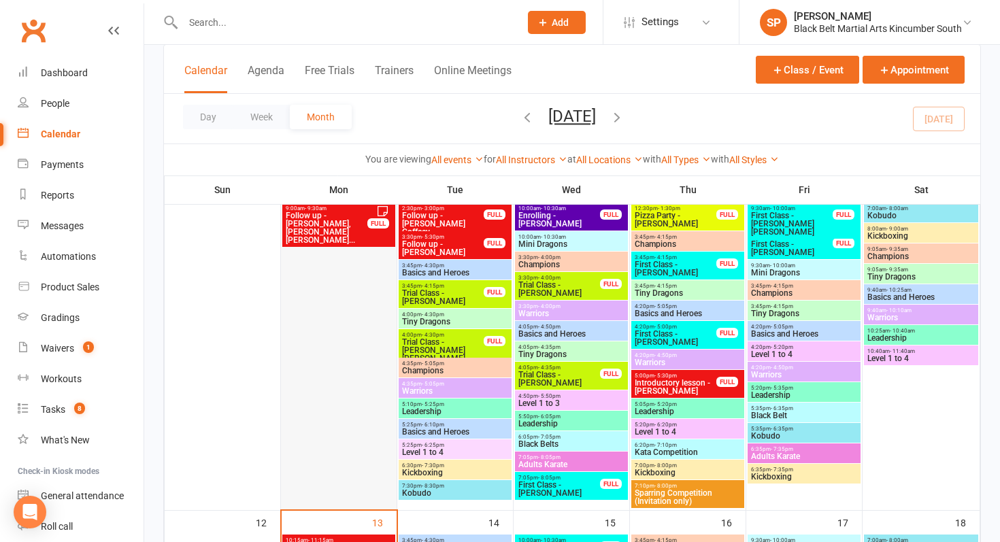
scroll to position [155, 0]
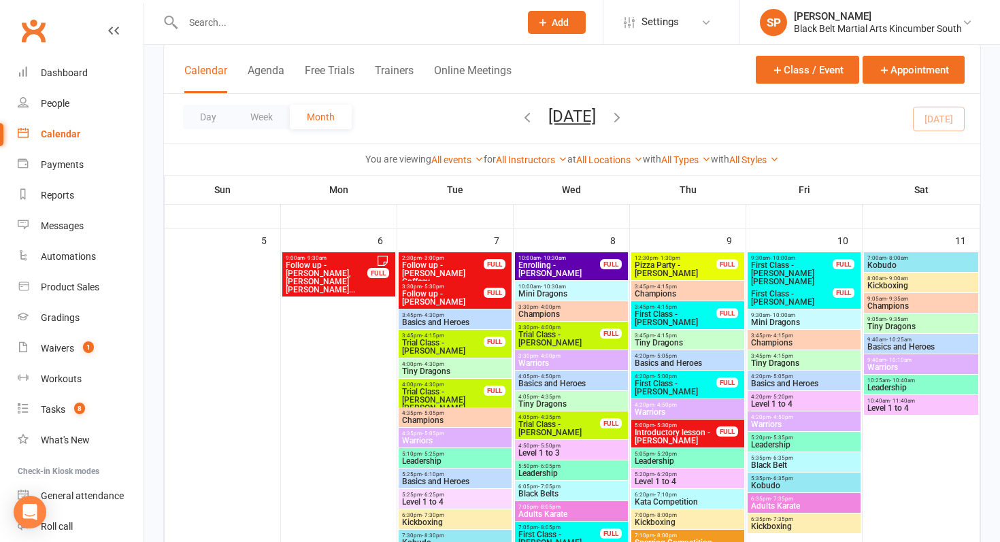
click at [333, 261] on span "Follow up - [PERSON_NAME], [PERSON_NAME] [PERSON_NAME]..." at bounding box center [326, 277] width 83 height 33
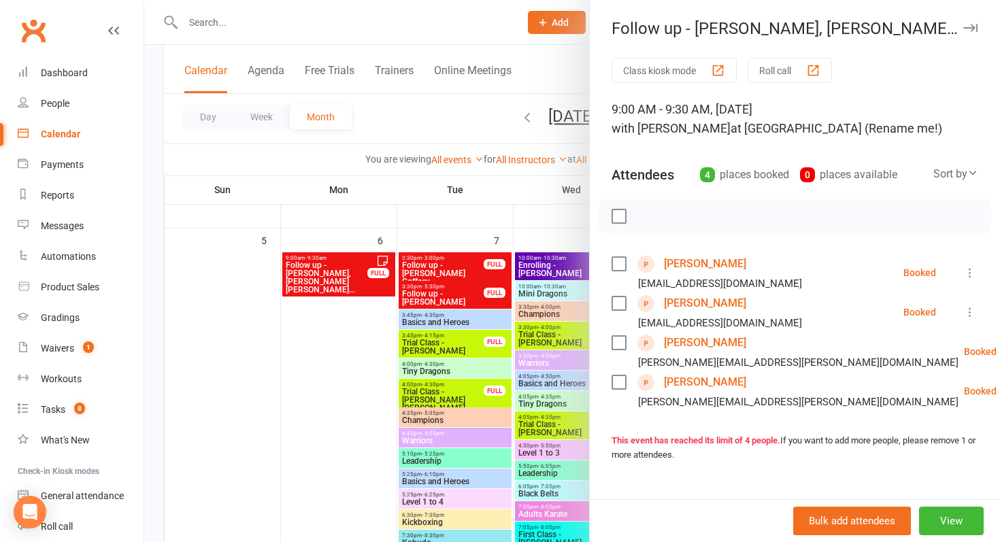
click at [716, 344] on link "Eloise Rudland" at bounding box center [705, 343] width 82 height 22
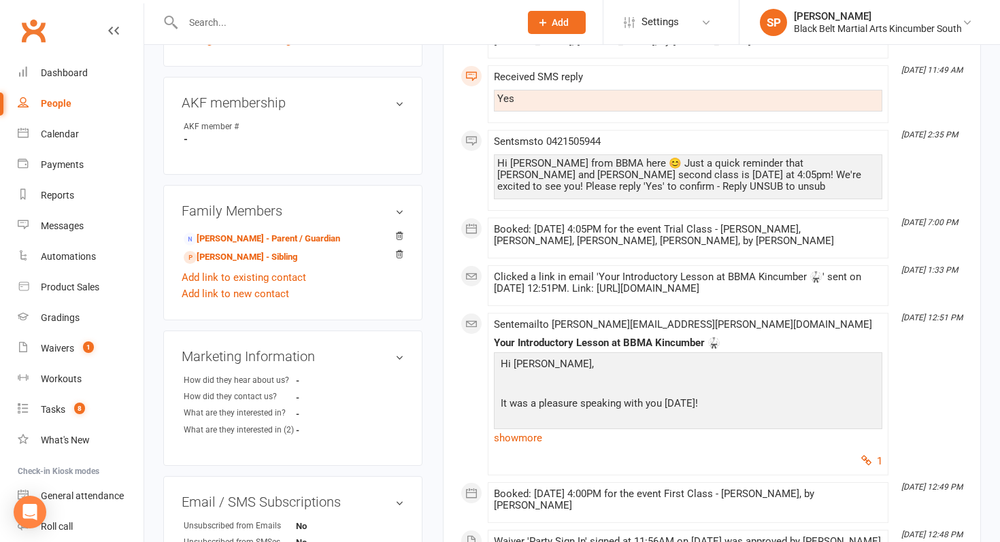
scroll to position [383, 0]
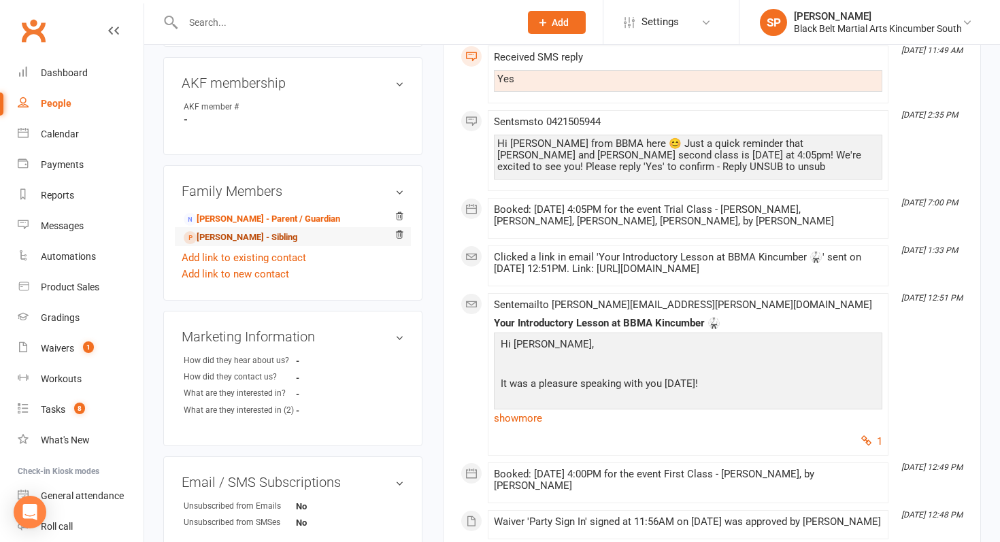
click at [281, 231] on link "Thomas Rudland - Sibling" at bounding box center [241, 238] width 114 height 14
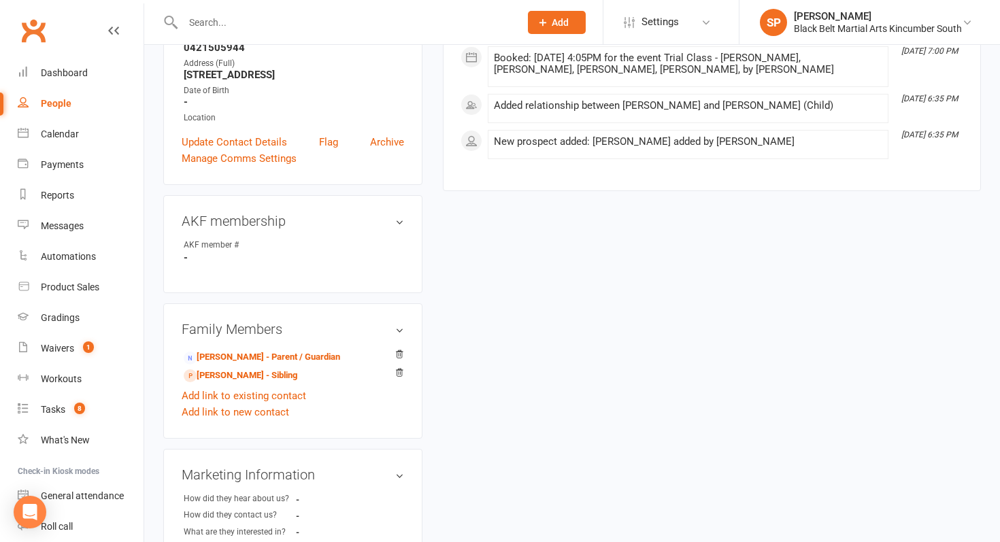
scroll to position [277, 0]
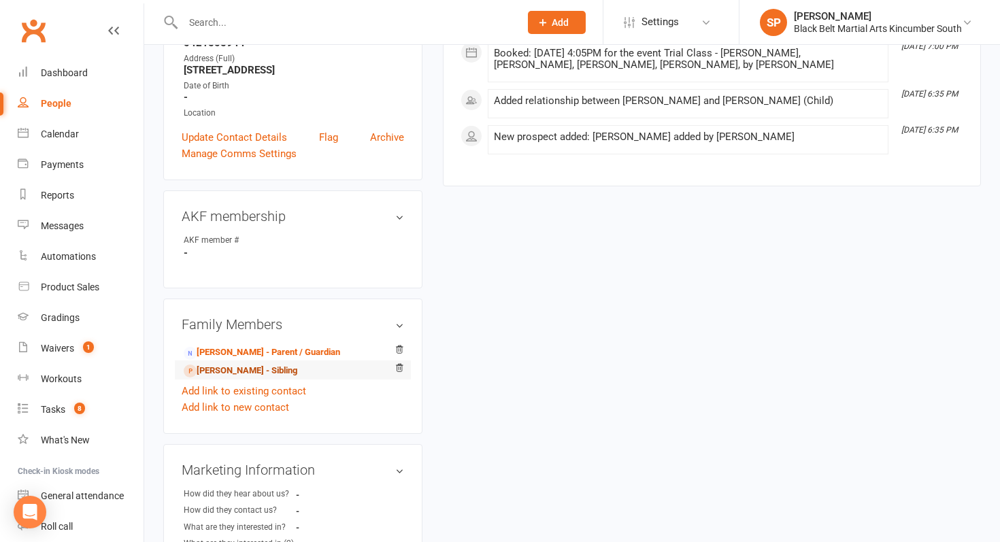
click at [228, 364] on link "Eloise Rudland - Sibling" at bounding box center [241, 371] width 114 height 14
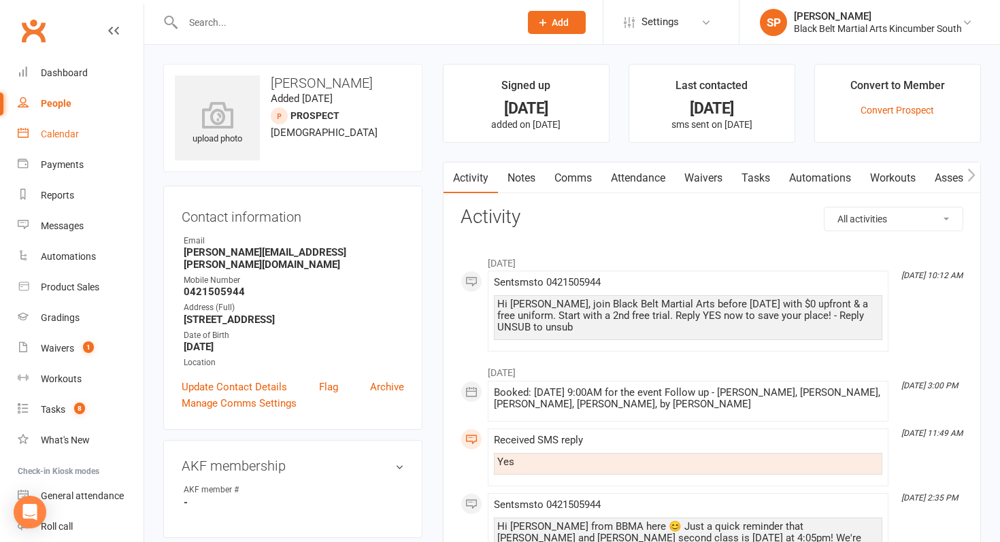
click at [73, 134] on div "Calendar" at bounding box center [60, 134] width 38 height 11
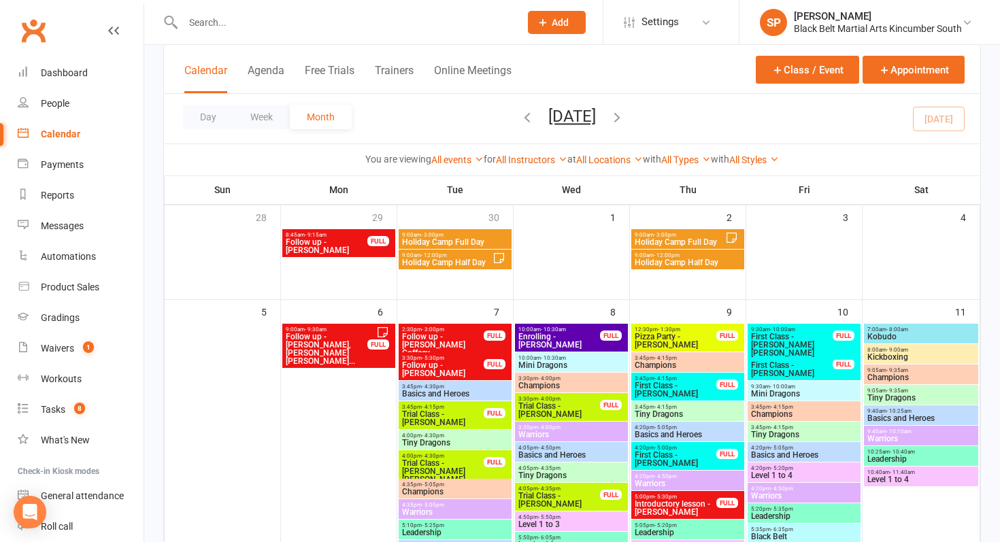
scroll to position [68, 0]
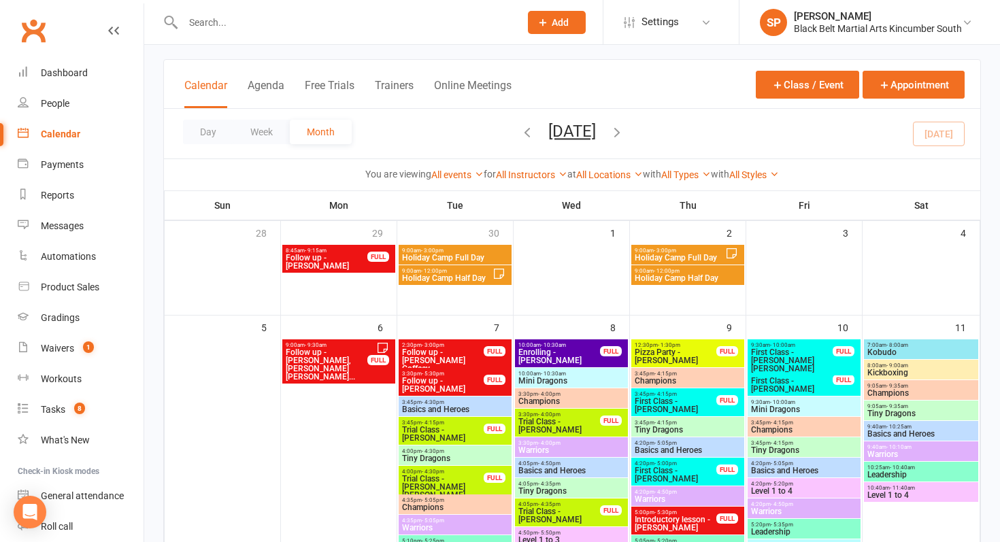
click at [347, 365] on span "Follow up - [PERSON_NAME], [PERSON_NAME] [PERSON_NAME]..." at bounding box center [326, 364] width 83 height 33
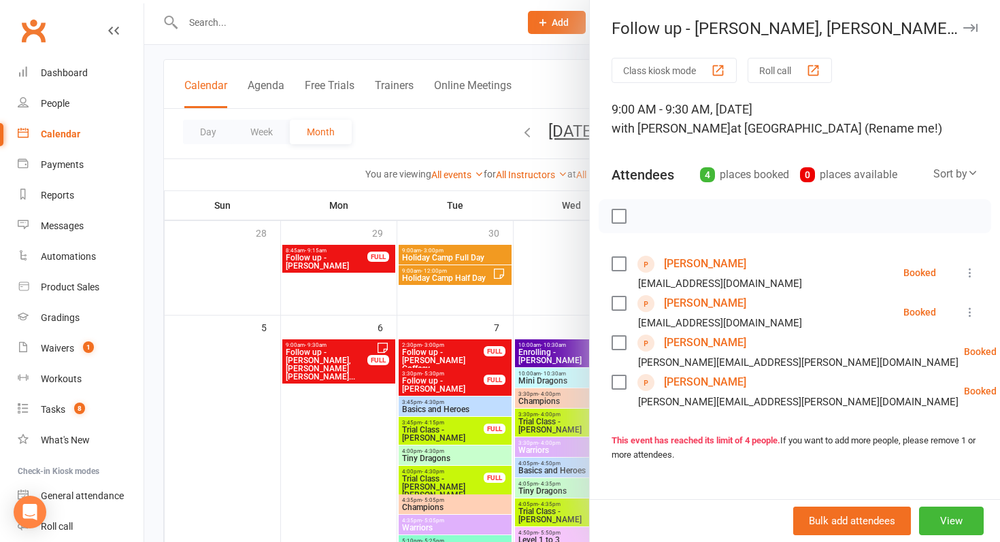
scroll to position [156, 0]
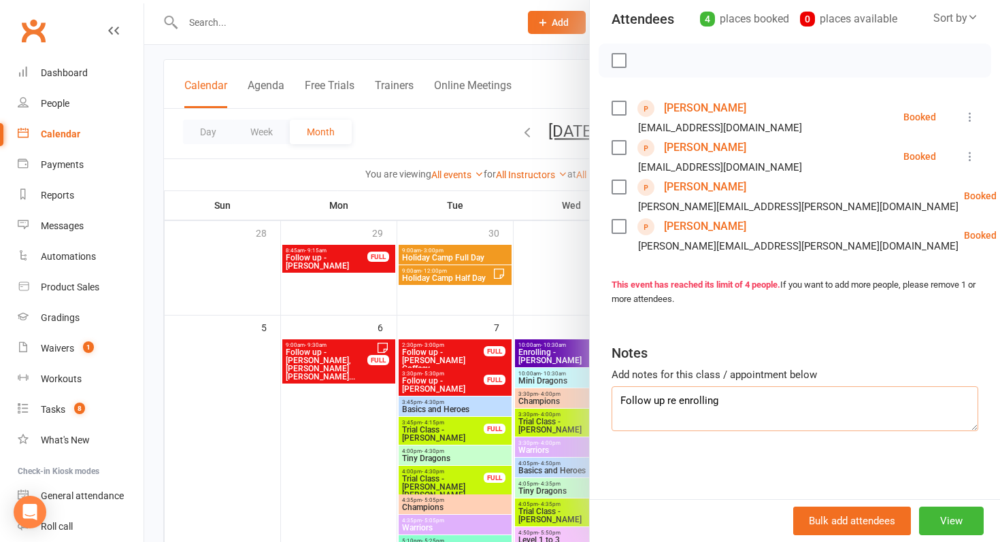
click at [736, 403] on textarea "Follow up re enrolling" at bounding box center [795, 408] width 367 height 45
type textarea "Follow up re enrolling - Next year"
click at [457, 376] on div at bounding box center [572, 271] width 856 height 542
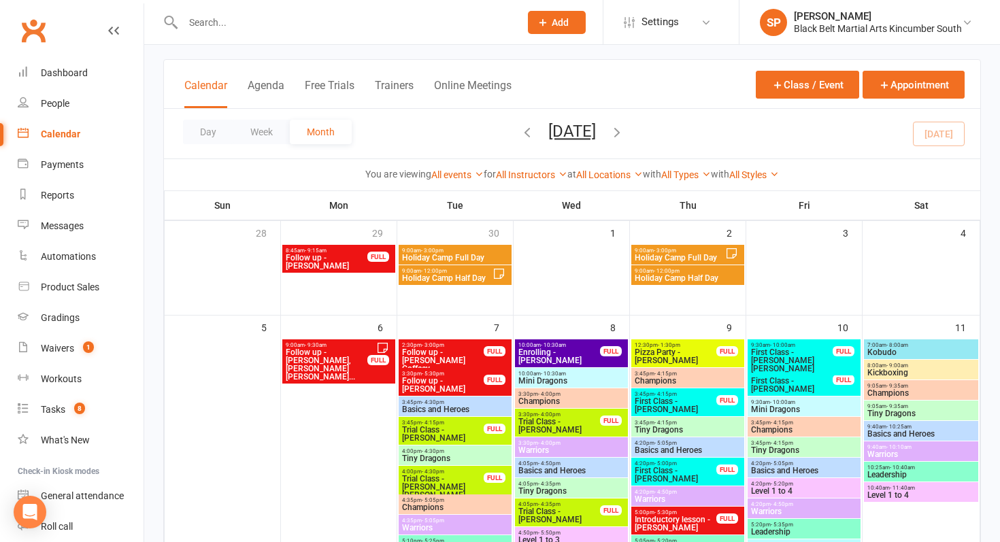
click at [447, 354] on span "Follow up - [PERSON_NAME] Coffeey" at bounding box center [442, 360] width 83 height 24
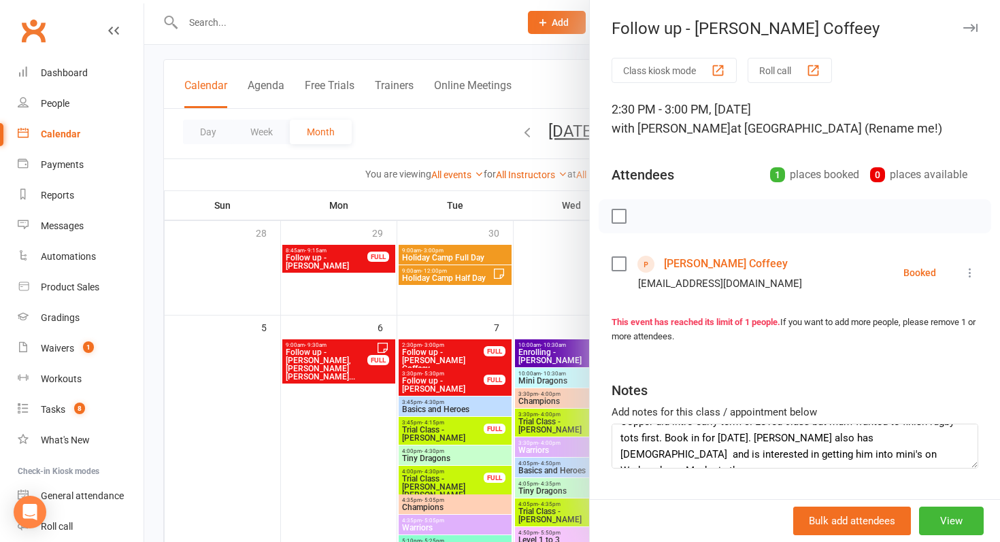
scroll to position [0, 0]
click at [453, 456] on div at bounding box center [572, 271] width 856 height 542
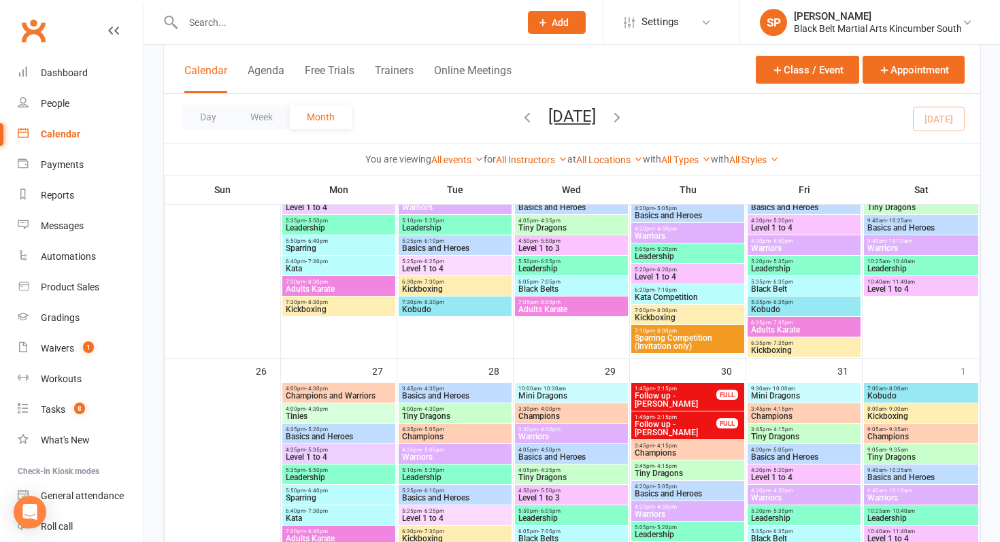
scroll to position [923, 0]
click at [73, 83] on link "Dashboard" at bounding box center [81, 73] width 126 height 31
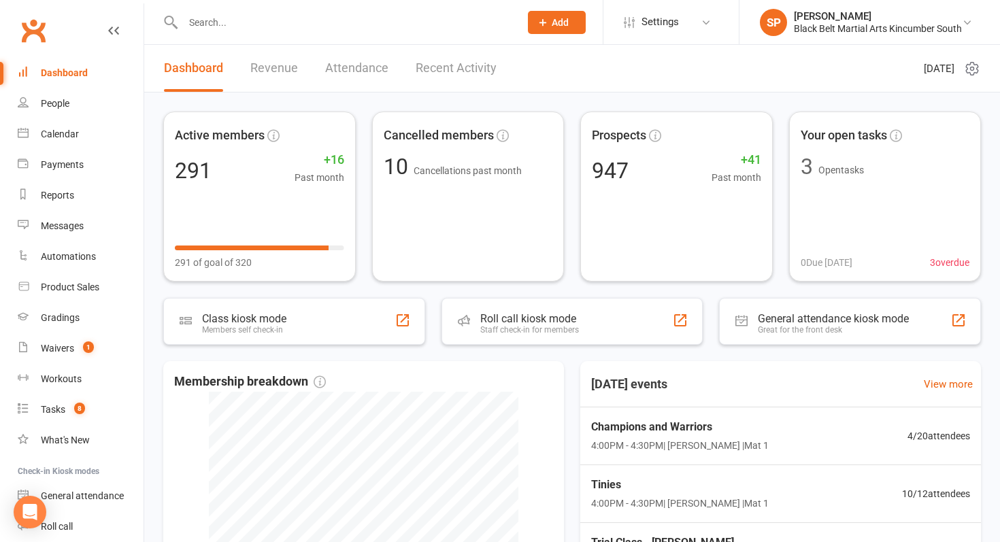
click at [93, 65] on link "Dashboard" at bounding box center [81, 73] width 126 height 31
click at [65, 133] on div "Calendar" at bounding box center [60, 134] width 38 height 11
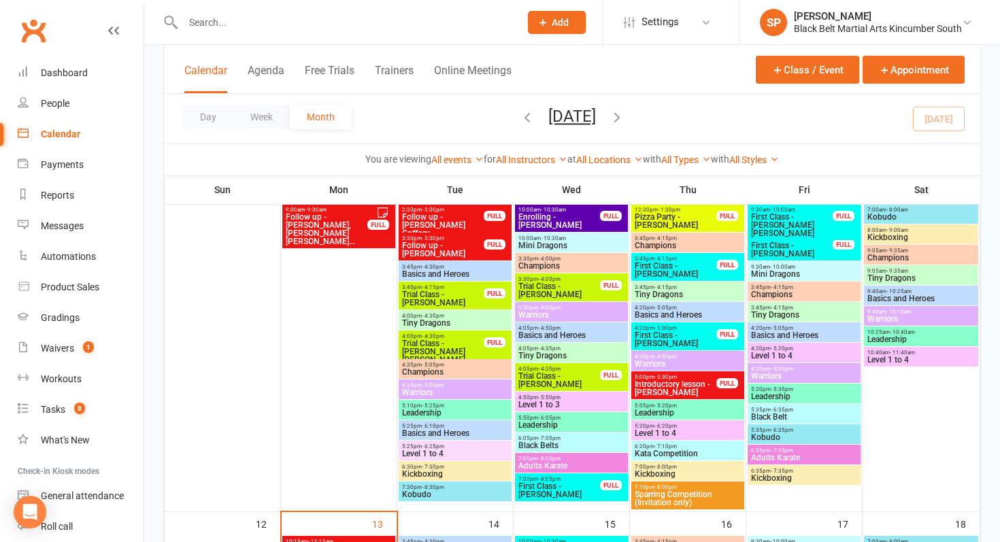
scroll to position [207, 0]
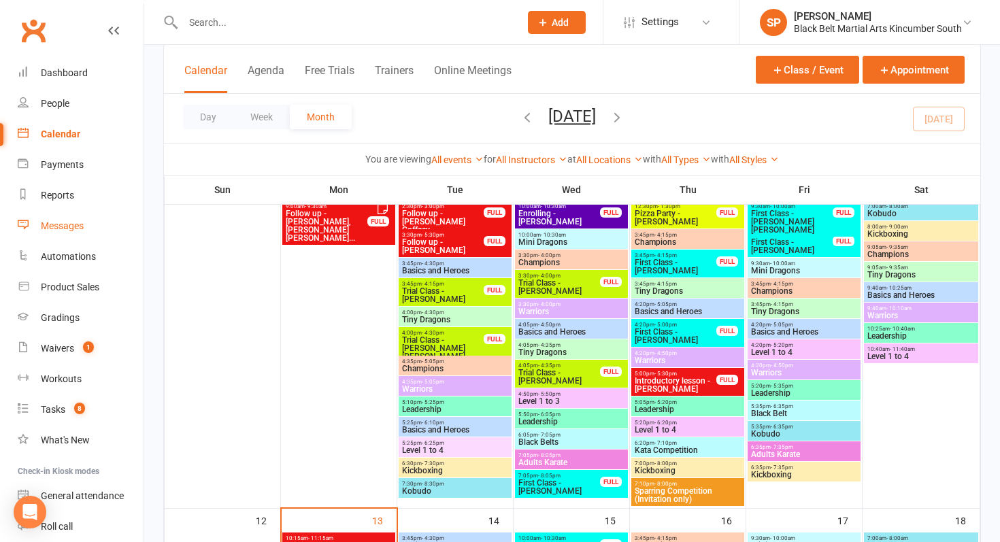
click at [74, 233] on link "Messages" at bounding box center [81, 226] width 126 height 31
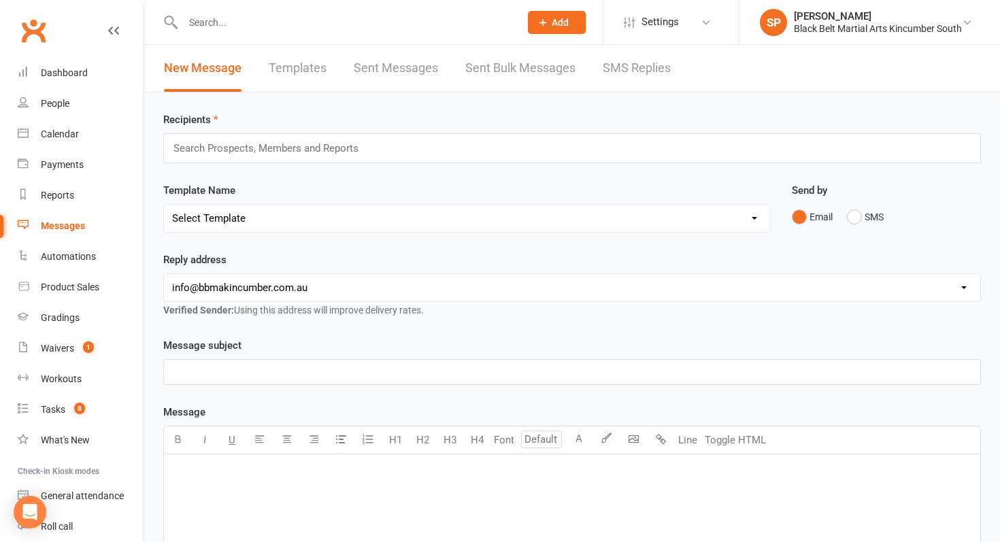
click at [291, 78] on link "Templates" at bounding box center [298, 68] width 58 height 47
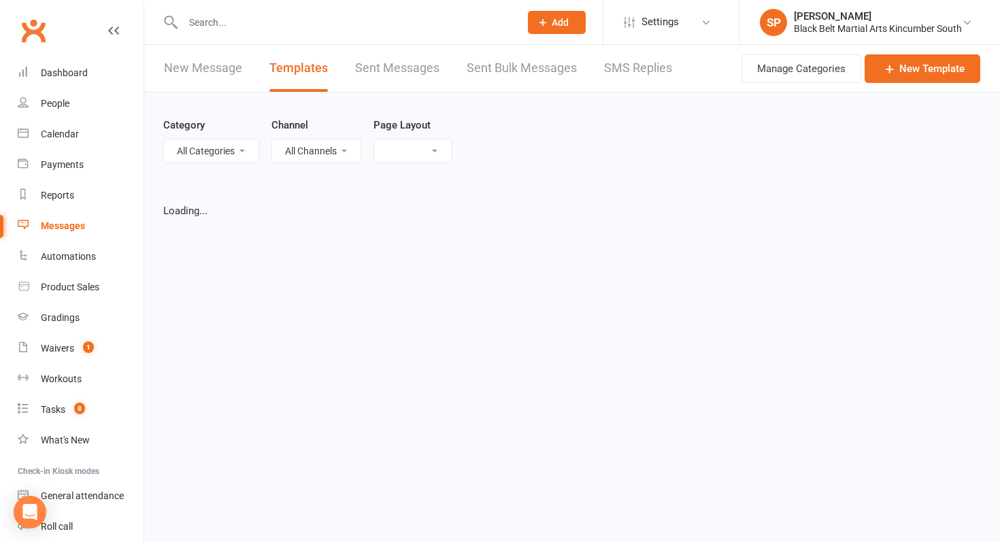
select select "grid"
select select "added_on-asc"
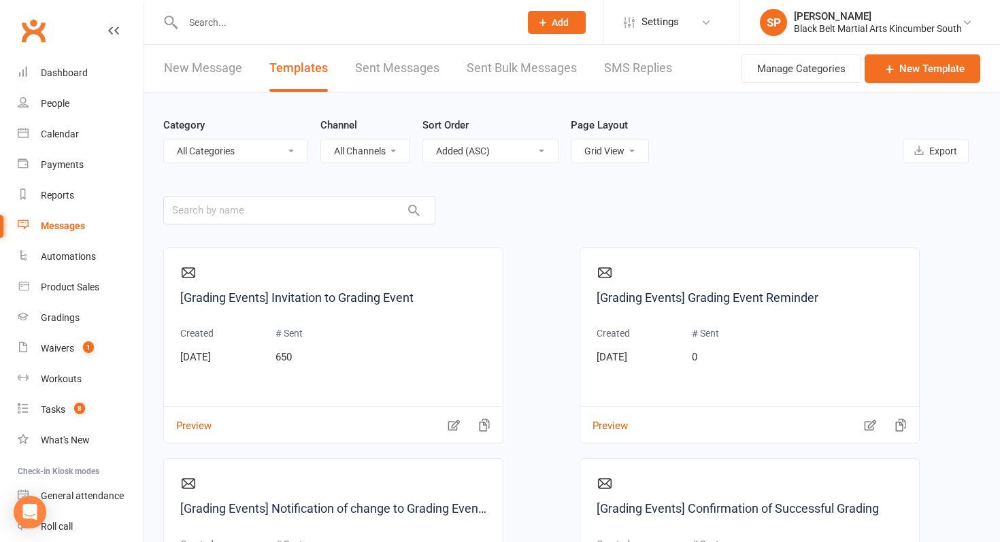
click at [231, 150] on select "All Categories (No category) 30 Days Birthday Parties Enquiries Events General …" at bounding box center [236, 150] width 144 height 23
select select "8252"
click at [164, 139] on select "All Categories (No category) 30 Days Birthday Parties Enquiries Events General …" at bounding box center [236, 150] width 144 height 23
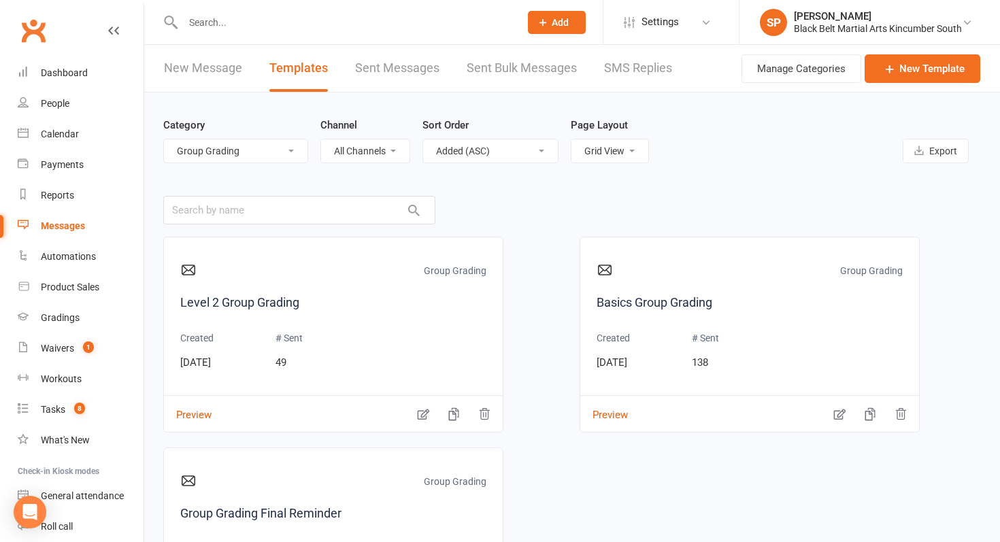
scroll to position [233, 0]
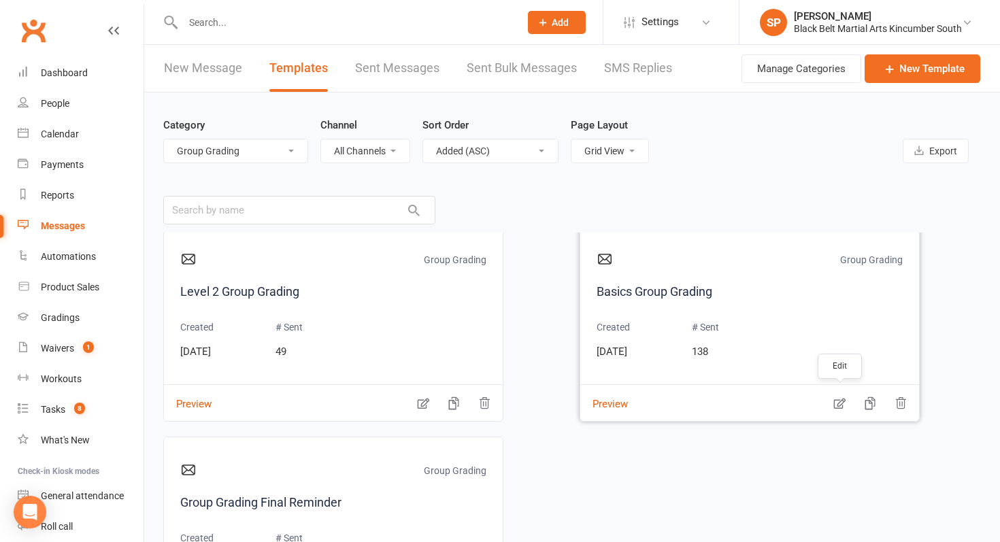
click at [840, 401] on icon "button" at bounding box center [840, 404] width 14 height 14
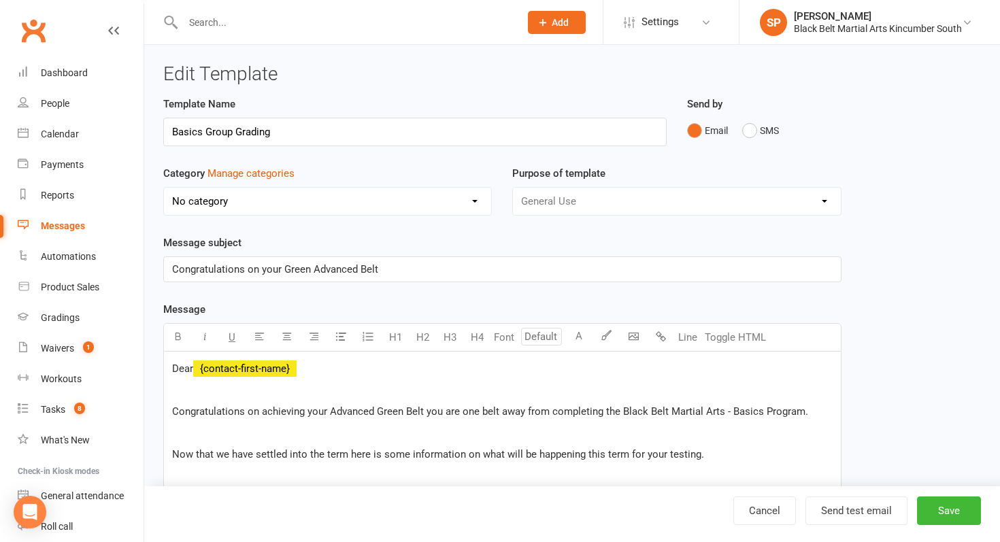
select select "8252"
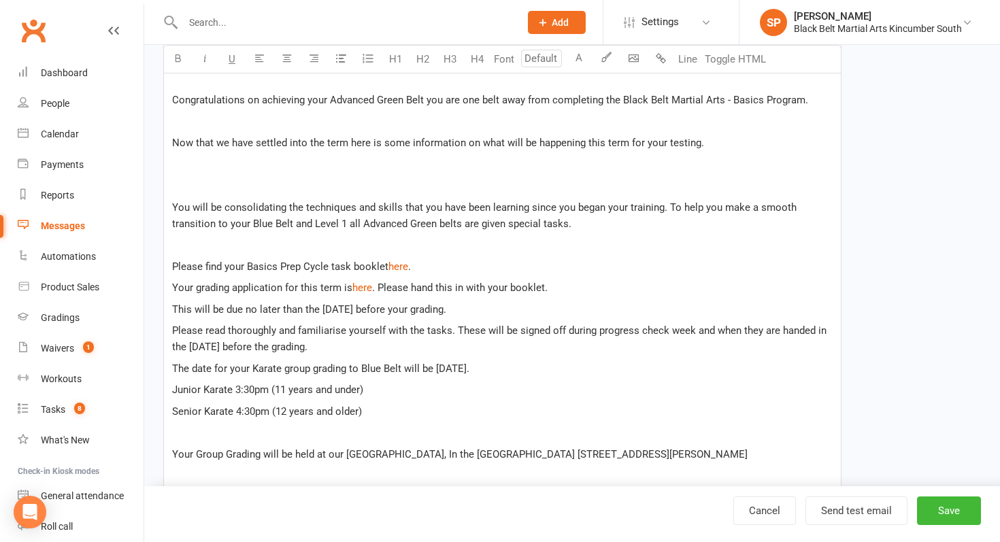
scroll to position [316, 0]
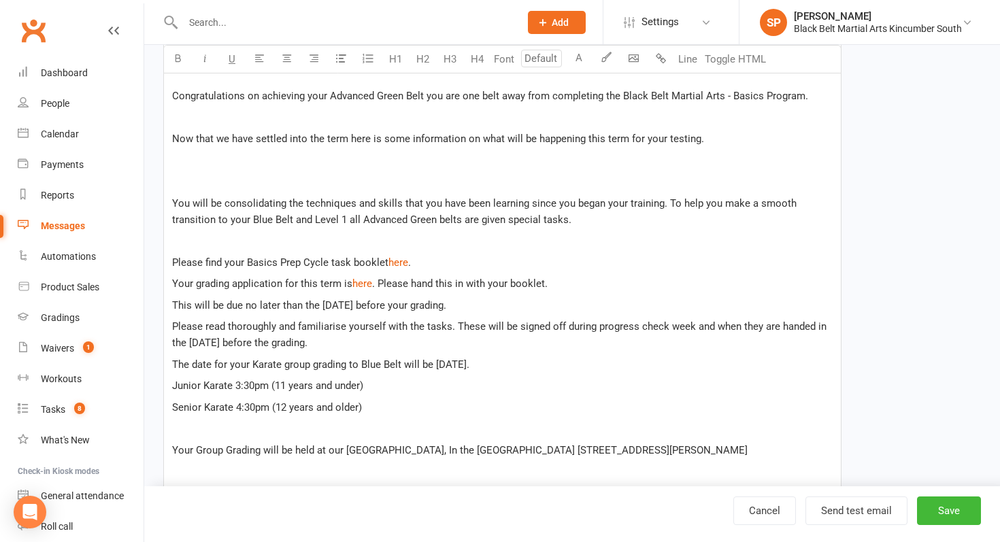
click at [575, 216] on p "You will be consolidating the techniques and skills that you have been learning…" at bounding box center [502, 211] width 661 height 33
drag, startPoint x: 433, startPoint y: 261, endPoint x: 169, endPoint y: 254, distance: 264.1
click at [169, 254] on div "Dear ﻿ {contact-first-name} Congratulations on achieving your Advanced Green Be…" at bounding box center [502, 367] width 677 height 663
click at [591, 214] on p "You will be consolidating the techniques and skills that you have been learning…" at bounding box center [502, 211] width 661 height 33
click at [476, 257] on p "Please find your Basics Prep Cycle task booklet $ here $ ." at bounding box center [502, 262] width 661 height 16
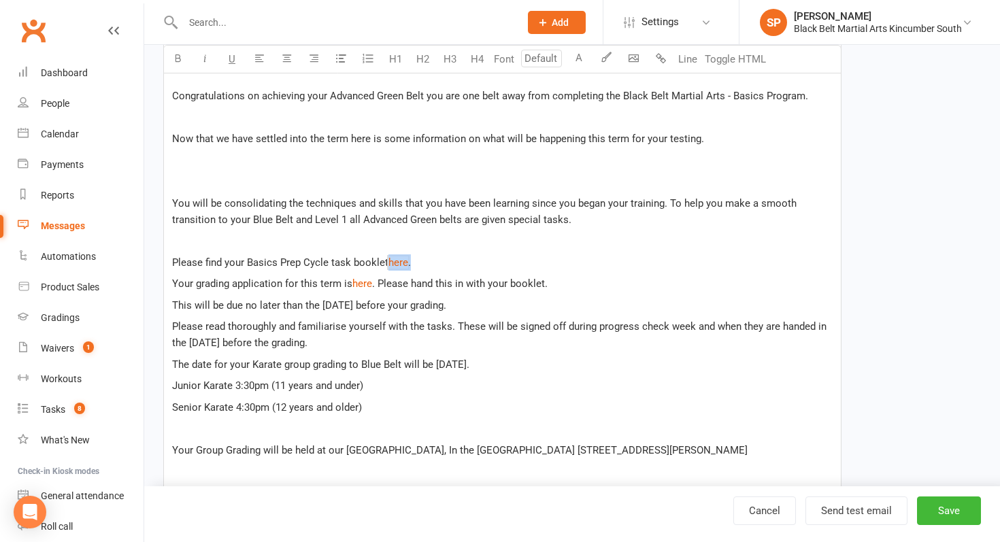
drag, startPoint x: 476, startPoint y: 257, endPoint x: 386, endPoint y: 266, distance: 89.6
click at [386, 266] on p "Please find your Basics Prep Cycle task booklet $ here $ ." at bounding box center [502, 262] width 661 height 16
click at [618, 223] on p "You will be consolidating the techniques and skills that you have been learning…" at bounding box center [502, 211] width 661 height 33
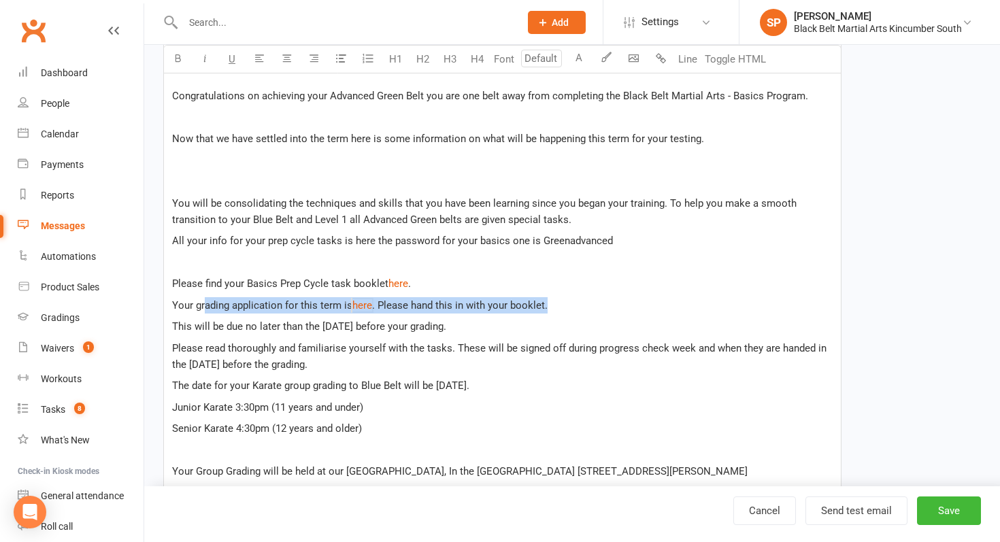
drag, startPoint x: 568, startPoint y: 308, endPoint x: 205, endPoint y: 312, distance: 362.7
click at [205, 312] on p "Your grading application for this term is $ here $ . Please hand this in with y…" at bounding box center [502, 305] width 661 height 16
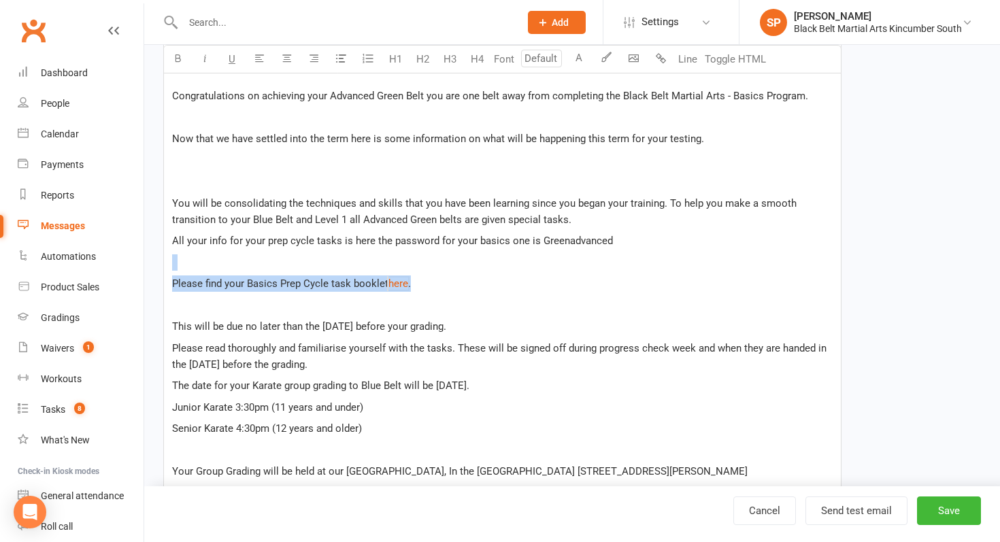
drag, startPoint x: 418, startPoint y: 286, endPoint x: 169, endPoint y: 261, distance: 250.3
click at [169, 261] on div "Dear ﻿ {contact-first-name} Congratulations on achieving your Advanced Green Be…" at bounding box center [502, 378] width 677 height 684
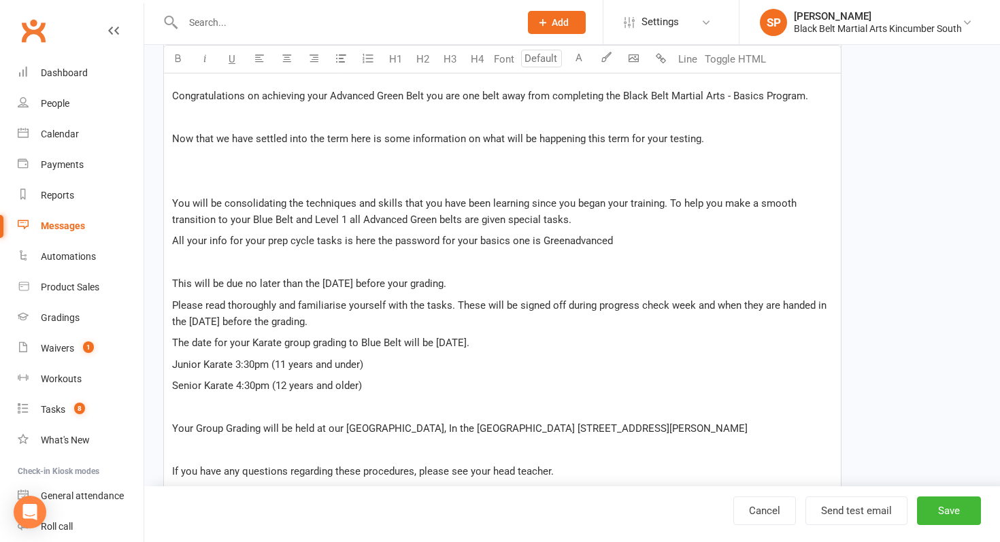
click at [207, 264] on p "﻿" at bounding box center [502, 262] width 661 height 16
drag, startPoint x: 446, startPoint y: 284, endPoint x: 187, endPoint y: 257, distance: 260.7
click at [187, 257] on div "Dear ﻿ {contact-first-name} Congratulations on achieving your Advanced Green Be…" at bounding box center [502, 356] width 677 height 641
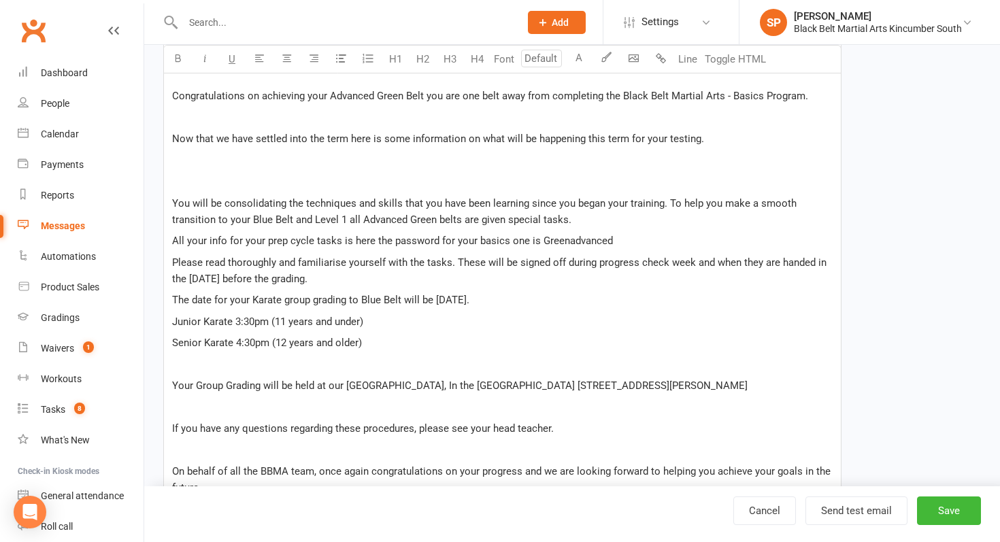
drag, startPoint x: 455, startPoint y: 263, endPoint x: 473, endPoint y: 282, distance: 26.0
click at [473, 282] on p "Please read thoroughly and familiarise yourself with the tasks. These will be s…" at bounding box center [502, 270] width 661 height 33
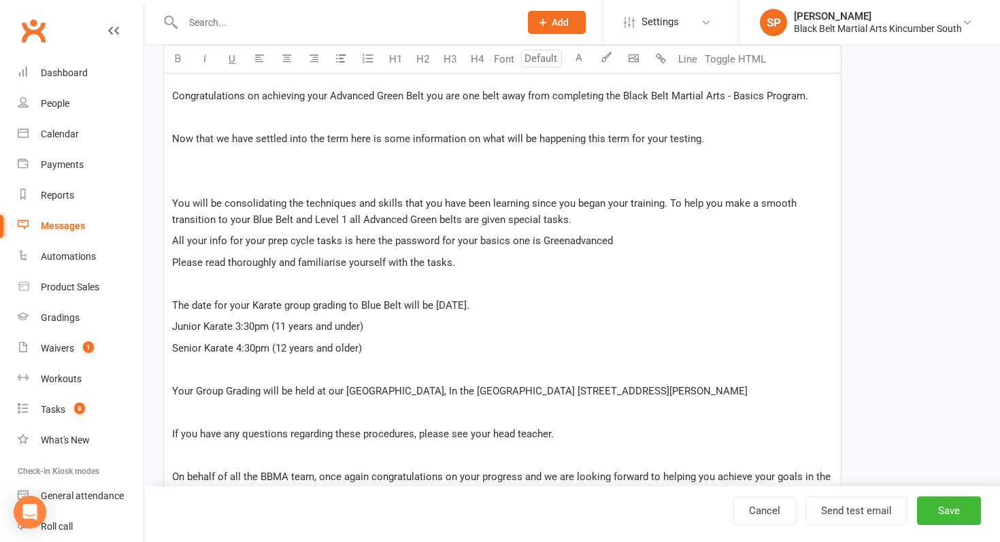
click at [496, 269] on p "Please read thoroughly and familiarise yourself with the tasks." at bounding box center [502, 262] width 661 height 16
drag, startPoint x: 598, startPoint y: 270, endPoint x: 506, endPoint y: 263, distance: 92.8
click at [506, 263] on p "Please read thoroughly and familiarise yourself with the tasks. Each week you s…" at bounding box center [502, 262] width 661 height 16
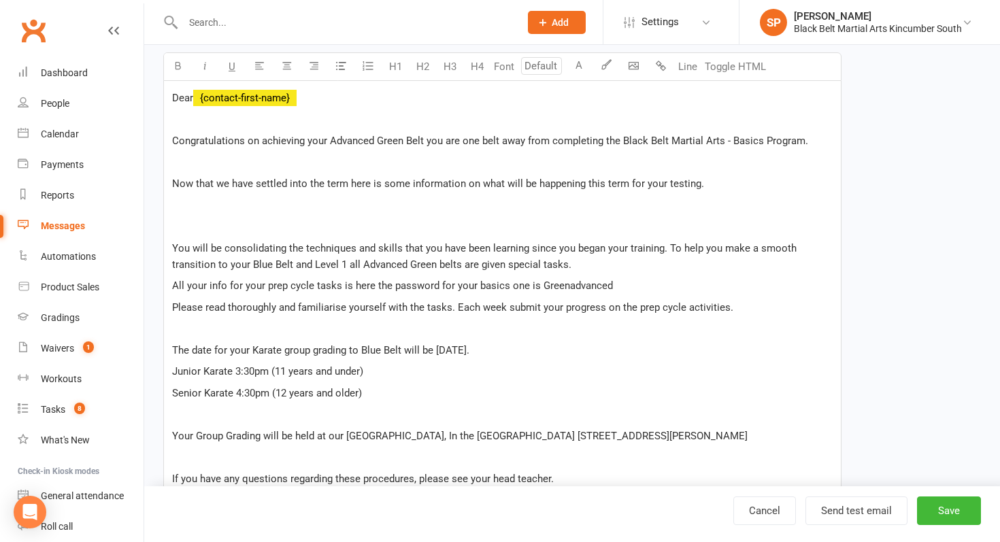
scroll to position [272, 0]
click at [361, 285] on span "All your info for your prep cycle tasks is here the password for your basics on…" at bounding box center [392, 284] width 441 height 12
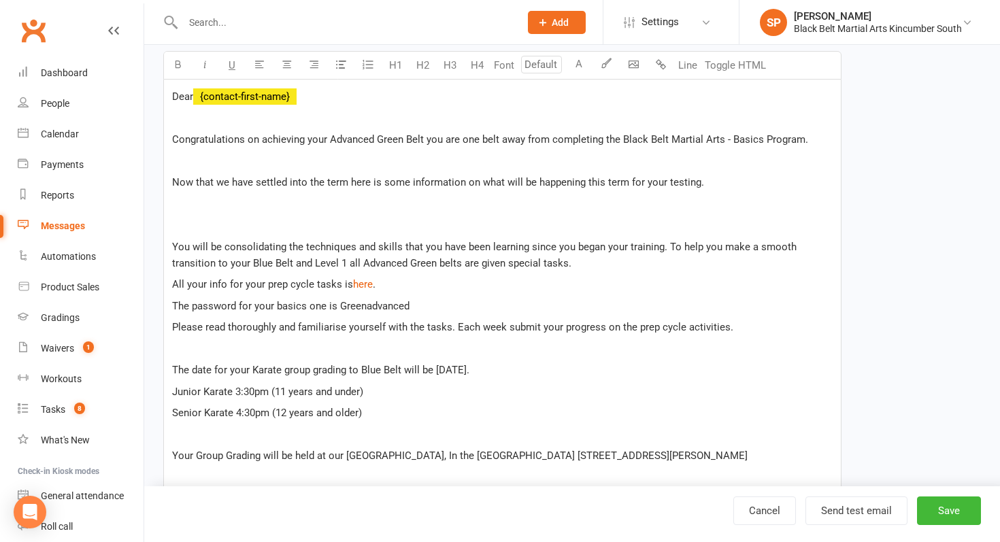
click at [445, 308] on p "The password for your basics one is Greenadvanced" at bounding box center [502, 306] width 661 height 16
click at [763, 325] on p "Please read thoroughly and familiarise yourself with the tasks. Each week submi…" at bounding box center [502, 327] width 661 height 16
drag, startPoint x: 605, startPoint y: 331, endPoint x: 725, endPoint y: 328, distance: 120.5
click at [725, 328] on span "Please read thoroughly and familiarise yourself with the tasks. Each week submi…" at bounding box center [452, 327] width 561 height 12
click at [455, 328] on span "Please read thoroughly and familiarise yourself with the tasks. Each week submi…" at bounding box center [390, 327] width 437 height 12
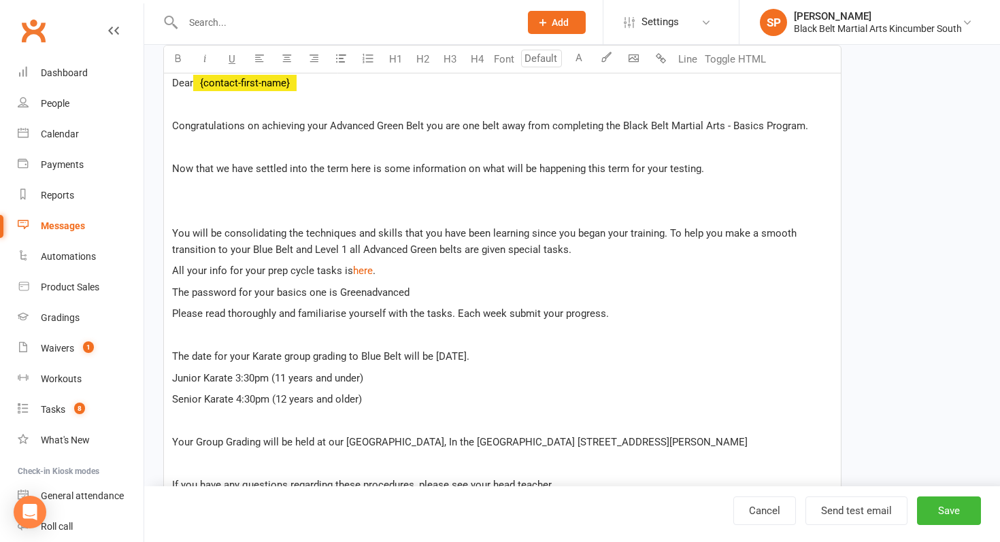
scroll to position [295, 0]
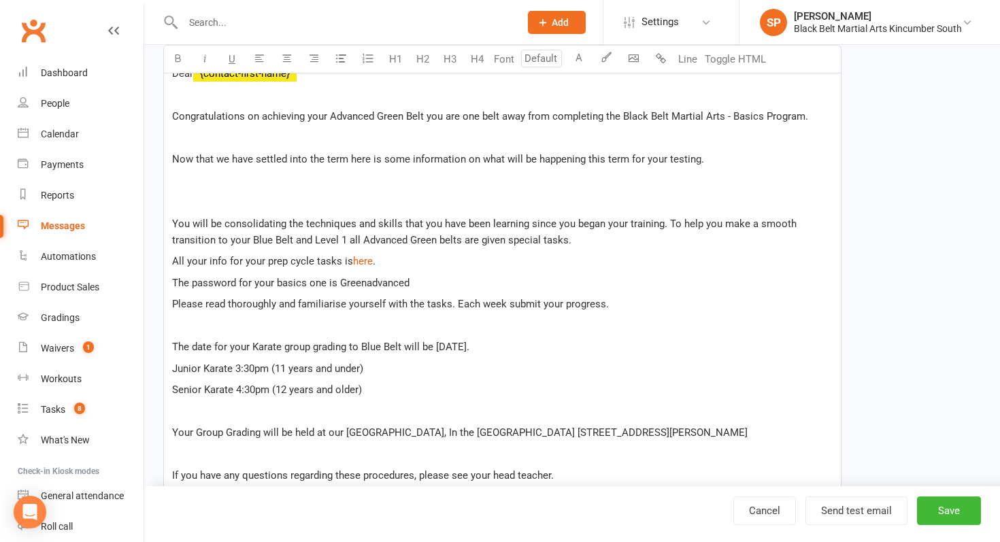
click at [191, 262] on span "All your info for your prep cycle tasks is" at bounding box center [262, 261] width 181 height 12
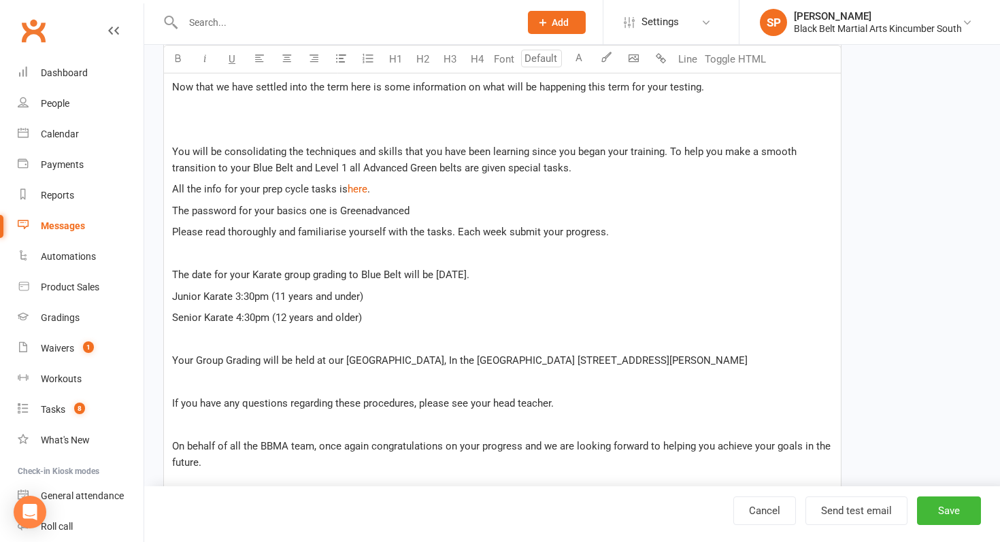
scroll to position [381, 0]
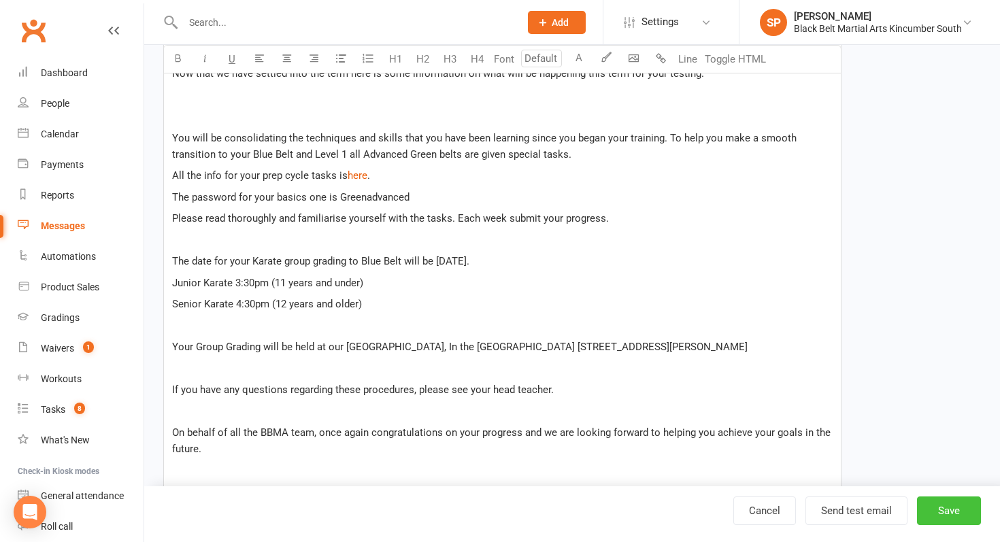
click at [936, 504] on button "Save" at bounding box center [949, 511] width 64 height 29
select select "added_on-asc"
select select "grid"
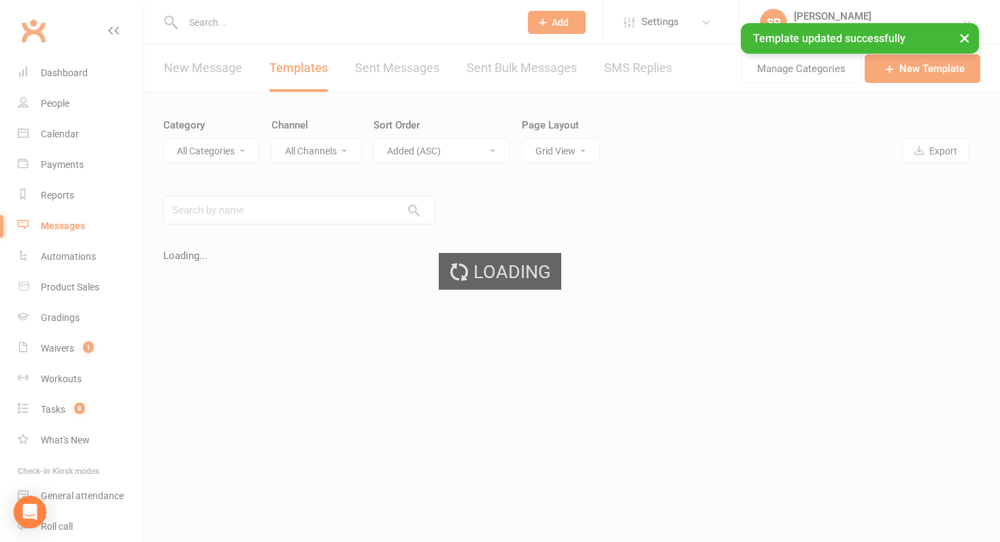
select select "8252"
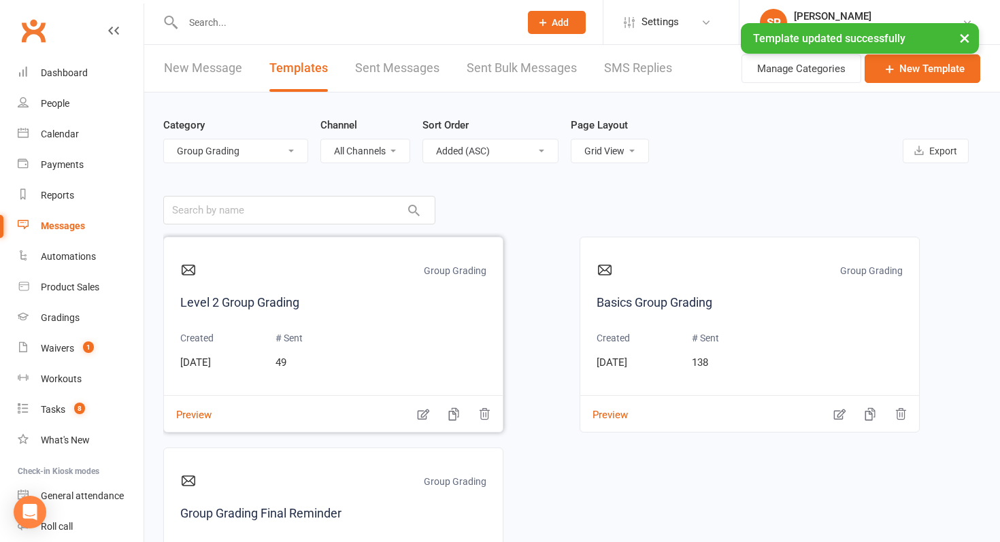
scroll to position [233, 0]
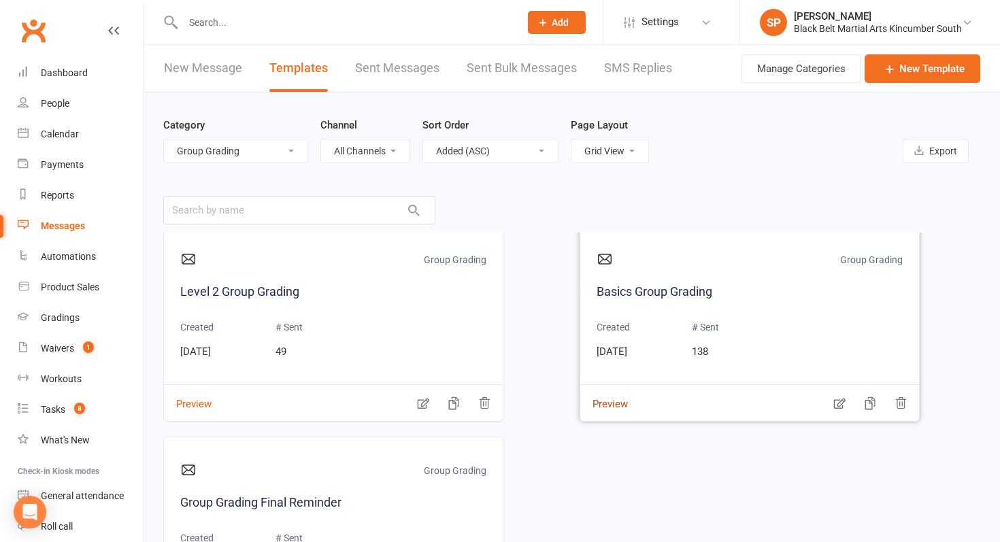
click at [606, 402] on button "Preview" at bounding box center [604, 395] width 48 height 14
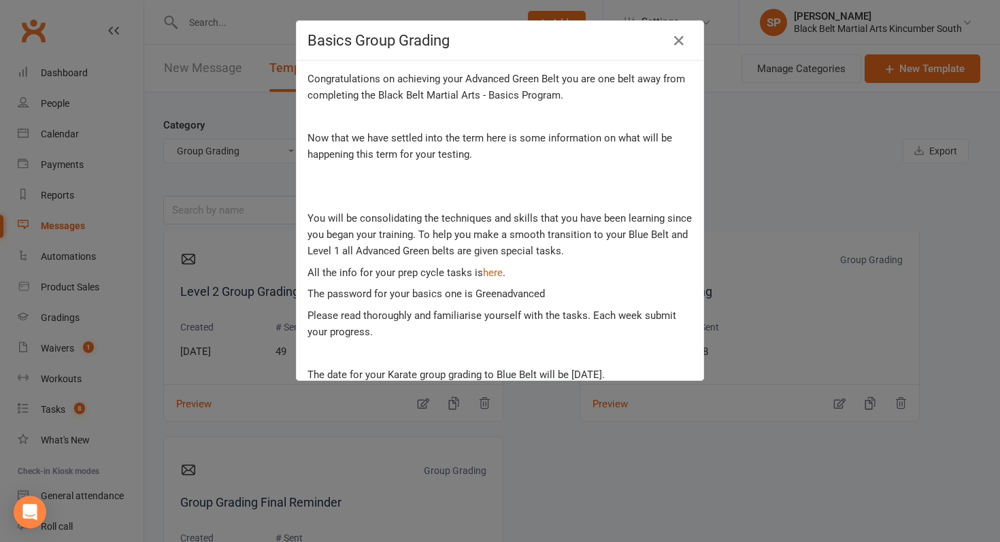
scroll to position [66, 0]
click at [644, 457] on div "Basics Group Grading Congratulations on your Green Advanced Belt Dear {contact-…" at bounding box center [500, 271] width 1000 height 542
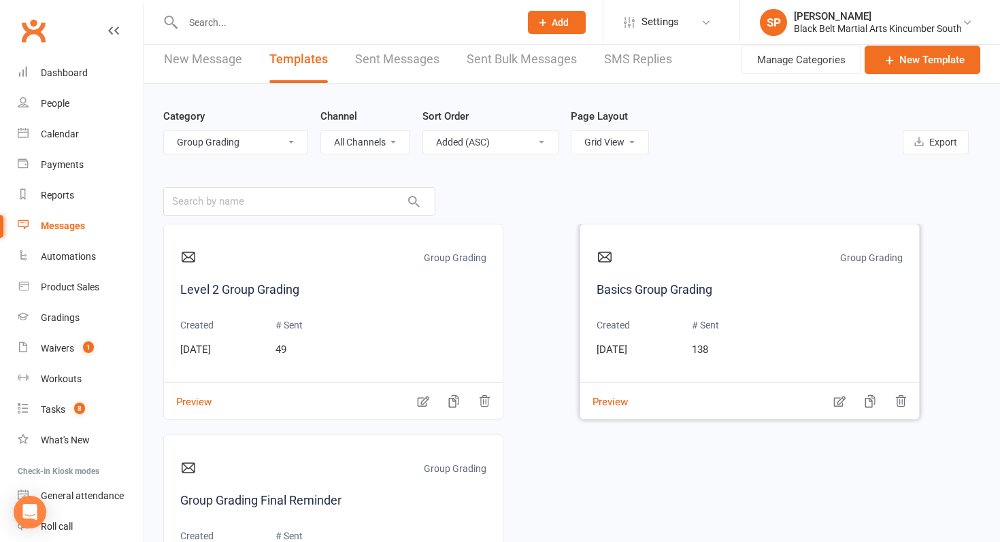
scroll to position [233, 0]
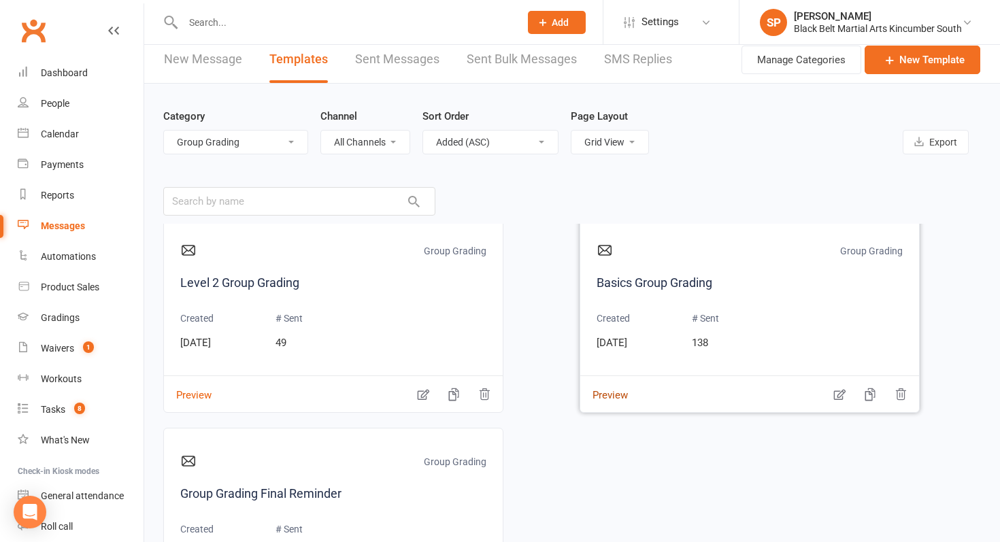
click at [614, 393] on button "Preview" at bounding box center [604, 386] width 48 height 14
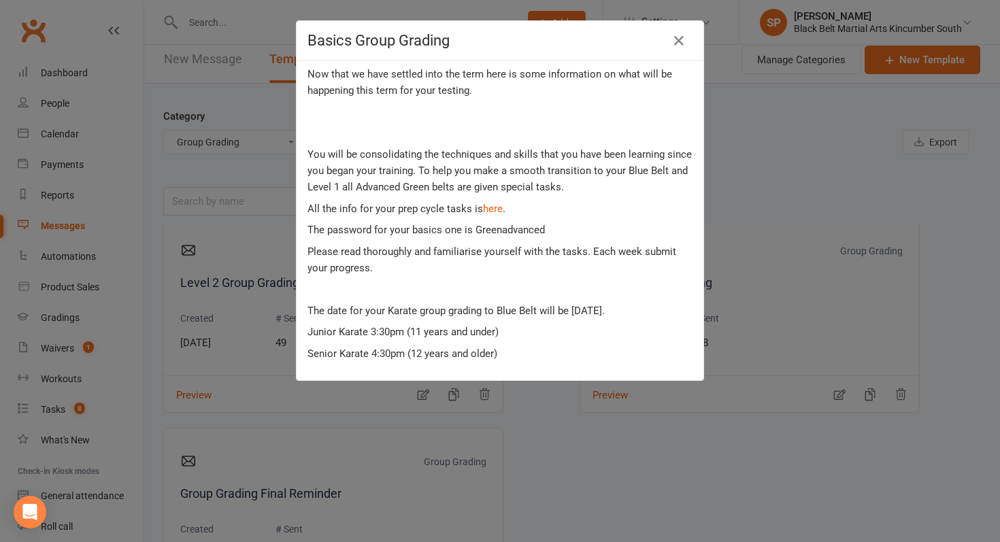
scroll to position [130, 0]
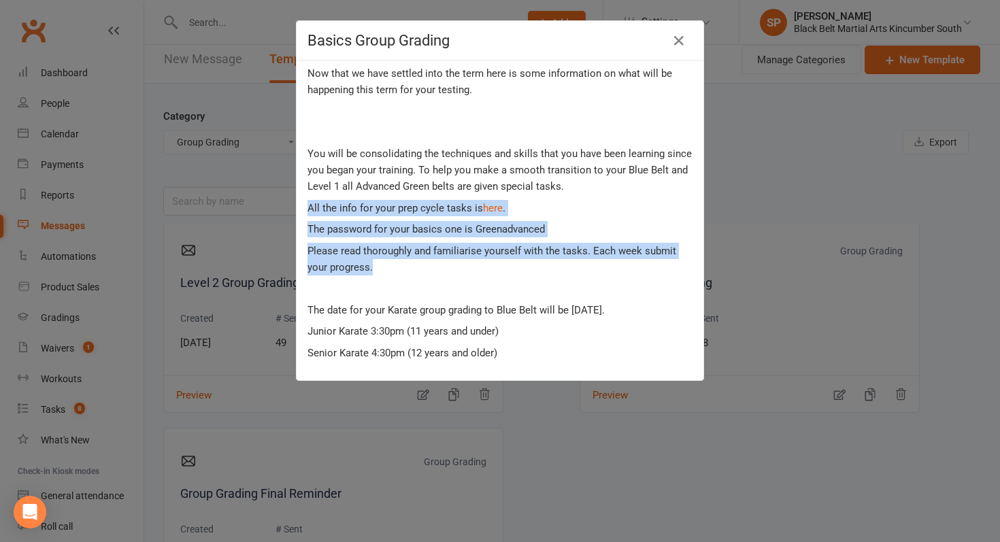
drag, startPoint x: 309, startPoint y: 208, endPoint x: 389, endPoint y: 268, distance: 100.6
click at [389, 268] on div "Dear {contact-first-name} Congratulations on achieving your Advanced Green Belt…" at bounding box center [500, 307] width 385 height 688
copy div "All the info for your prep cycle tasks is here . The password for your basics o…"
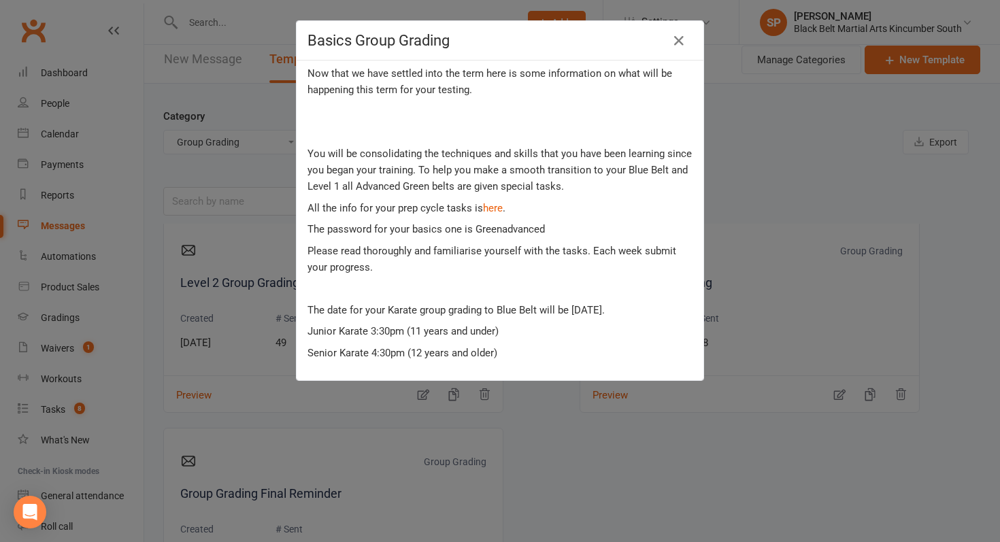
click at [699, 473] on div "Basics Group Grading Congratulations on your Green Advanced Belt Dear {contact-…" at bounding box center [500, 271] width 1000 height 542
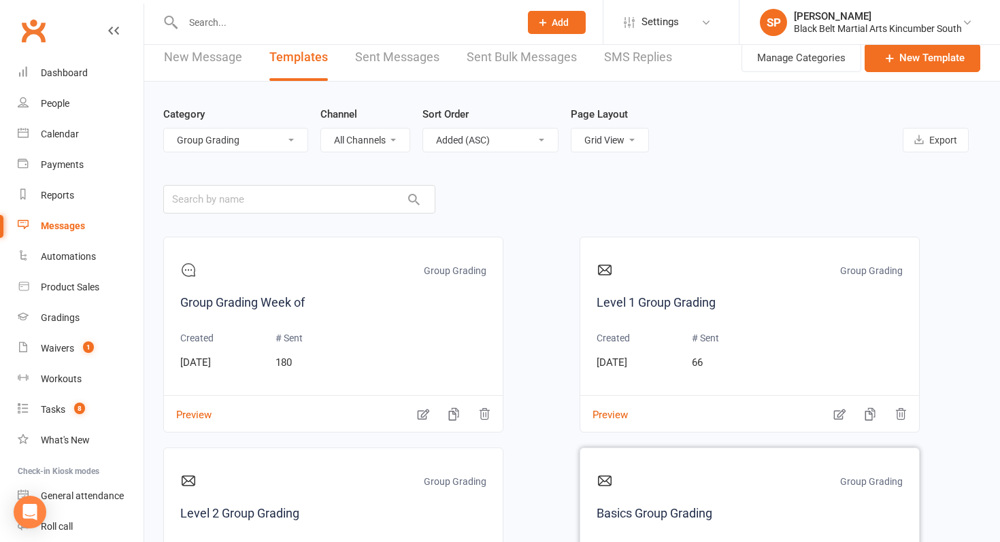
scroll to position [10, 0]
click at [834, 416] on icon "button" at bounding box center [840, 415] width 12 height 11
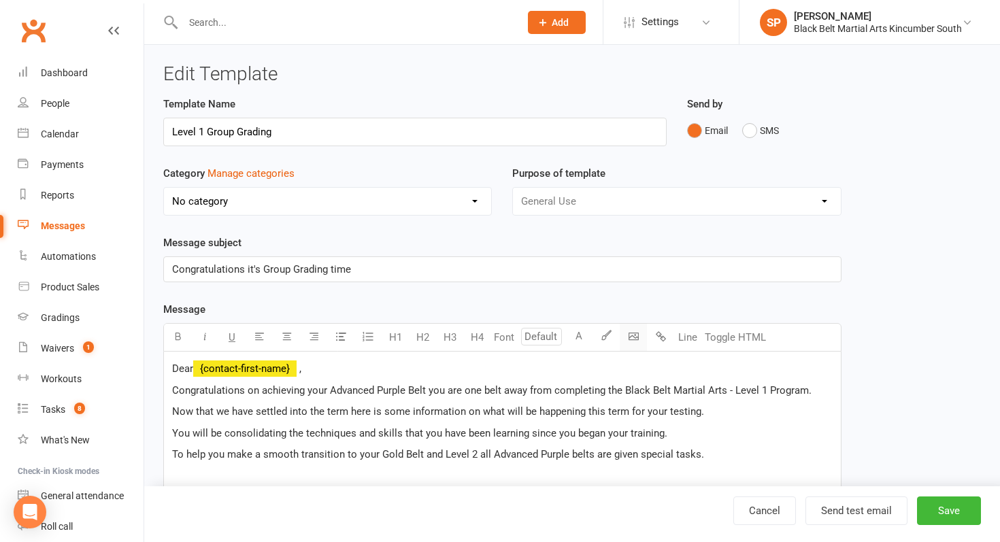
select select "8252"
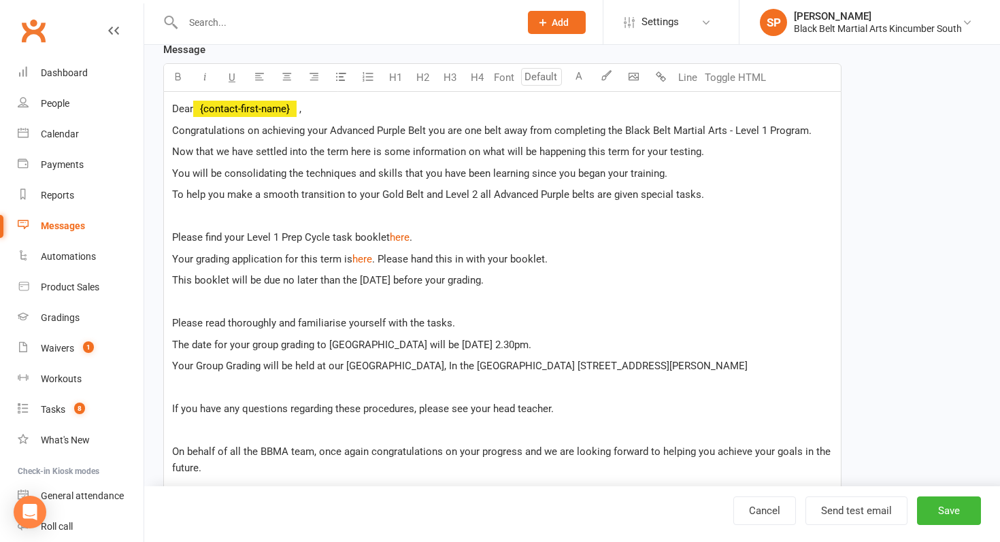
scroll to position [261, 0]
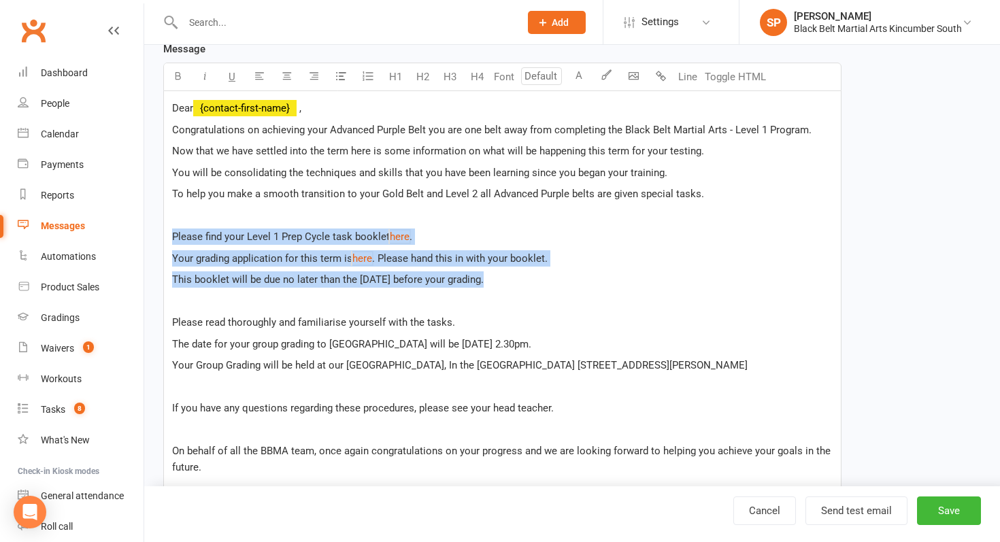
drag, startPoint x: 498, startPoint y: 280, endPoint x: 179, endPoint y: 210, distance: 326.7
click at [179, 210] on div "Dear ﻿ {contact-first-name} , Congratulations on achieving your Advanced Purple…" at bounding box center [502, 350] width 677 height 518
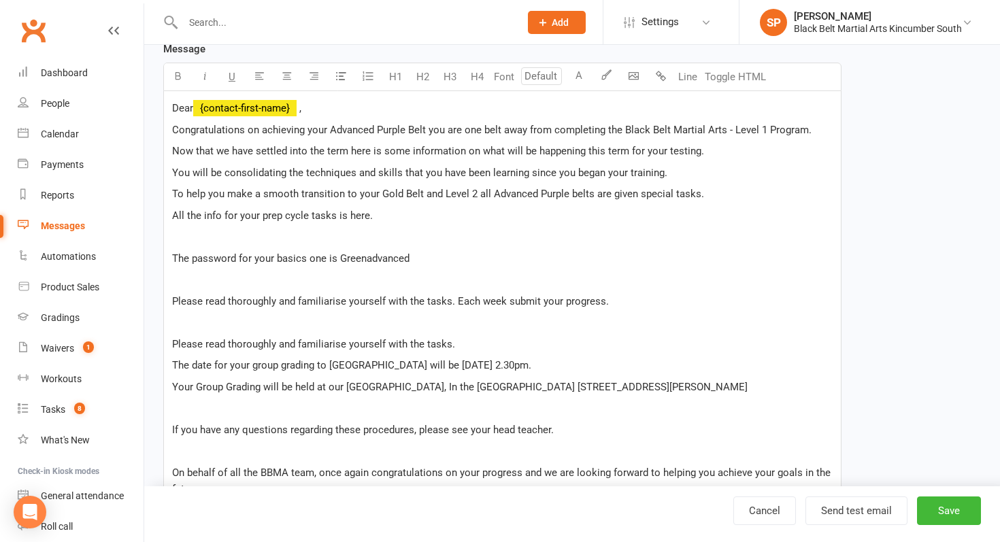
click at [324, 246] on div "Dear ﻿ {contact-first-name} , Congratulations on achieving your Advanced Purple…" at bounding box center [502, 360] width 677 height 539
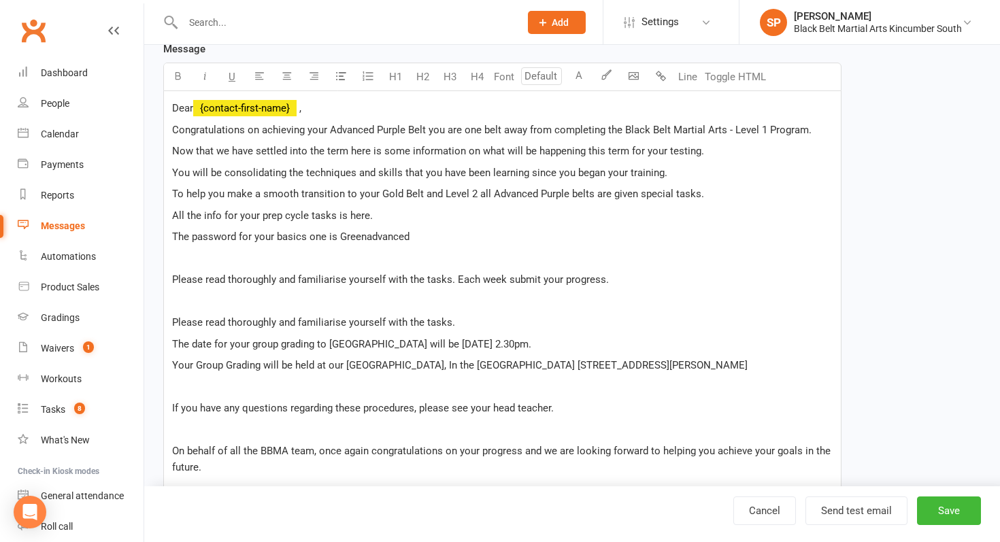
click at [176, 279] on span "Please read thoroughly and familiarise yourself with the tasks. Each week submi…" at bounding box center [390, 280] width 437 height 12
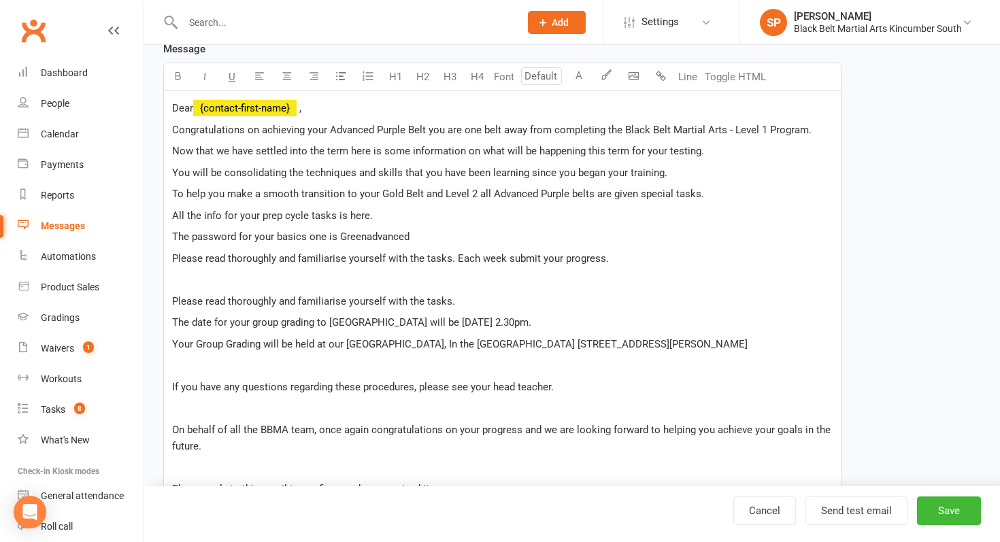
click at [357, 215] on span "All the info for your prep cycle tasks is here." at bounding box center [272, 216] width 201 height 12
drag, startPoint x: 420, startPoint y: 237, endPoint x: 335, endPoint y: 237, distance: 85.1
click at [335, 237] on p "The password for your basics one is Greenadvanced" at bounding box center [502, 237] width 661 height 16
drag, startPoint x: 303, startPoint y: 238, endPoint x: 277, endPoint y: 237, distance: 26.6
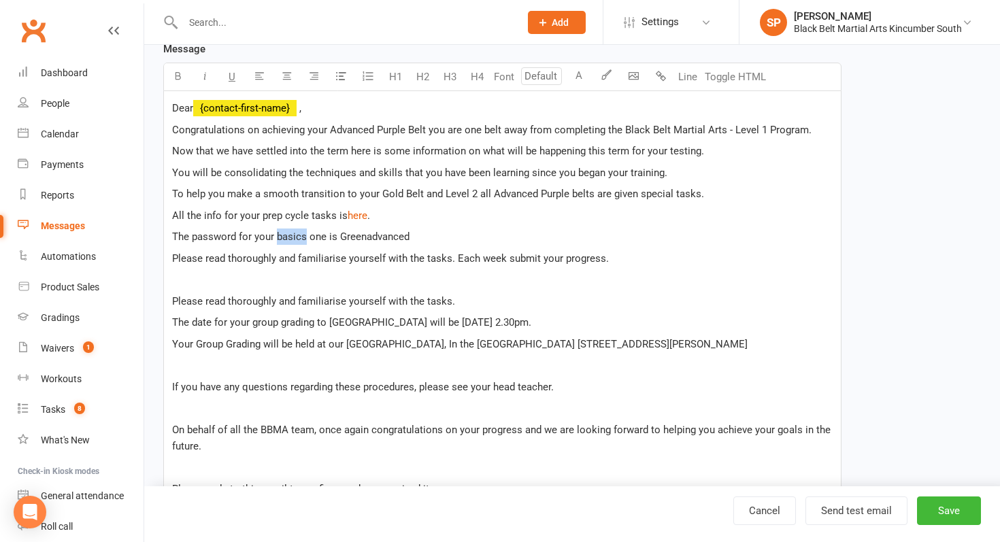
click at [277, 237] on span "The password for your basics one is Greenadvanced" at bounding box center [290, 237] width 237 height 12
click at [308, 239] on span "The password for your Level one is Greenadvanced" at bounding box center [287, 237] width 231 height 12
click at [323, 240] on span "The password for your Level One is Greenadvanced" at bounding box center [288, 237] width 232 height 12
drag, startPoint x: 456, startPoint y: 235, endPoint x: 367, endPoint y: 235, distance: 89.1
click at [367, 235] on p "The password for your Level One journal is Greenadvanced" at bounding box center [502, 237] width 661 height 16
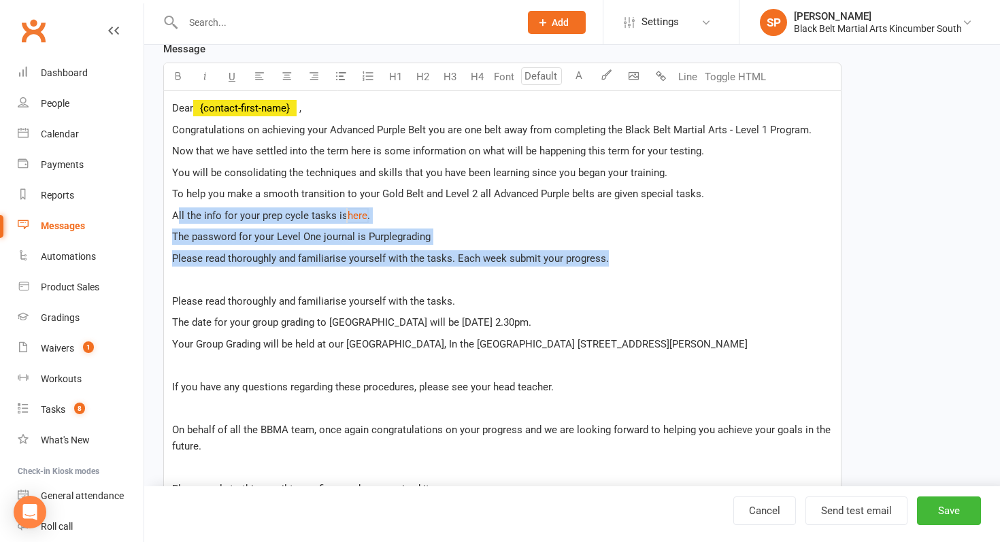
drag, startPoint x: 622, startPoint y: 254, endPoint x: 174, endPoint y: 216, distance: 449.3
click at [174, 216] on div "Dear ﻿ {contact-first-name} , Congratulations on achieving your Advanced Purple…" at bounding box center [502, 339] width 677 height 496
copy div "All the info for your prep cycle tasks is $ here $ . The password for your Leve…"
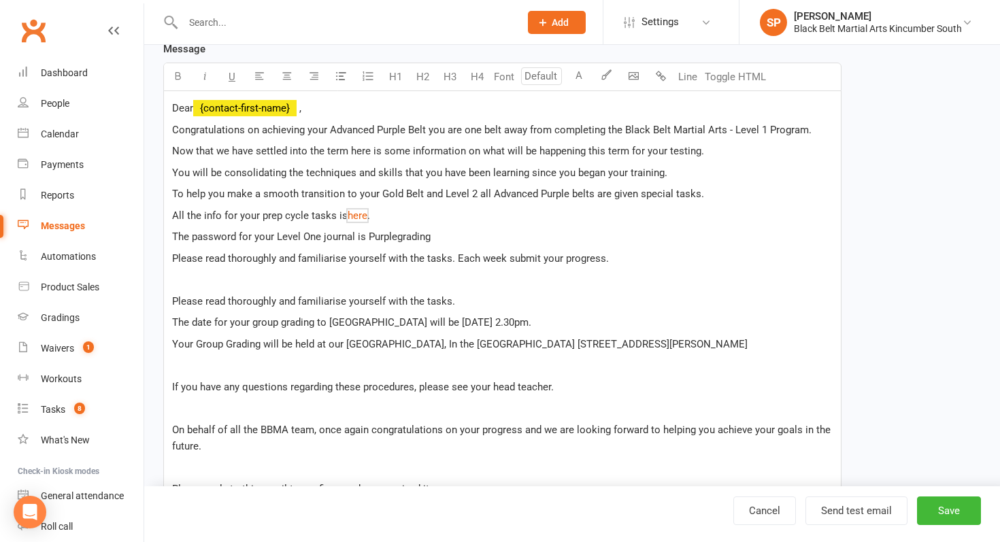
click at [172, 215] on span "All the info for your prep cycle tasks is" at bounding box center [260, 216] width 176 height 12
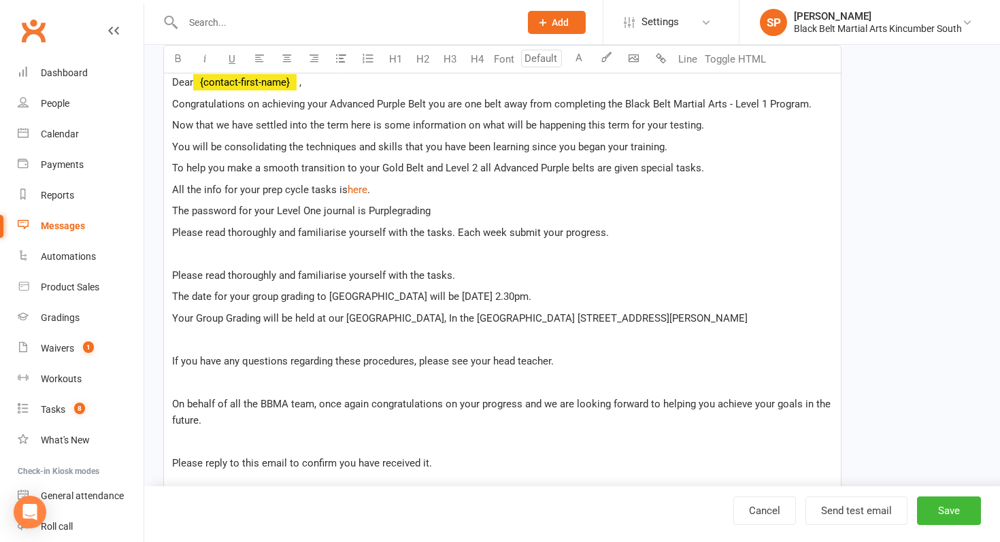
scroll to position [348, 0]
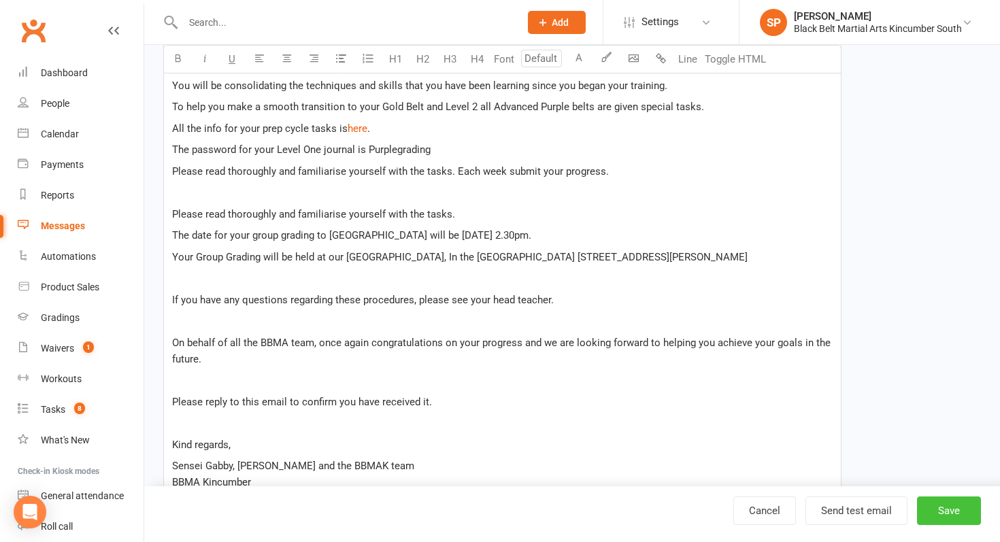
click at [946, 513] on button "Save" at bounding box center [949, 511] width 64 height 29
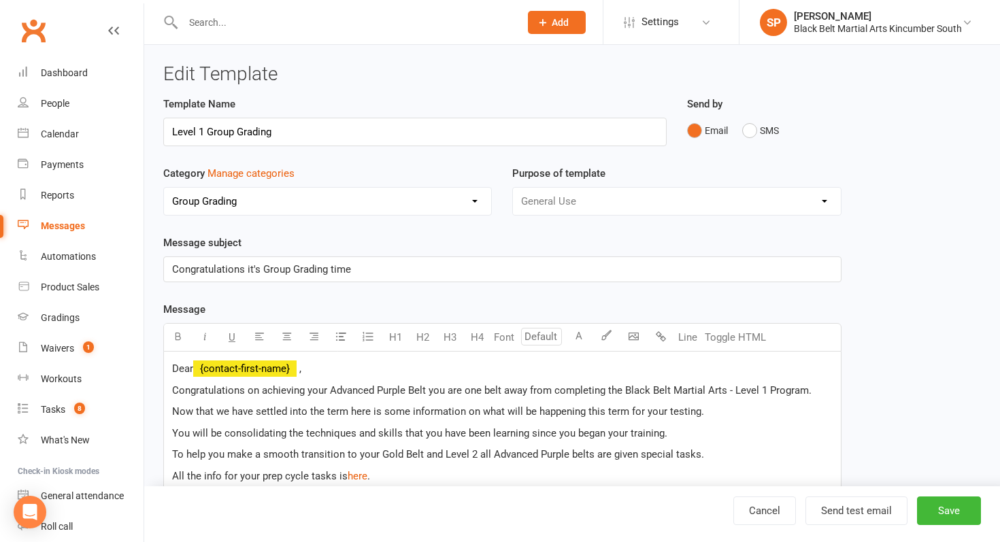
select select "added_on-asc"
select select "grid"
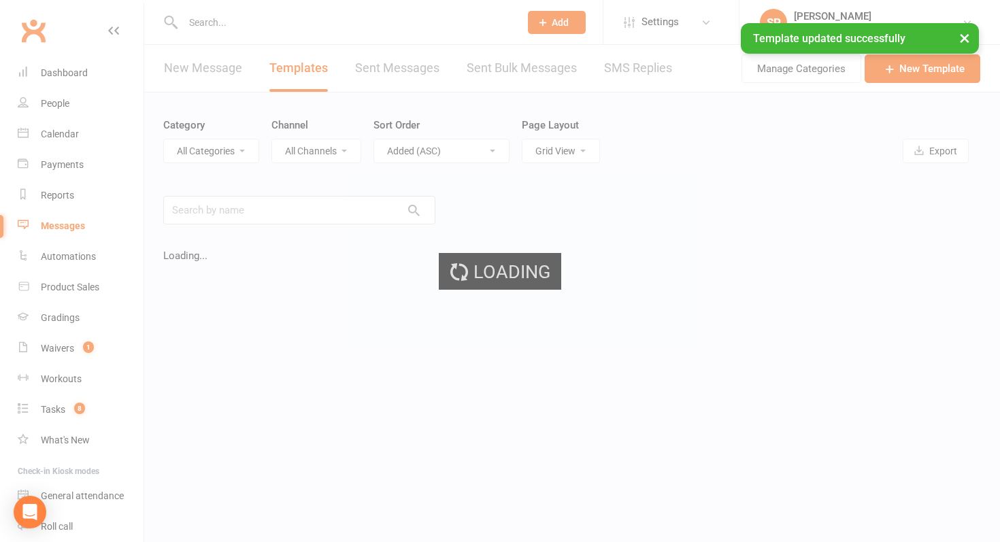
select select "8252"
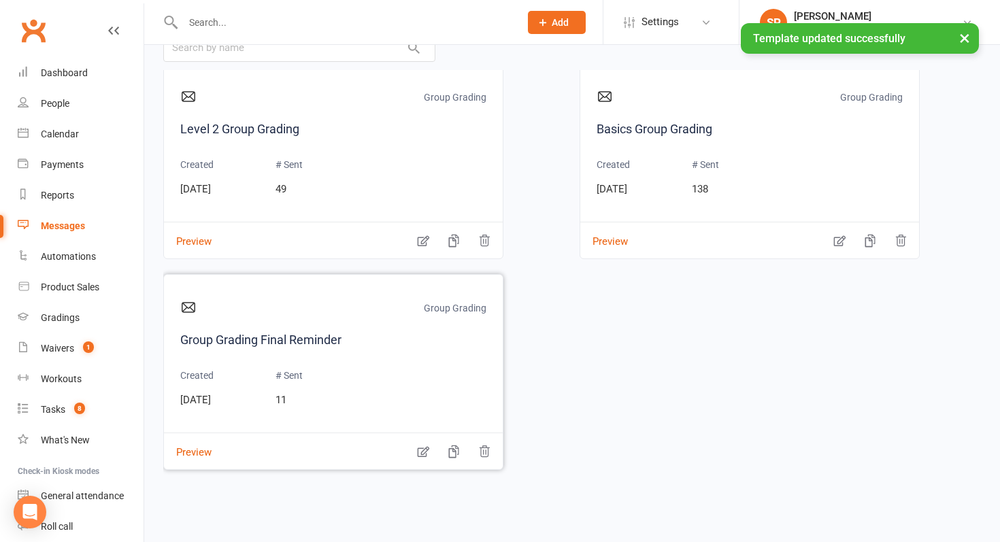
scroll to position [163, 0]
click at [427, 237] on icon "button" at bounding box center [424, 241] width 12 height 11
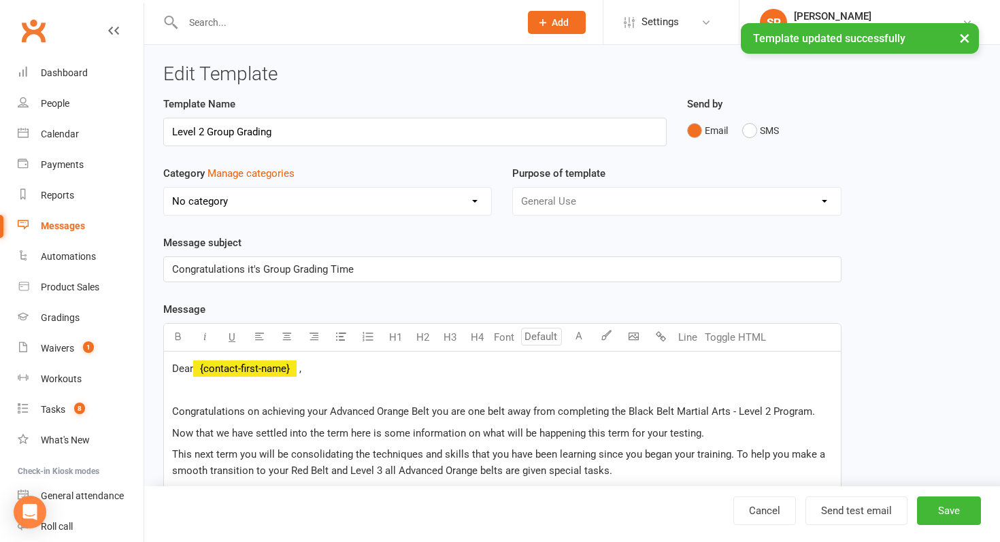
select select "8252"
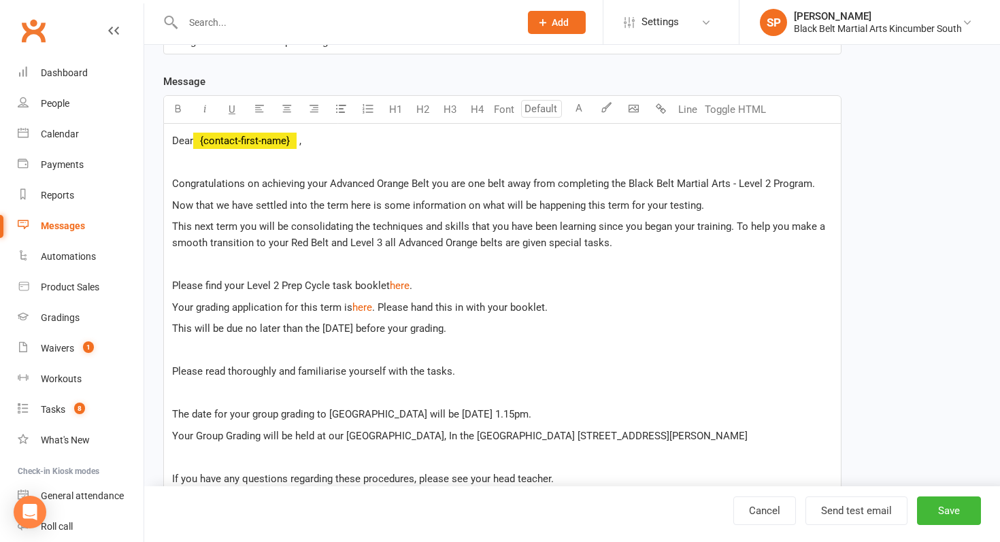
scroll to position [234, 0]
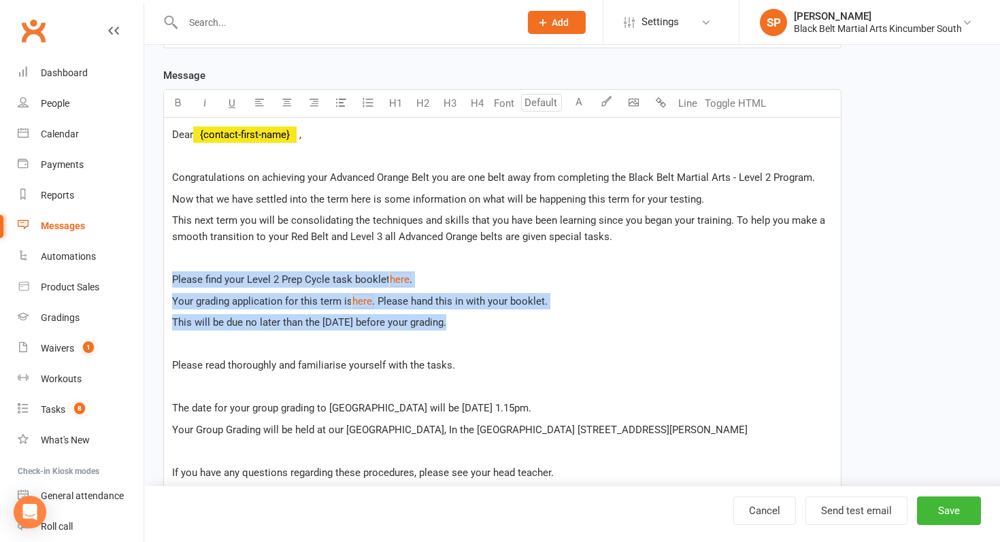
drag, startPoint x: 471, startPoint y: 322, endPoint x: 146, endPoint y: 279, distance: 328.0
click at [146, 279] on div "Edit Template Template Name Level 2 Group Grading Send by Email SMS Category Ma…" at bounding box center [572, 336] width 856 height 1051
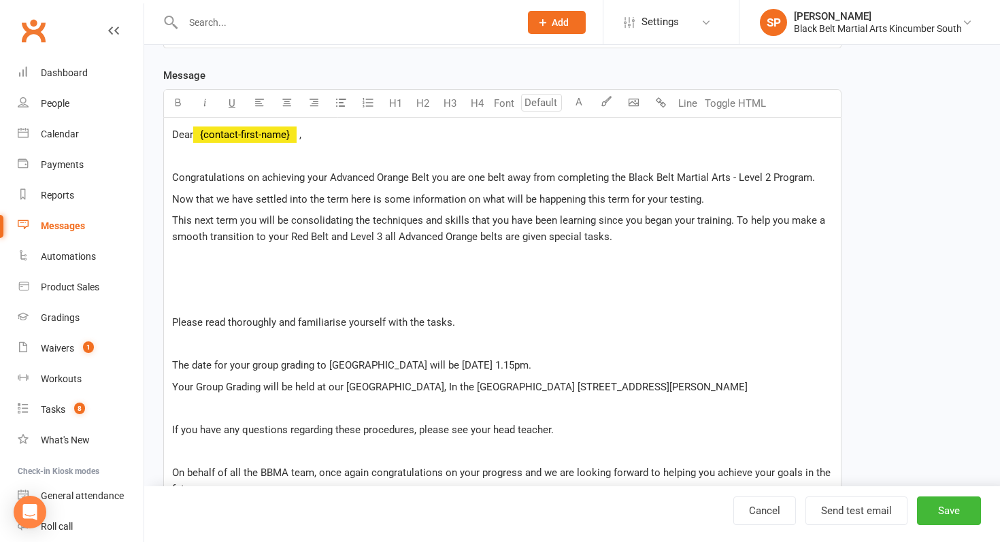
paste div
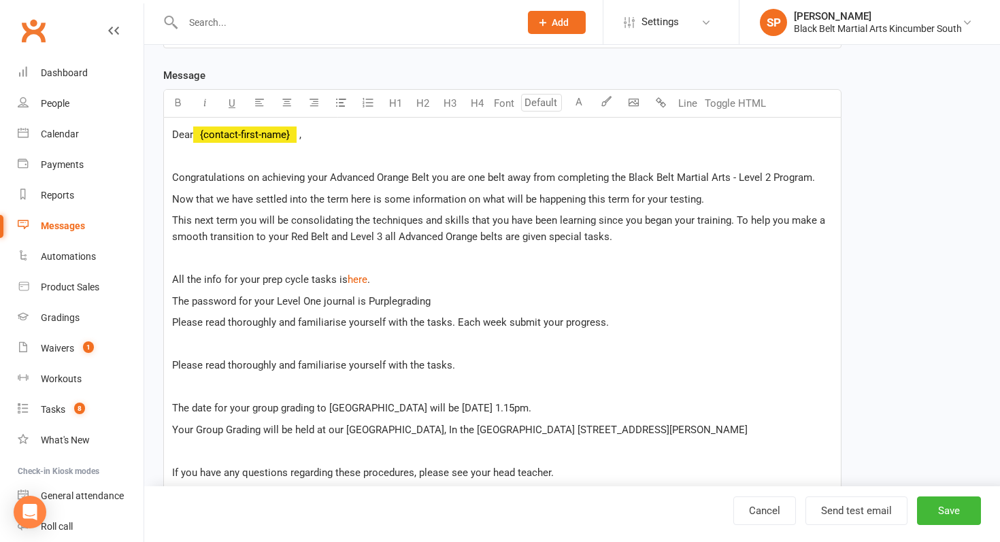
click at [312, 306] on span "The password for your Level One journal is Purplegrading" at bounding box center [301, 301] width 259 height 12
drag, startPoint x: 462, startPoint y: 305, endPoint x: 368, endPoint y: 303, distance: 93.9
click at [368, 303] on p "The password for your Level Two journal is Purplegrading" at bounding box center [502, 301] width 661 height 16
click at [563, 263] on p at bounding box center [502, 258] width 661 height 16
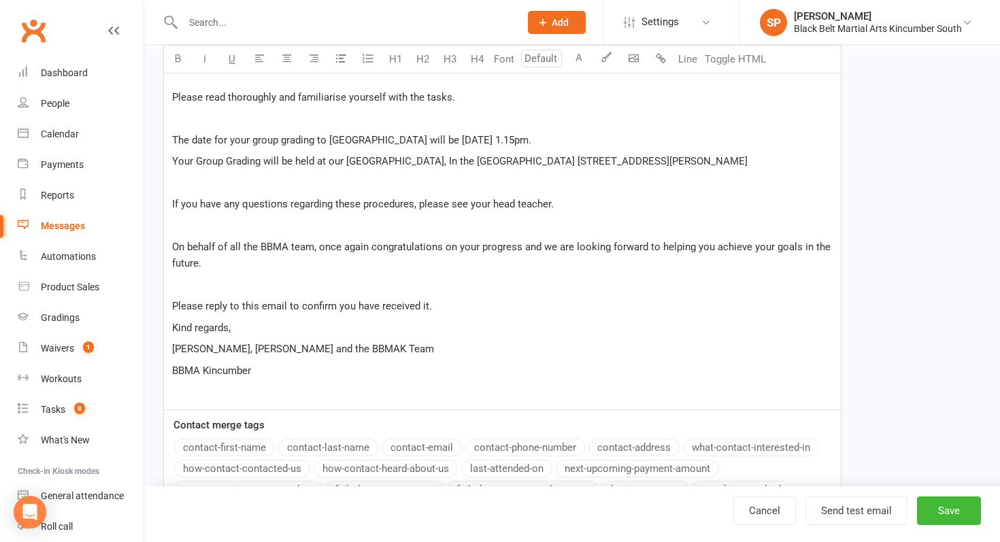
scroll to position [482, 0]
click at [956, 512] on button "Save" at bounding box center [949, 511] width 64 height 29
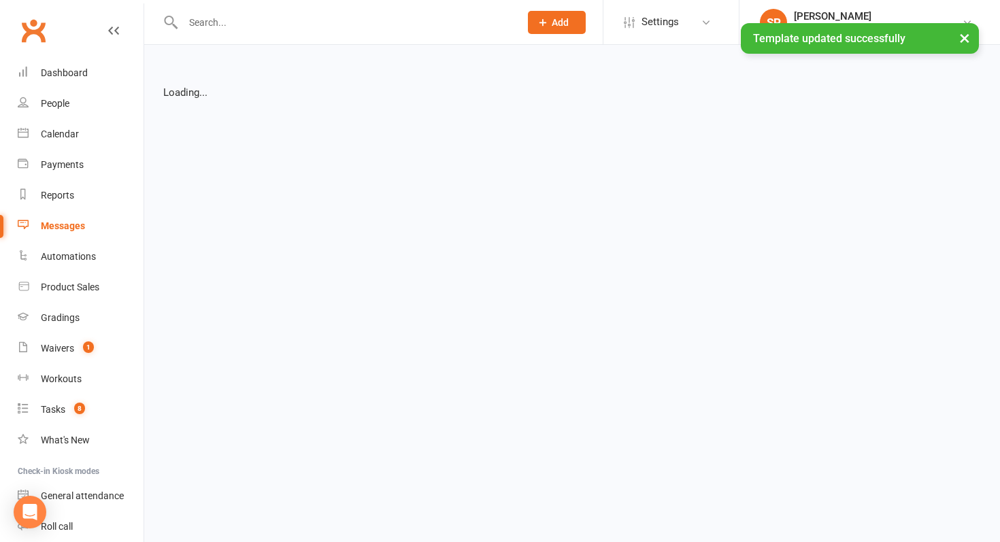
select select "grid"
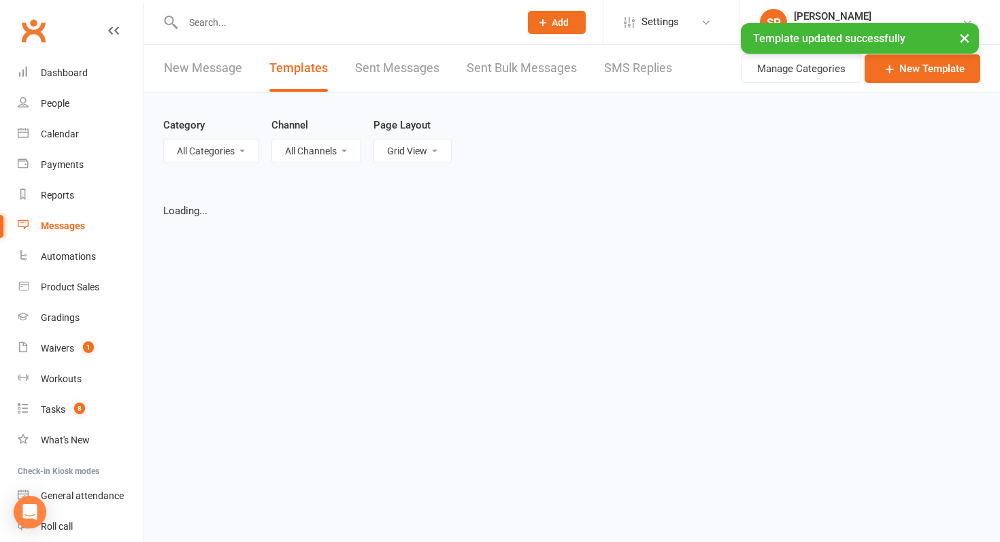
select select "8252"
select select "added_on-asc"
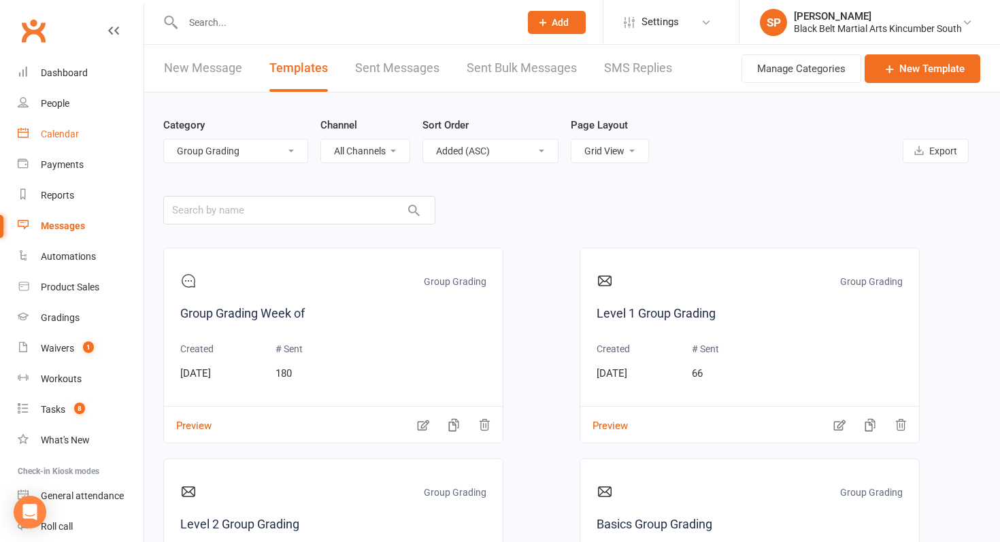
click at [69, 135] on div "Calendar" at bounding box center [60, 134] width 38 height 11
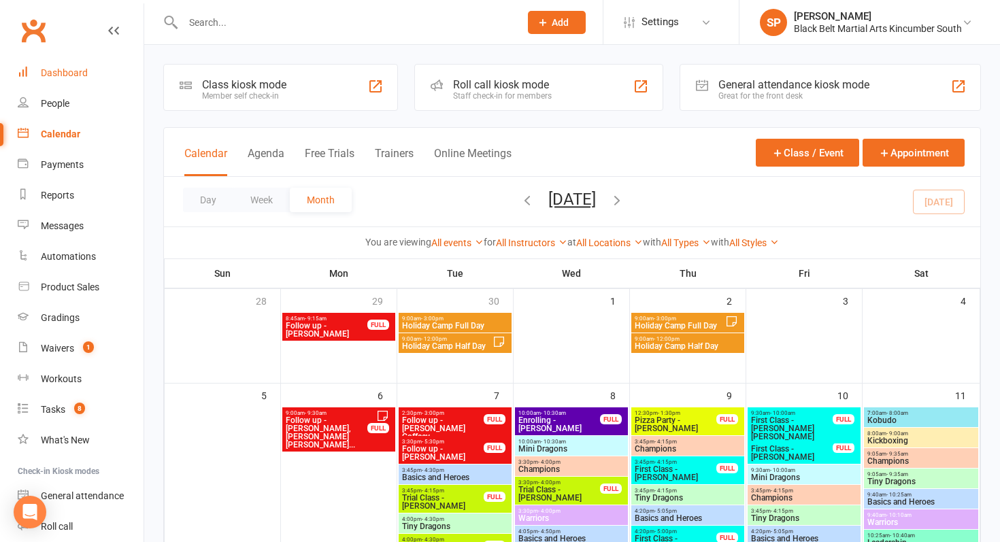
click at [105, 76] on link "Dashboard" at bounding box center [81, 73] width 126 height 31
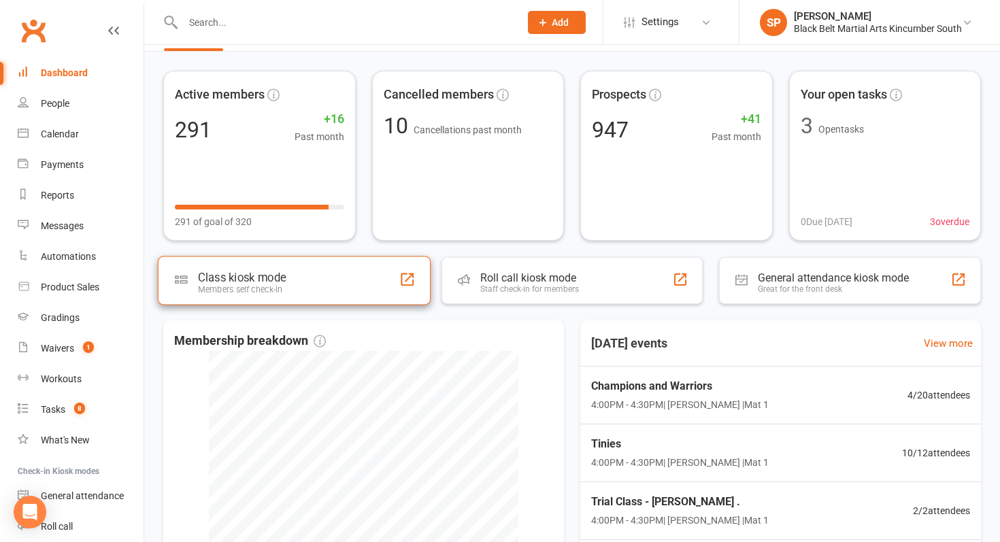
scroll to position [282, 0]
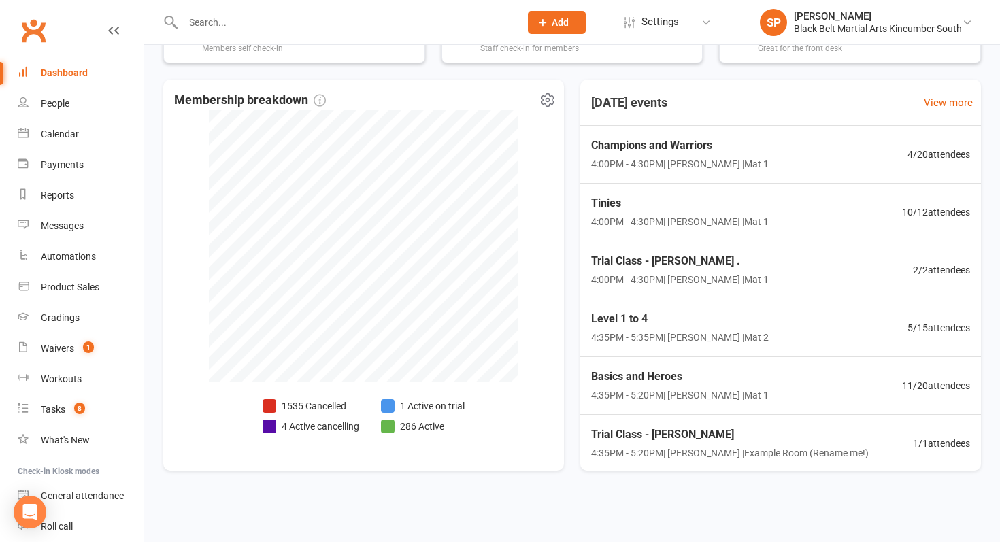
click at [435, 408] on li "1 Active on trial" at bounding box center [423, 406] width 84 height 15
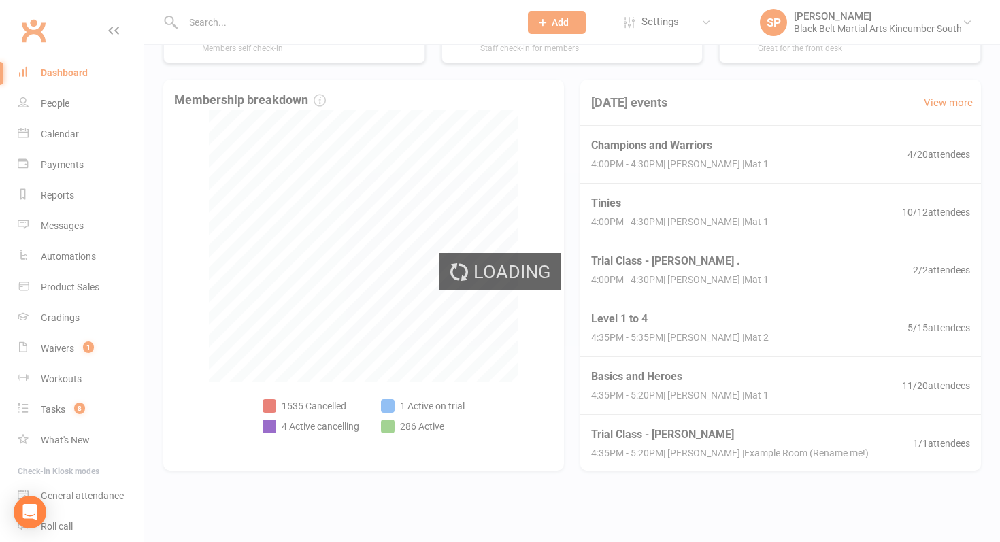
select select "active_trial"
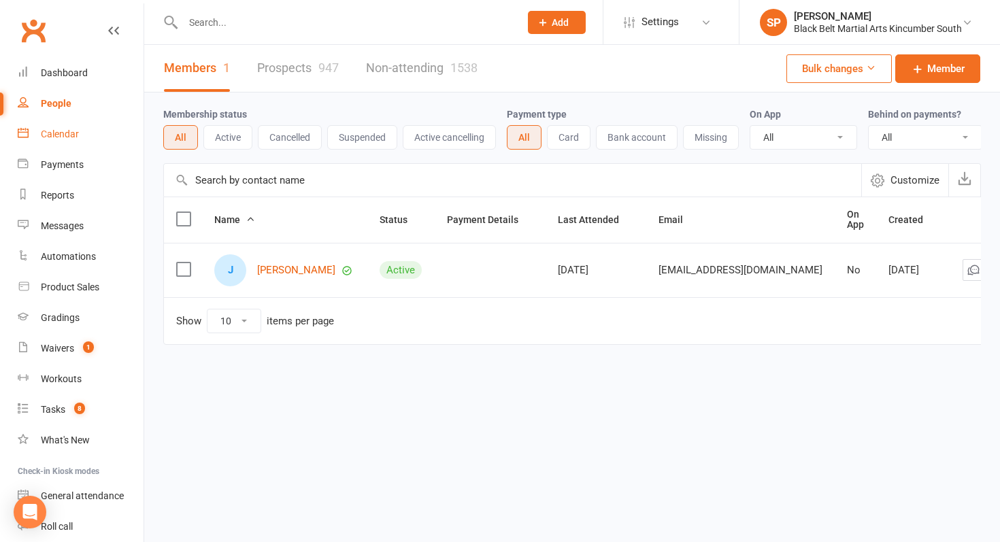
click at [50, 137] on div "Calendar" at bounding box center [60, 134] width 38 height 11
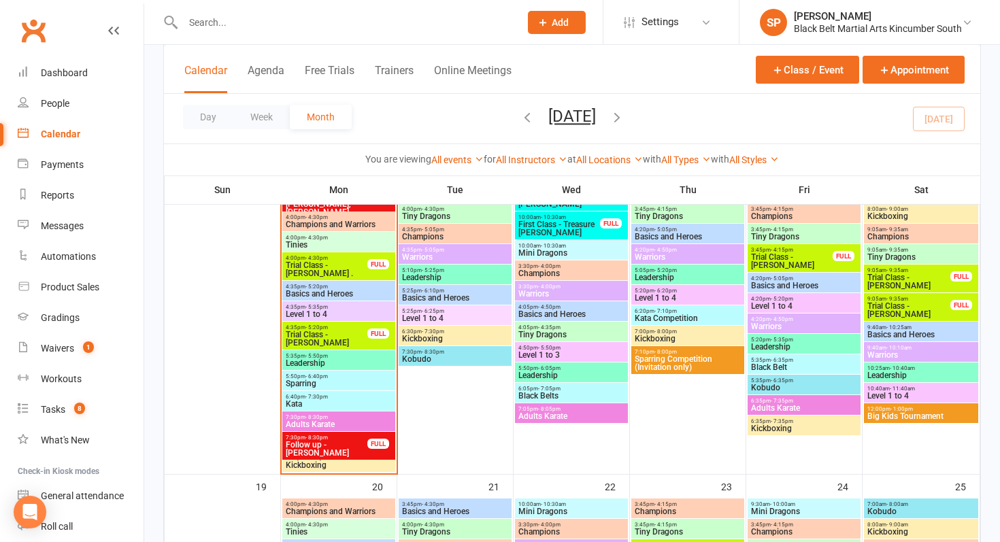
scroll to position [531, 0]
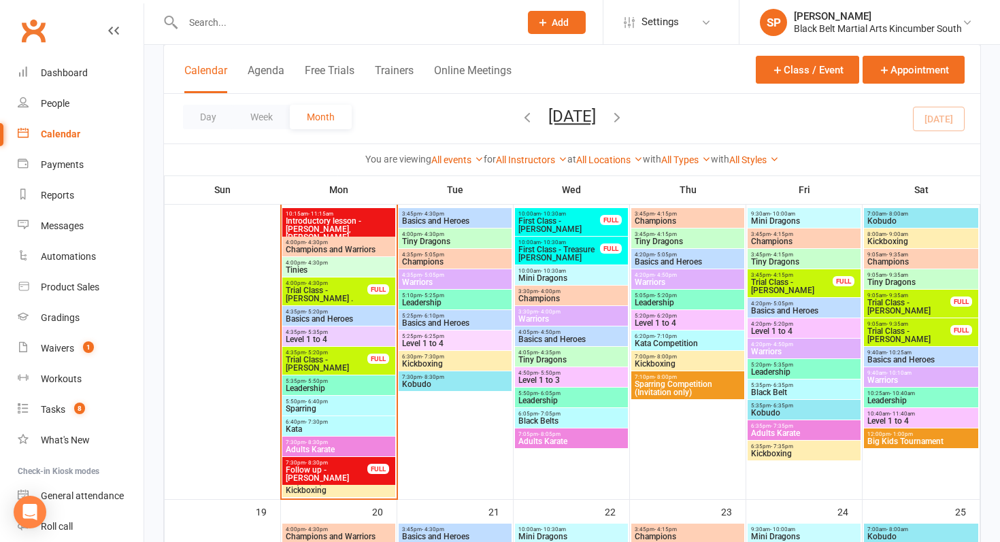
click at [357, 286] on span "Trial Class - [PERSON_NAME] ." at bounding box center [326, 294] width 83 height 16
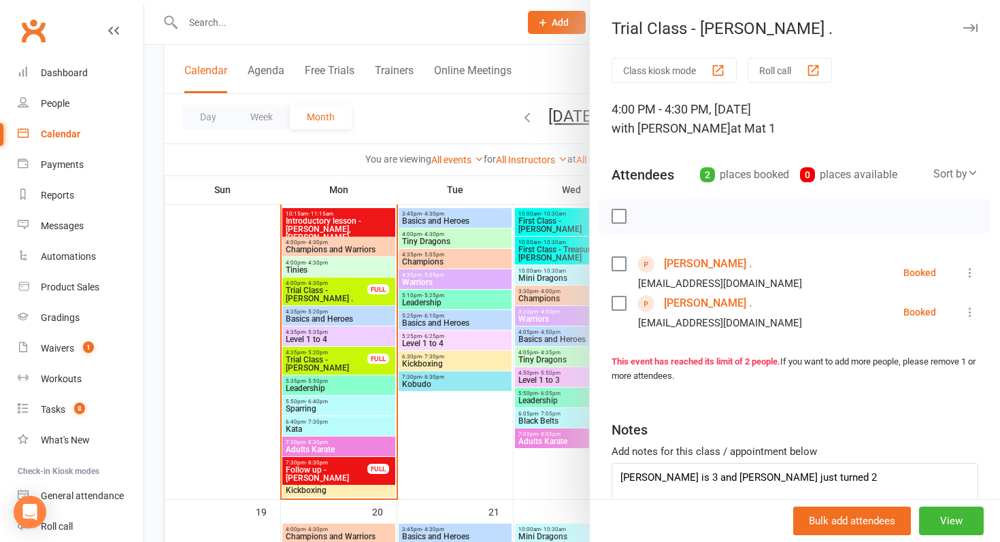
click at [312, 280] on div at bounding box center [572, 271] width 856 height 542
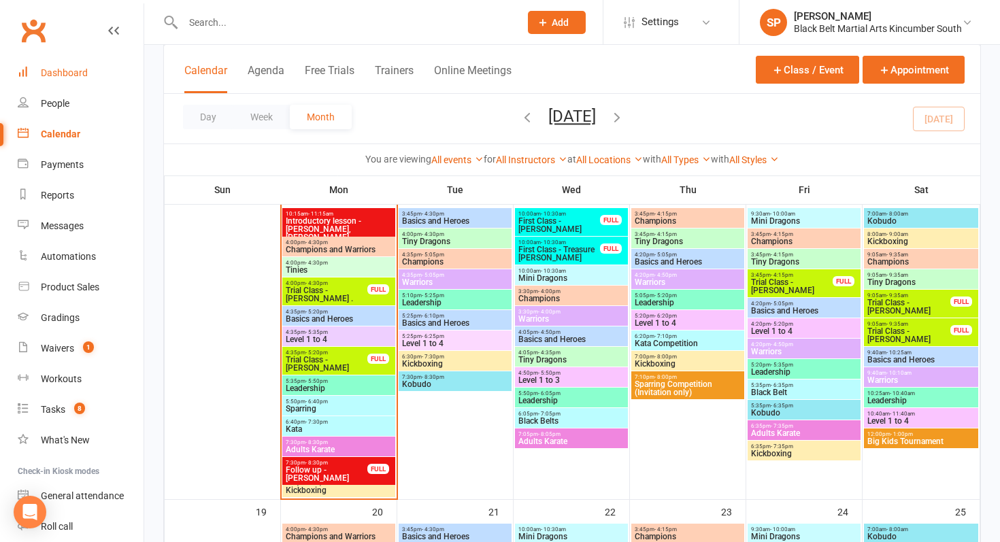
click at [87, 84] on link "Dashboard" at bounding box center [81, 73] width 126 height 31
